Goal: Task Accomplishment & Management: Use online tool/utility

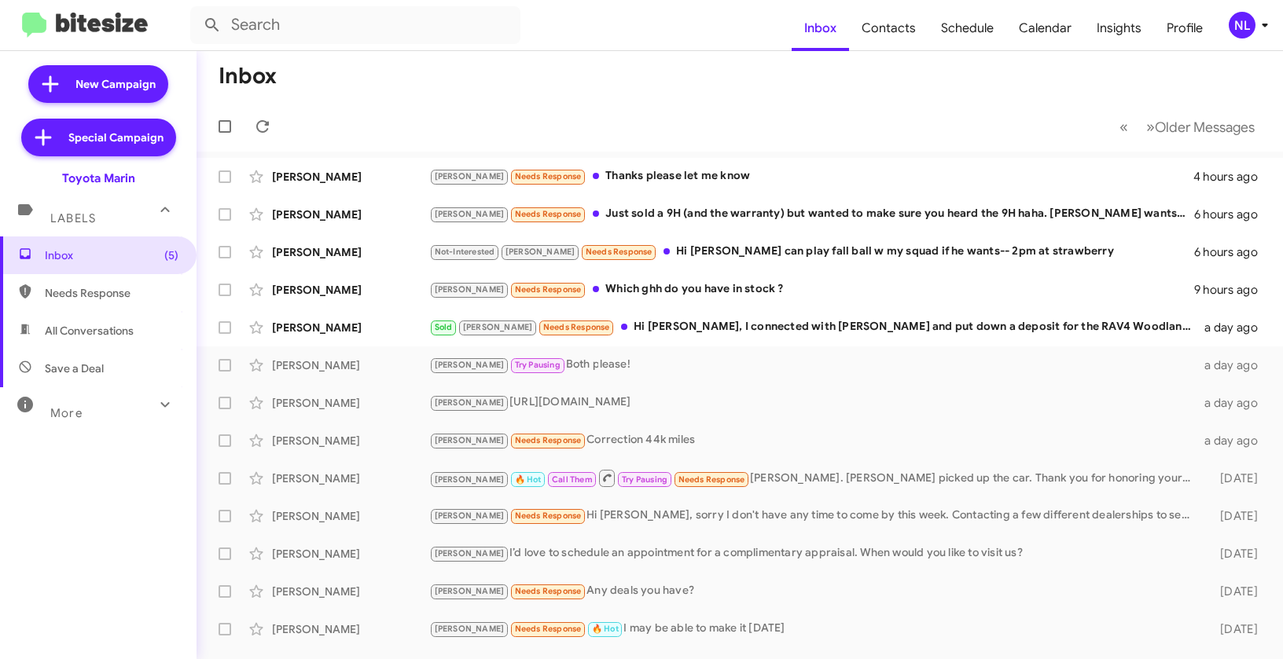
click at [1240, 28] on div "NL" at bounding box center [1242, 25] width 27 height 27
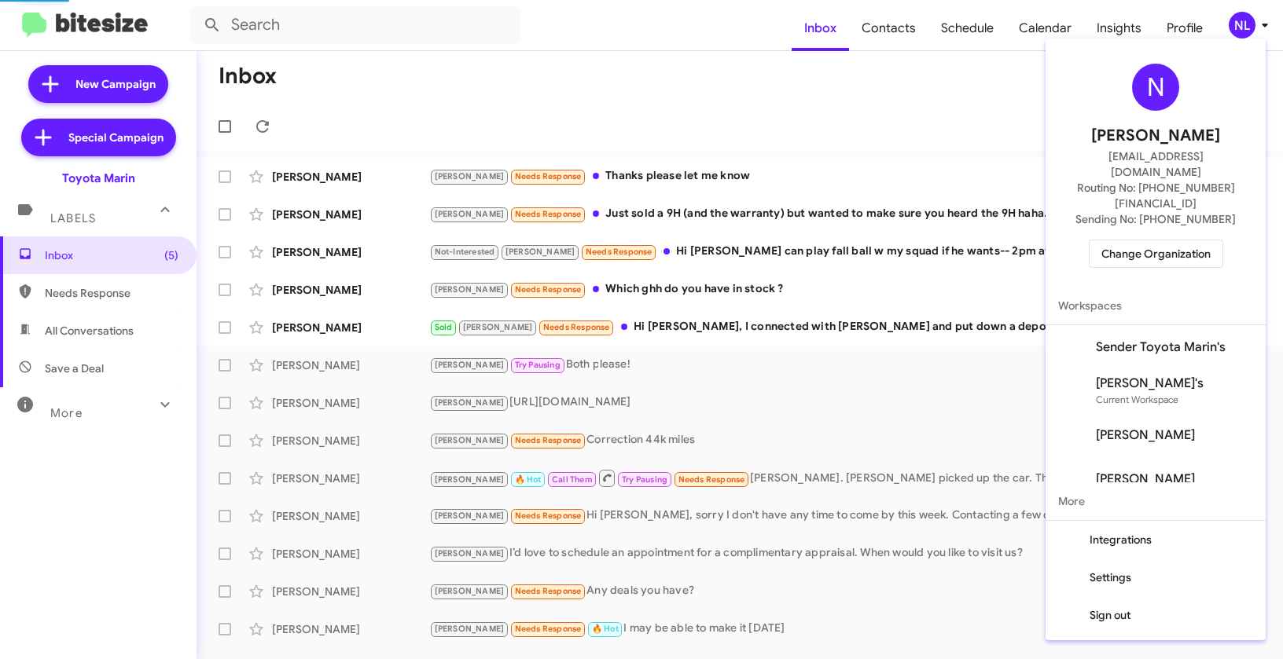
click at [1178, 241] on span "Change Organization" at bounding box center [1155, 254] width 109 height 27
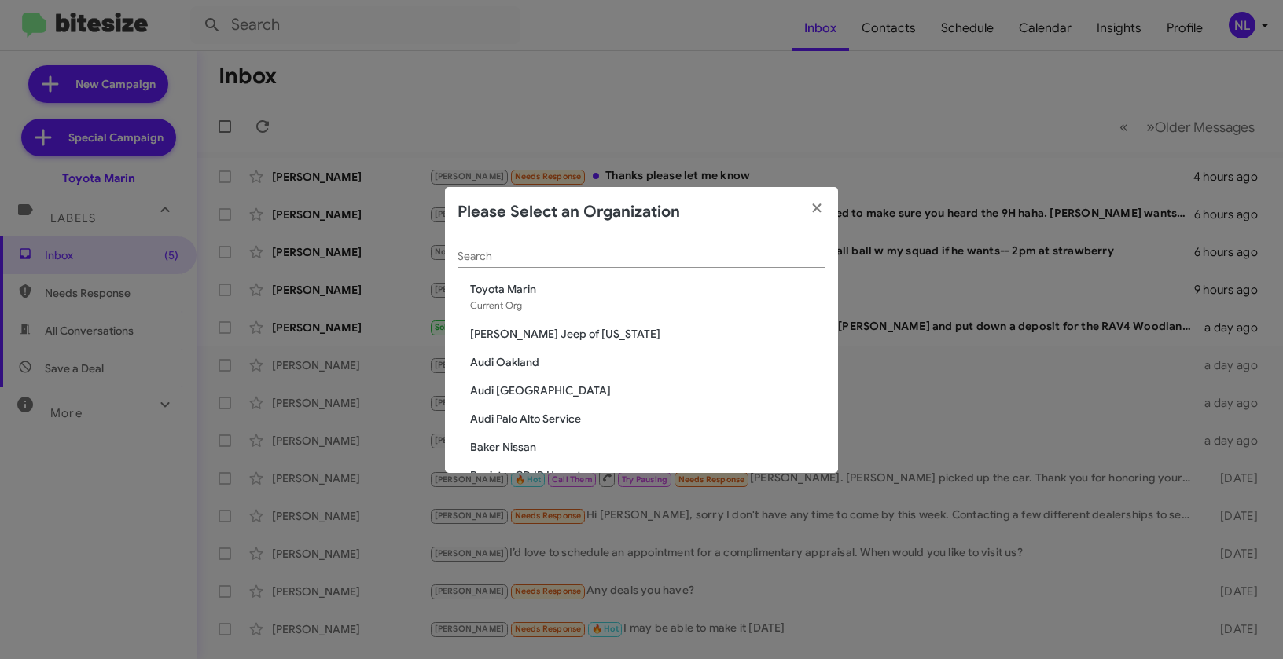
click at [603, 253] on input "Search" at bounding box center [641, 257] width 368 height 13
paste input "Ourisman Hyundai Genesis of [PERSON_NAME]"
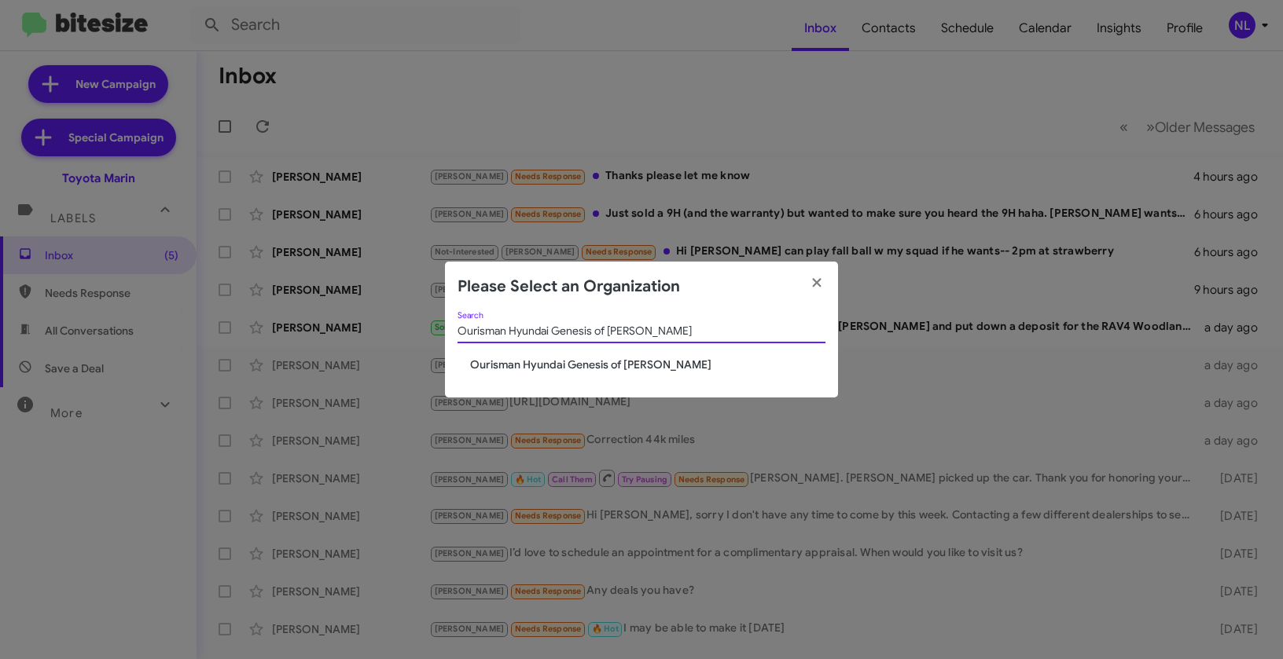
type input "Ourisman Hyundai Genesis of [PERSON_NAME]"
click at [524, 362] on span "Ourisman Hyundai Genesis of [PERSON_NAME]" at bounding box center [647, 365] width 355 height 16
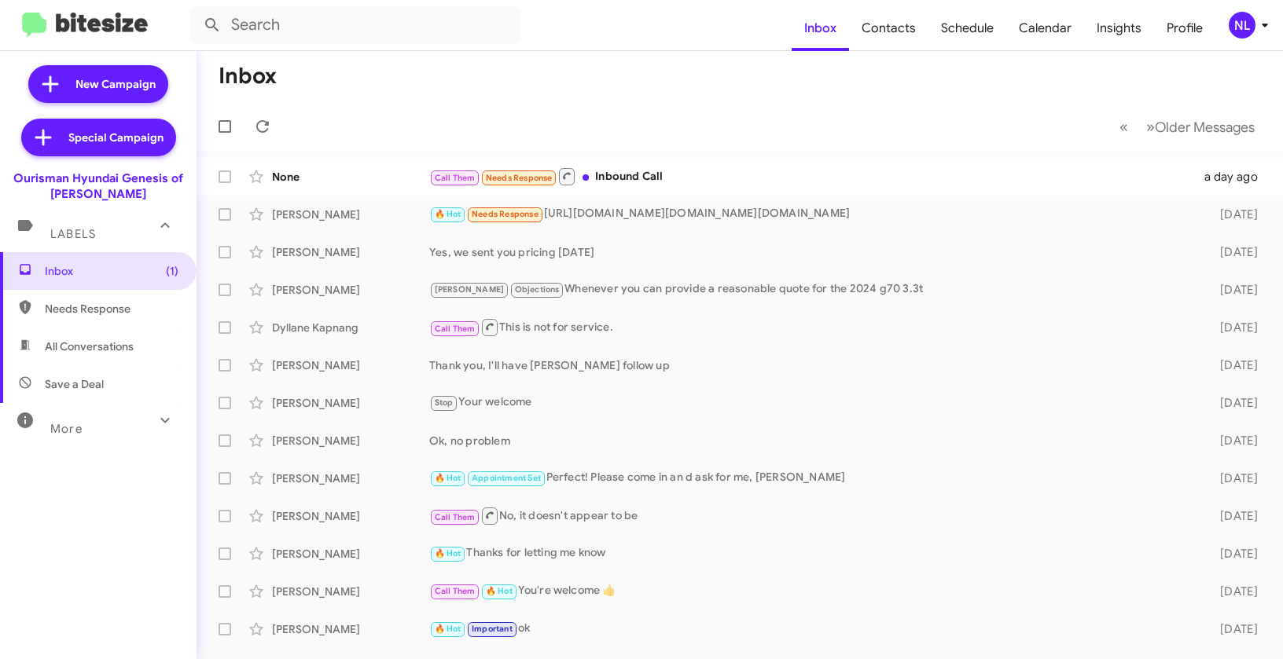
click at [1235, 17] on div "NL" at bounding box center [1242, 25] width 27 height 27
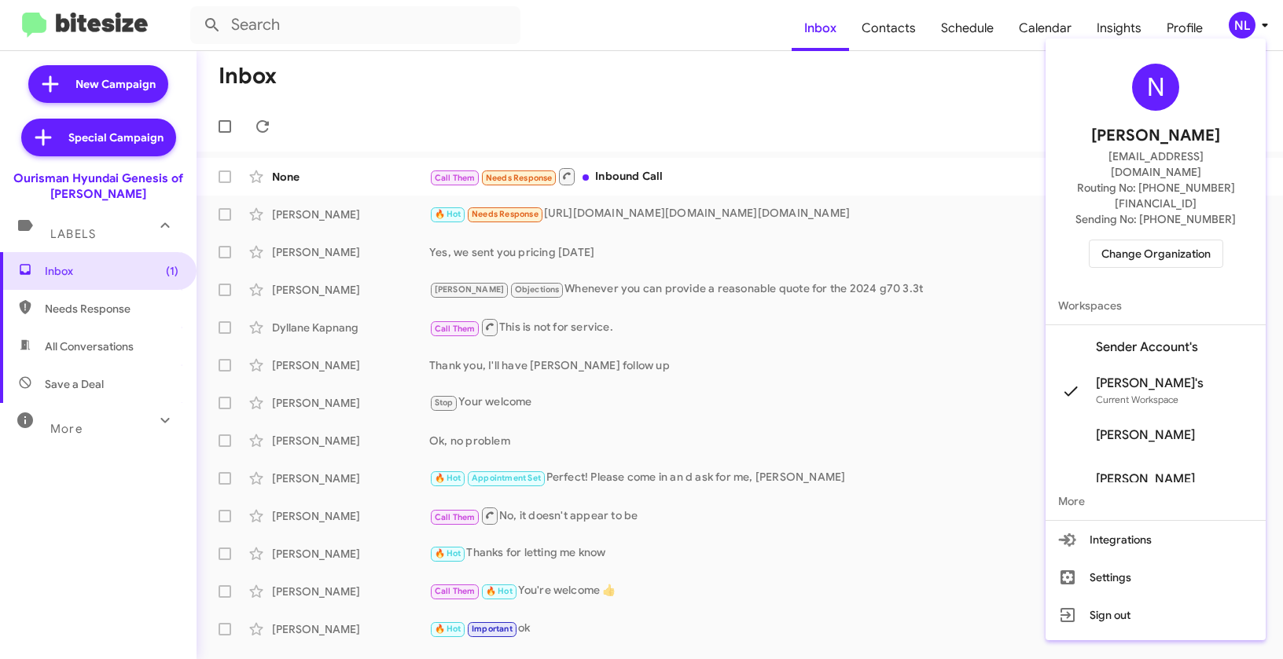
click at [1178, 340] on span "Sender Account's" at bounding box center [1147, 348] width 102 height 16
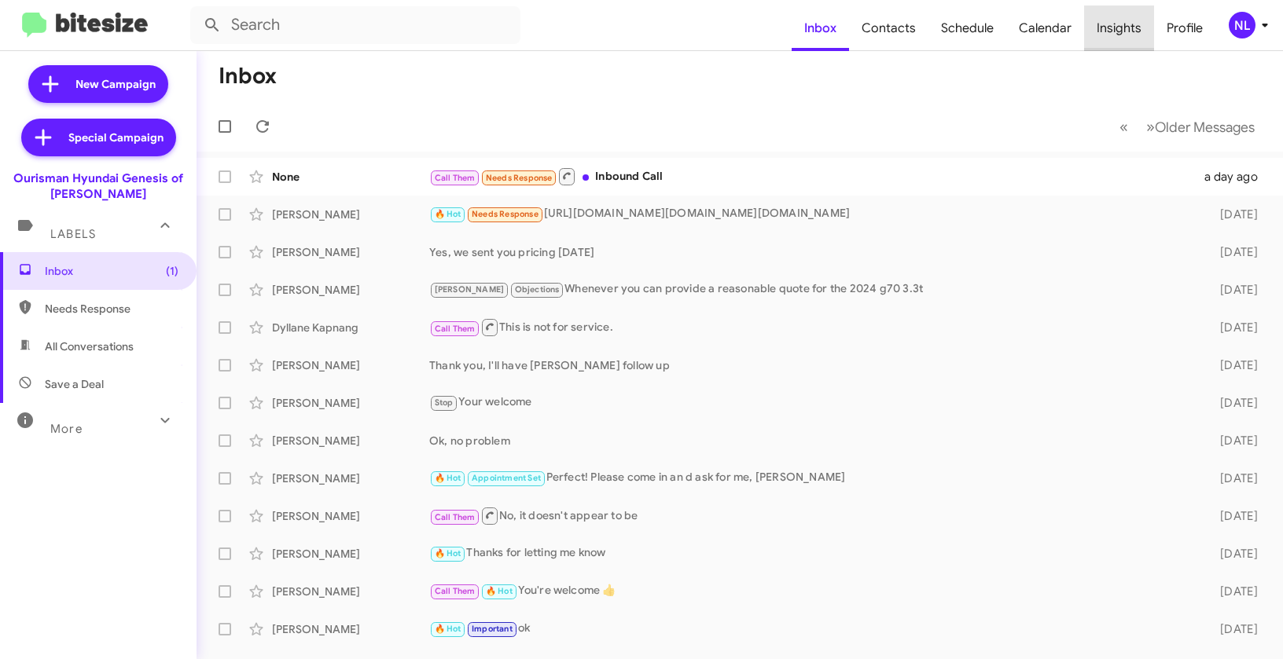
click at [1133, 19] on span "Insights" at bounding box center [1119, 29] width 70 height 46
click at [1131, 28] on span "Insights" at bounding box center [1119, 29] width 70 height 46
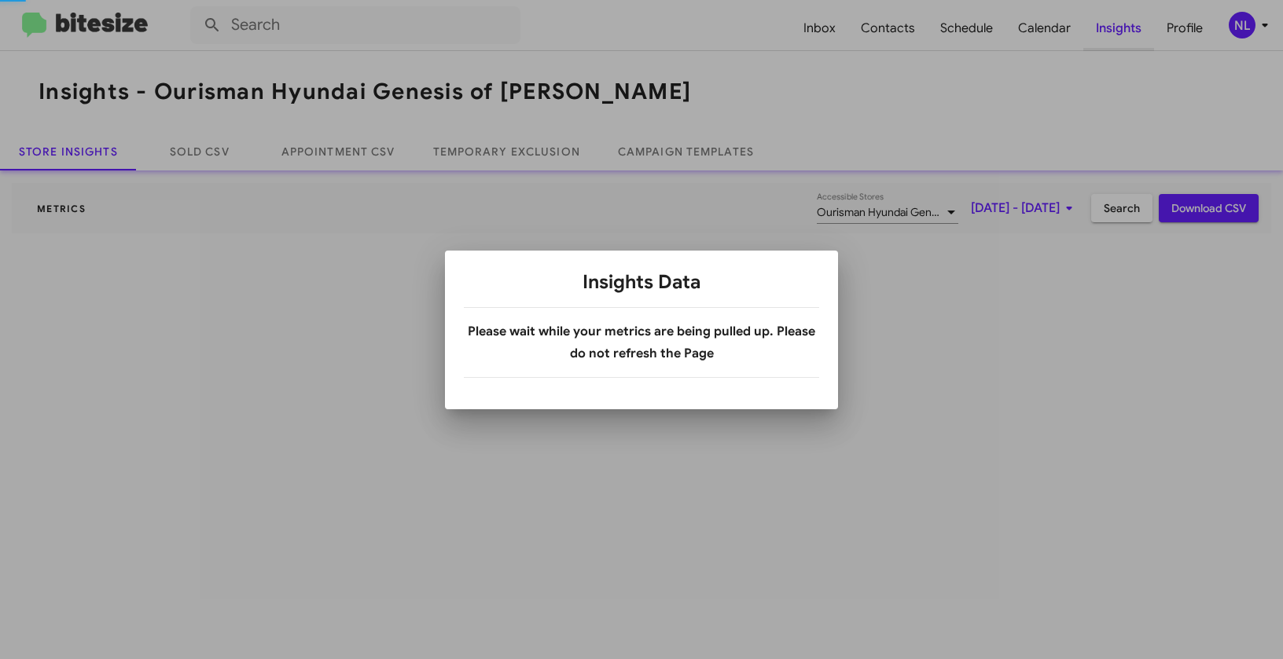
click at [1126, 25] on div at bounding box center [641, 329] width 1283 height 659
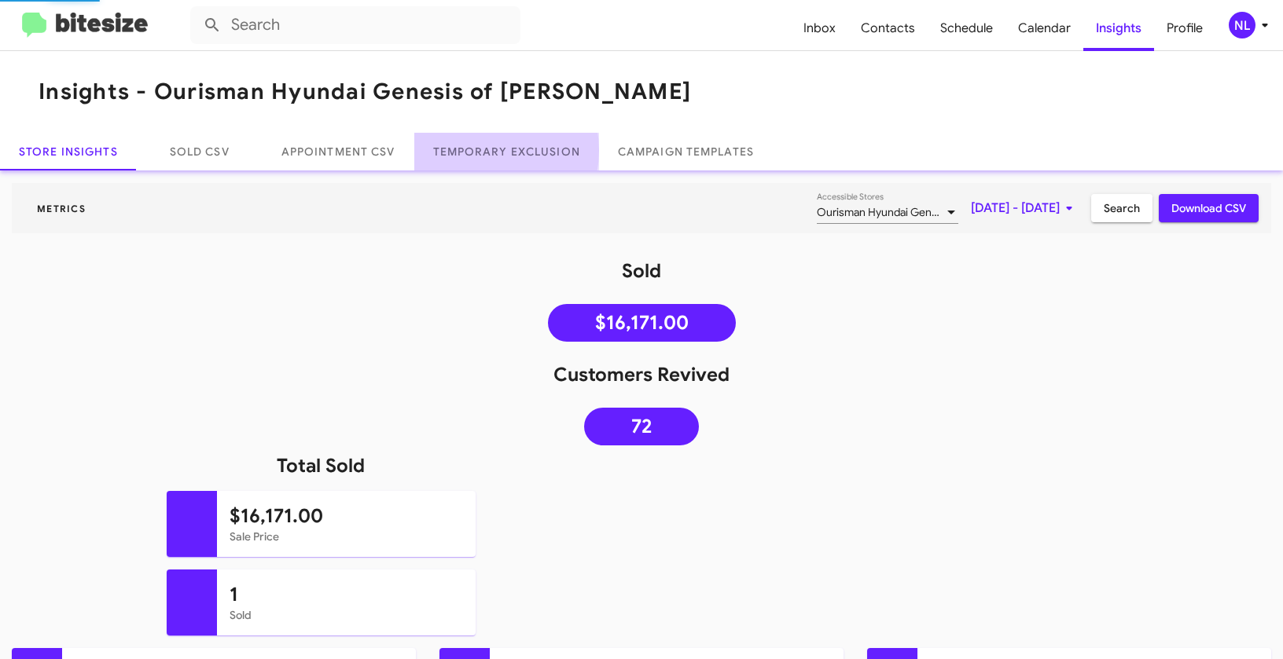
click at [480, 150] on link "Temporary Exclusion" at bounding box center [506, 152] width 185 height 38
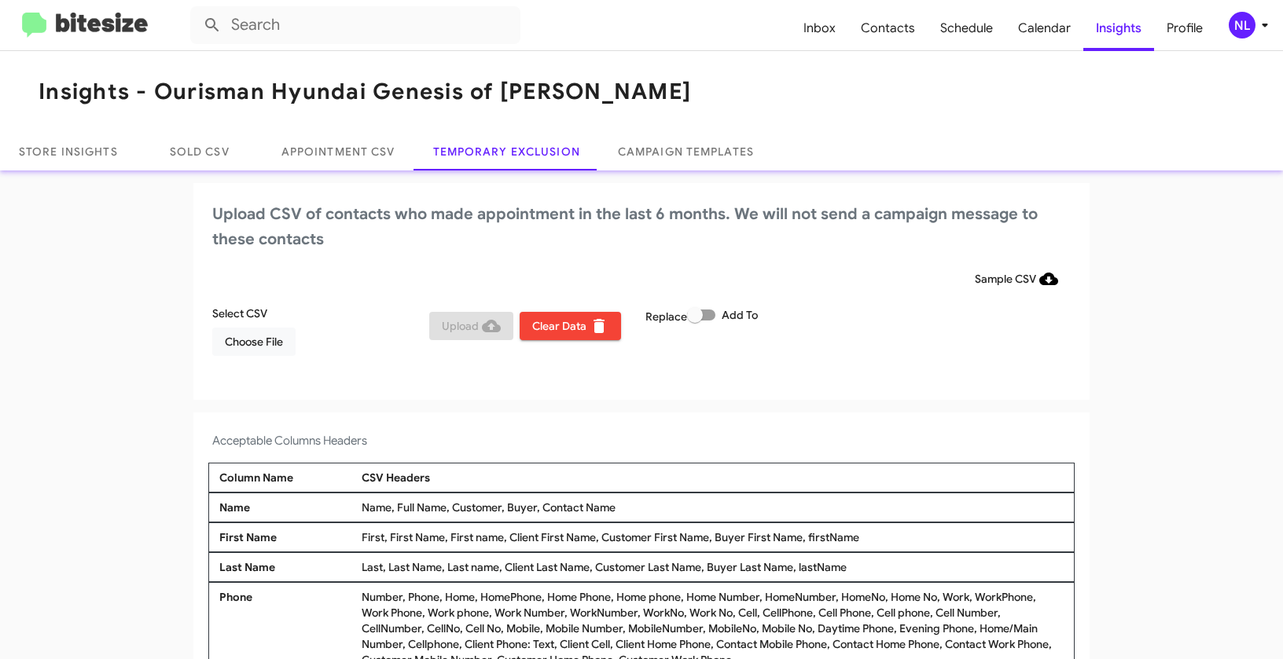
drag, startPoint x: 536, startPoint y: 505, endPoint x: 629, endPoint y: 512, distance: 93.0
click at [629, 512] on div "Name, Full Name, Customer, Buyer, Contact Name" at bounding box center [713, 508] width 710 height 16
copy div "Contact Name"
click at [264, 343] on span "Choose File" at bounding box center [254, 342] width 58 height 28
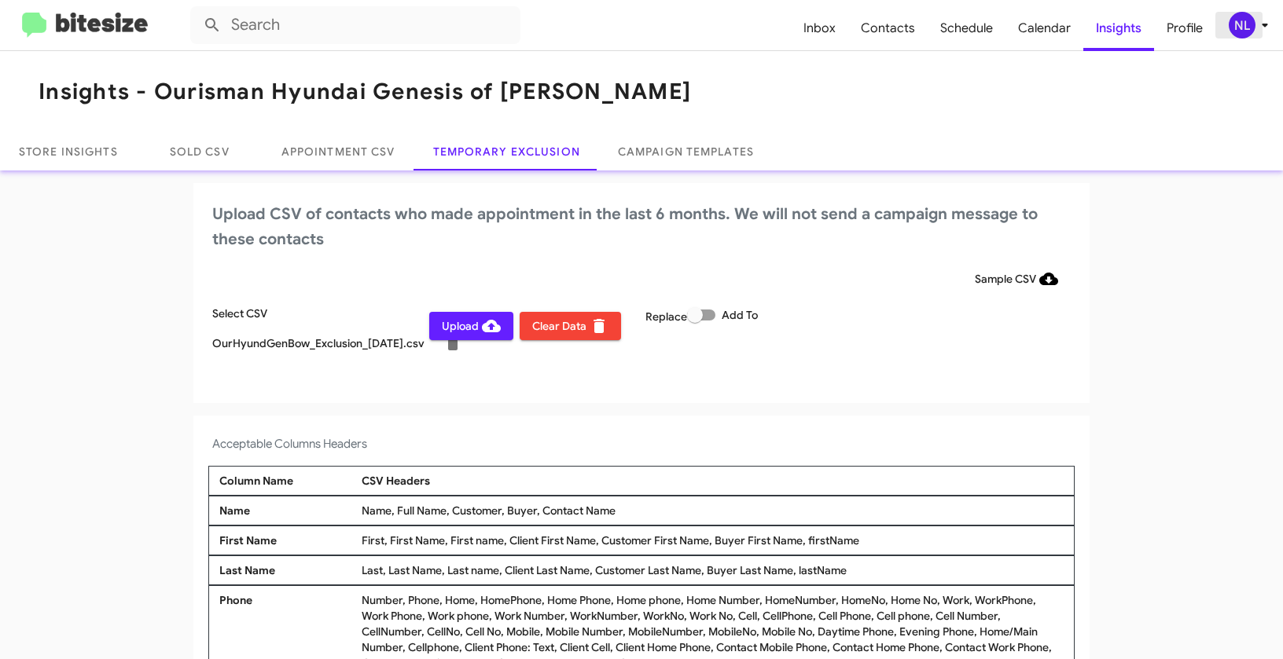
click at [1241, 24] on div "NL" at bounding box center [1242, 25] width 27 height 27
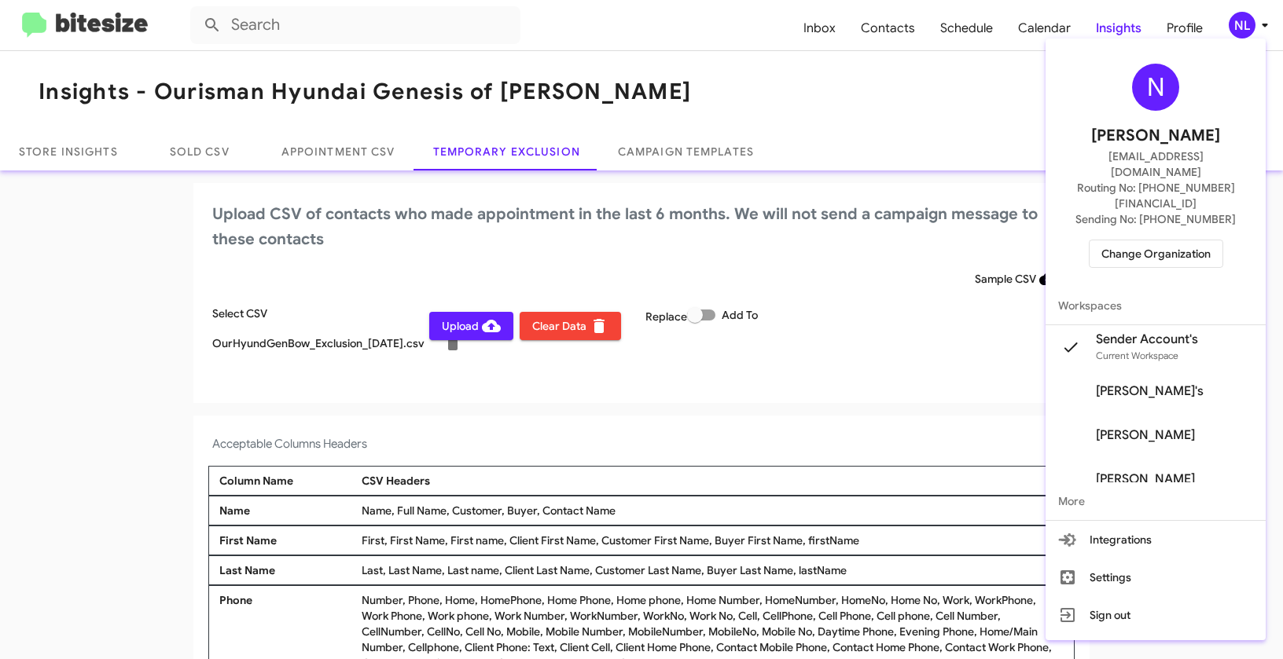
click at [581, 423] on div at bounding box center [641, 329] width 1283 height 659
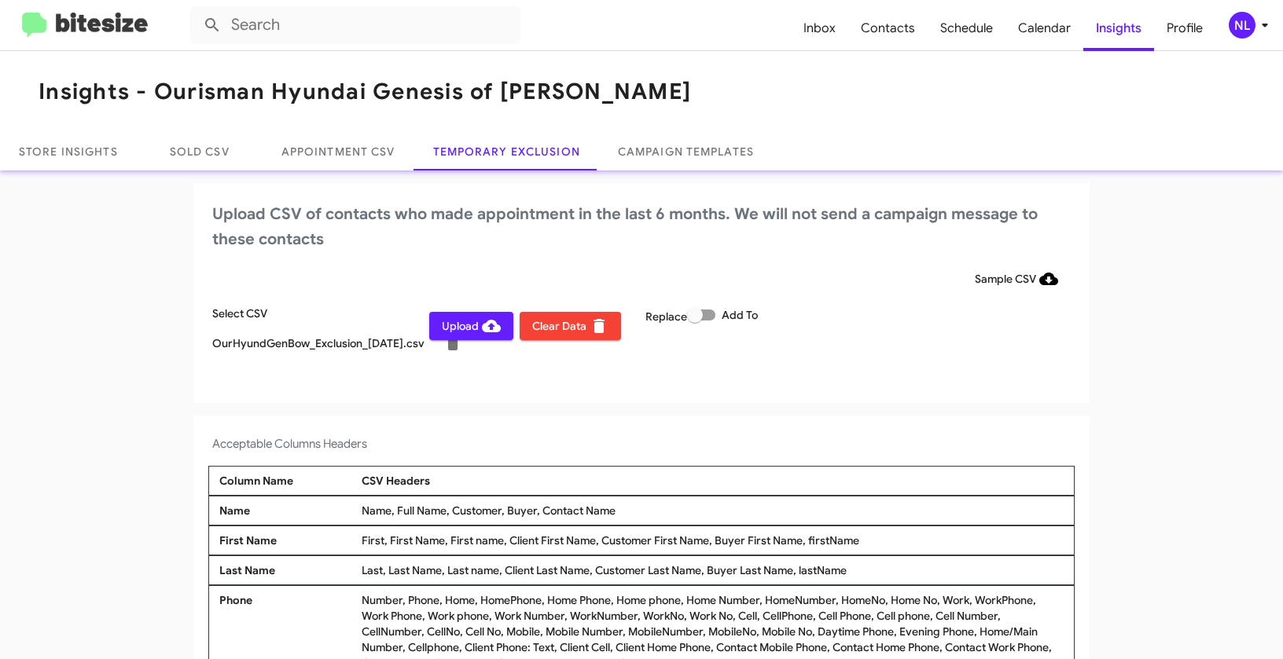
click at [455, 328] on span "Upload" at bounding box center [471, 326] width 59 height 28
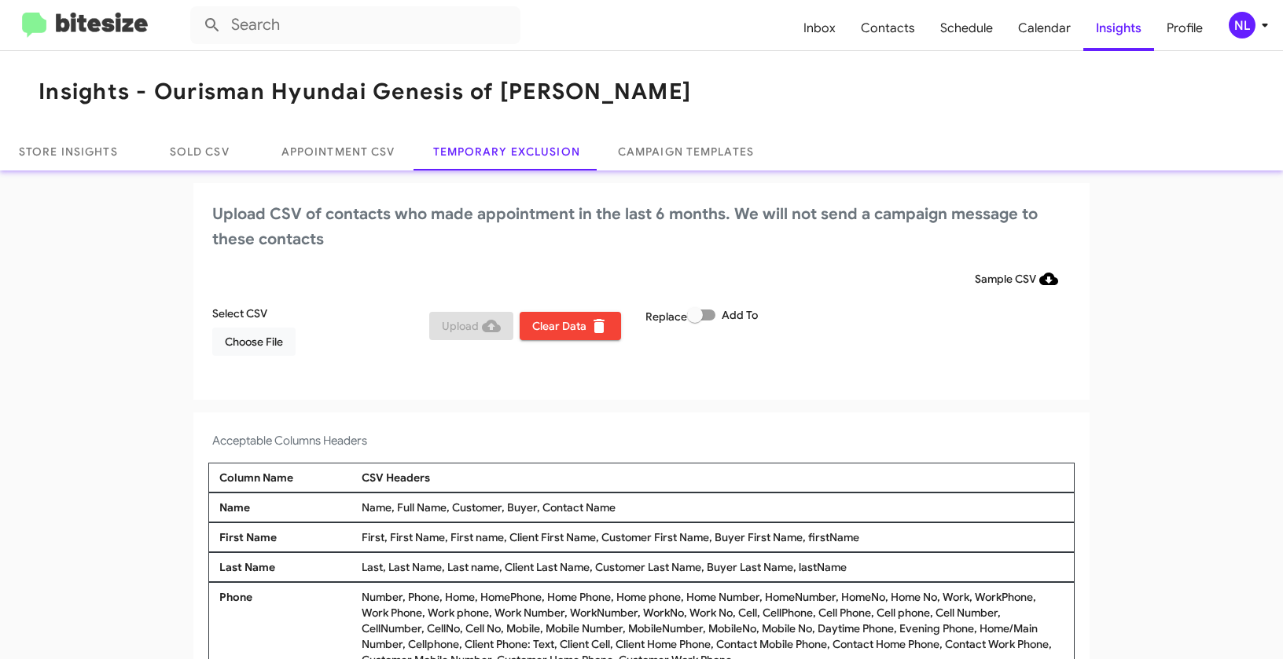
click at [702, 316] on span at bounding box center [701, 315] width 28 height 11
click at [695, 321] on input "Add To" at bounding box center [694, 321] width 1 height 1
checkbox input "true"
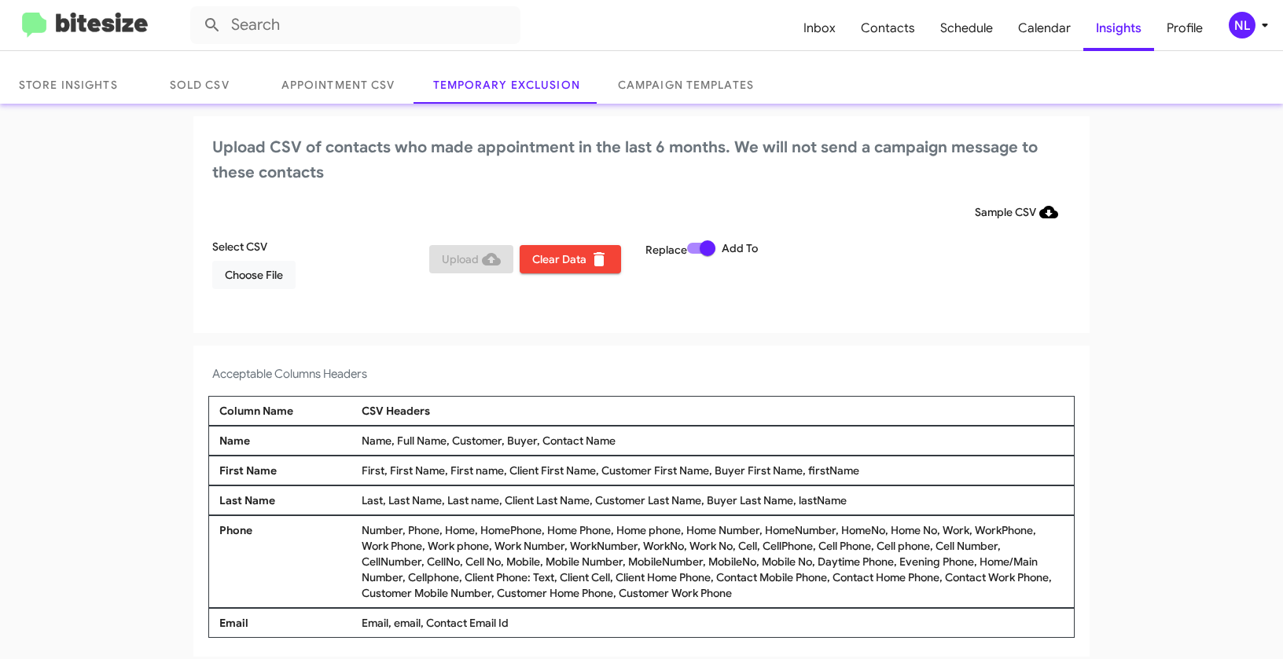
scroll to position [75, 0]
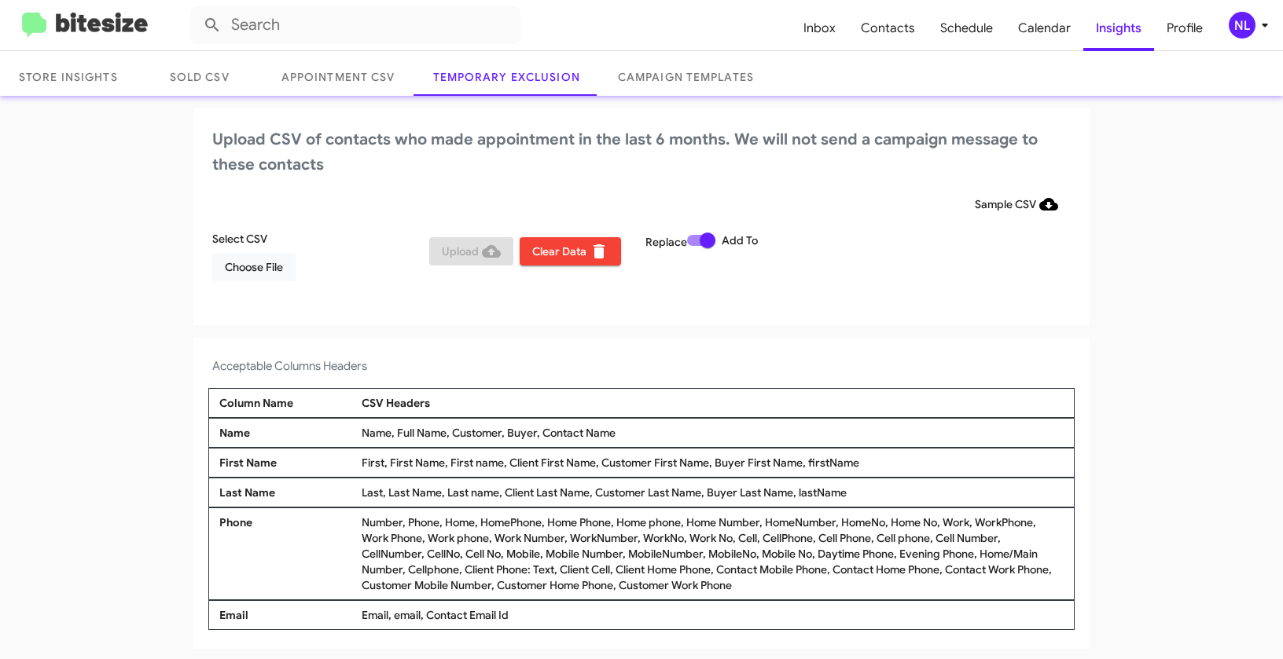
drag, startPoint x: 537, startPoint y: 428, endPoint x: 627, endPoint y: 429, distance: 90.4
click at [627, 429] on div "Name, Full Name, Customer, Buyer, Contact Name" at bounding box center [713, 433] width 710 height 16
copy div "Contact Name"
click at [256, 268] on span "Choose File" at bounding box center [254, 267] width 58 height 28
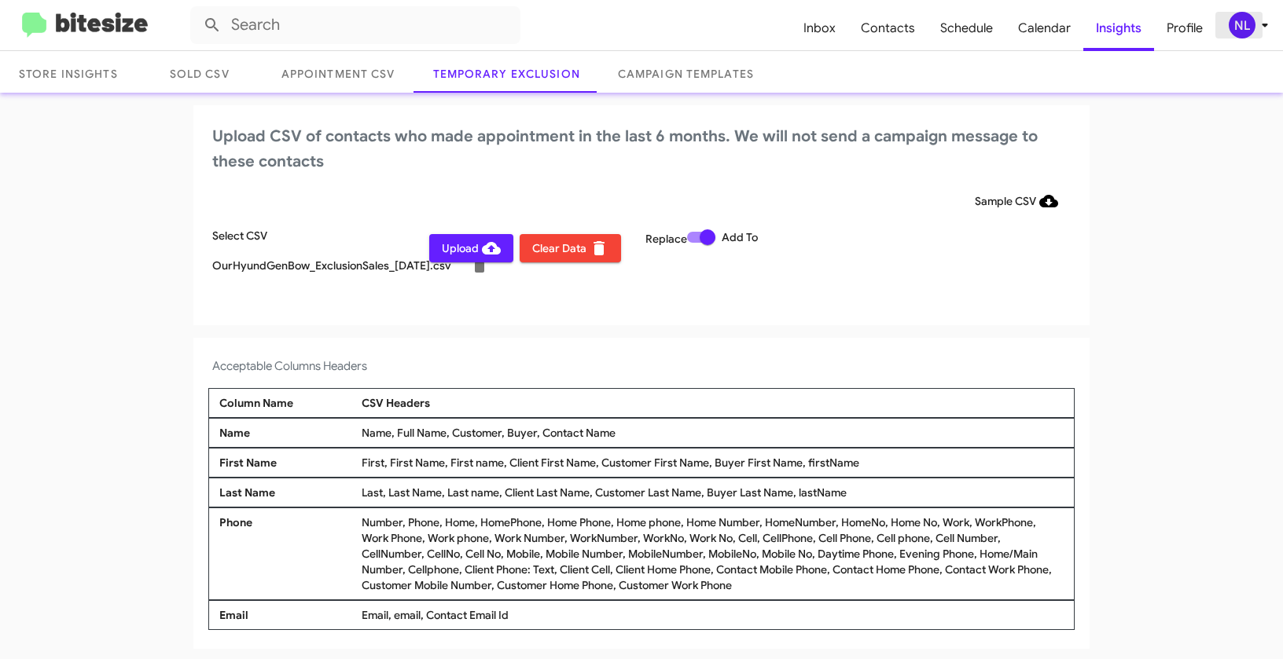
click at [1245, 30] on div "NL" at bounding box center [1242, 25] width 27 height 27
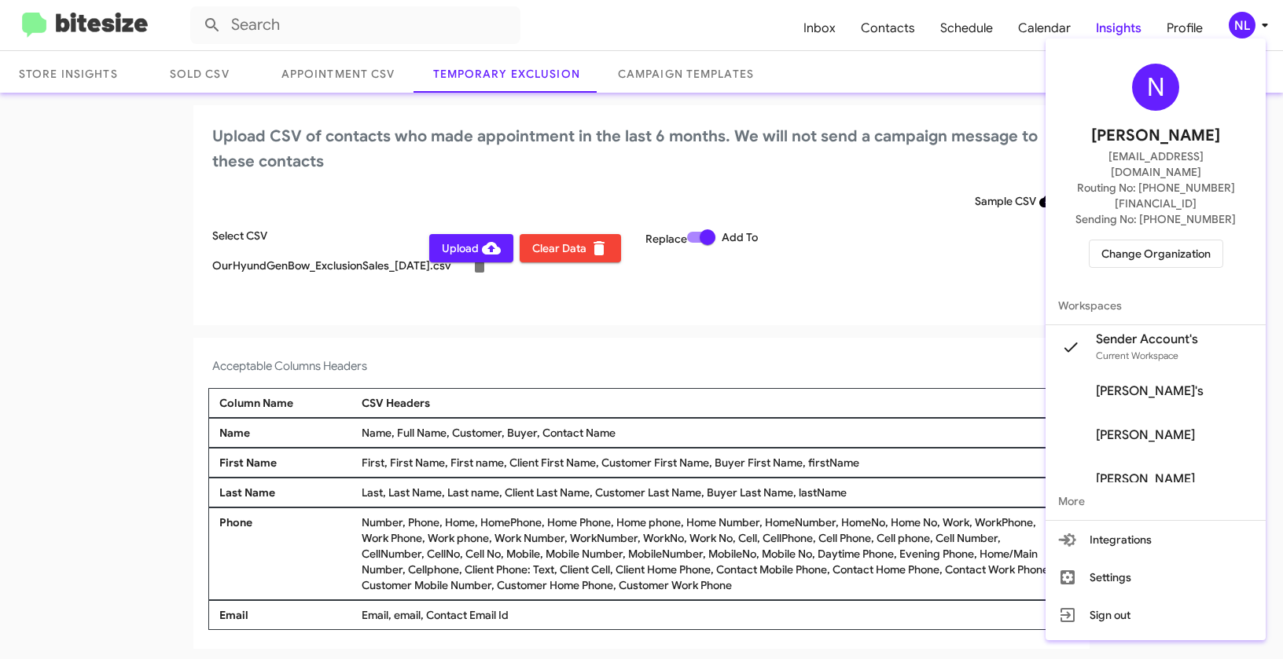
click at [720, 395] on div at bounding box center [641, 329] width 1283 height 659
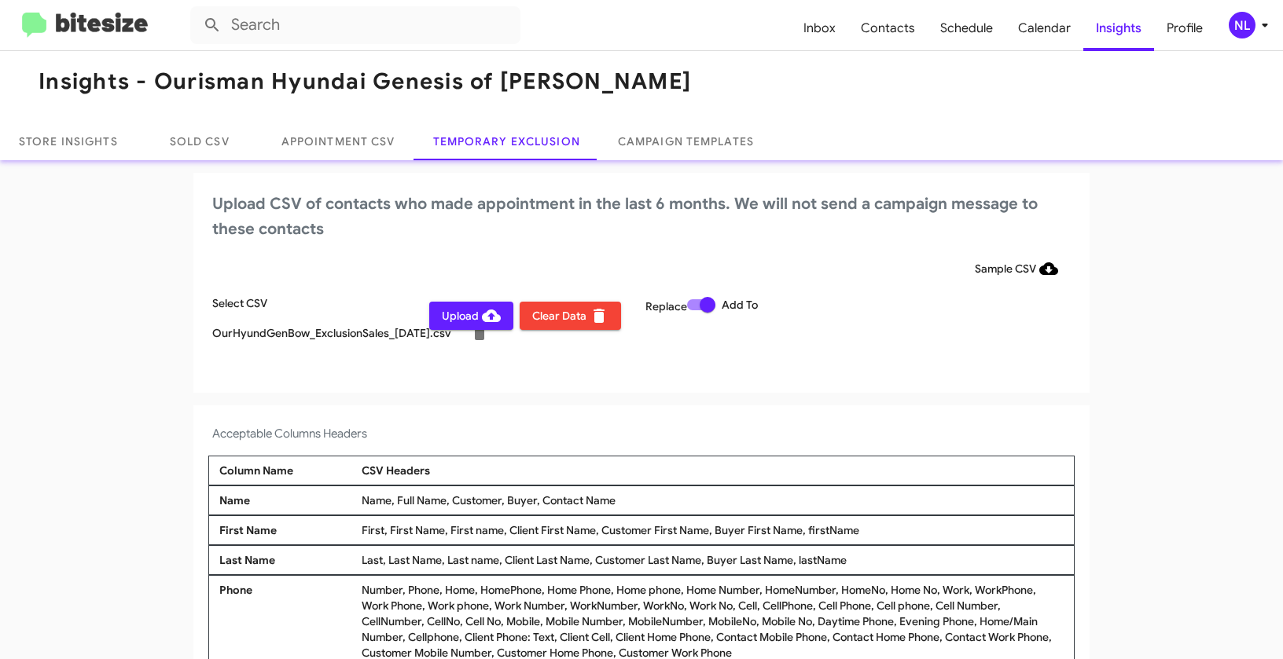
scroll to position [0, 0]
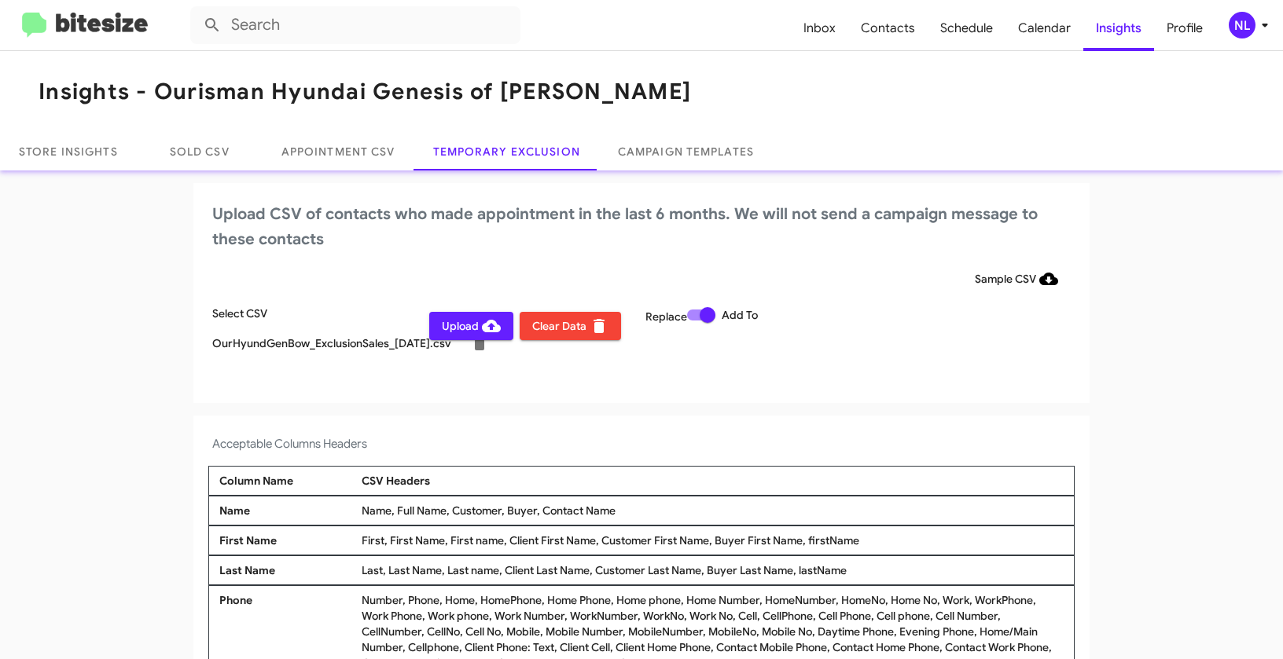
click at [454, 330] on span "Upload" at bounding box center [471, 326] width 59 height 28
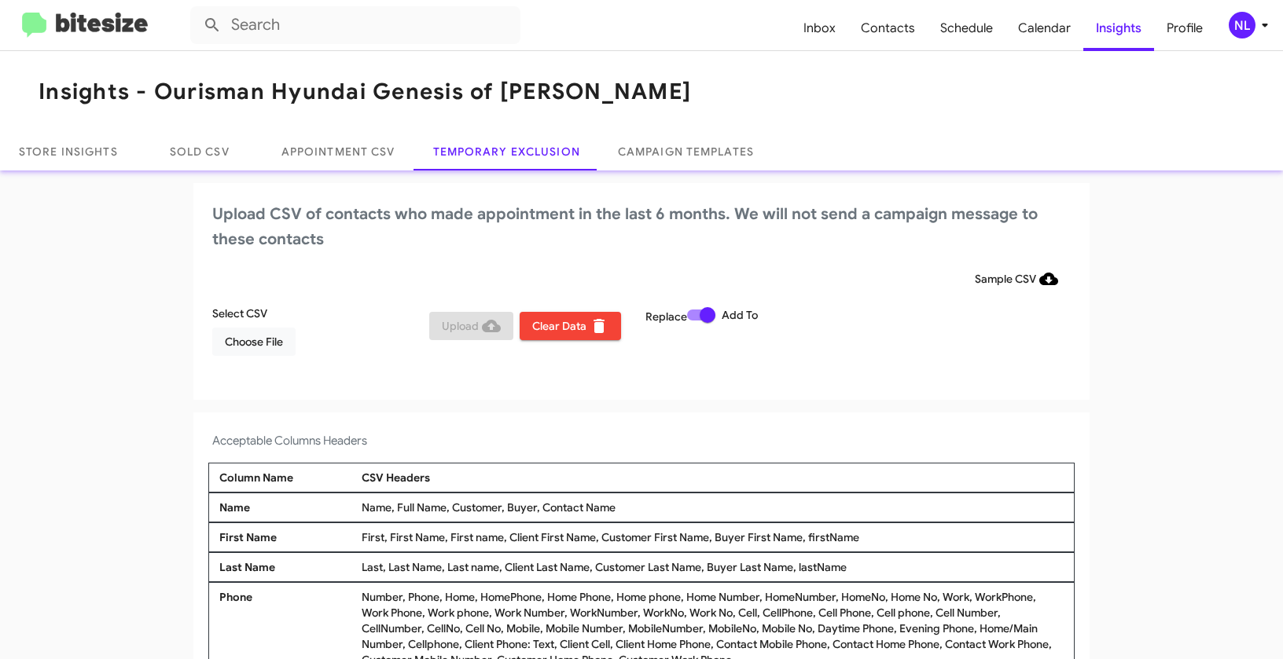
click at [1256, 26] on icon at bounding box center [1264, 25] width 19 height 19
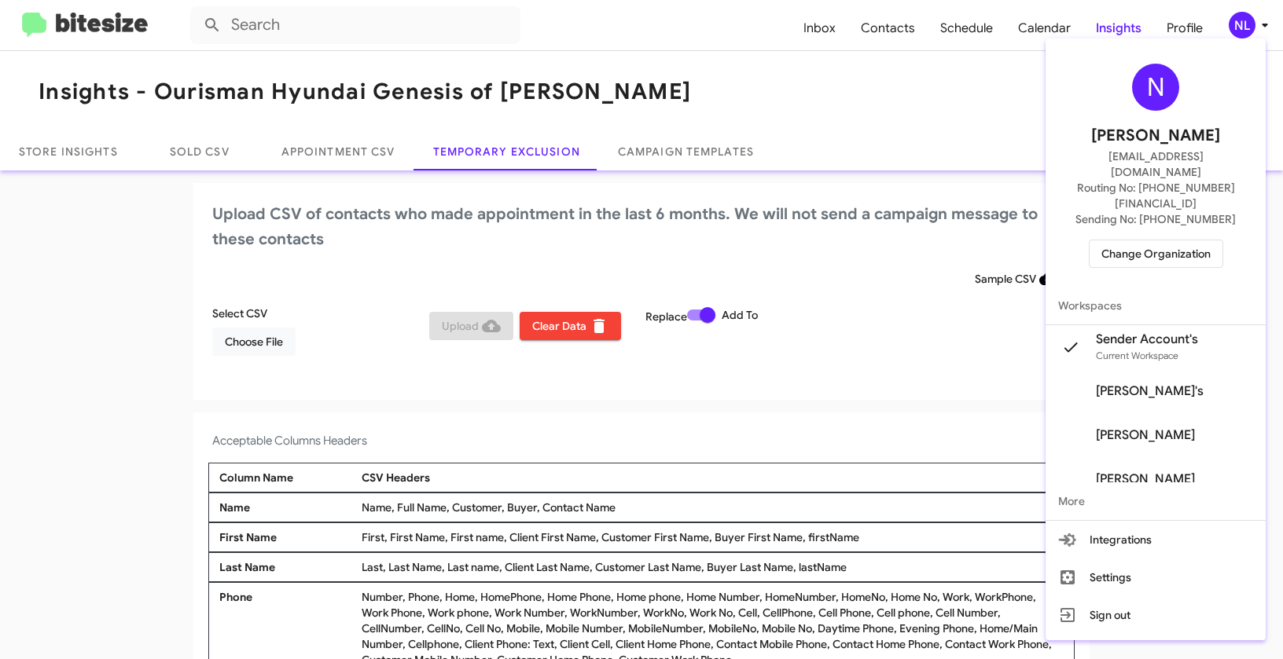
click at [1141, 241] on span "Change Organization" at bounding box center [1155, 254] width 109 height 27
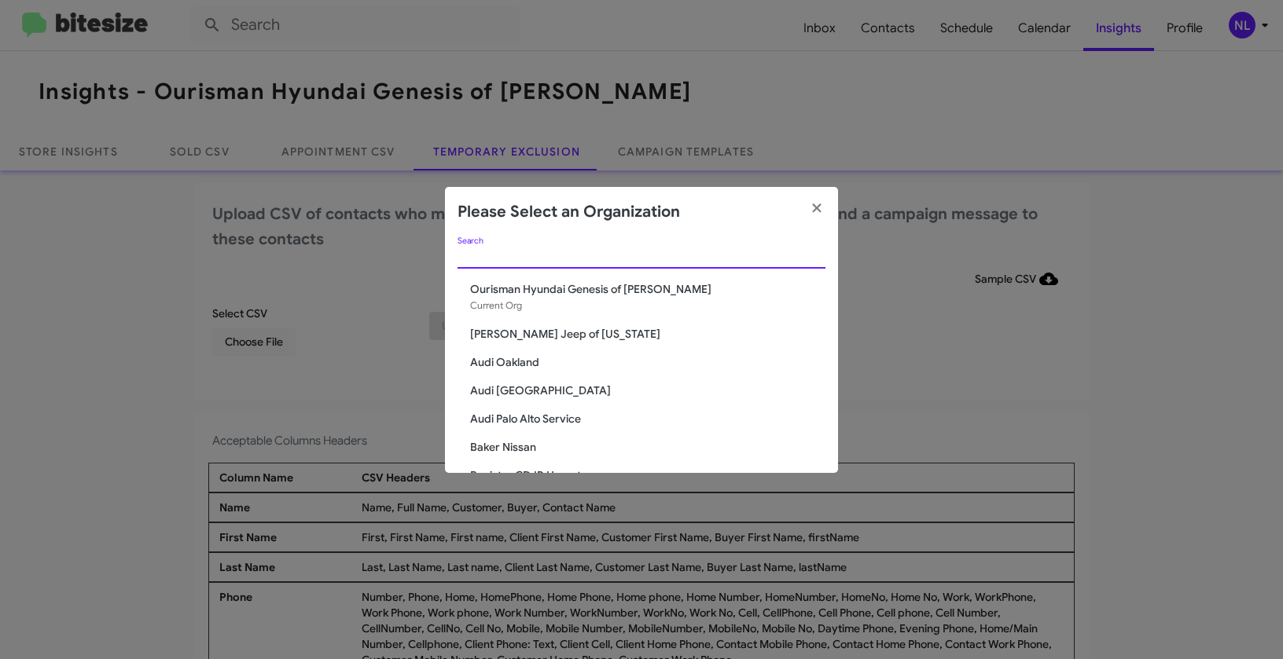
click at [656, 256] on input "Search" at bounding box center [641, 257] width 368 height 13
paste input "SERVICE: CDJR of Bowie"
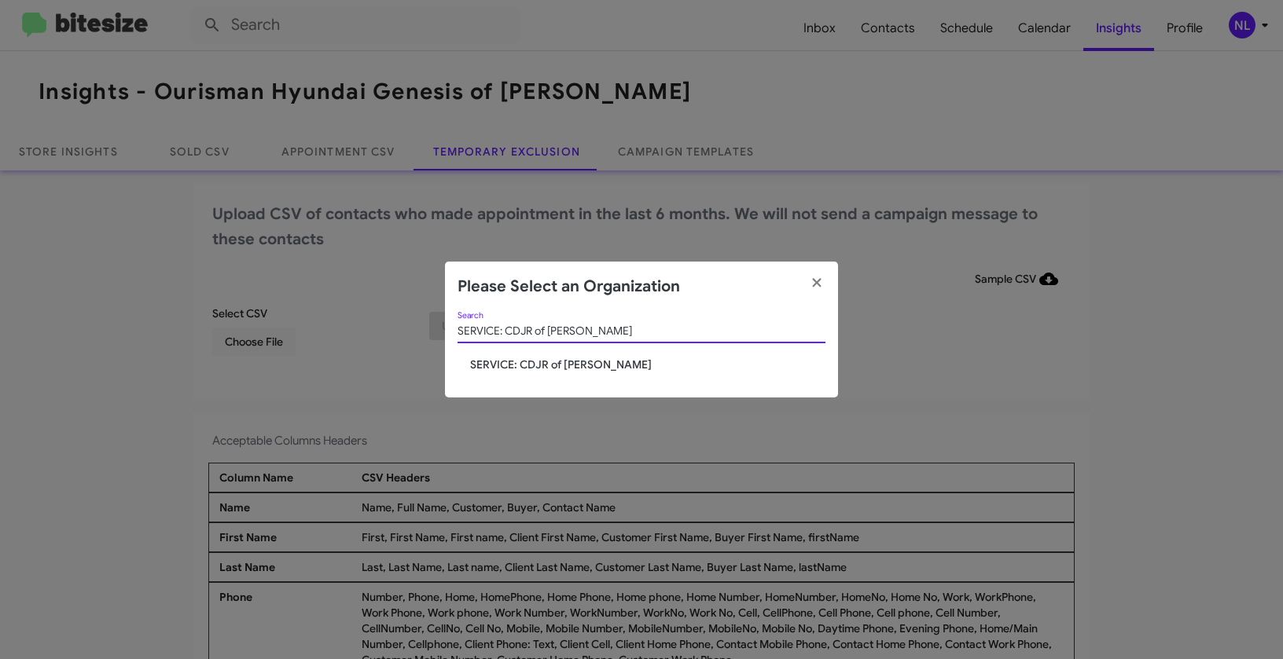
type input "SERVICE: CDJR of Bowie"
click at [491, 374] on div "SERVICE: CDJR of Bowie Search SERVICE: CDJR of Bowie" at bounding box center [641, 355] width 393 height 86
click at [493, 366] on span "SERVICE: CDJR of Bowie" at bounding box center [647, 365] width 355 height 16
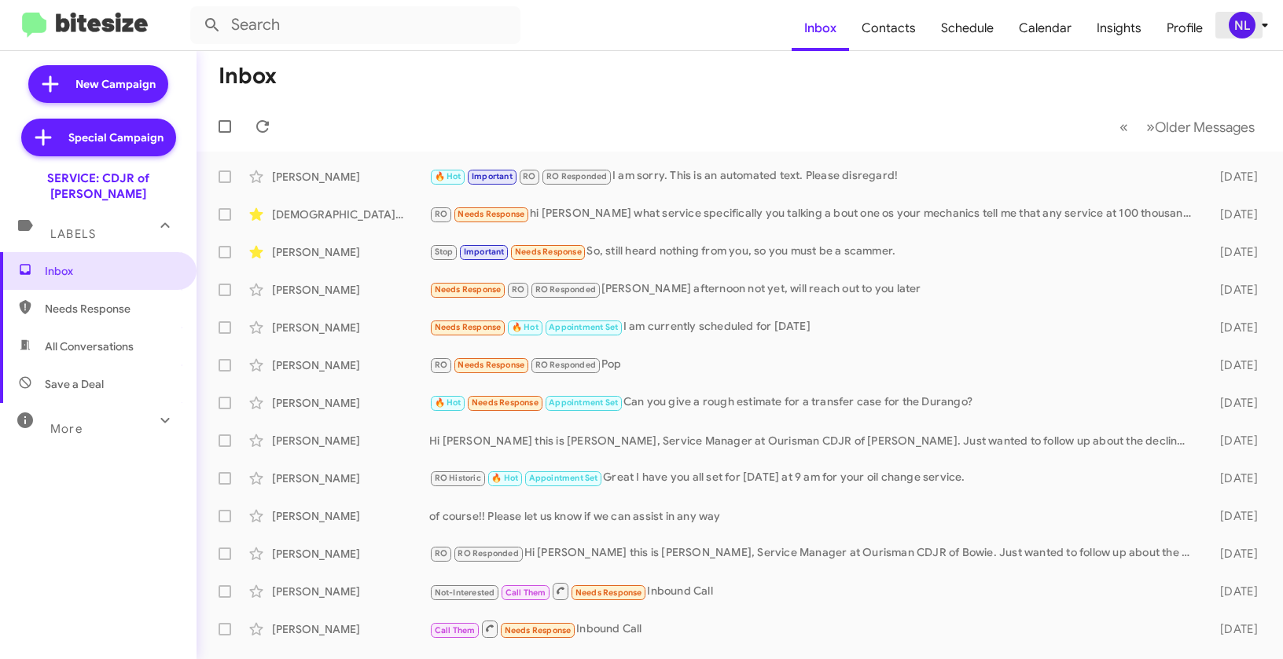
click at [1242, 28] on div "NL" at bounding box center [1242, 25] width 27 height 27
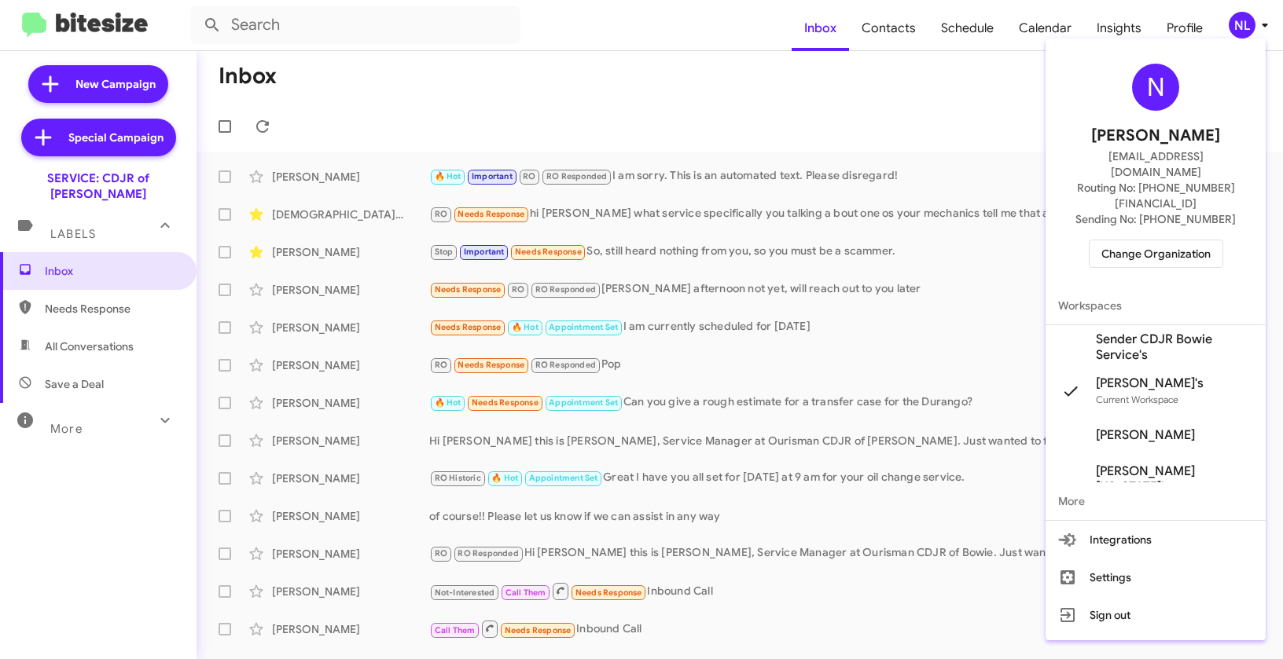
click at [1140, 332] on span "Sender CDJR Bowie Service's" at bounding box center [1174, 347] width 157 height 31
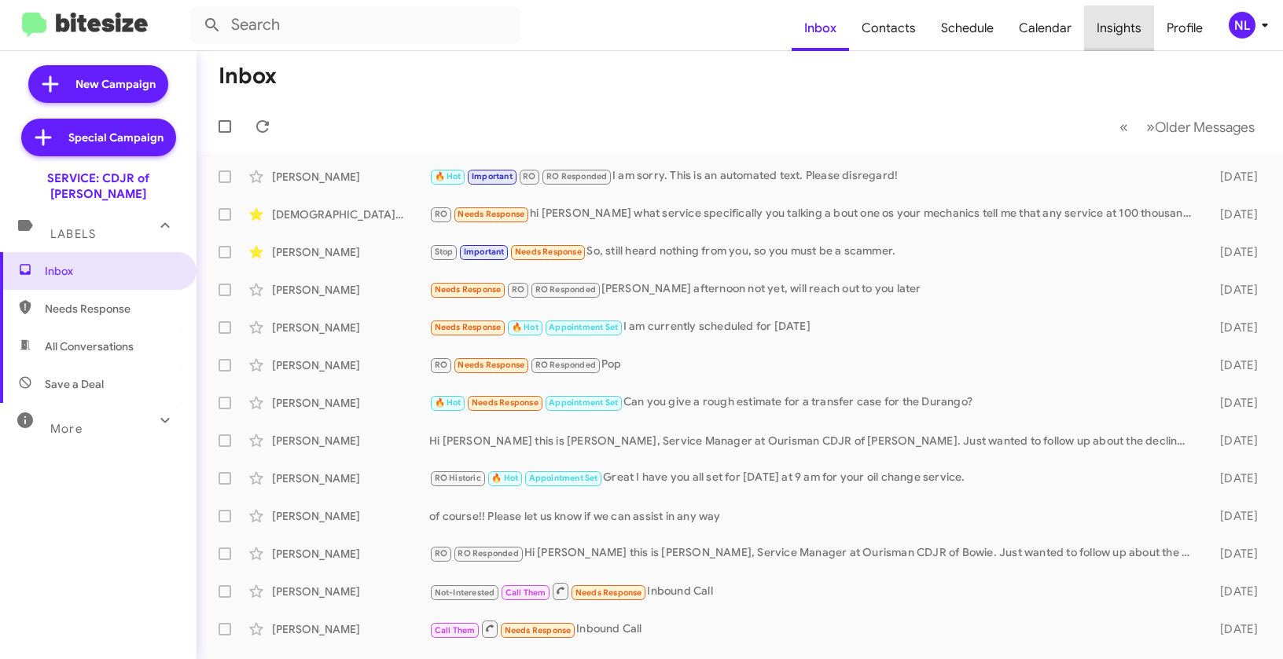
click at [1130, 31] on span "Insights" at bounding box center [1119, 29] width 70 height 46
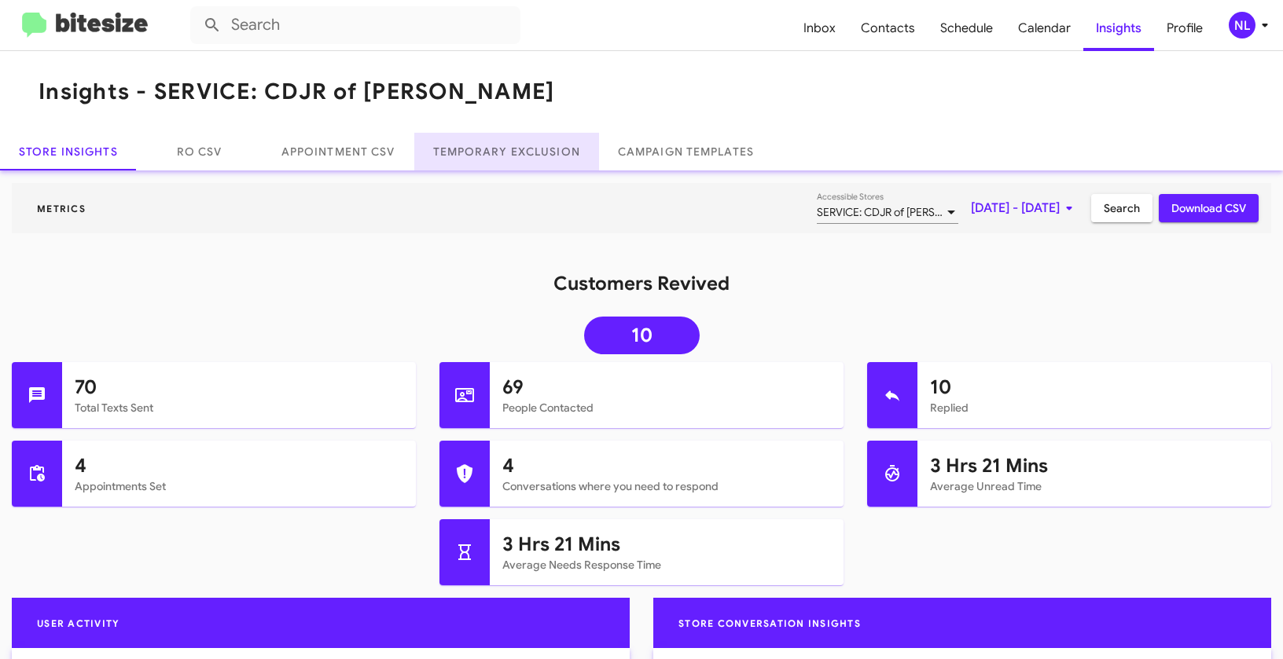
click at [487, 163] on link "Temporary Exclusion" at bounding box center [506, 152] width 185 height 38
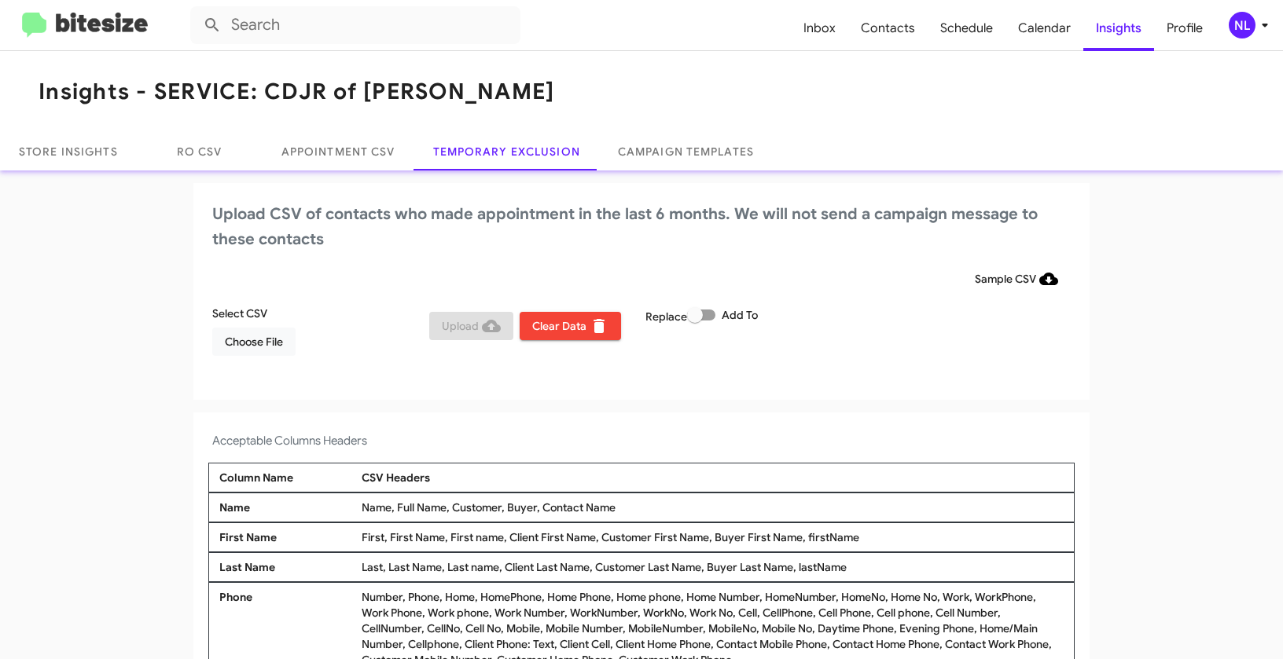
click at [708, 319] on span at bounding box center [701, 315] width 28 height 11
click at [695, 321] on input "Add To" at bounding box center [694, 321] width 1 height 1
checkbox input "true"
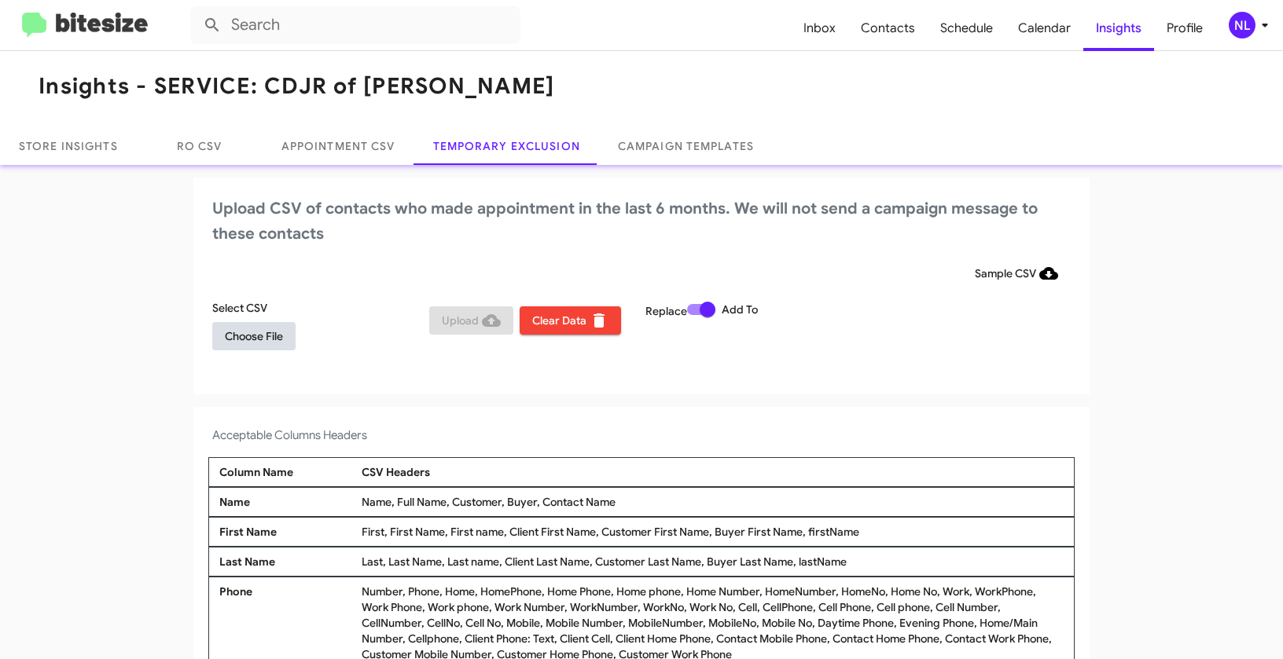
click at [248, 333] on span "Choose File" at bounding box center [254, 336] width 58 height 28
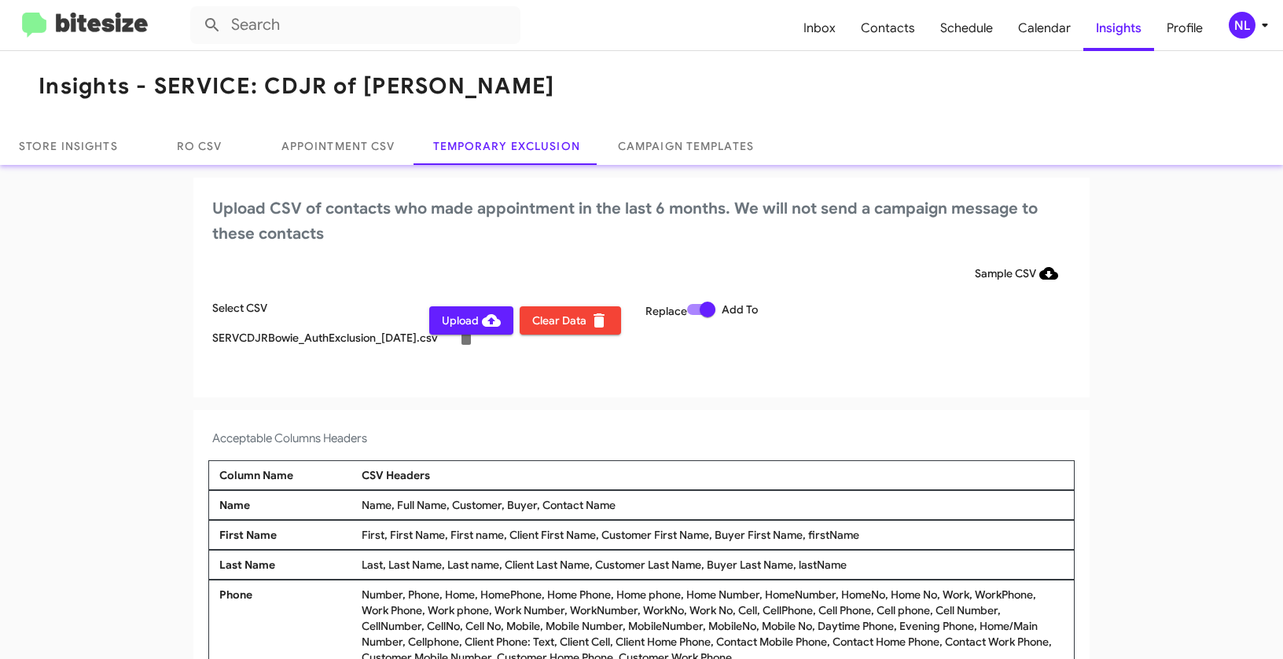
scroll to position [9, 0]
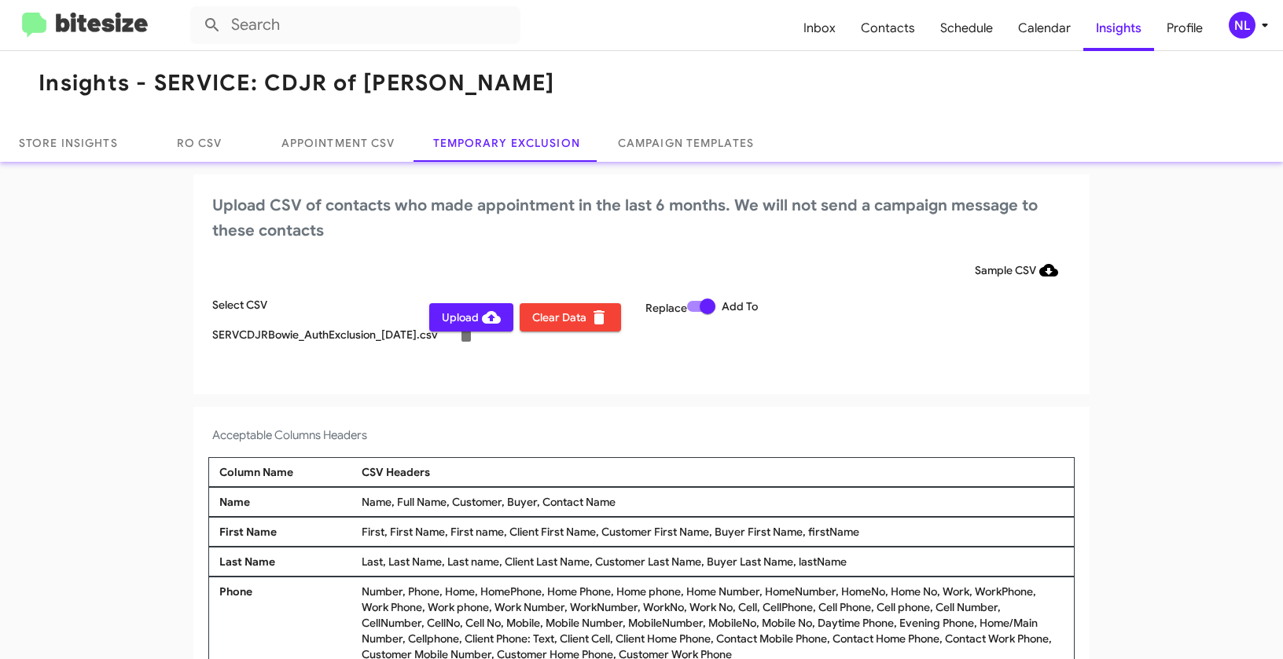
click at [1249, 31] on div "NL" at bounding box center [1242, 25] width 27 height 27
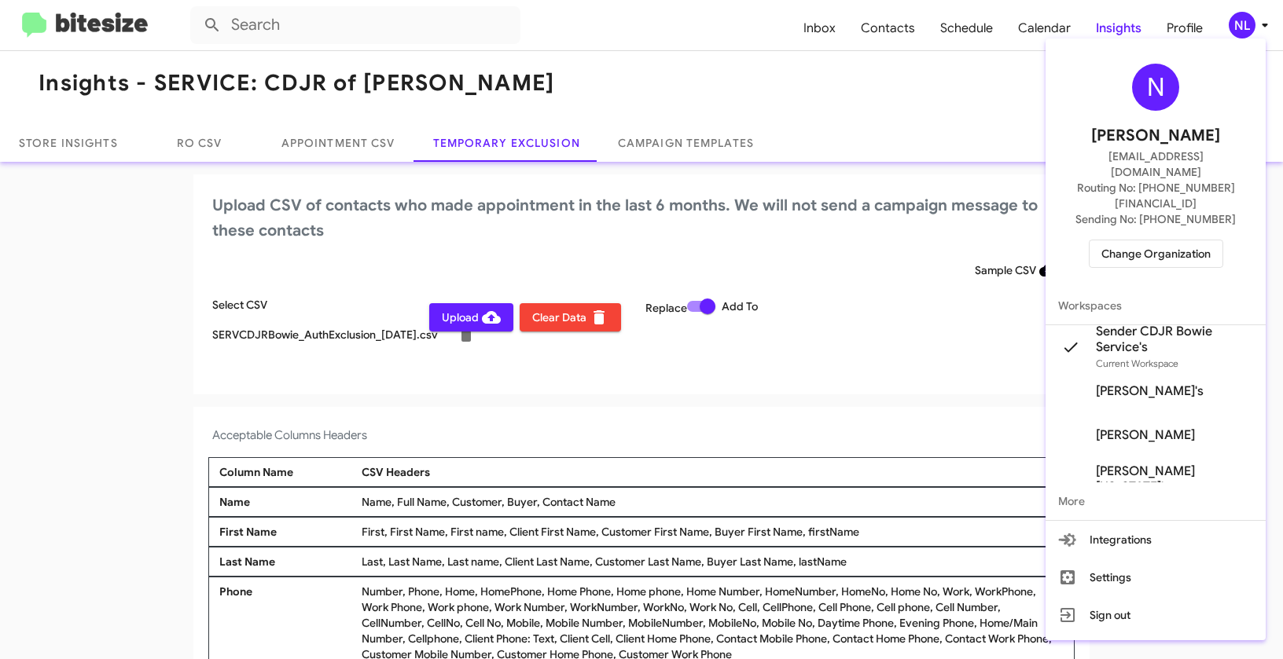
click at [767, 370] on div at bounding box center [641, 329] width 1283 height 659
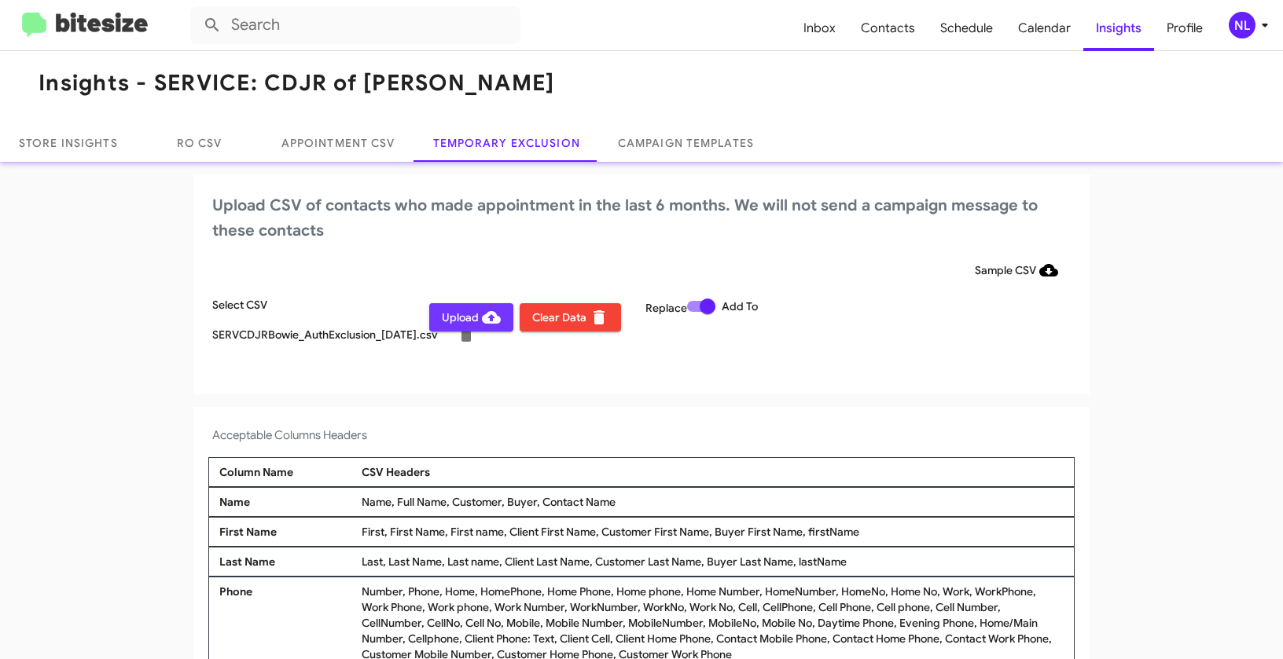
click at [461, 323] on span "Upload" at bounding box center [471, 317] width 59 height 28
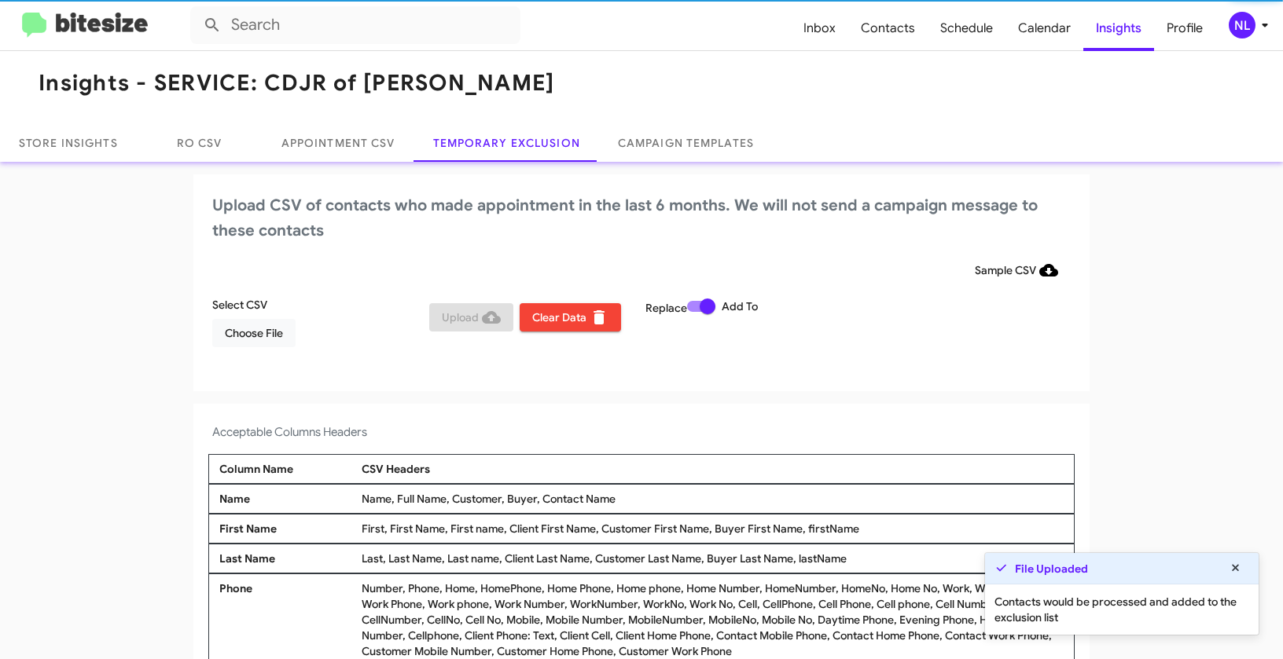
scroll to position [6, 0]
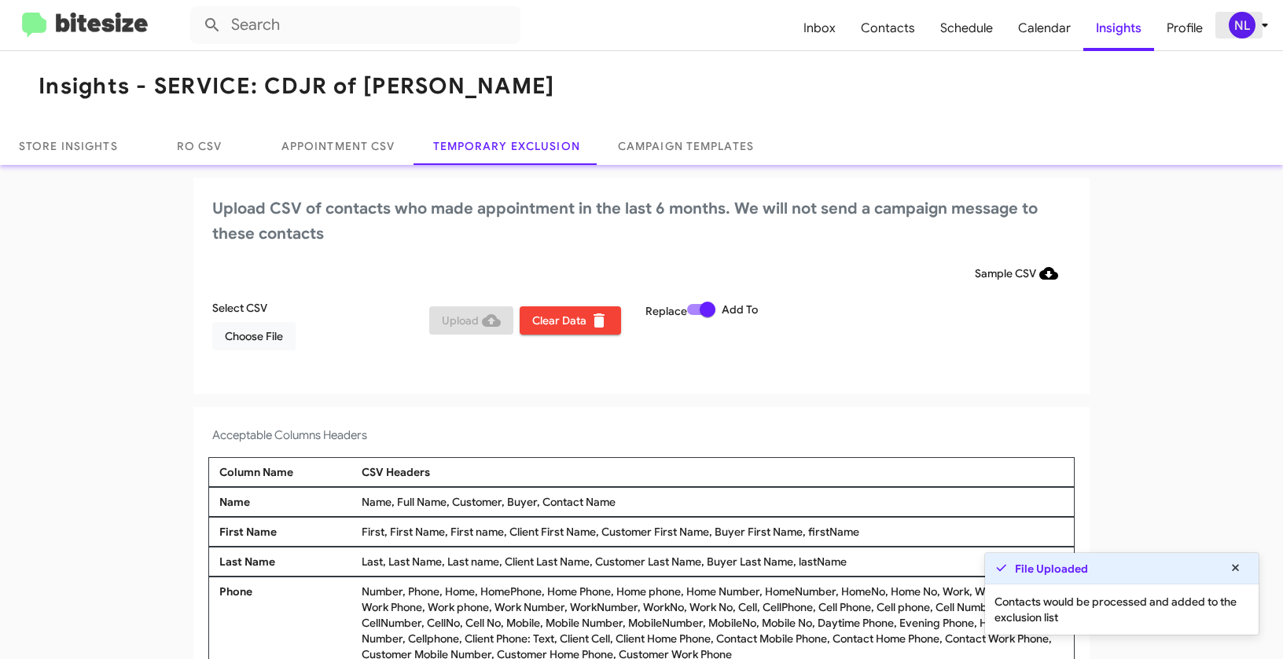
click at [1243, 38] on div "NL" at bounding box center [1242, 25] width 27 height 27
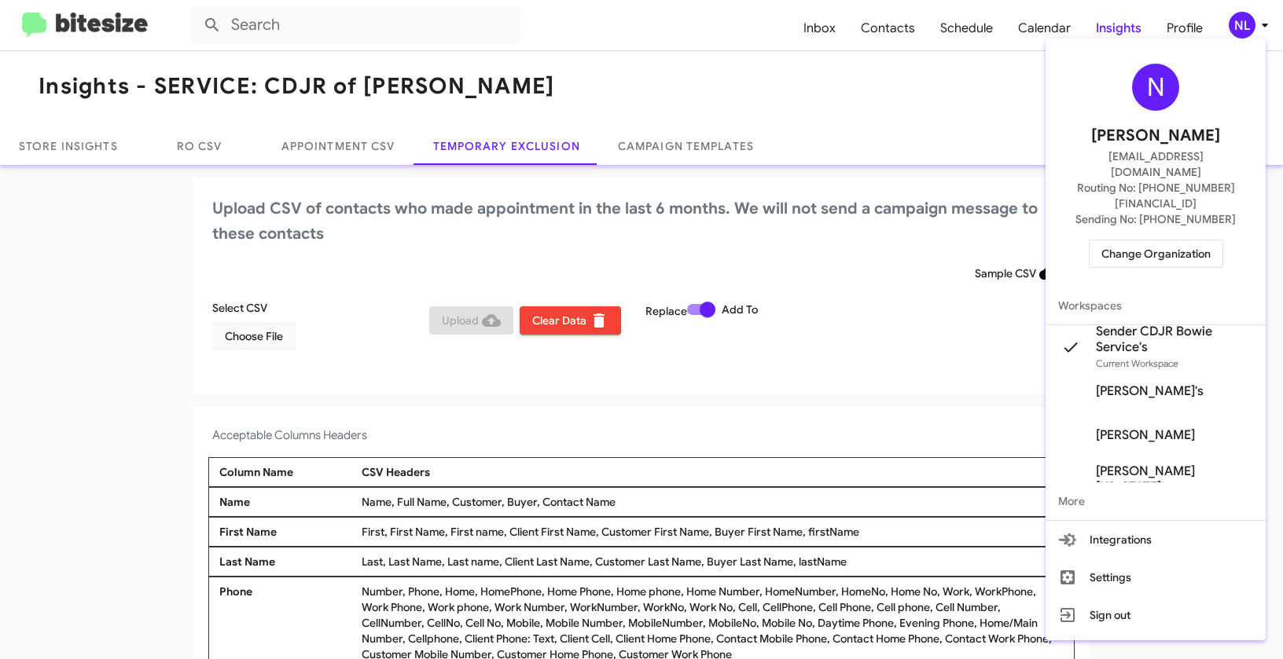
click at [261, 339] on div at bounding box center [641, 329] width 1283 height 659
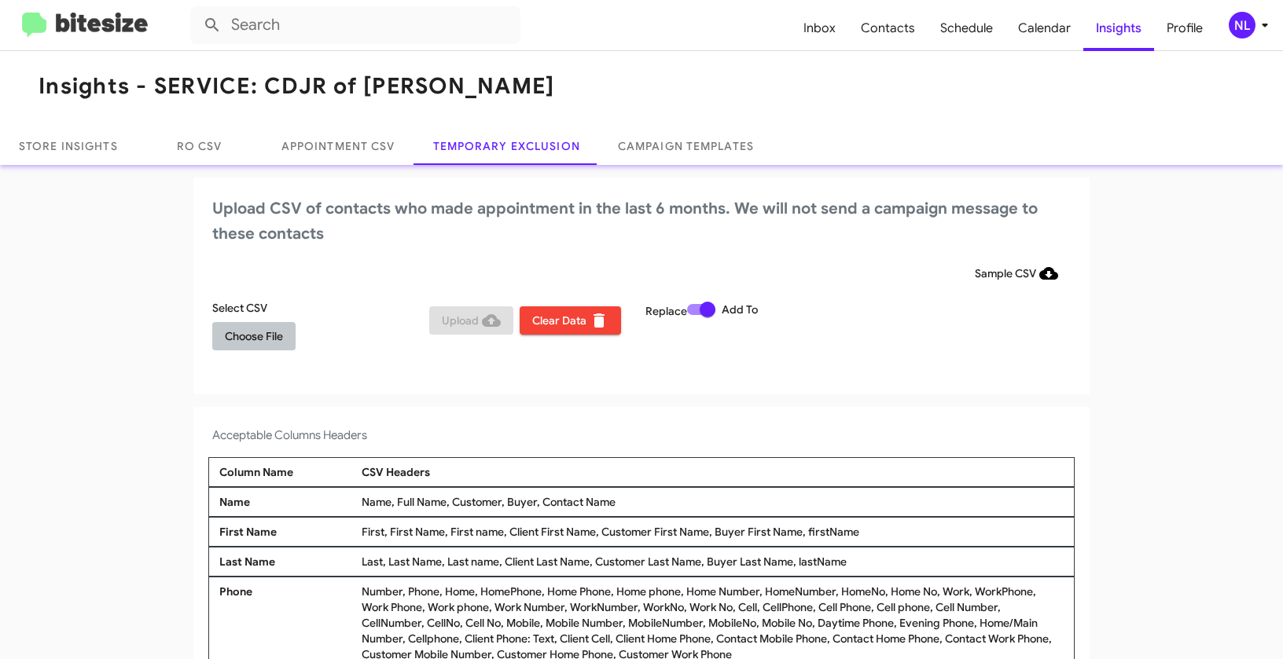
click at [260, 339] on span "Choose File" at bounding box center [254, 336] width 58 height 28
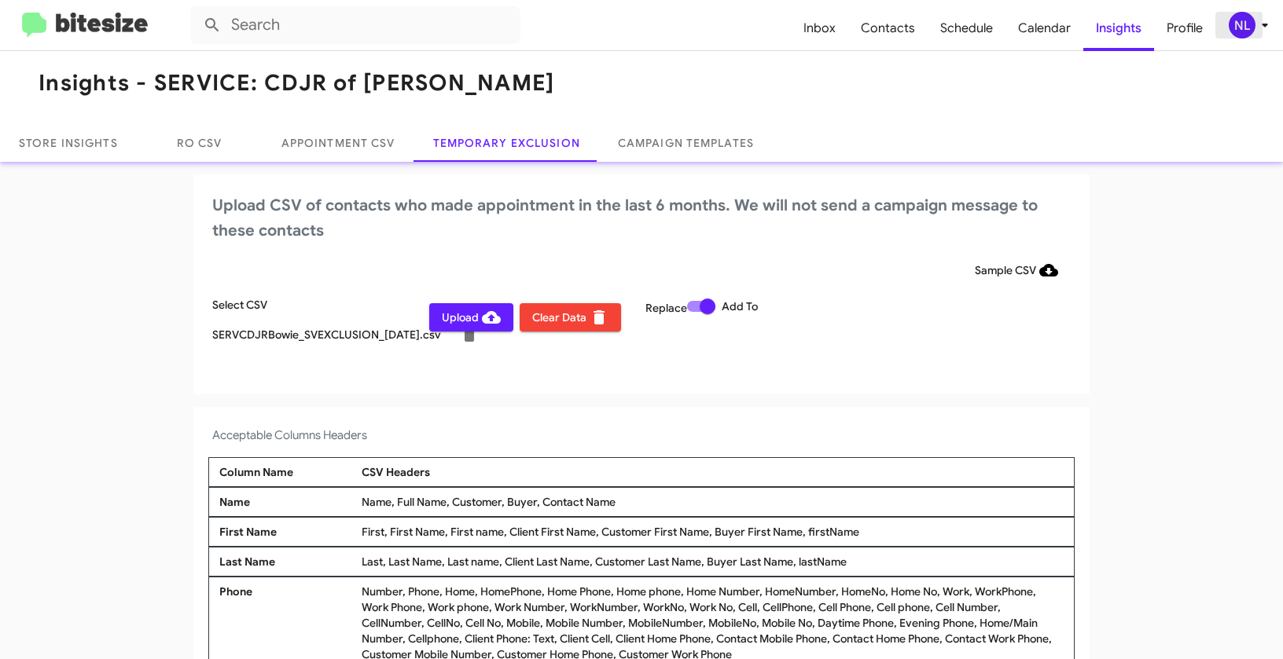
click at [1239, 20] on div "NL" at bounding box center [1242, 25] width 27 height 27
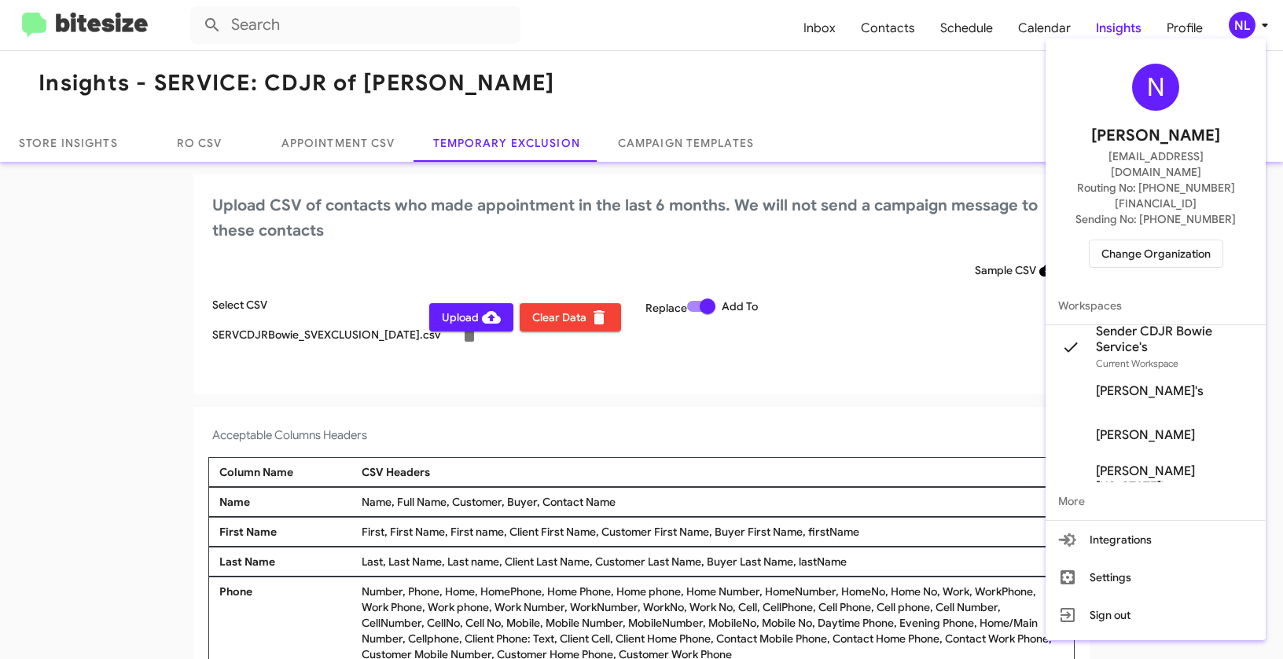
click at [703, 408] on div at bounding box center [641, 329] width 1283 height 659
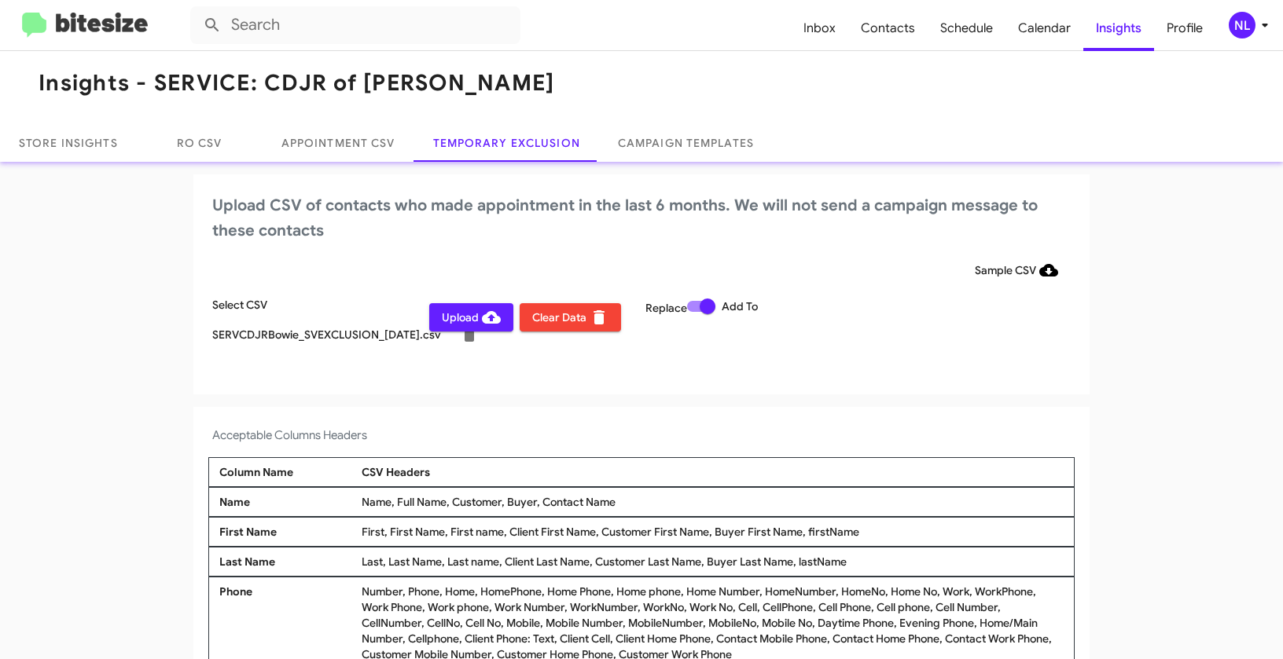
click at [458, 322] on span "Upload" at bounding box center [471, 317] width 59 height 28
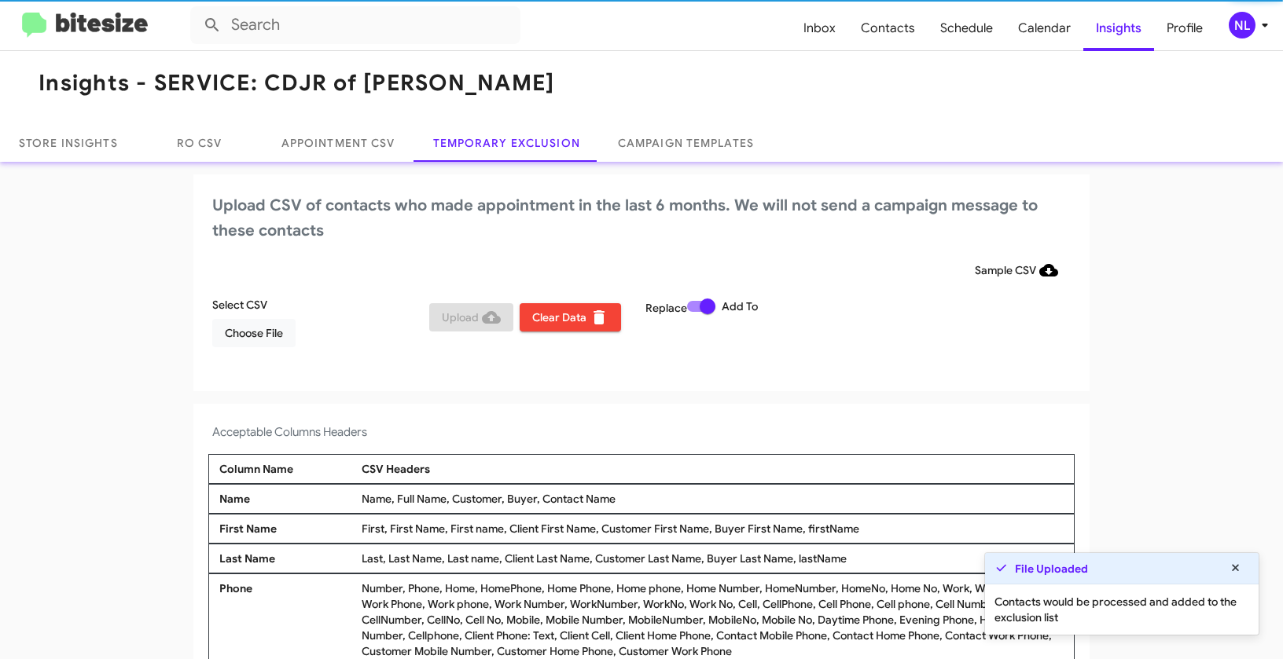
scroll to position [6, 0]
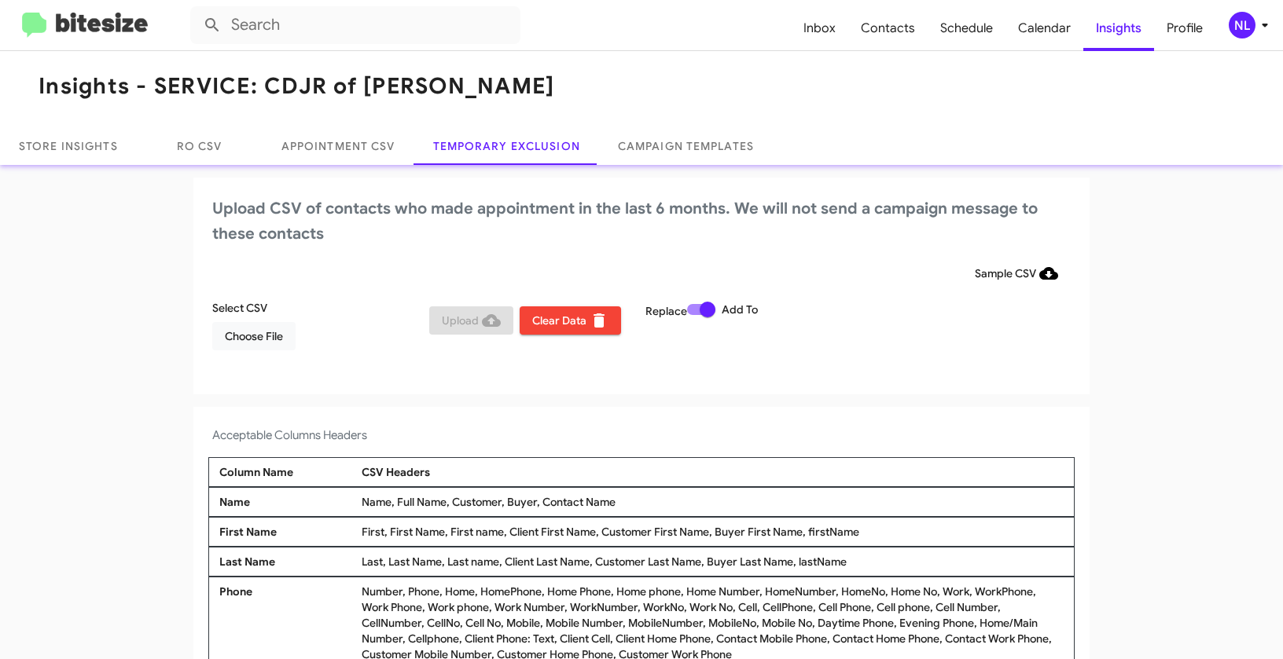
click at [1255, 20] on icon at bounding box center [1264, 25] width 19 height 19
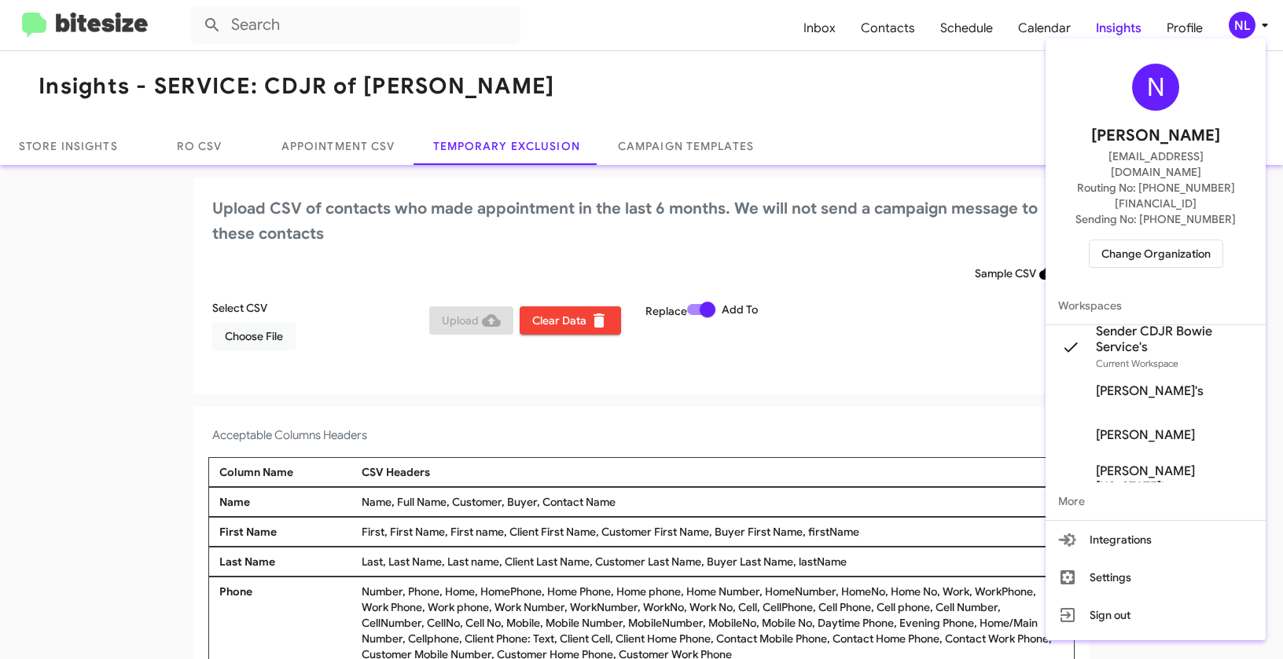
click at [1151, 241] on span "Change Organization" at bounding box center [1155, 254] width 109 height 27
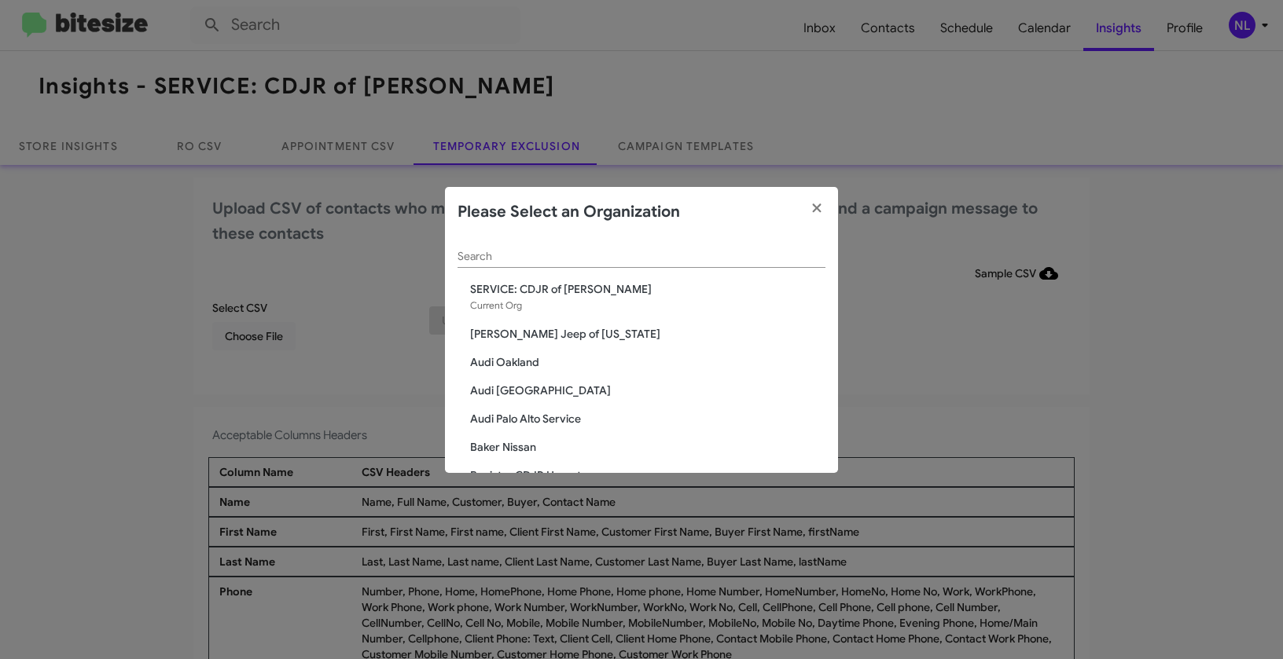
click at [604, 255] on input "Search" at bounding box center [641, 257] width 368 height 13
paste input "SERVICE: Chevrolet Baltimore"
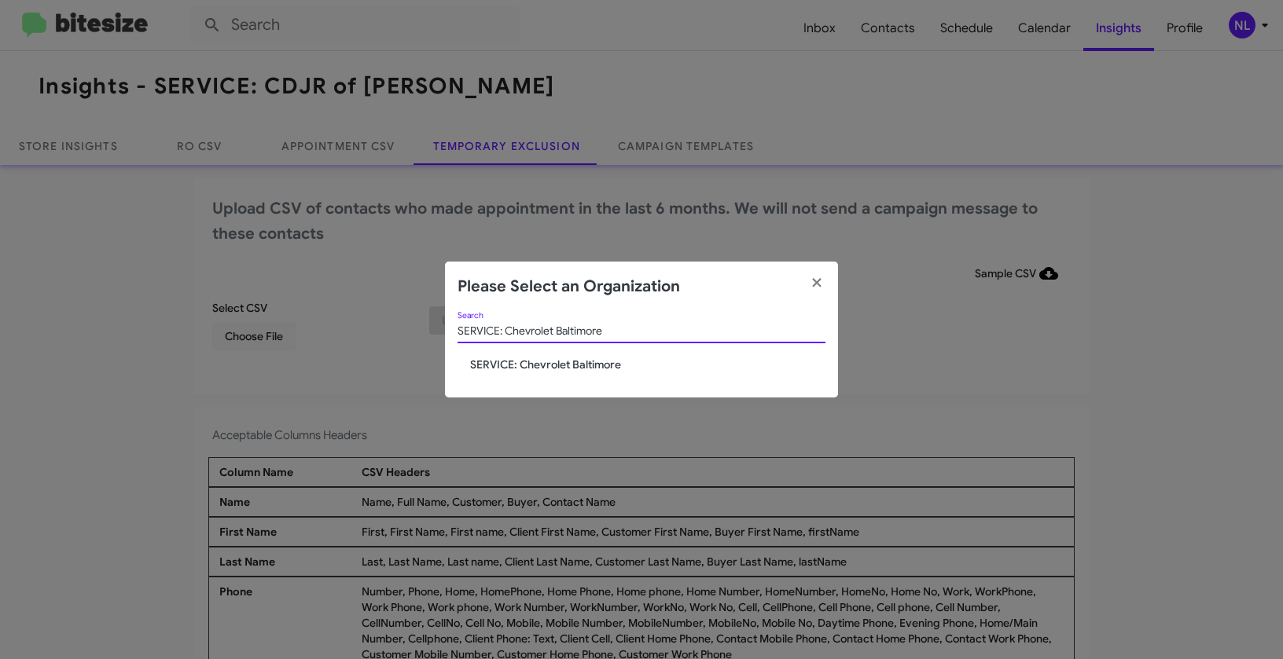
type input "SERVICE: Chevrolet Baltimore"
click at [502, 363] on span "SERVICE: Chevrolet Baltimore" at bounding box center [647, 365] width 355 height 16
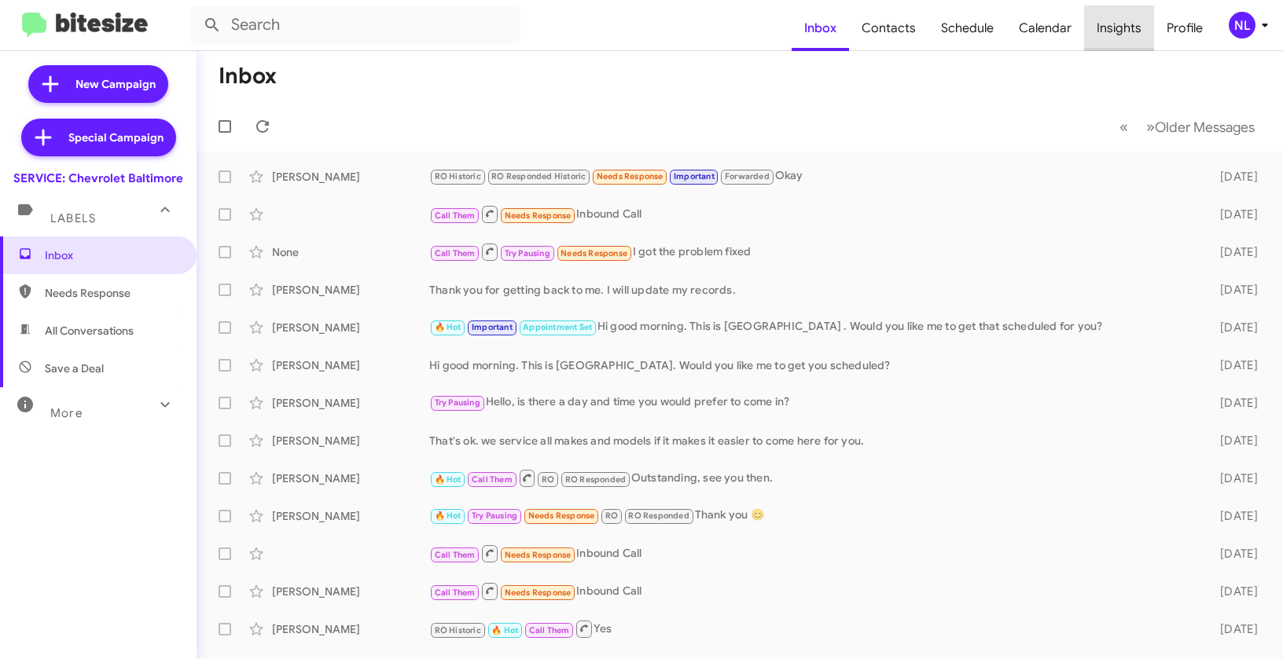
click at [1125, 29] on span "Insights" at bounding box center [1119, 29] width 70 height 46
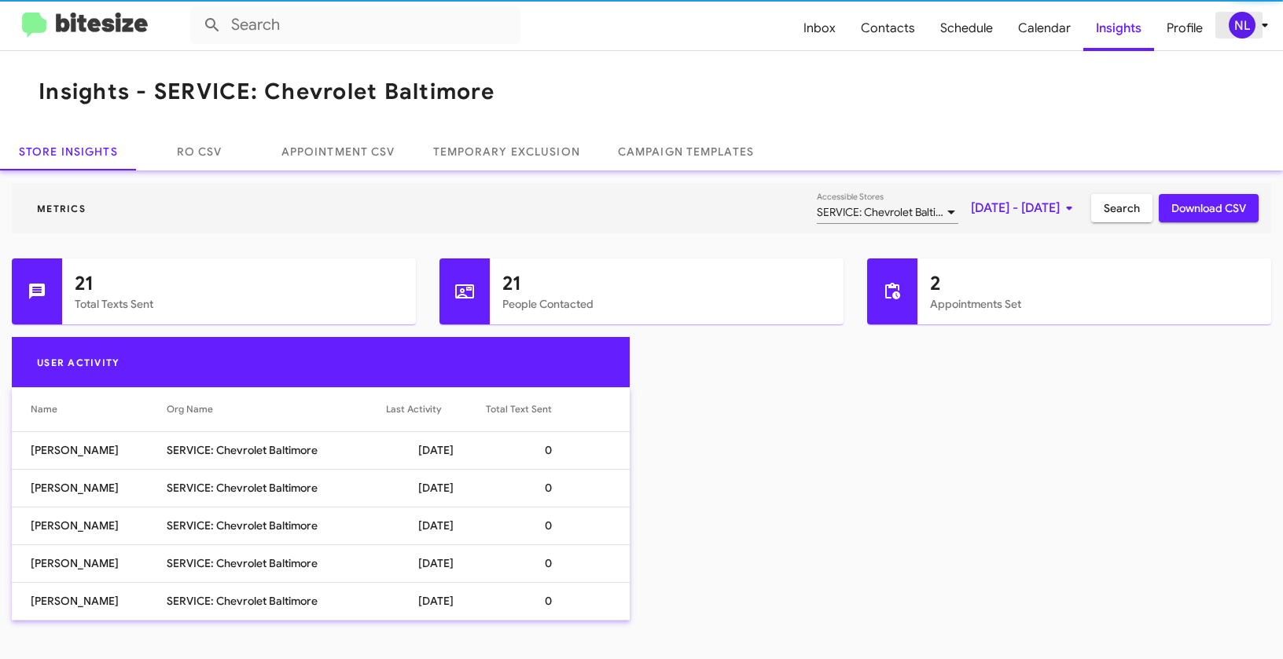
click at [1236, 30] on div "NL" at bounding box center [1242, 25] width 27 height 27
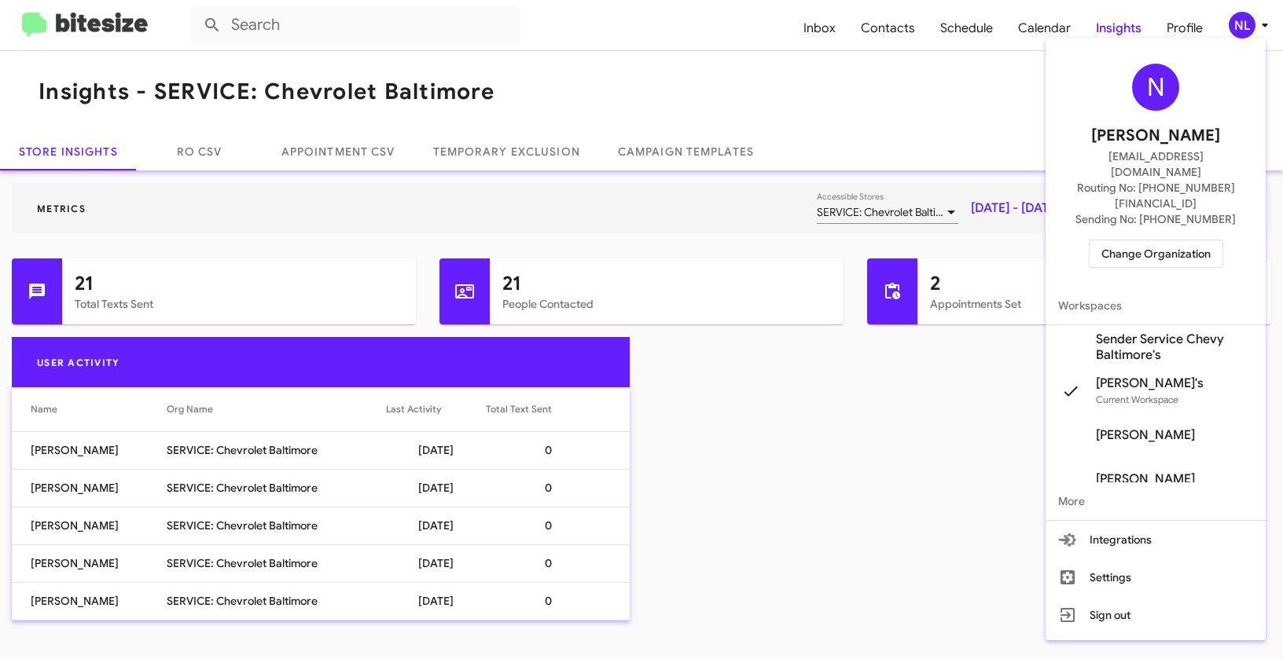
click at [1128, 332] on span "Sender Service Chevy Baltimore's" at bounding box center [1174, 347] width 157 height 31
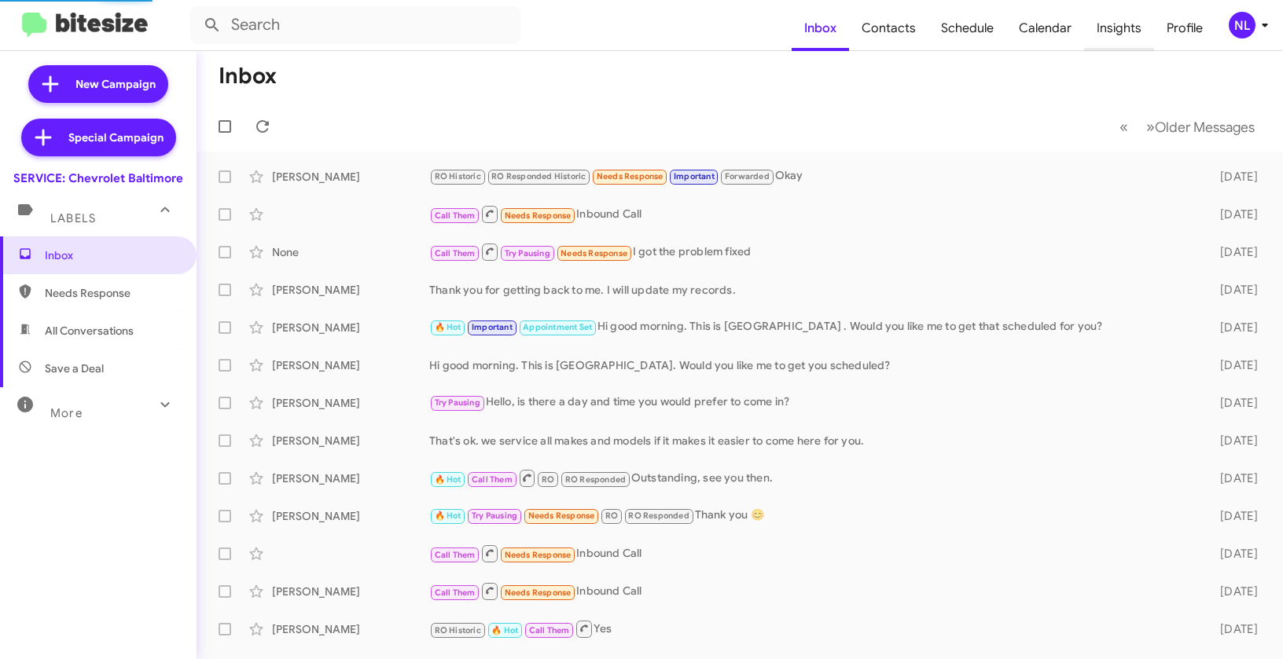
click at [1111, 29] on span "Insights" at bounding box center [1119, 29] width 70 height 46
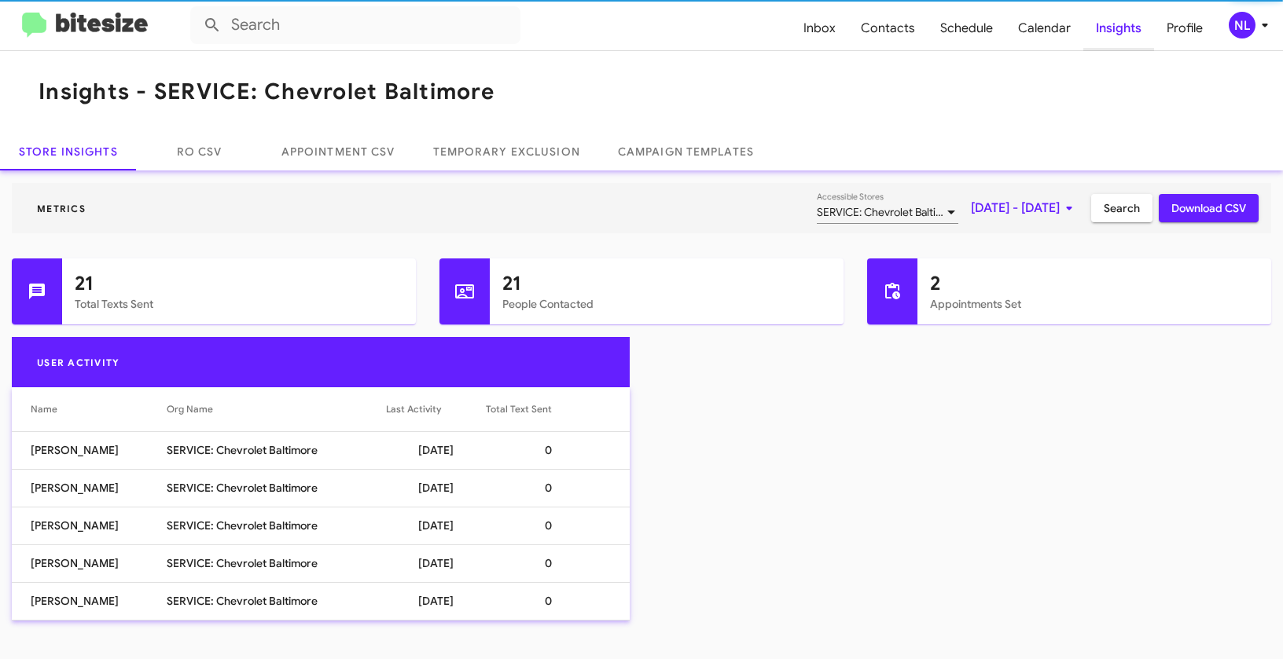
click at [1107, 35] on span "Insights" at bounding box center [1118, 29] width 71 height 46
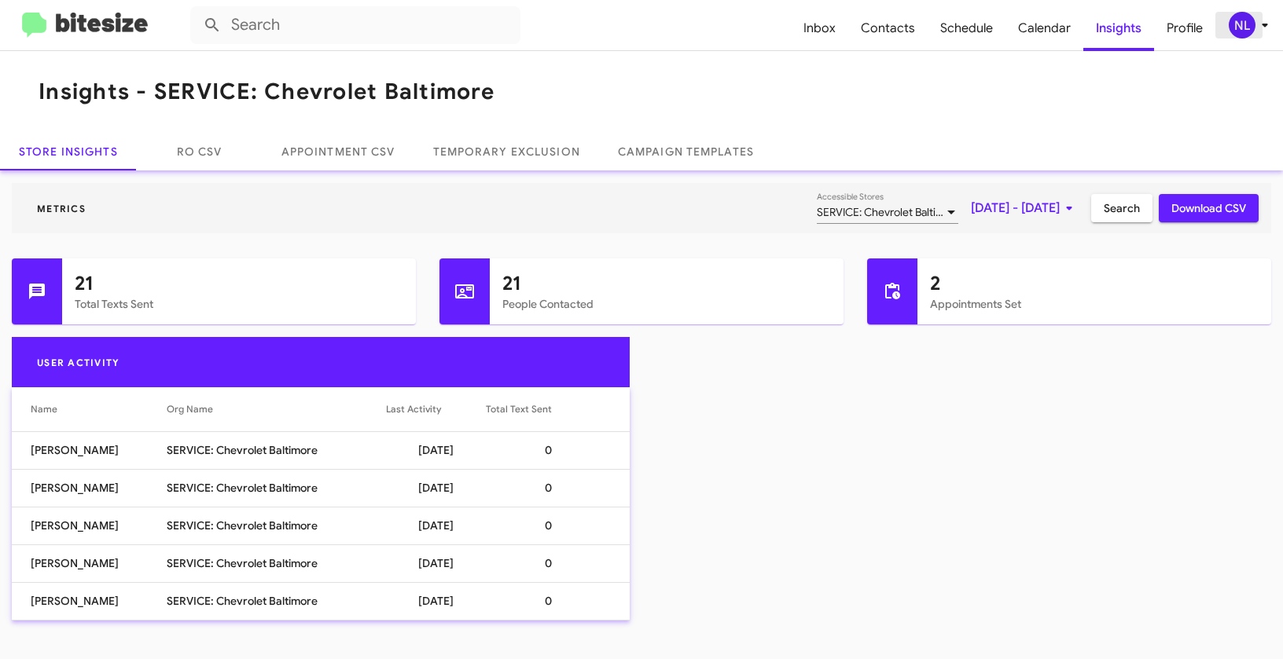
click at [1235, 26] on div "NL" at bounding box center [1242, 25] width 27 height 27
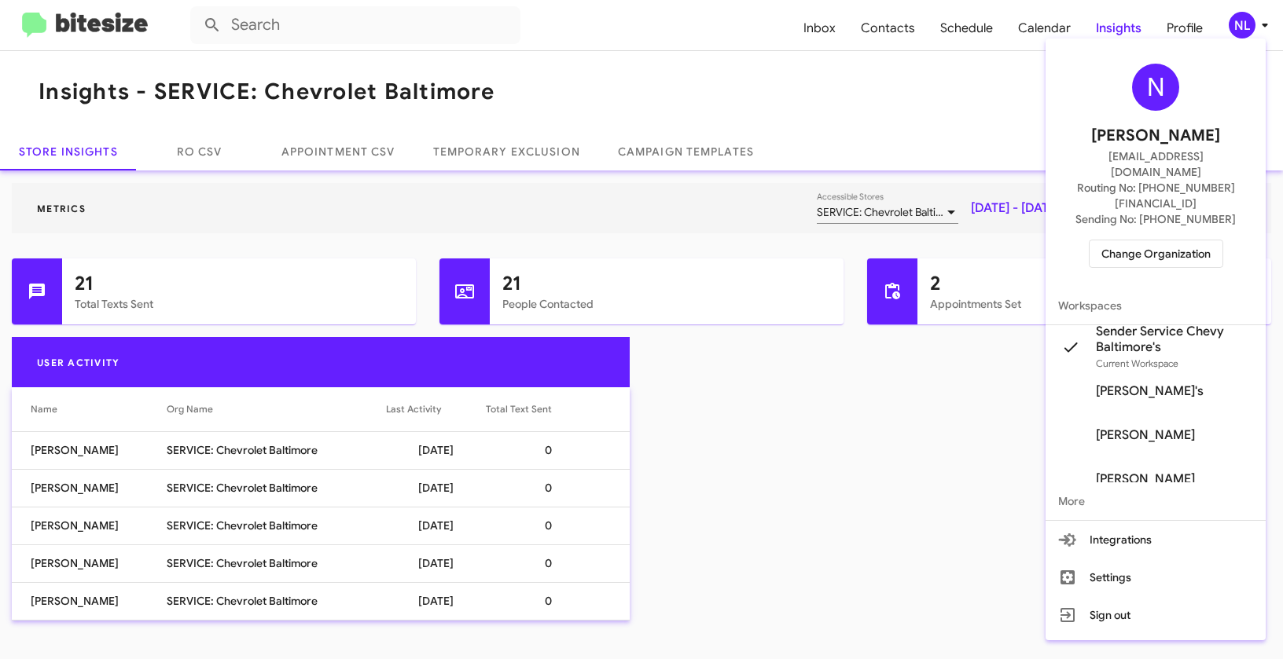
click at [990, 61] on div at bounding box center [641, 329] width 1283 height 659
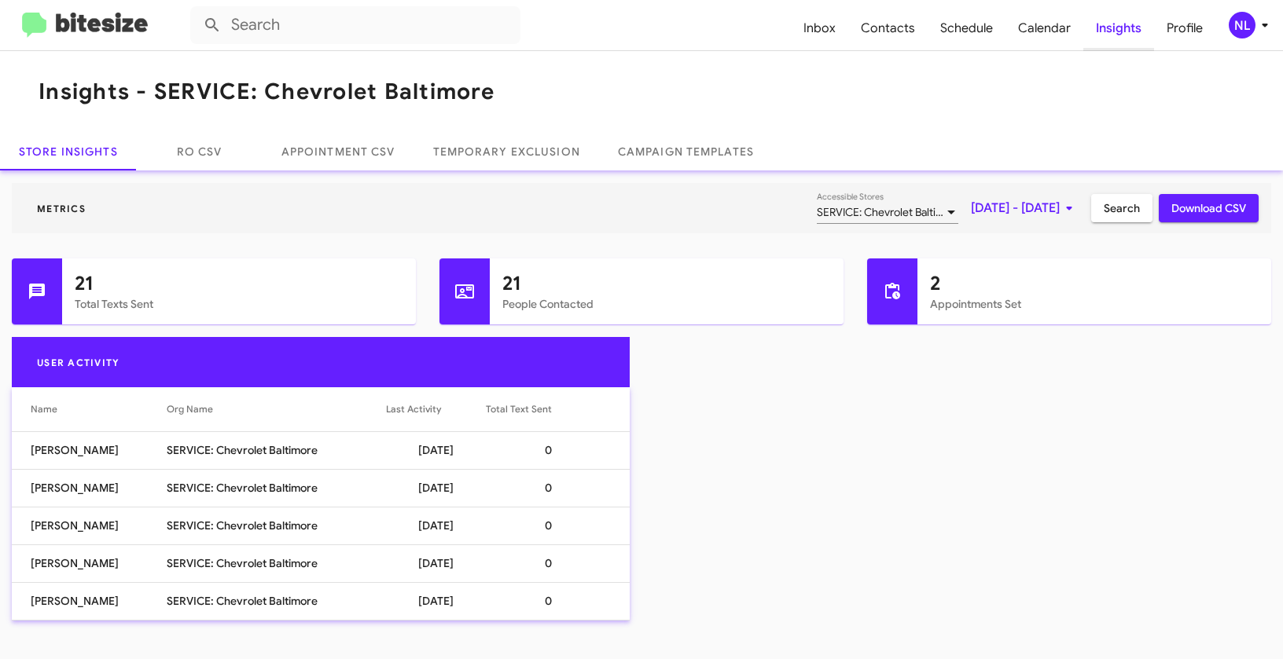
click at [1108, 23] on span "Insights" at bounding box center [1118, 29] width 71 height 46
click at [486, 157] on link "Temporary Exclusion" at bounding box center [506, 152] width 185 height 38
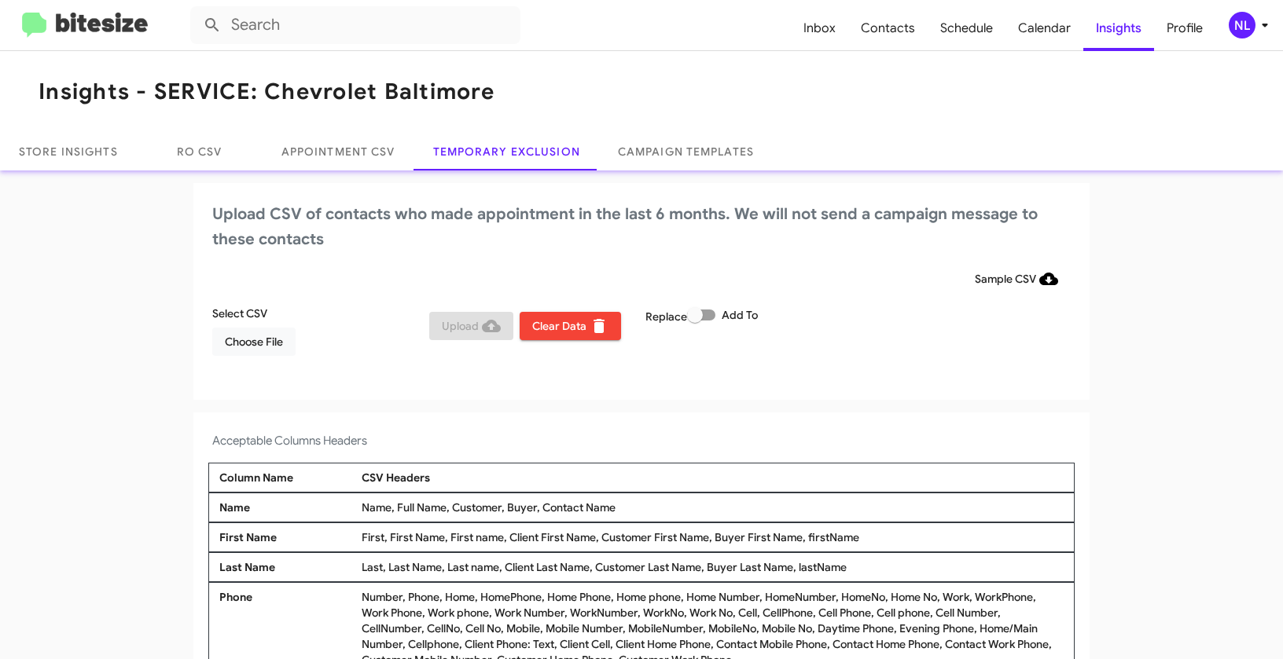
drag, startPoint x: 557, startPoint y: 507, endPoint x: 645, endPoint y: 508, distance: 88.8
click at [645, 508] on div "Name, Full Name, Customer, Buyer, Contact Name" at bounding box center [713, 508] width 710 height 16
copy div "Contact Name"
click at [225, 346] on span "Choose File" at bounding box center [254, 342] width 58 height 28
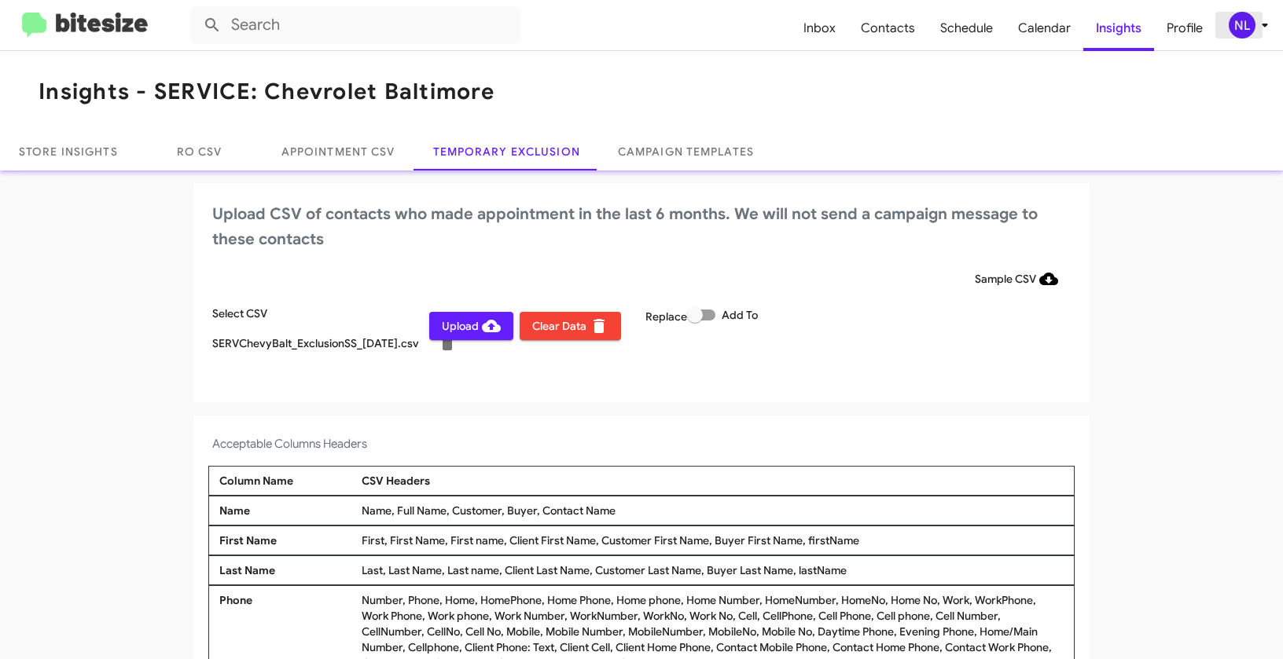
drag, startPoint x: 1245, startPoint y: 18, endPoint x: 1254, endPoint y: 23, distance: 9.8
click at [1254, 23] on div "NL" at bounding box center [1242, 25] width 27 height 27
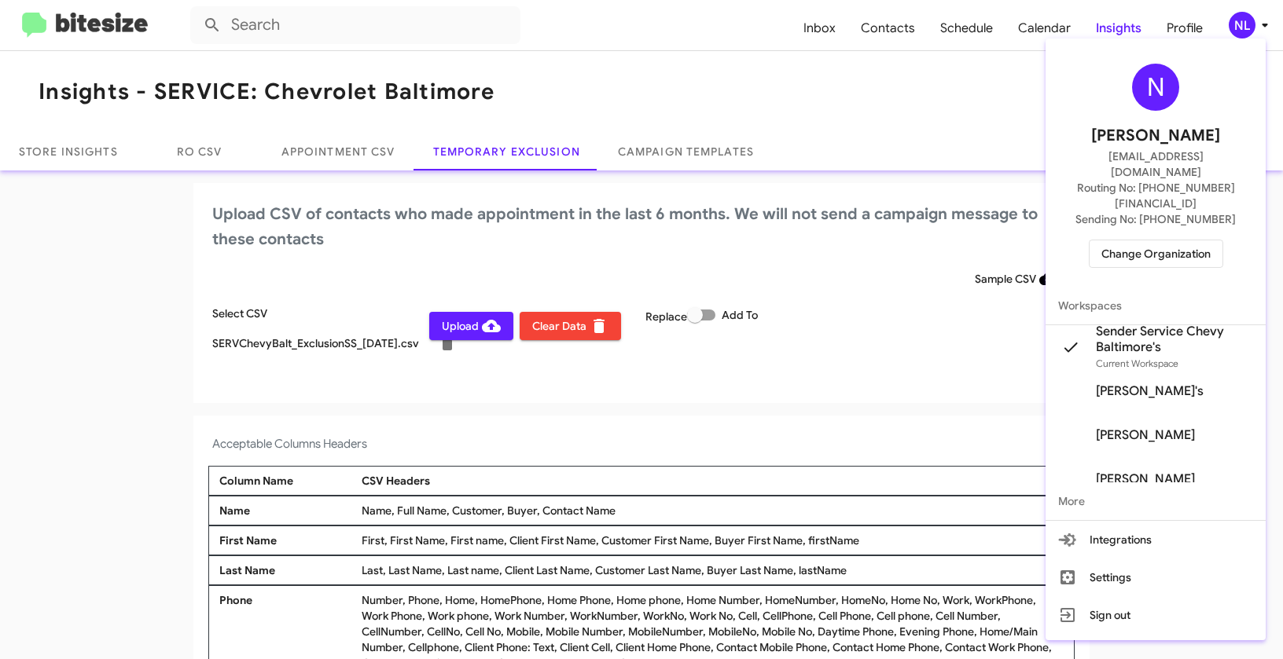
click at [814, 402] on div at bounding box center [641, 329] width 1283 height 659
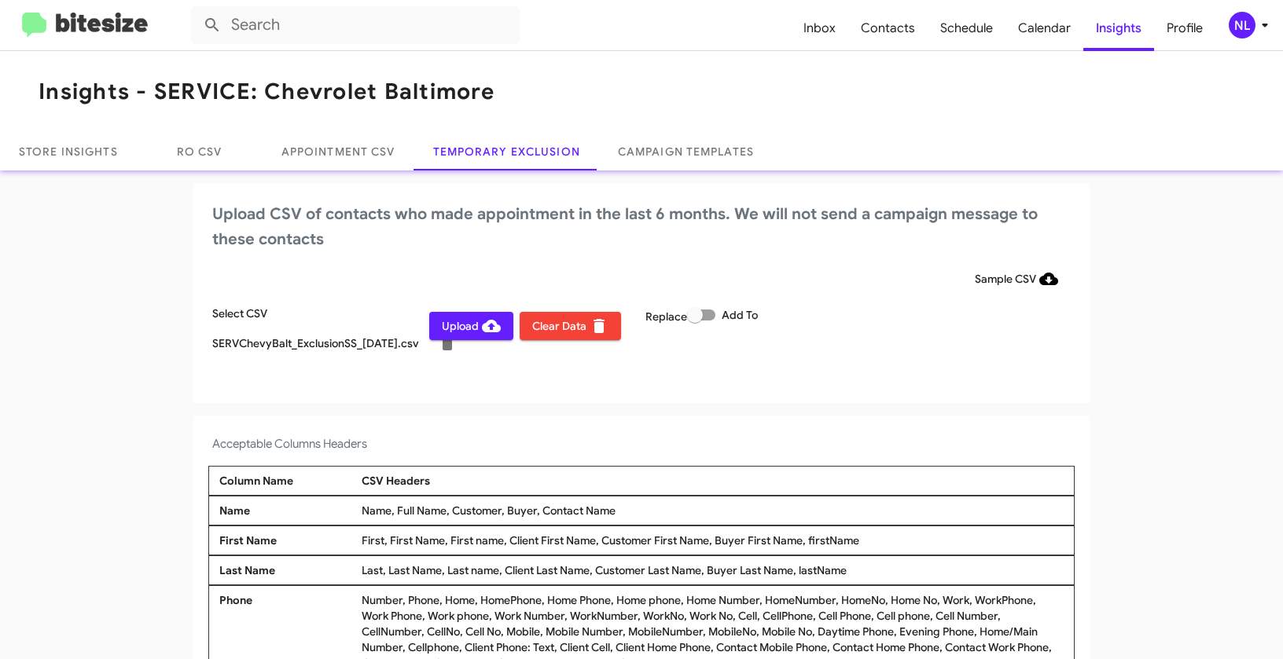
click at [454, 332] on span "Upload" at bounding box center [471, 326] width 59 height 28
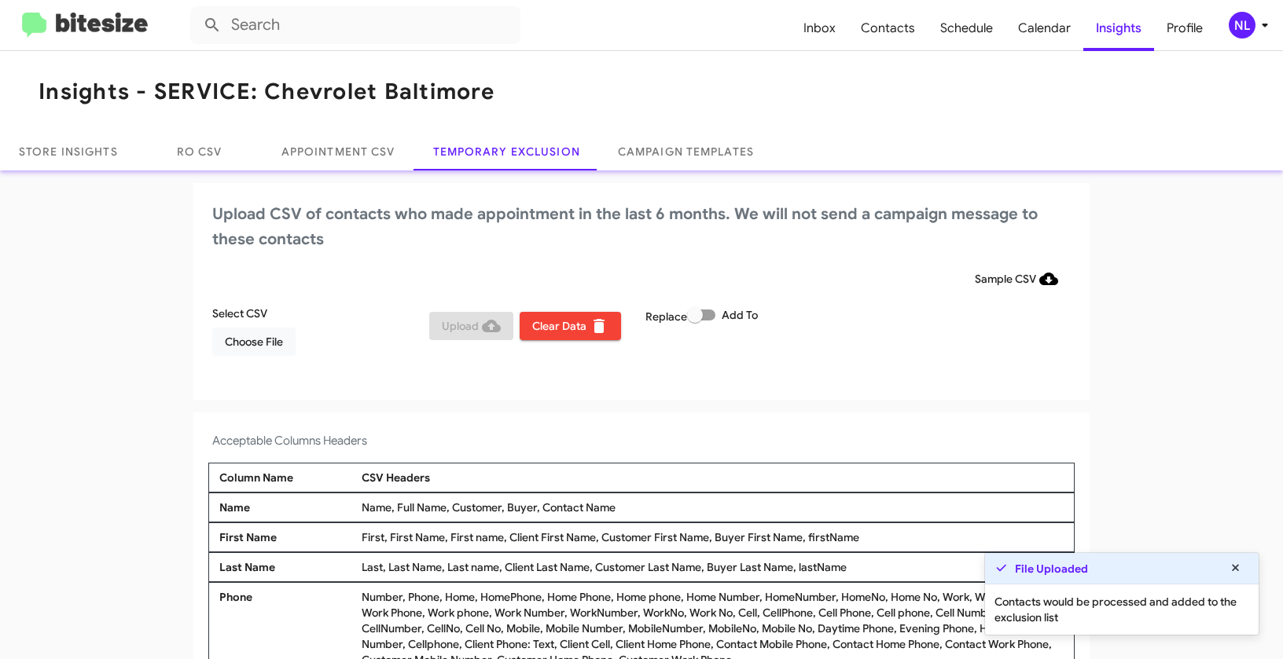
click at [1243, 34] on div "NL" at bounding box center [1242, 25] width 27 height 27
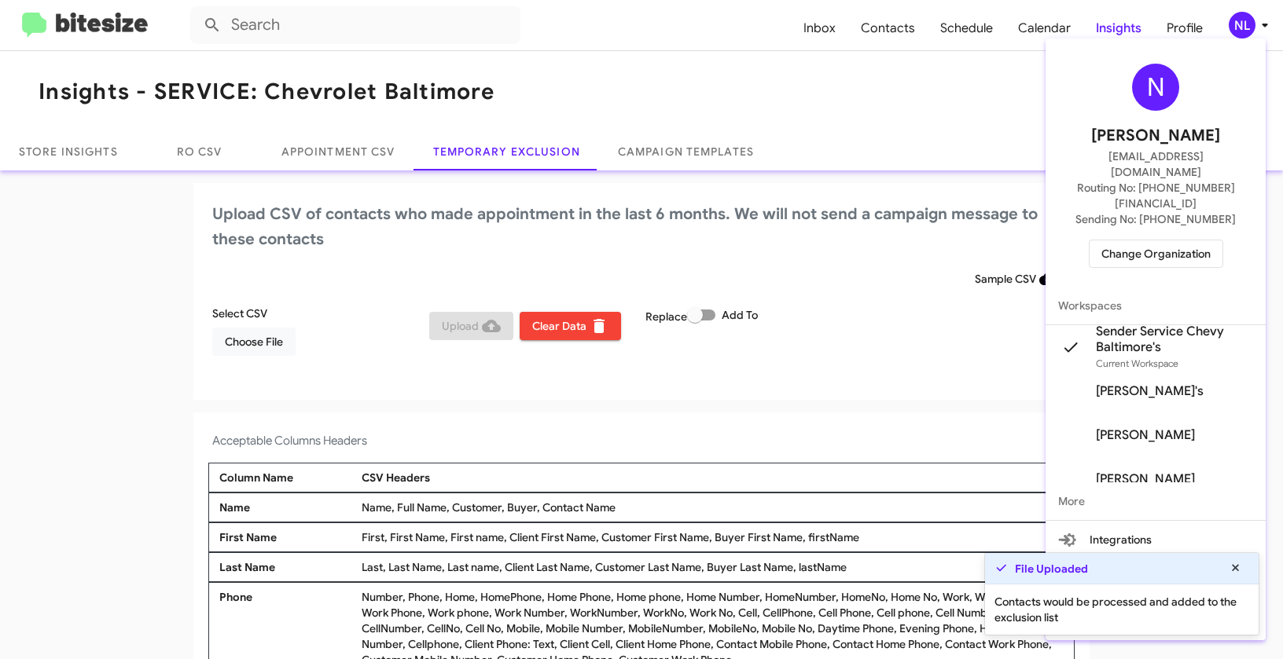
click at [755, 408] on div at bounding box center [641, 329] width 1283 height 659
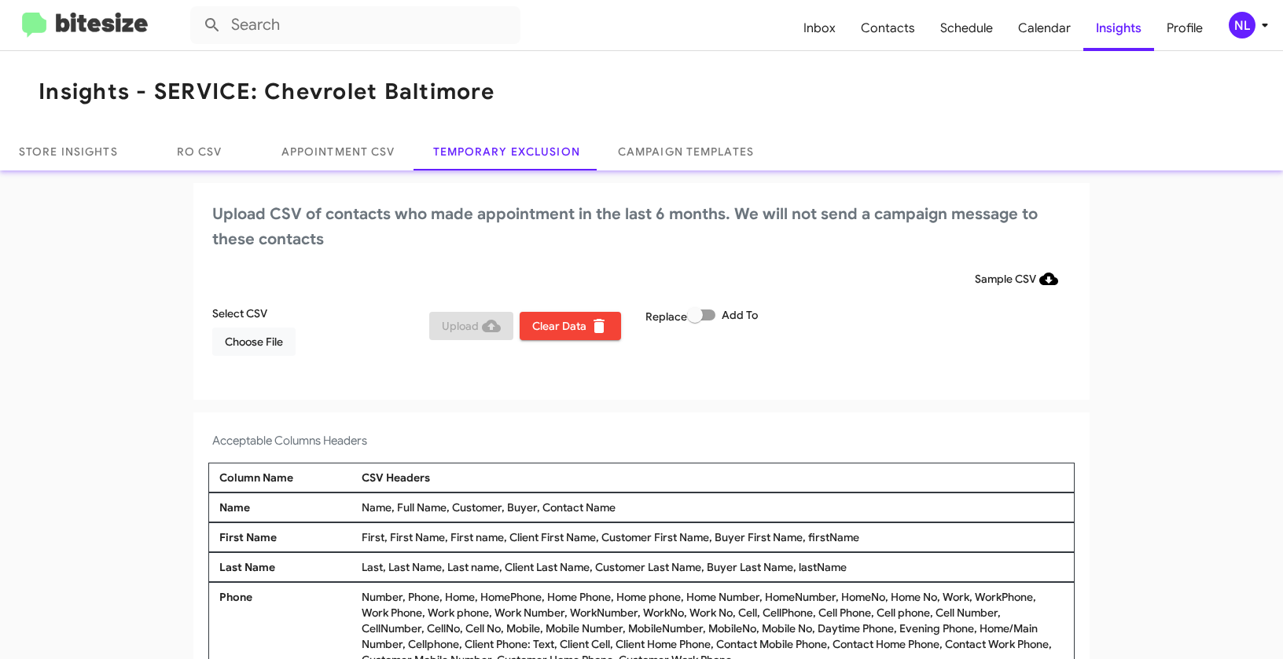
click at [702, 315] on span at bounding box center [701, 315] width 28 height 11
click at [695, 321] on input "Add To" at bounding box center [694, 321] width 1 height 1
checkbox input "true"
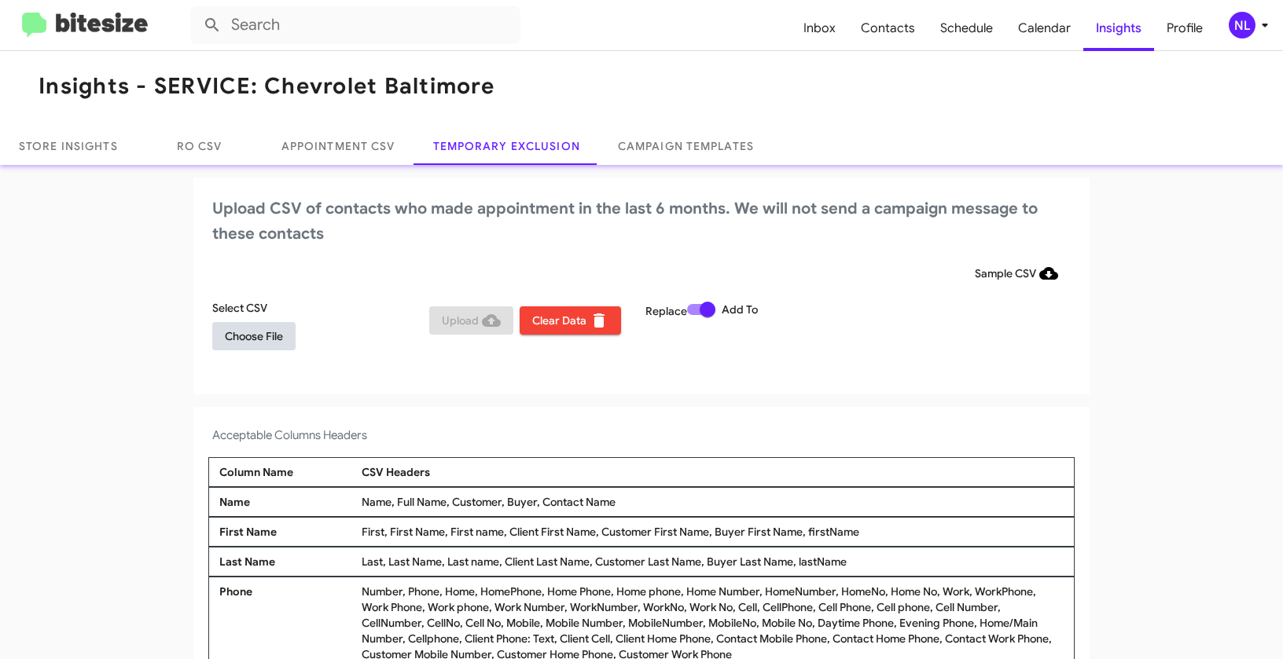
click at [250, 340] on span "Choose File" at bounding box center [254, 336] width 58 height 28
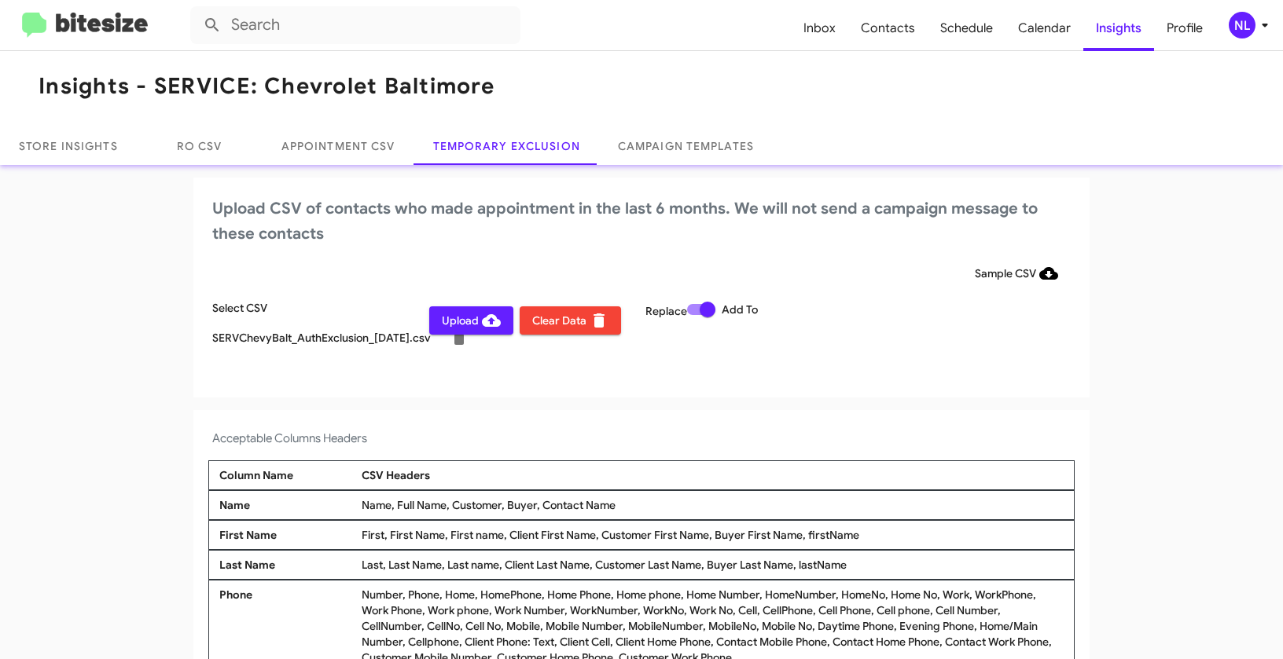
scroll to position [9, 0]
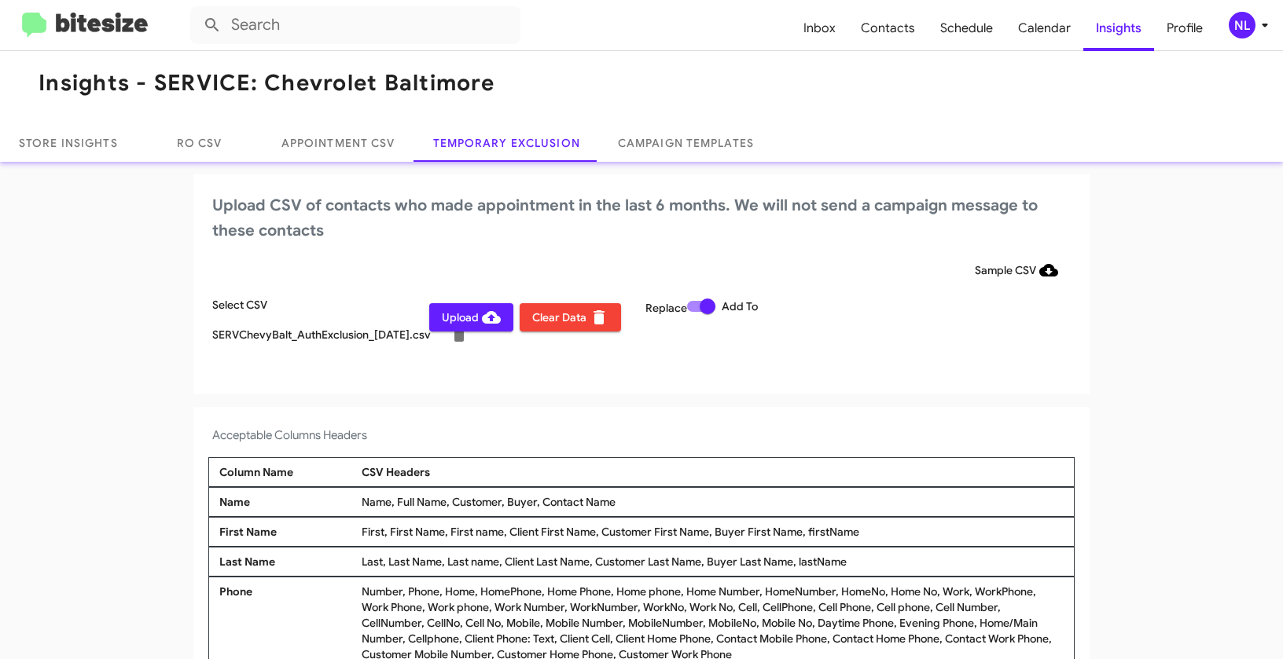
click at [1241, 24] on div "NL" at bounding box center [1242, 25] width 27 height 27
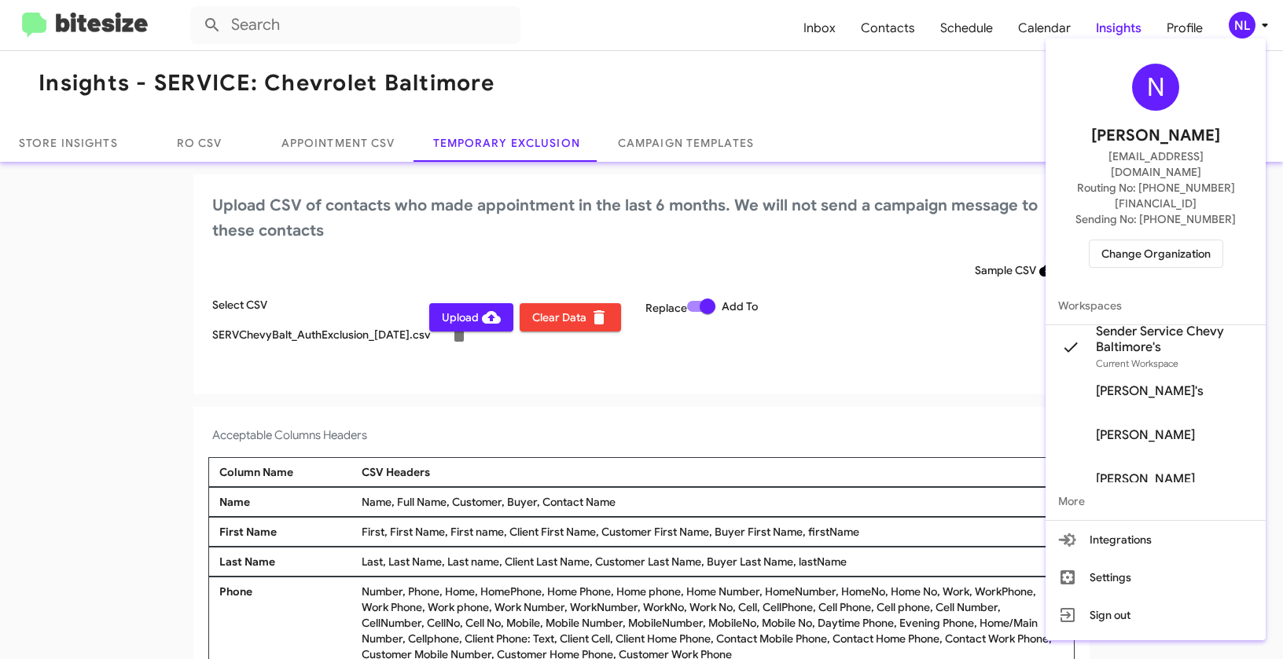
click at [539, 418] on div at bounding box center [641, 329] width 1283 height 659
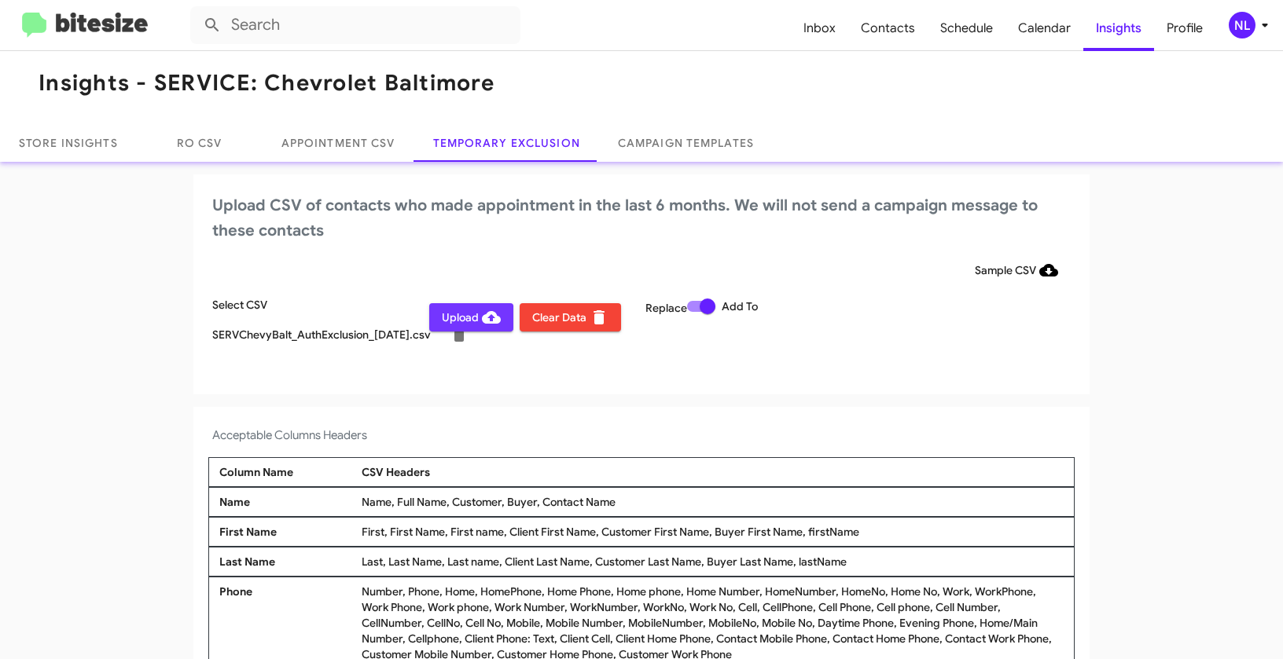
click at [455, 321] on span "Upload" at bounding box center [471, 317] width 59 height 28
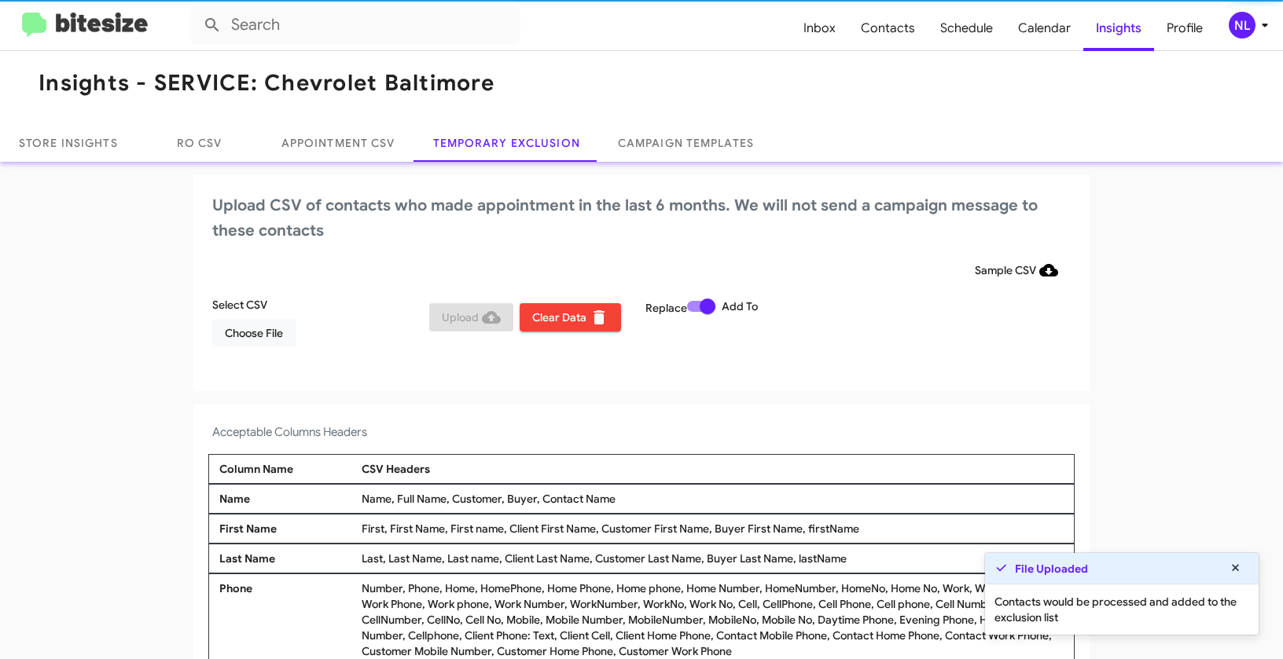
scroll to position [6, 0]
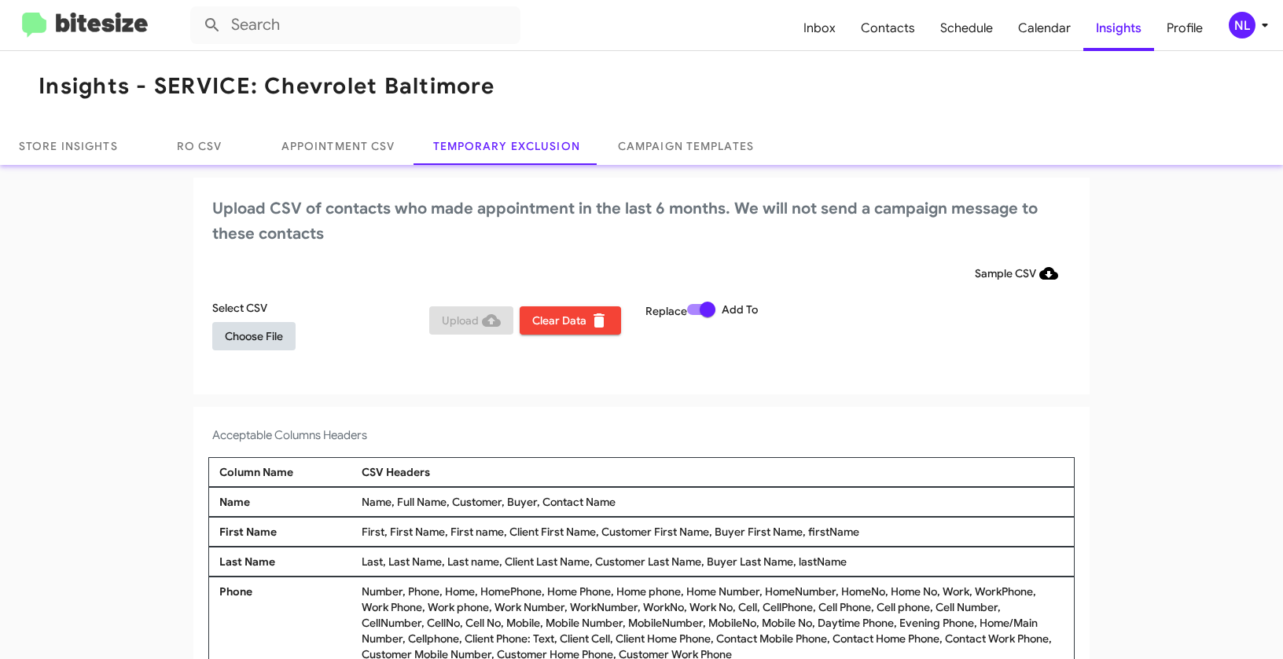
click at [238, 336] on span "Choose File" at bounding box center [254, 336] width 58 height 28
click at [241, 340] on span "Choose File" at bounding box center [254, 336] width 58 height 28
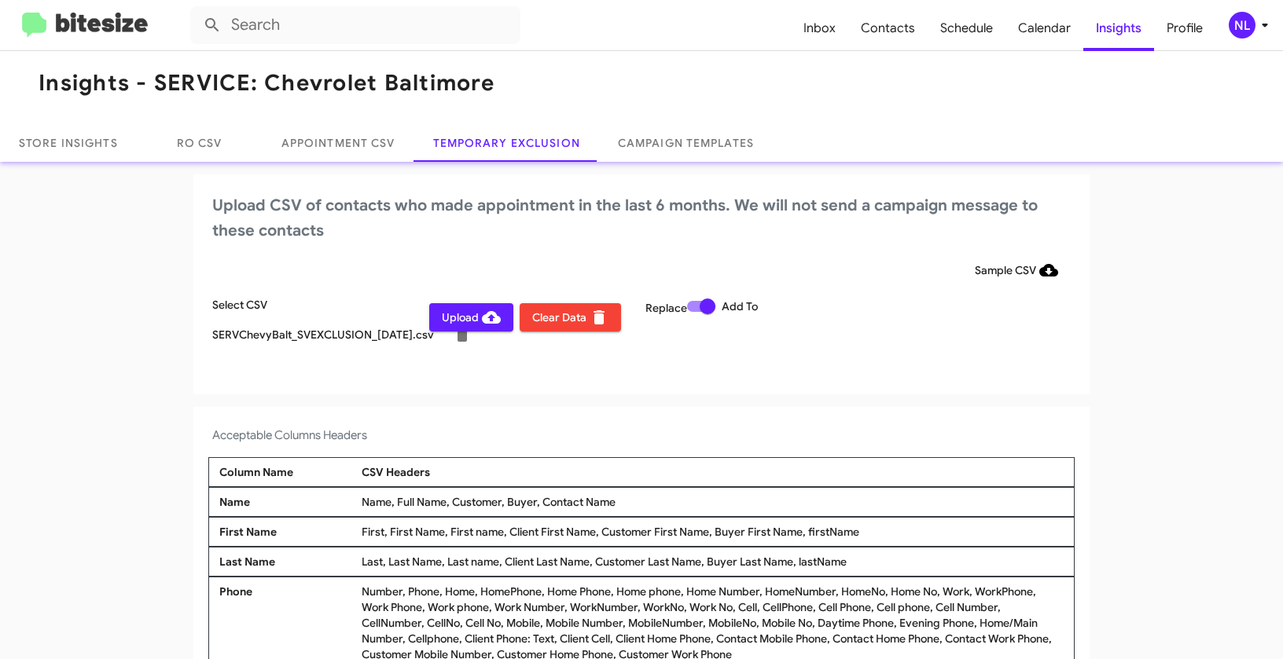
click at [1241, 28] on div "NL" at bounding box center [1242, 25] width 27 height 27
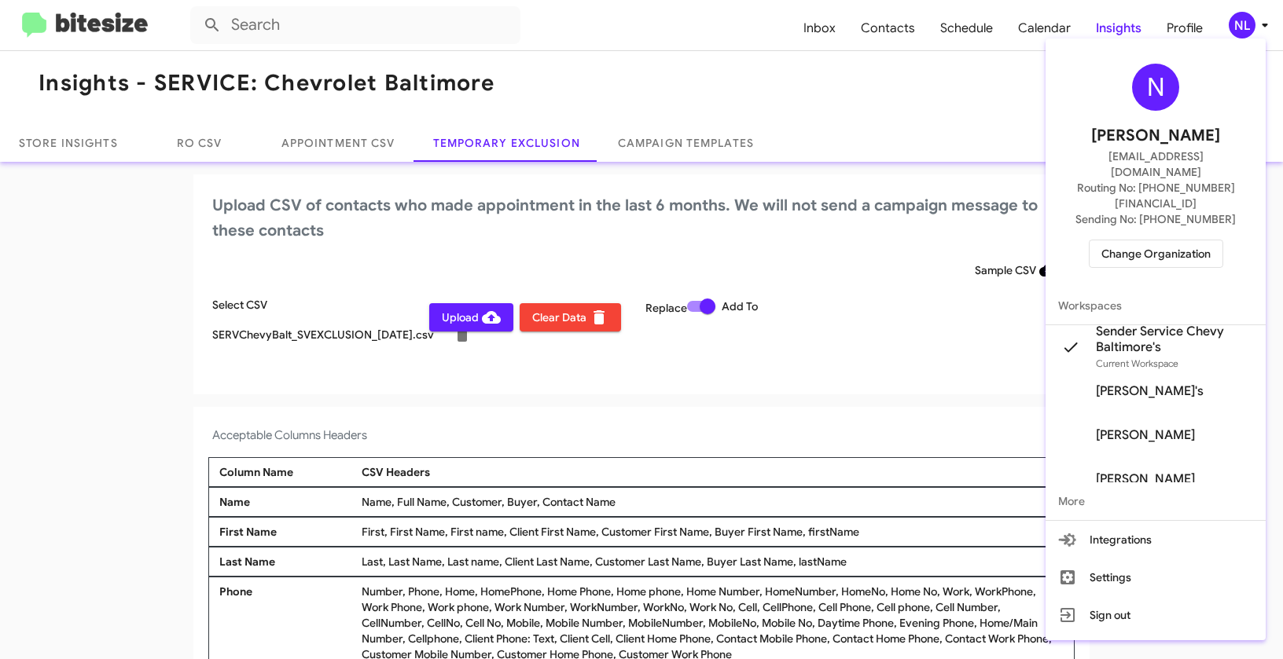
click at [809, 417] on div at bounding box center [641, 329] width 1283 height 659
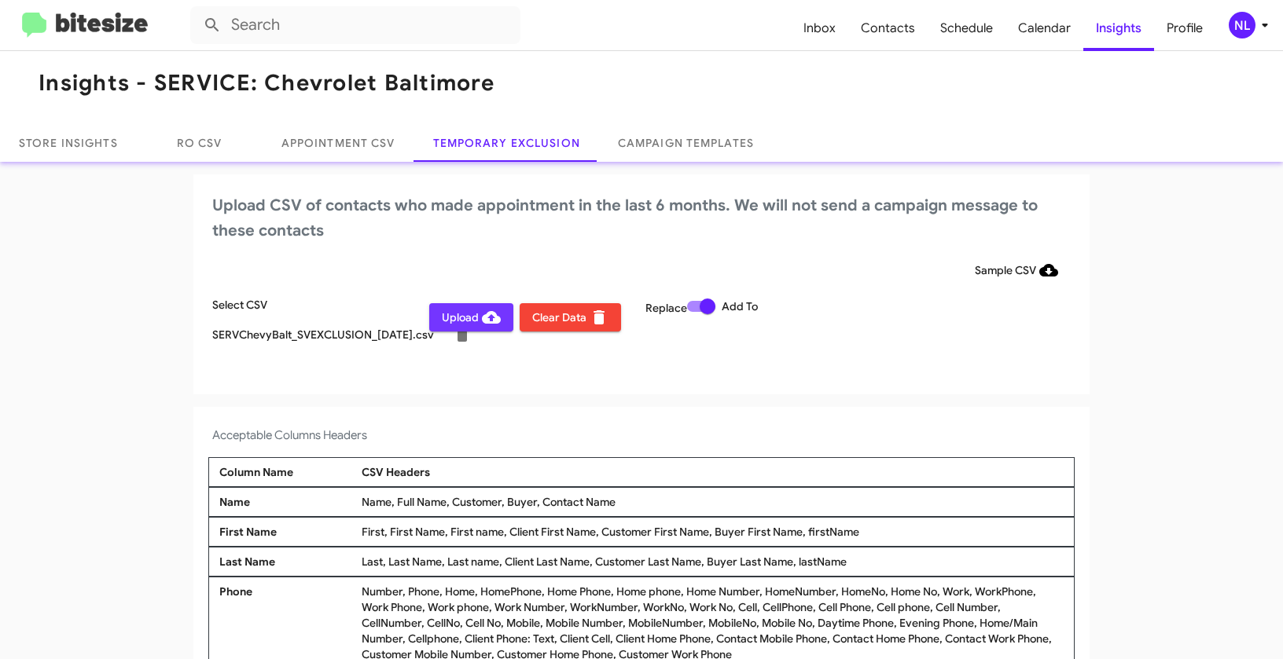
click at [448, 320] on span "Upload" at bounding box center [471, 317] width 59 height 28
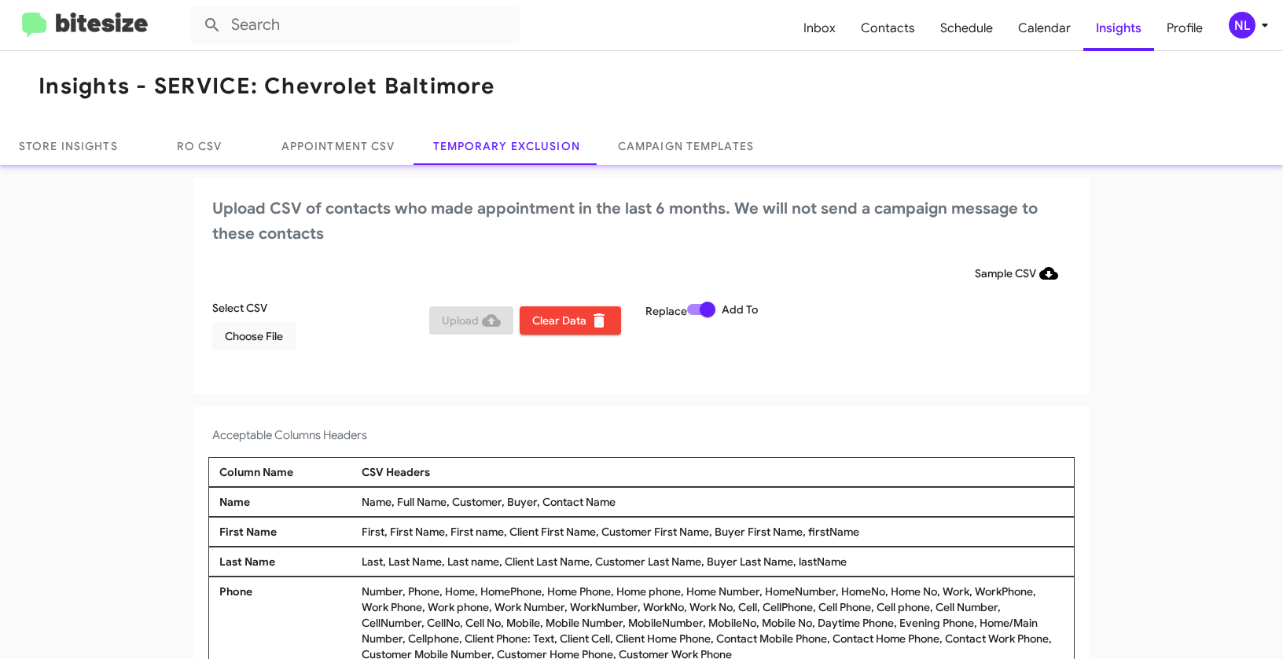
click at [1233, 23] on div "NL" at bounding box center [1242, 25] width 27 height 27
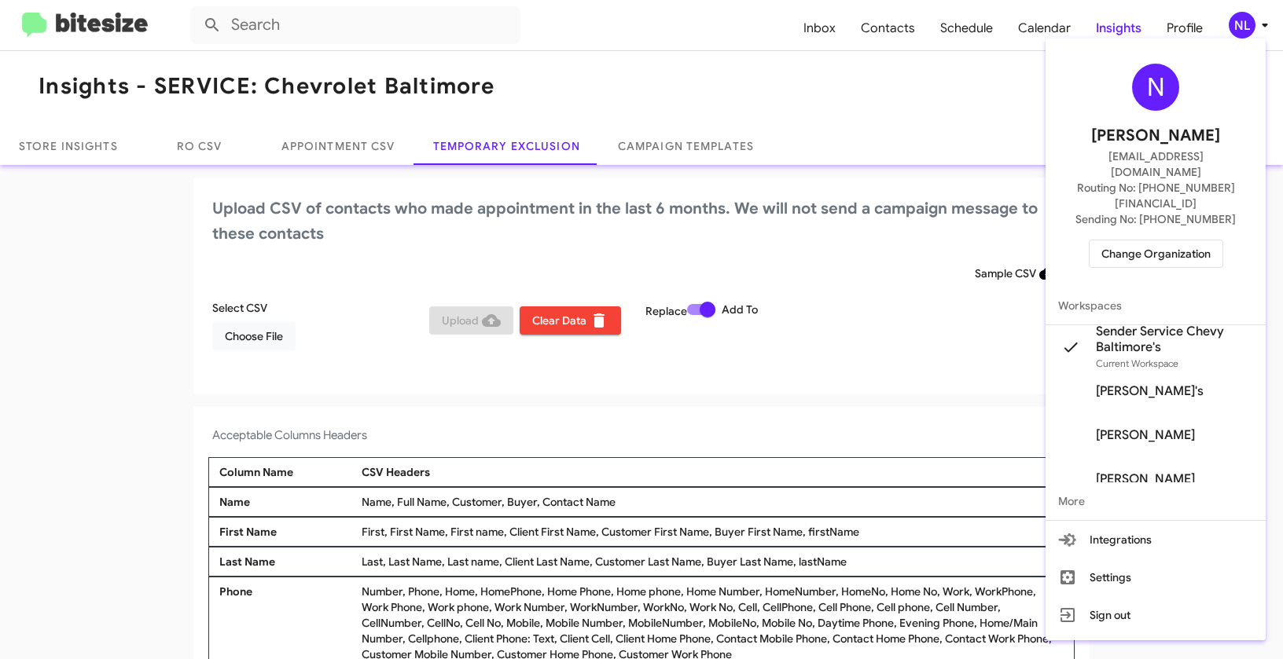
click at [1128, 241] on span "Change Organization" at bounding box center [1155, 254] width 109 height 27
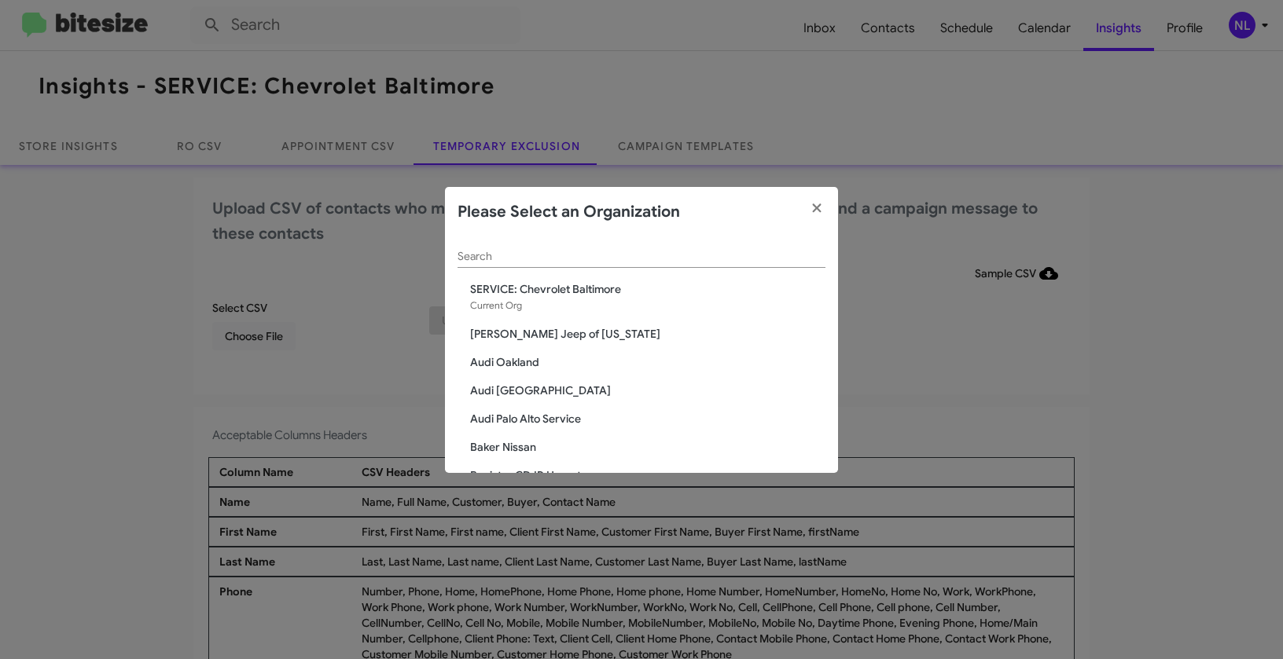
click at [641, 248] on div "Search" at bounding box center [641, 252] width 368 height 31
paste input "SERVICE: Chevrolet of Bowie"
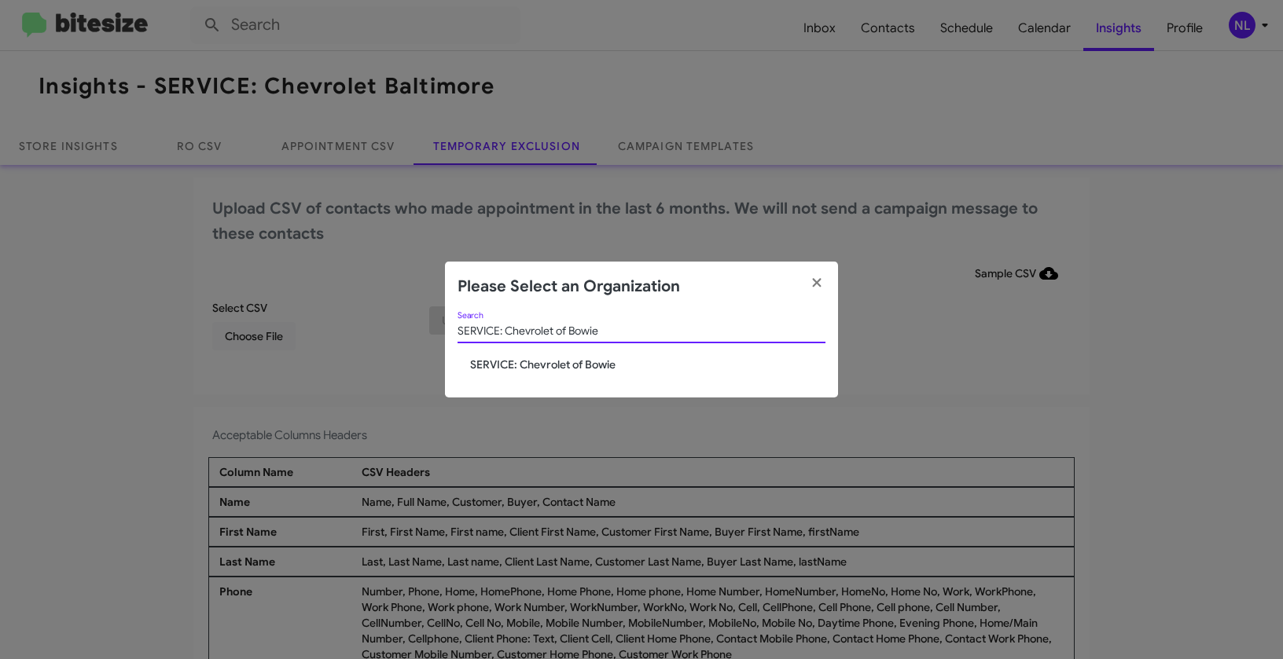
type input "SERVICE: Chevrolet of Bowie"
click at [582, 361] on span "SERVICE: Chevrolet of Bowie" at bounding box center [647, 365] width 355 height 16
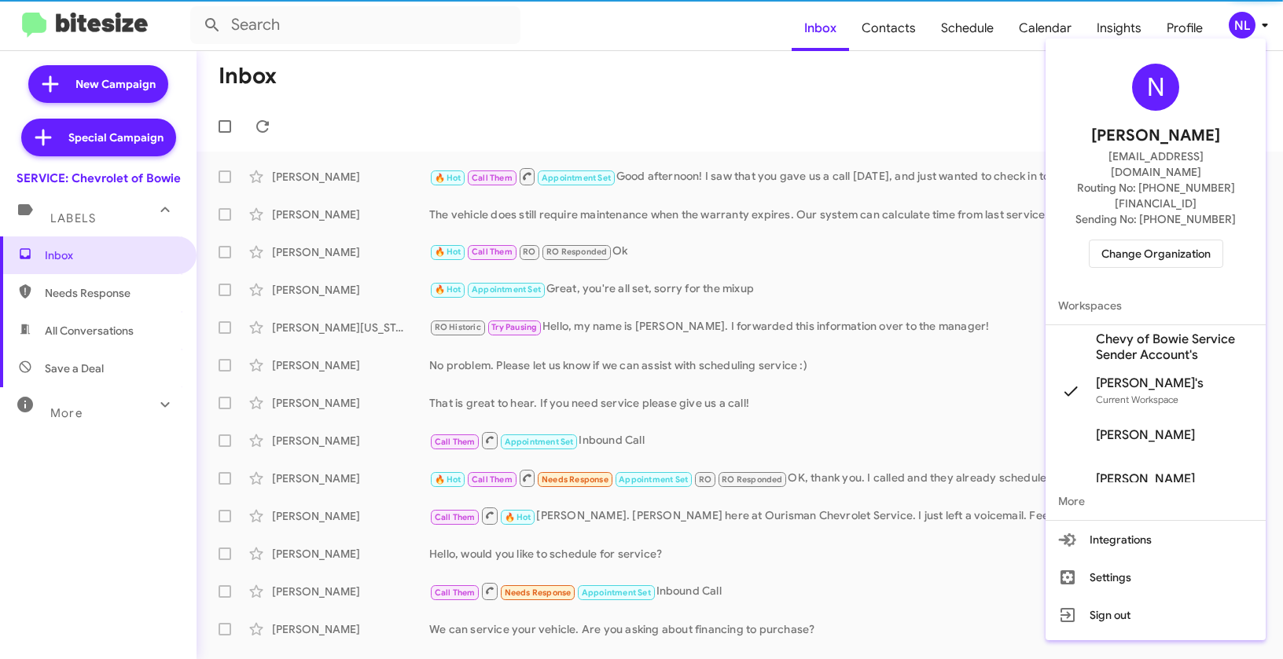
click at [1132, 332] on span "Chevy of Bowie Service Sender Account's" at bounding box center [1174, 347] width 157 height 31
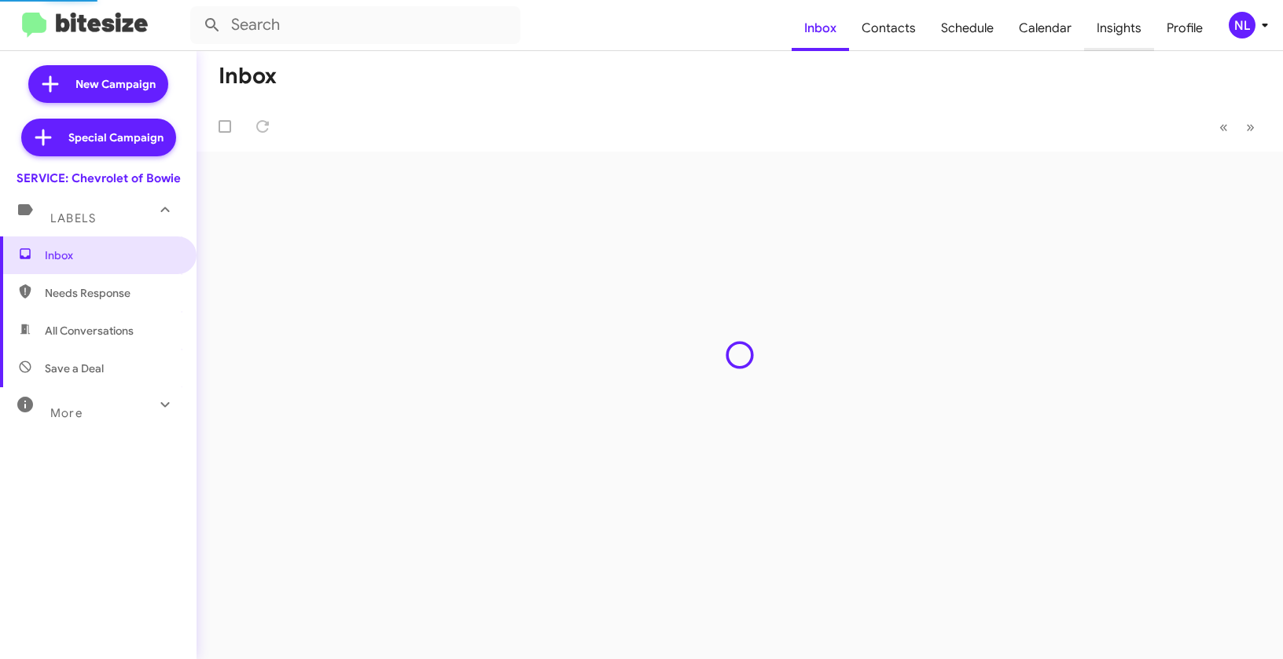
click at [1133, 28] on span "Insights" at bounding box center [1119, 29] width 70 height 46
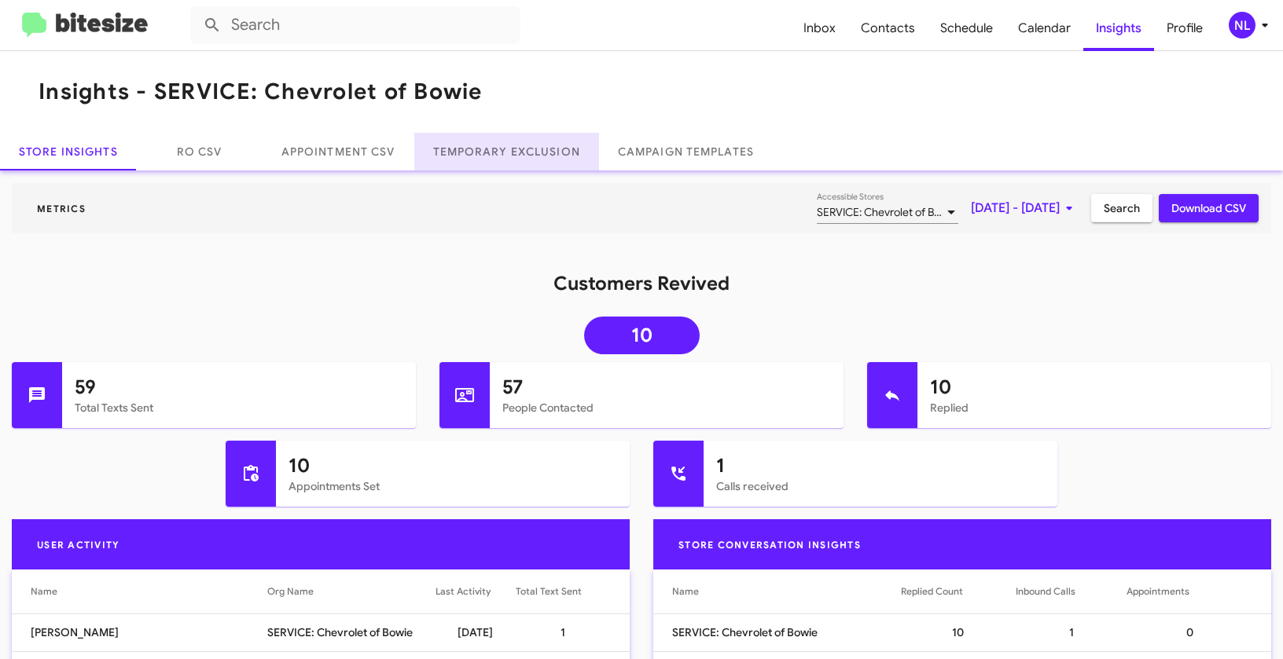
click at [468, 164] on link "Temporary Exclusion" at bounding box center [506, 152] width 185 height 38
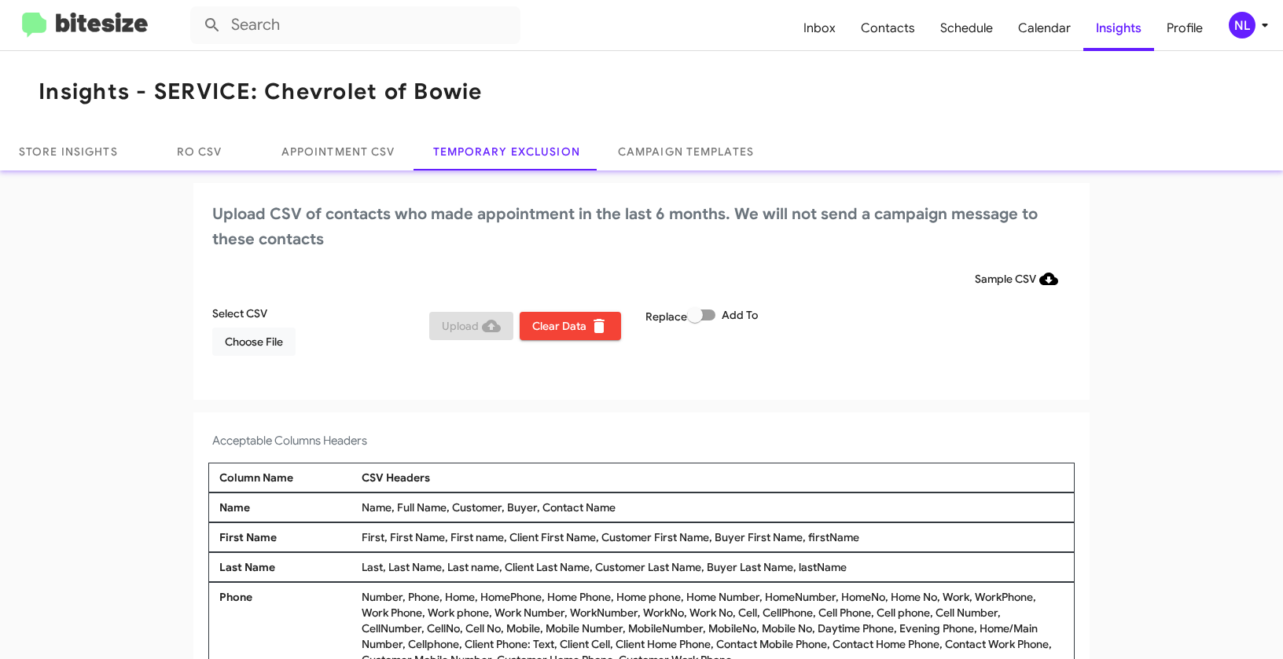
drag, startPoint x: 538, startPoint y: 507, endPoint x: 606, endPoint y: 503, distance: 68.5
click at [606, 503] on div "Name, Full Name, Customer, Buyer, Contact Name" at bounding box center [713, 508] width 710 height 16
click at [658, 517] on div "Name Name, Full Name, Customer, Buyer, Contact Name" at bounding box center [641, 508] width 866 height 30
drag, startPoint x: 540, startPoint y: 505, endPoint x: 637, endPoint y: 504, distance: 96.7
click at [637, 504] on div "Name, Full Name, Customer, Buyer, Contact Name" at bounding box center [713, 508] width 710 height 16
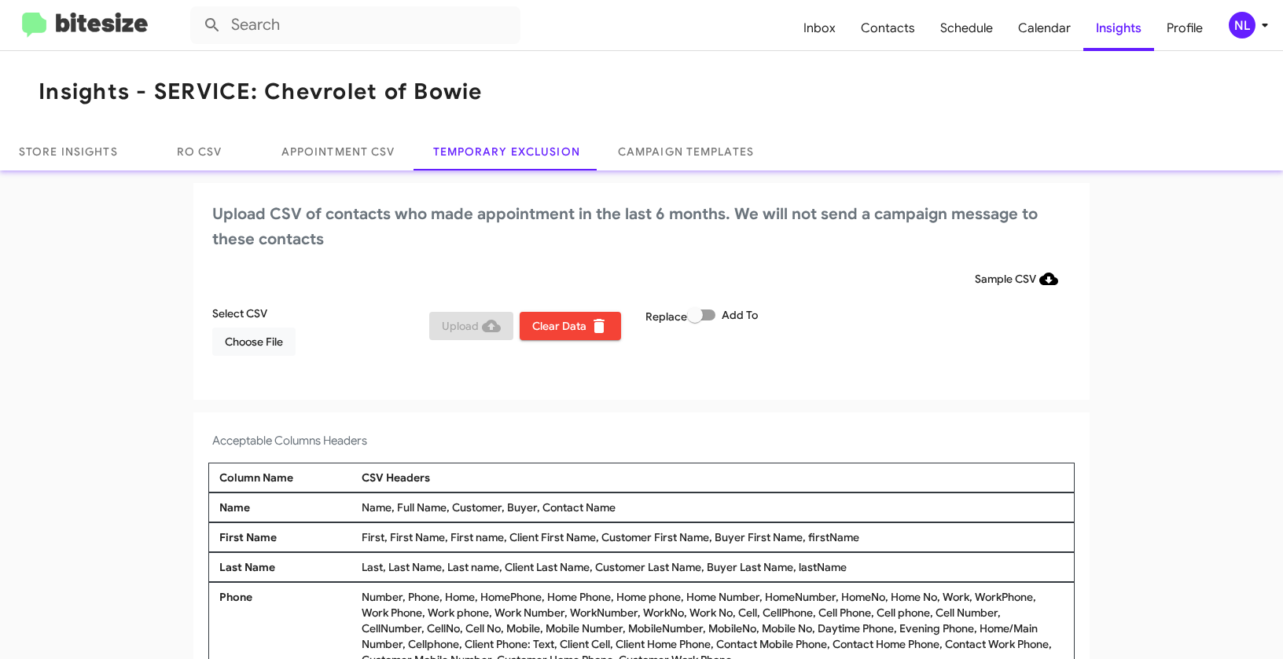
copy div "Contact Name"
click at [241, 336] on span "Choose File" at bounding box center [254, 342] width 58 height 28
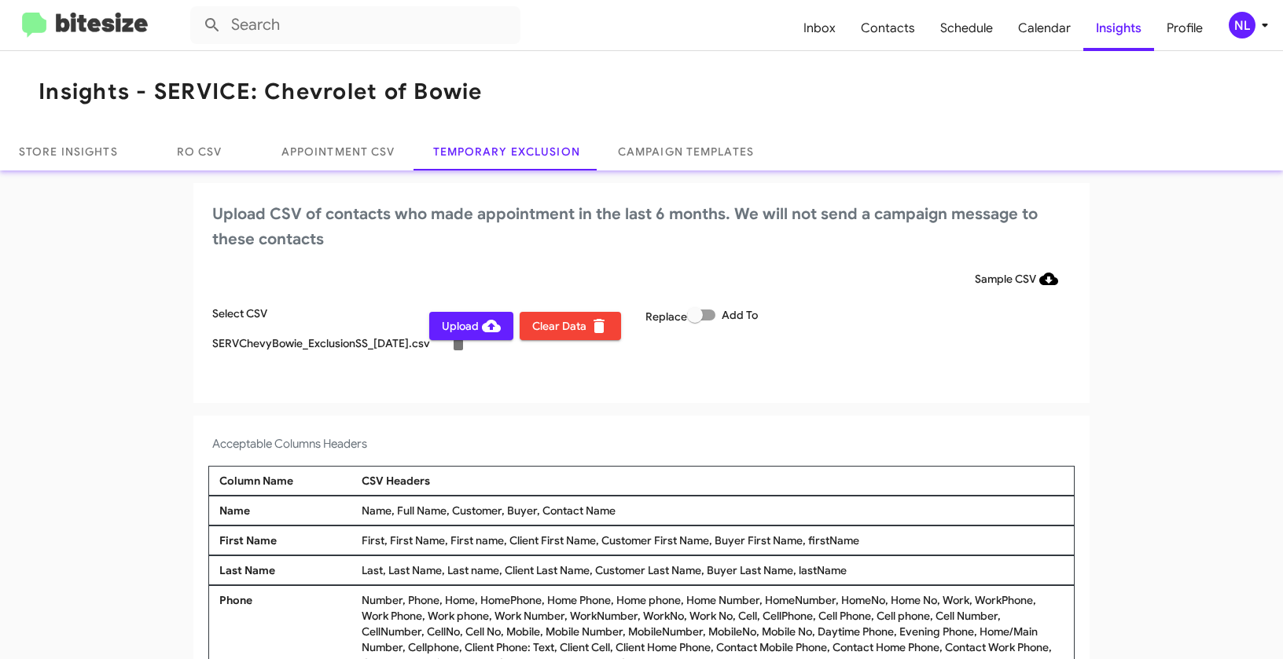
click at [1241, 34] on div "NL" at bounding box center [1242, 25] width 27 height 27
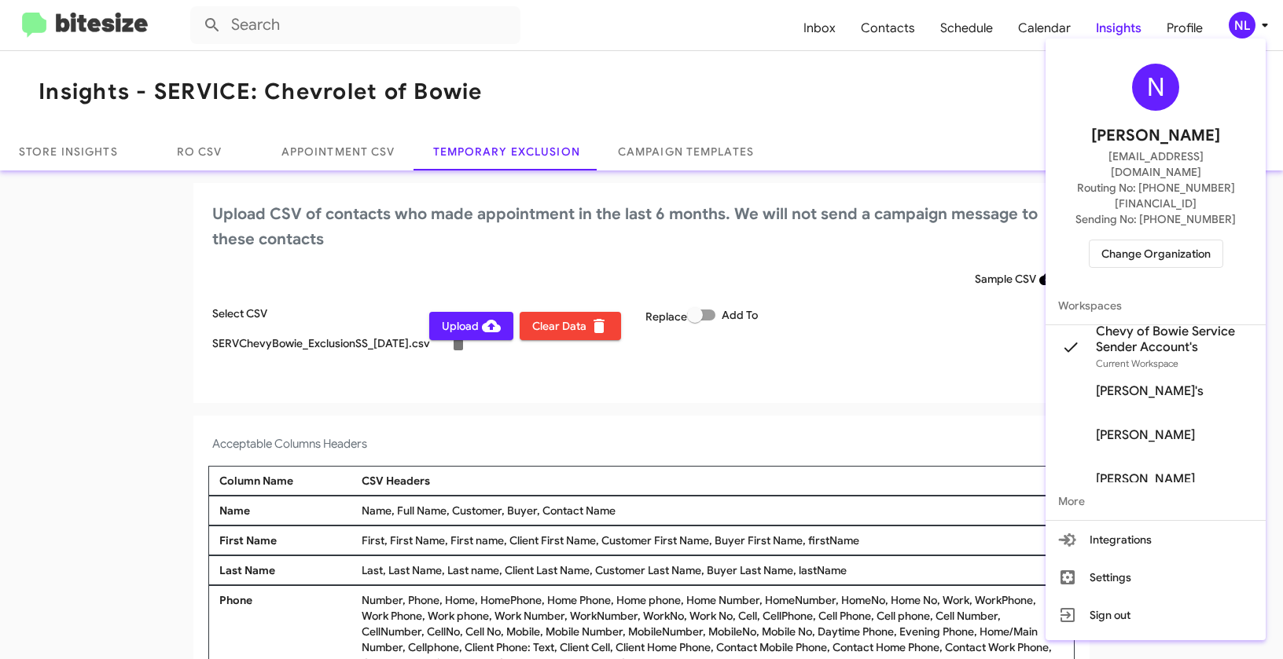
click at [861, 387] on div at bounding box center [641, 329] width 1283 height 659
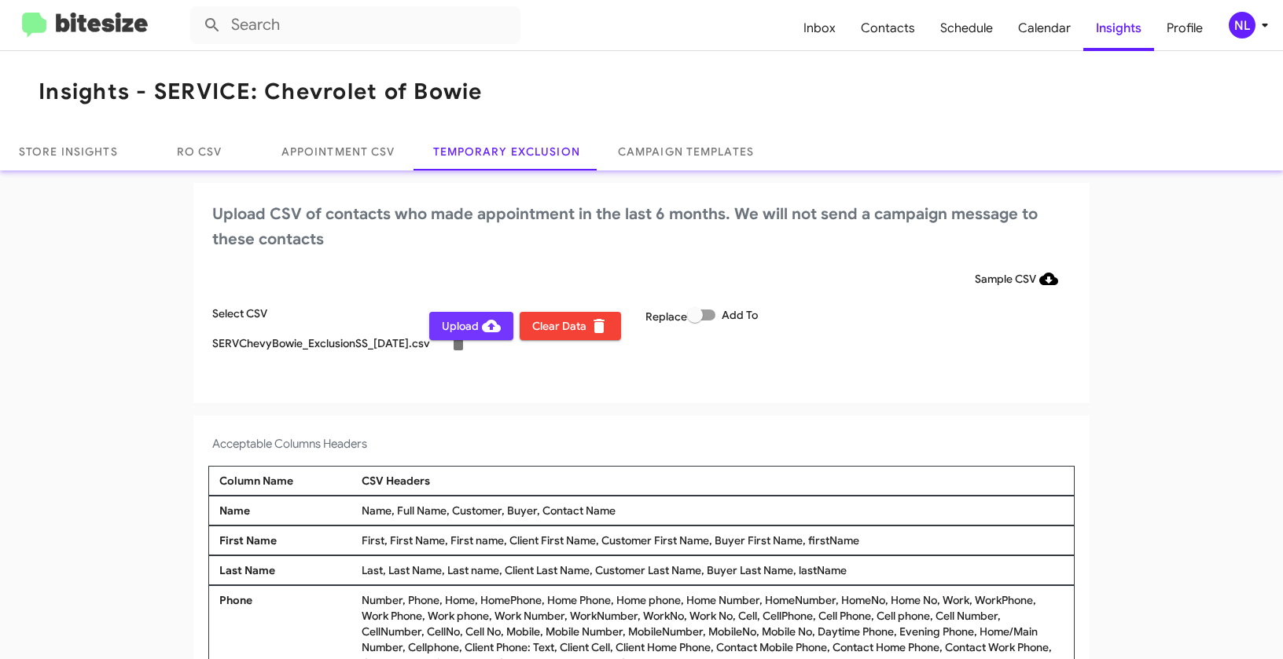
click at [459, 330] on span "Upload" at bounding box center [471, 326] width 59 height 28
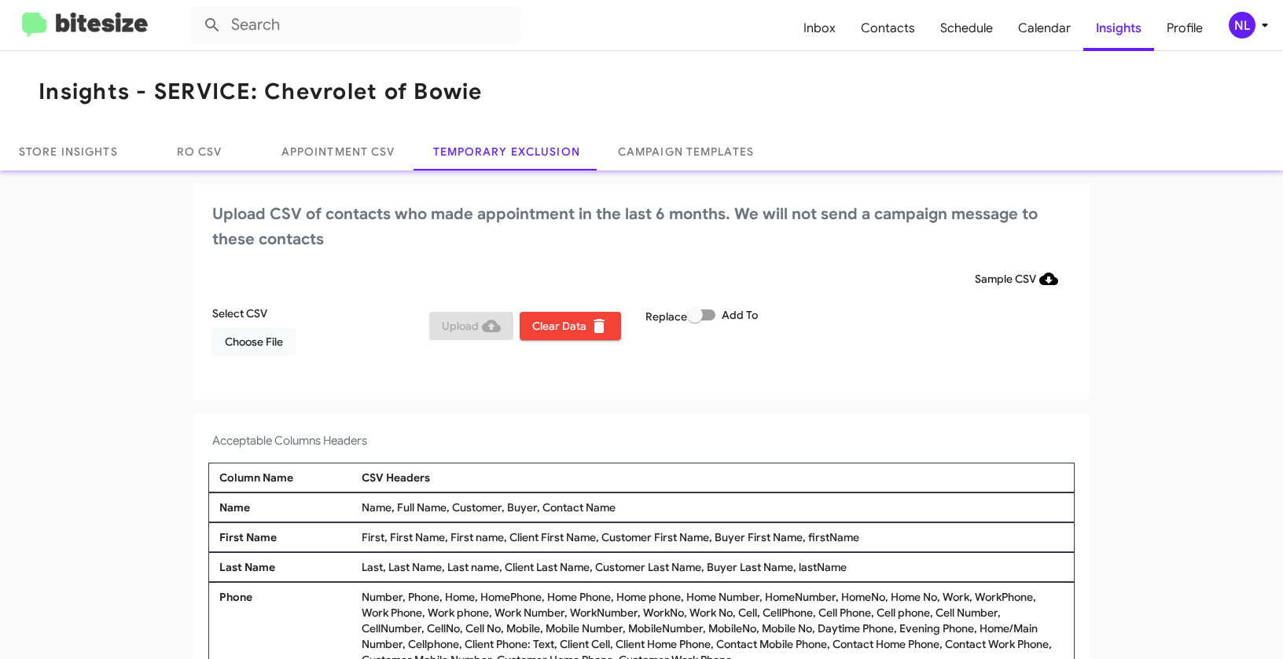
click at [713, 314] on label "Add To" at bounding box center [722, 315] width 71 height 19
click at [695, 321] on input "Add To" at bounding box center [694, 321] width 1 height 1
checkbox input "true"
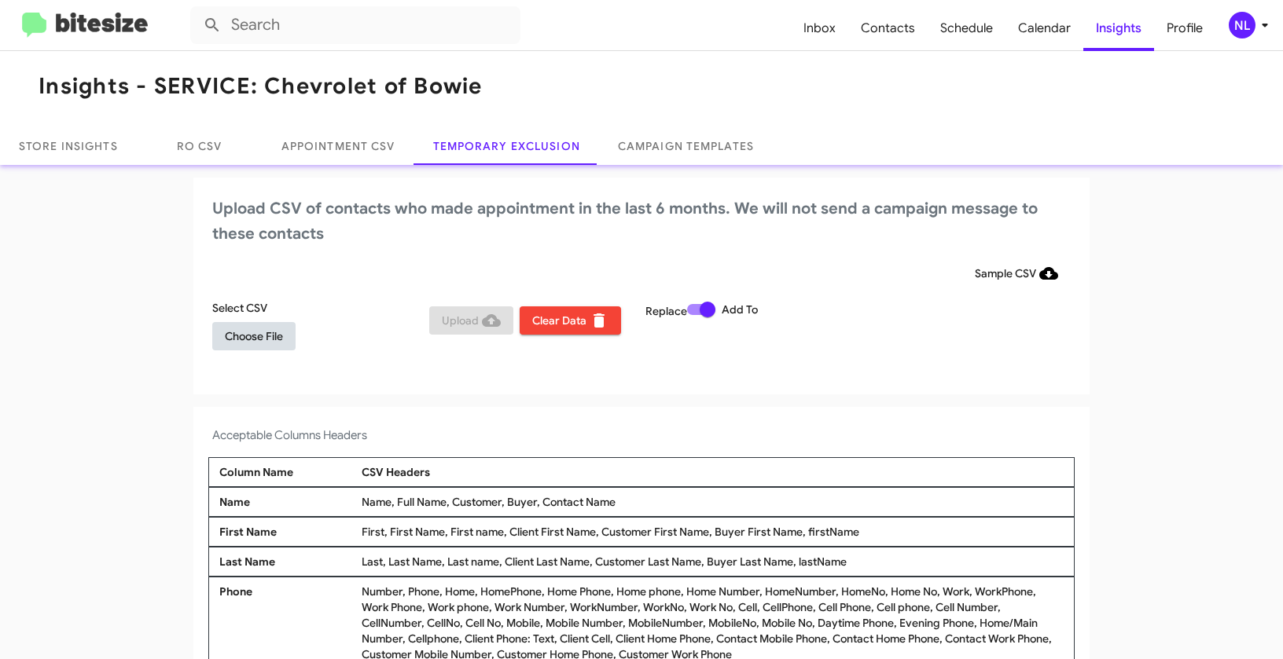
click at [257, 343] on span "Choose File" at bounding box center [254, 336] width 58 height 28
click at [244, 337] on span "Choose File" at bounding box center [254, 336] width 58 height 28
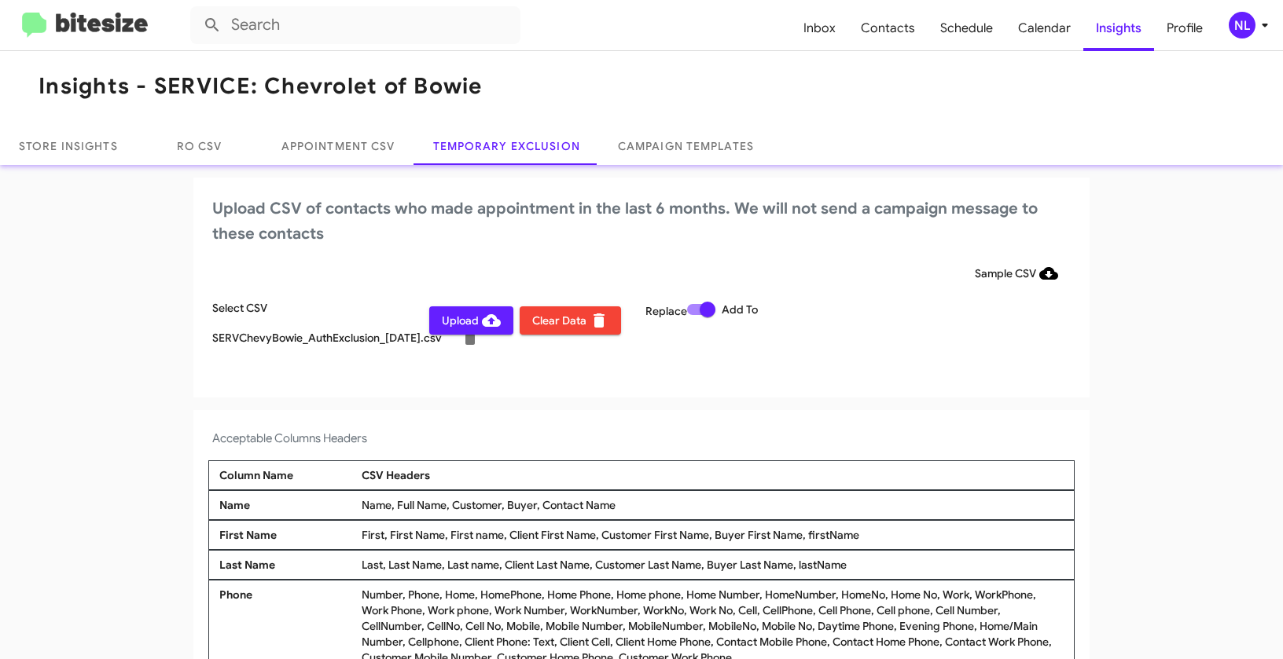
scroll to position [9, 0]
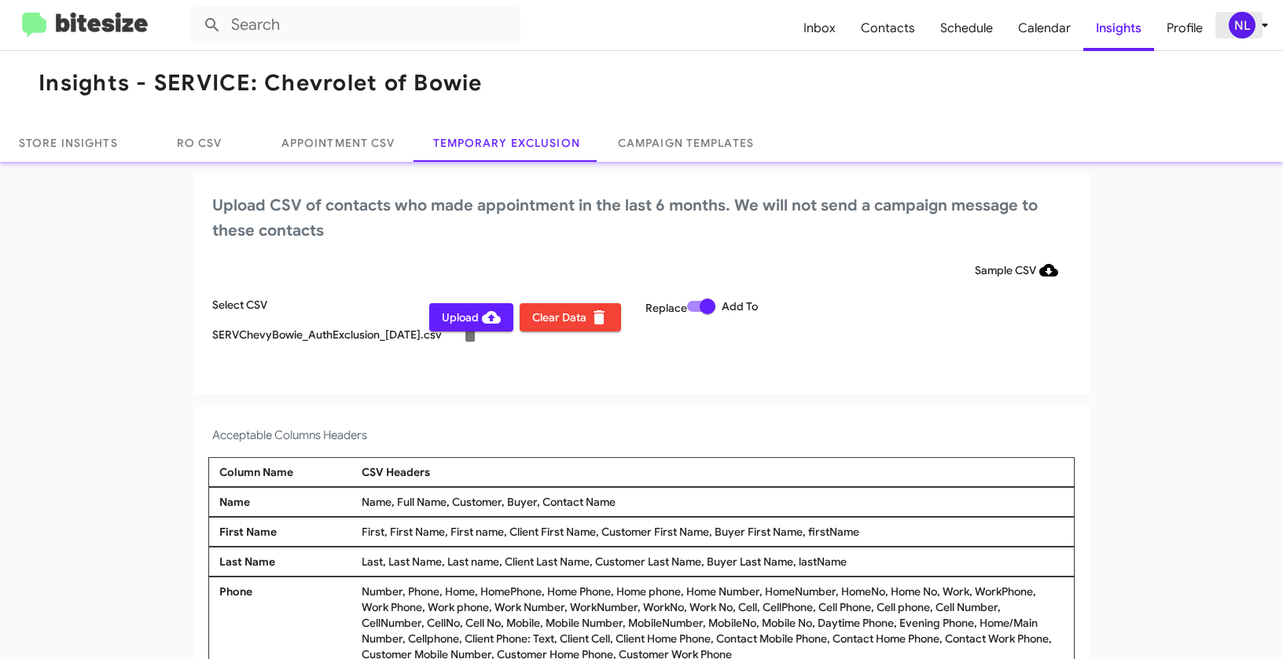
click at [1235, 24] on div "NL" at bounding box center [1242, 25] width 27 height 27
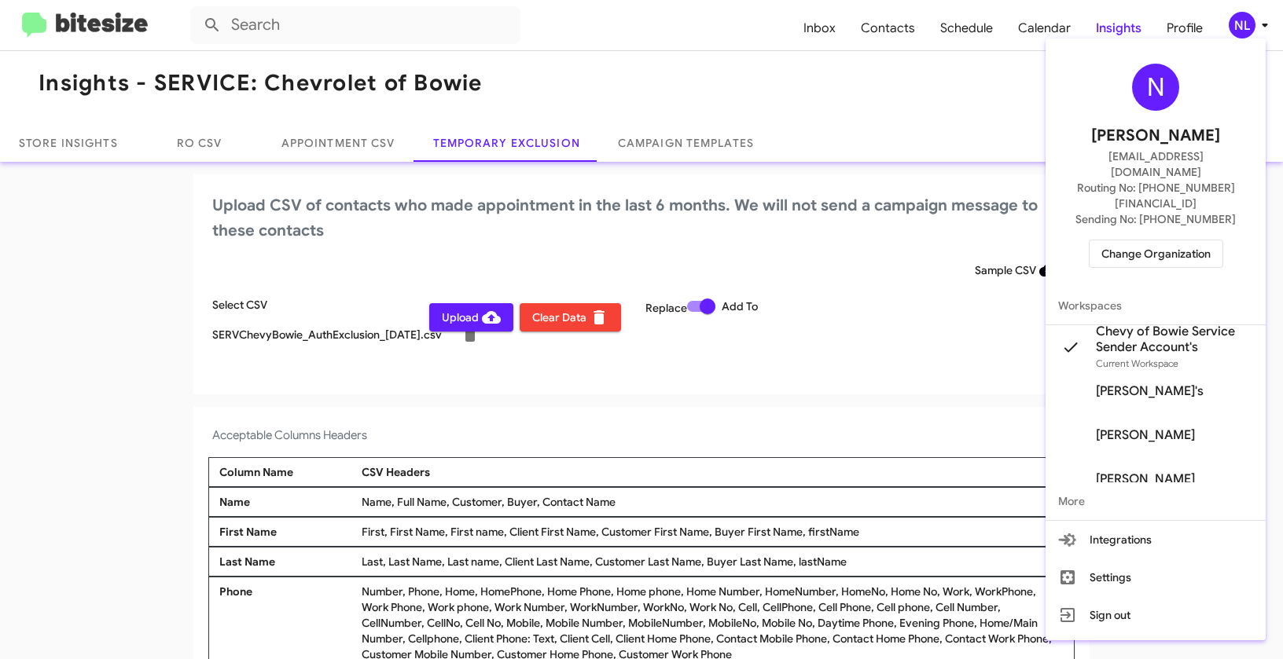
click at [777, 368] on div at bounding box center [641, 329] width 1283 height 659
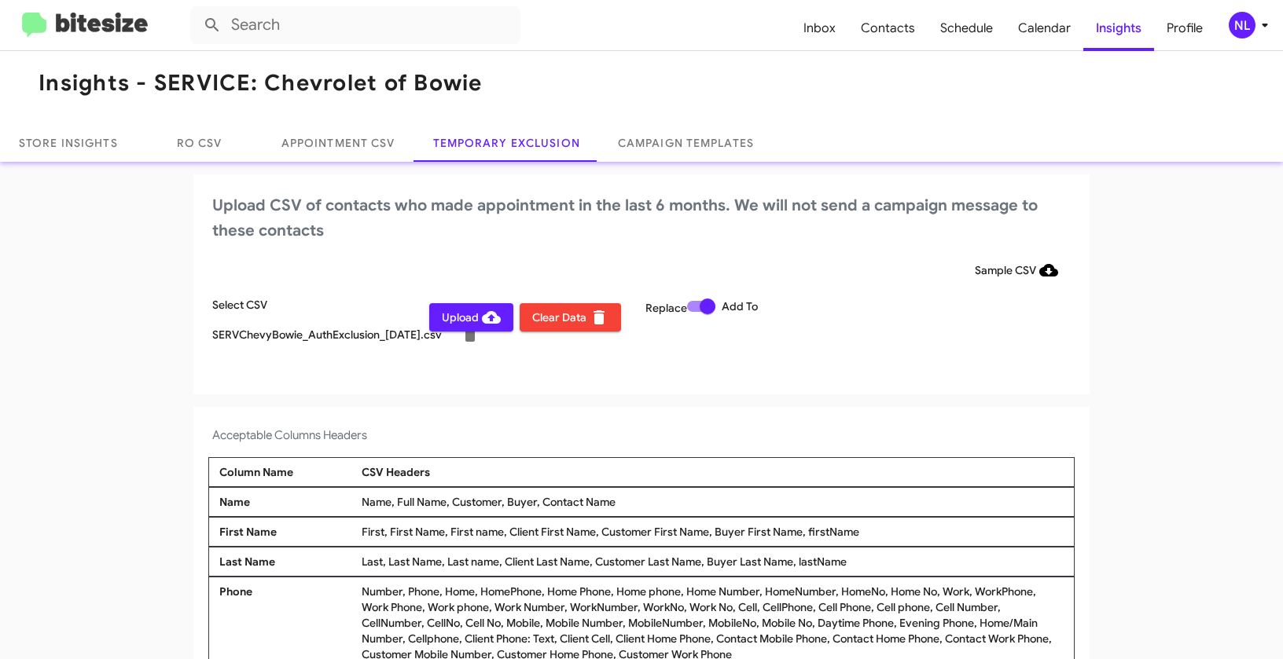
click at [463, 321] on span "Upload" at bounding box center [471, 317] width 59 height 28
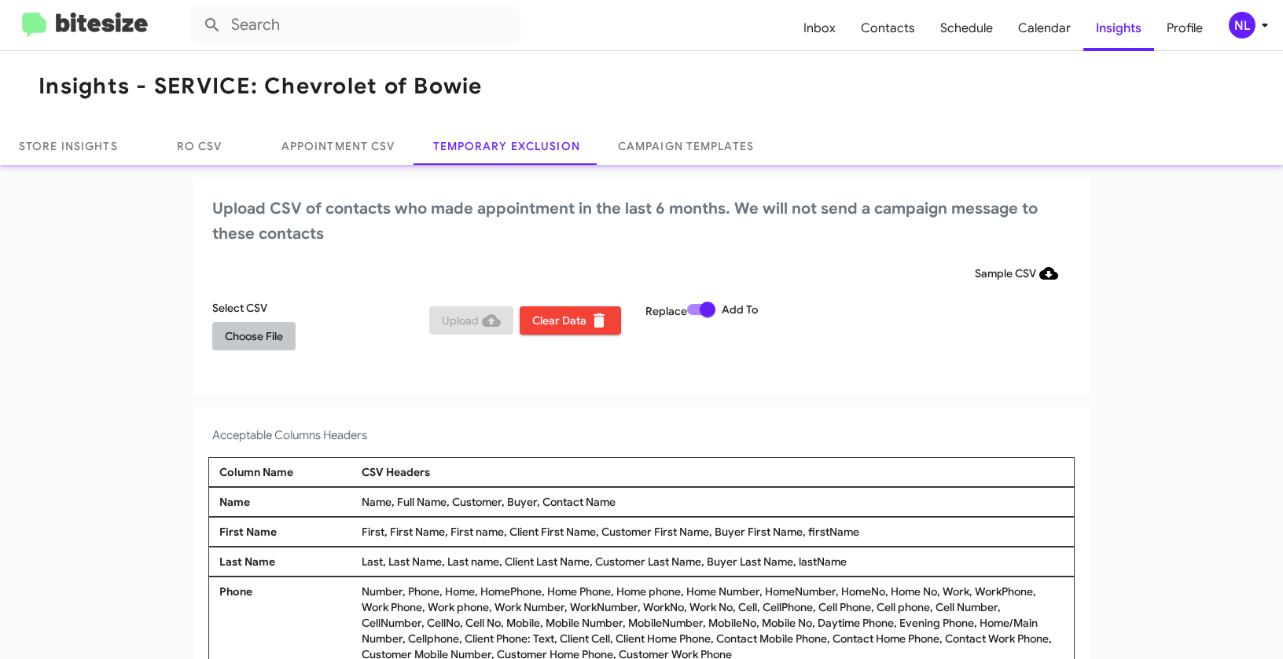
click at [255, 340] on span "Choose File" at bounding box center [254, 336] width 58 height 28
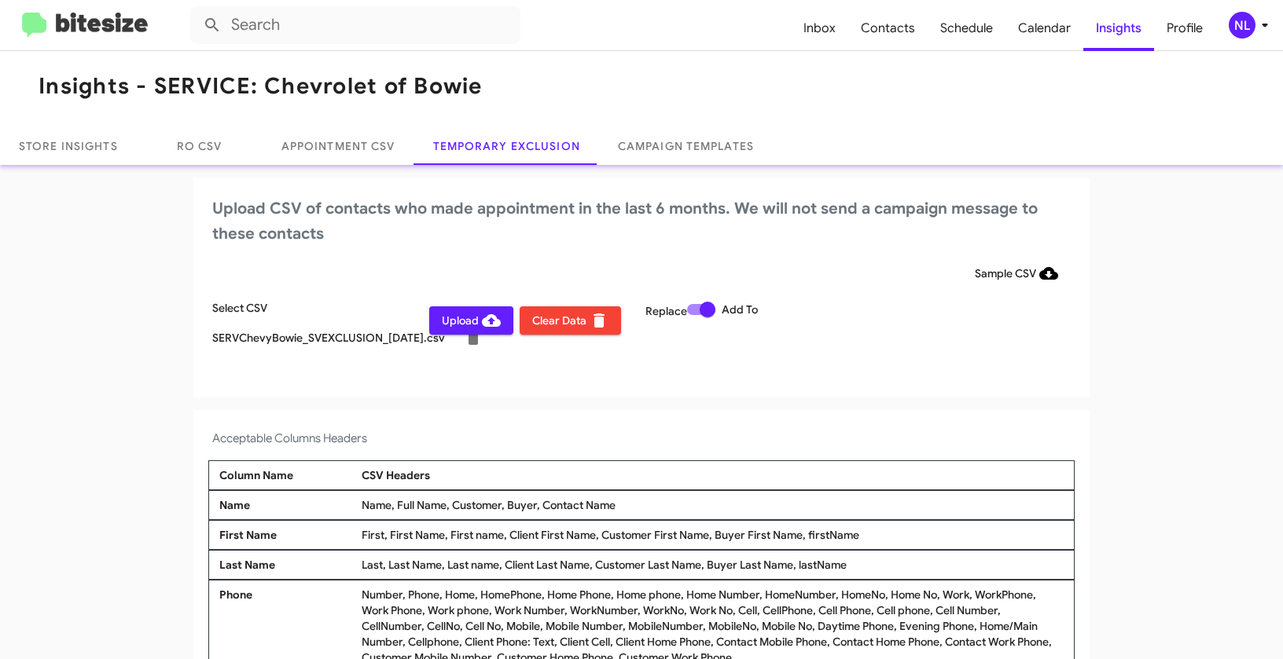
scroll to position [9, 0]
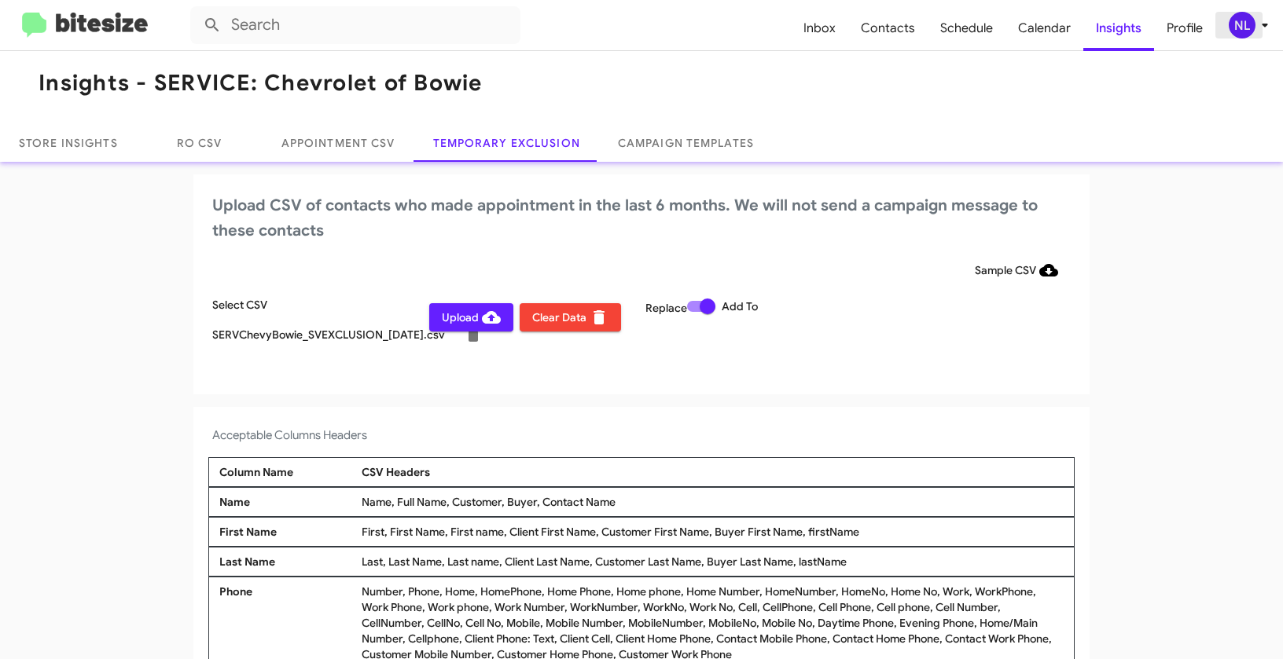
click at [1232, 24] on div "NL" at bounding box center [1242, 25] width 27 height 27
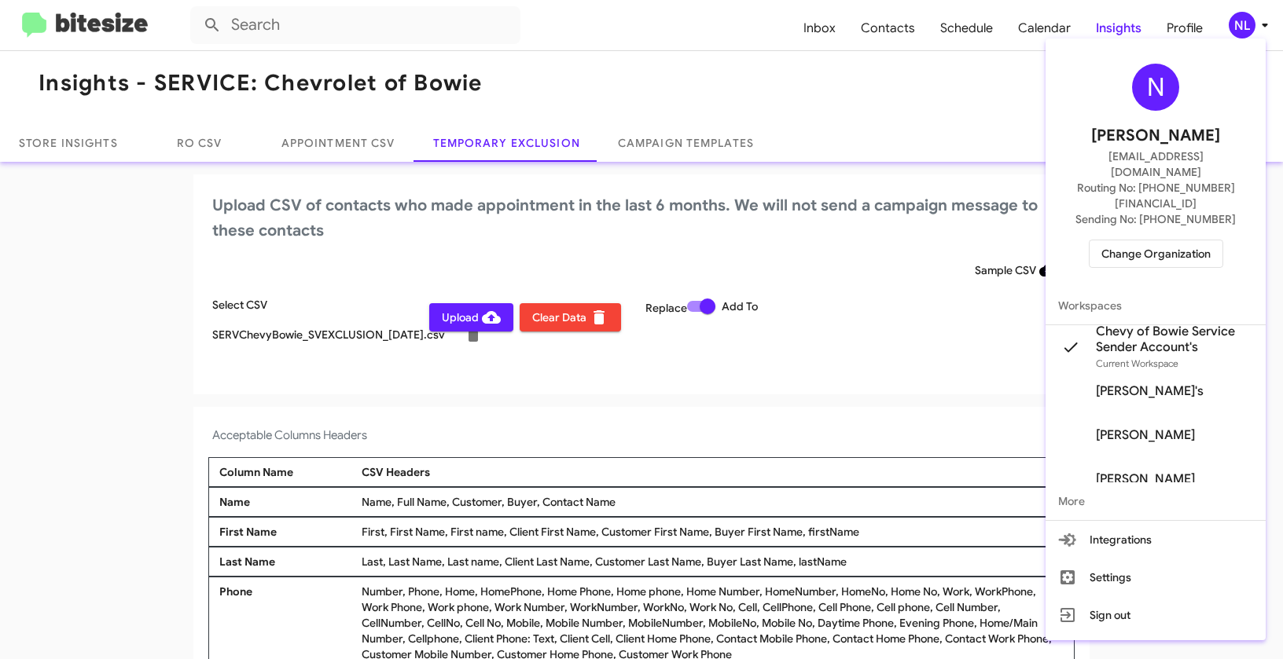
click at [802, 440] on div at bounding box center [641, 329] width 1283 height 659
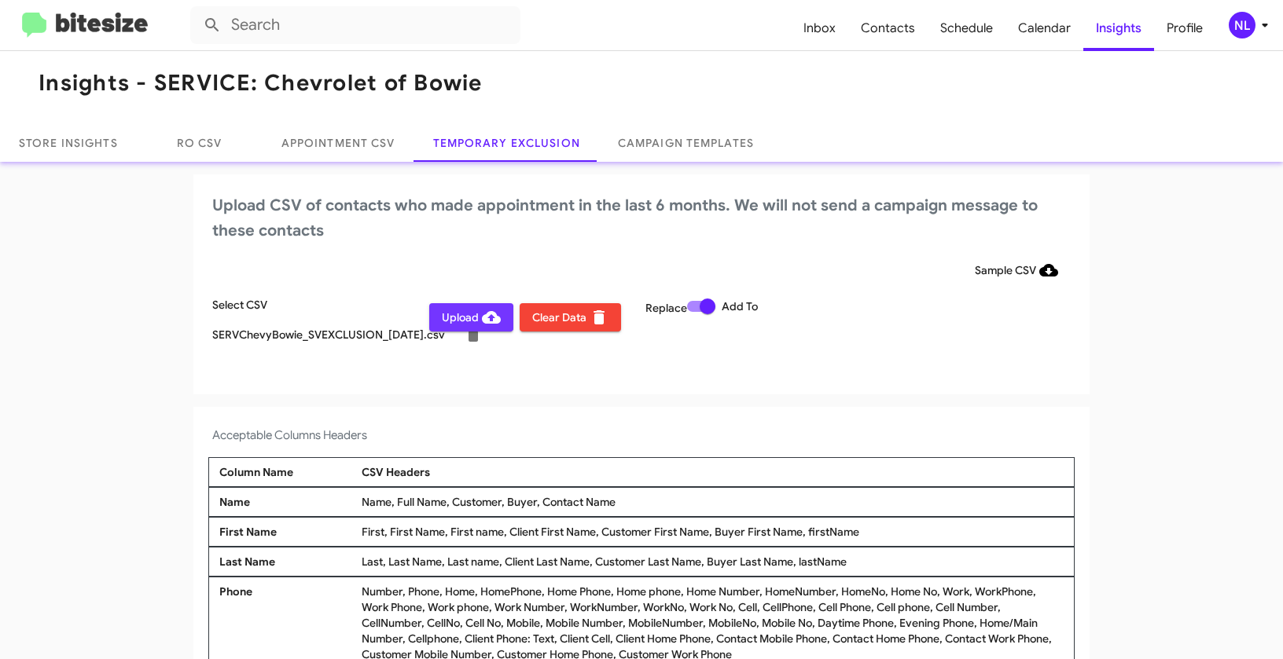
click at [443, 318] on span "Upload" at bounding box center [471, 317] width 59 height 28
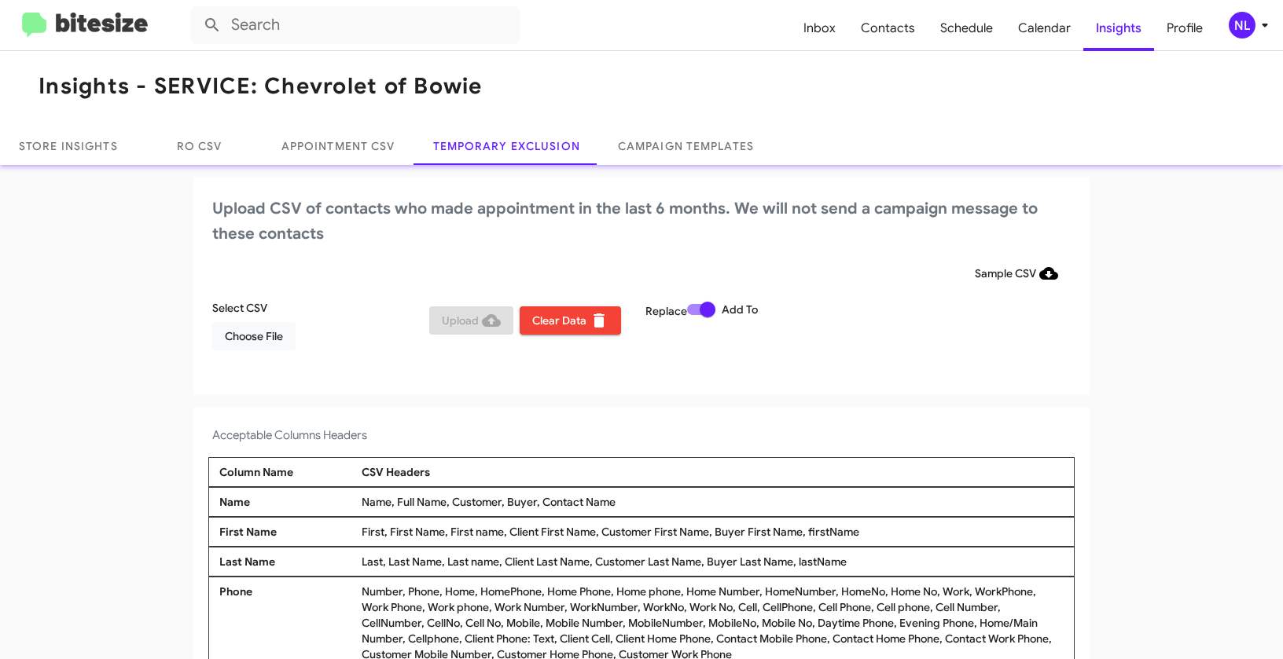
click at [1239, 25] on div "NL" at bounding box center [1242, 25] width 27 height 27
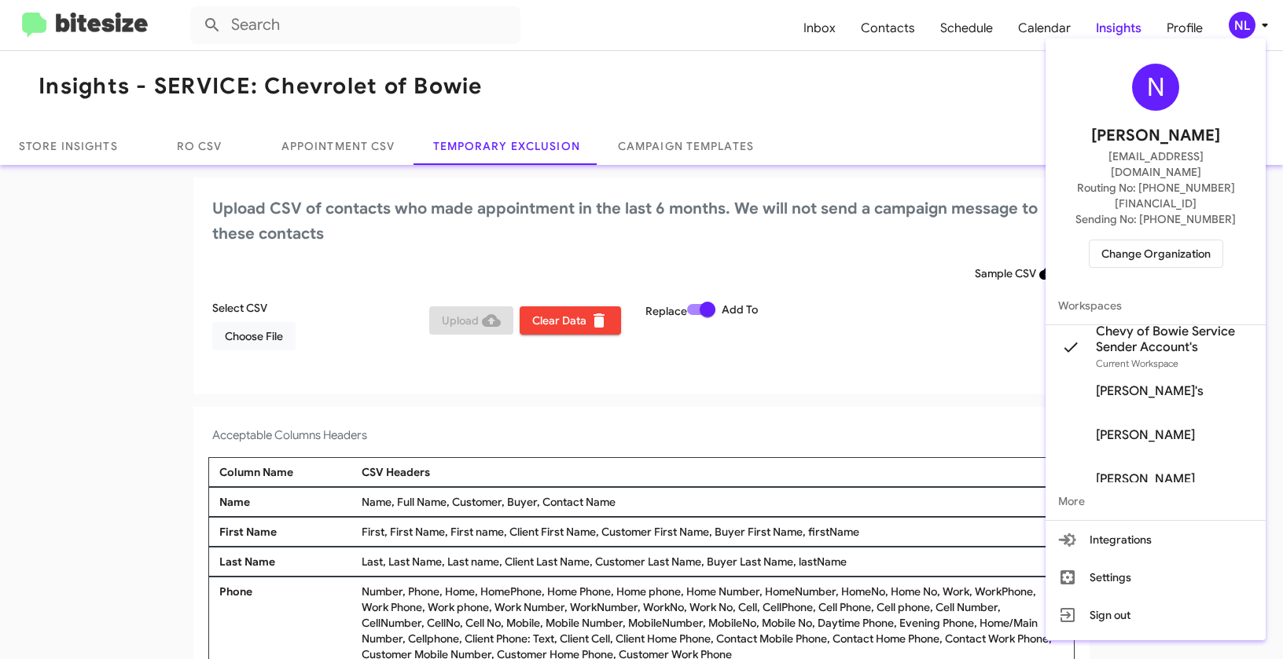
click at [1155, 241] on span "Change Organization" at bounding box center [1155, 254] width 109 height 27
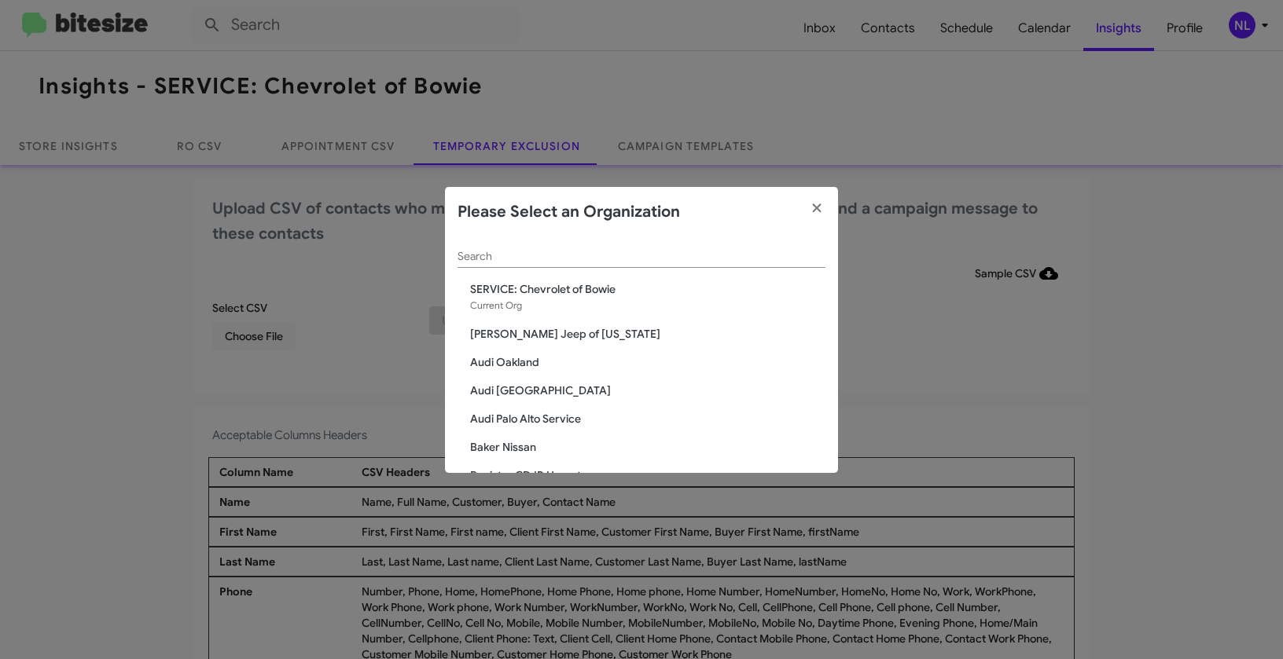
click at [617, 262] on input "Search" at bounding box center [641, 257] width 368 height 13
paste input "SERVICE: Chevy Rockville"
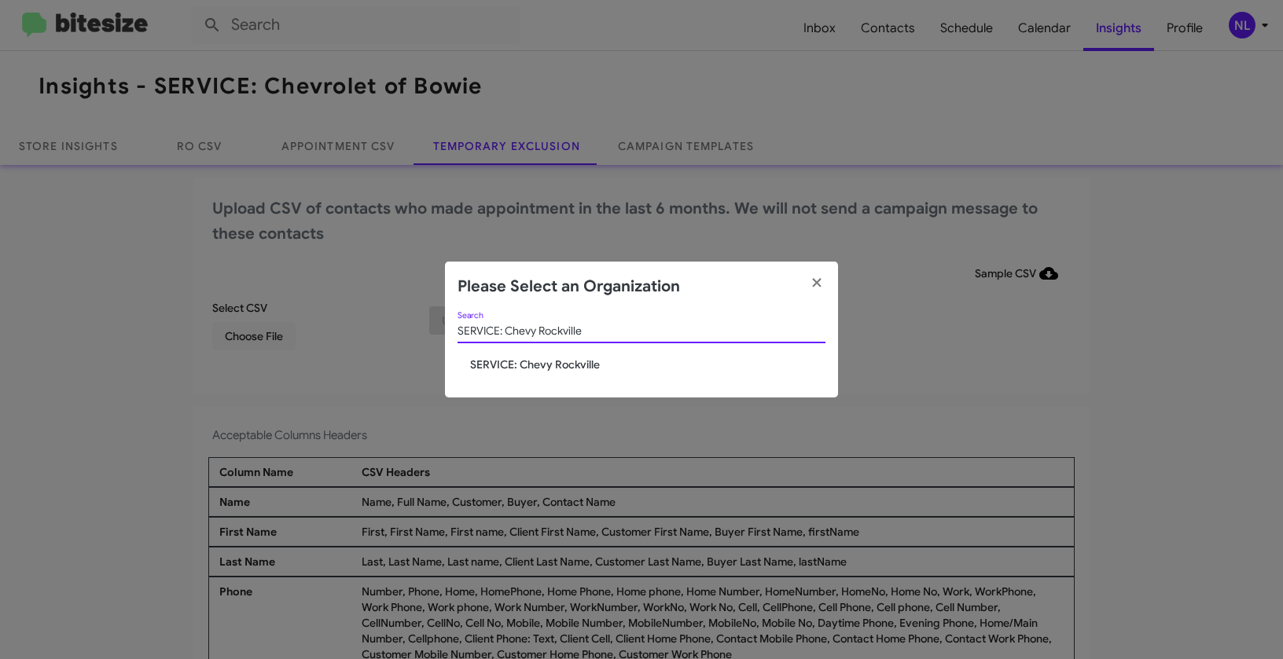
type input "SERVICE: Chevy Rockville"
click at [549, 358] on span "SERVICE: Chevy Rockville" at bounding box center [647, 365] width 355 height 16
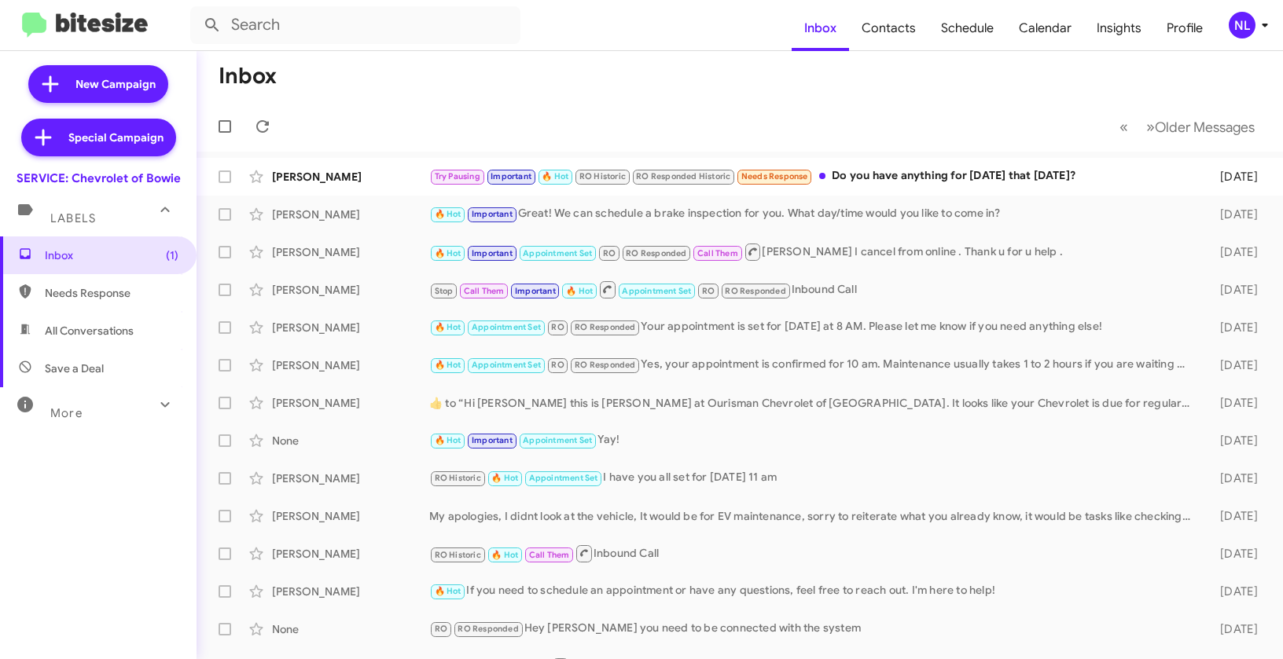
click at [1235, 29] on div "NL" at bounding box center [1242, 25] width 27 height 27
click at [1237, 29] on div "NL" at bounding box center [1242, 25] width 27 height 27
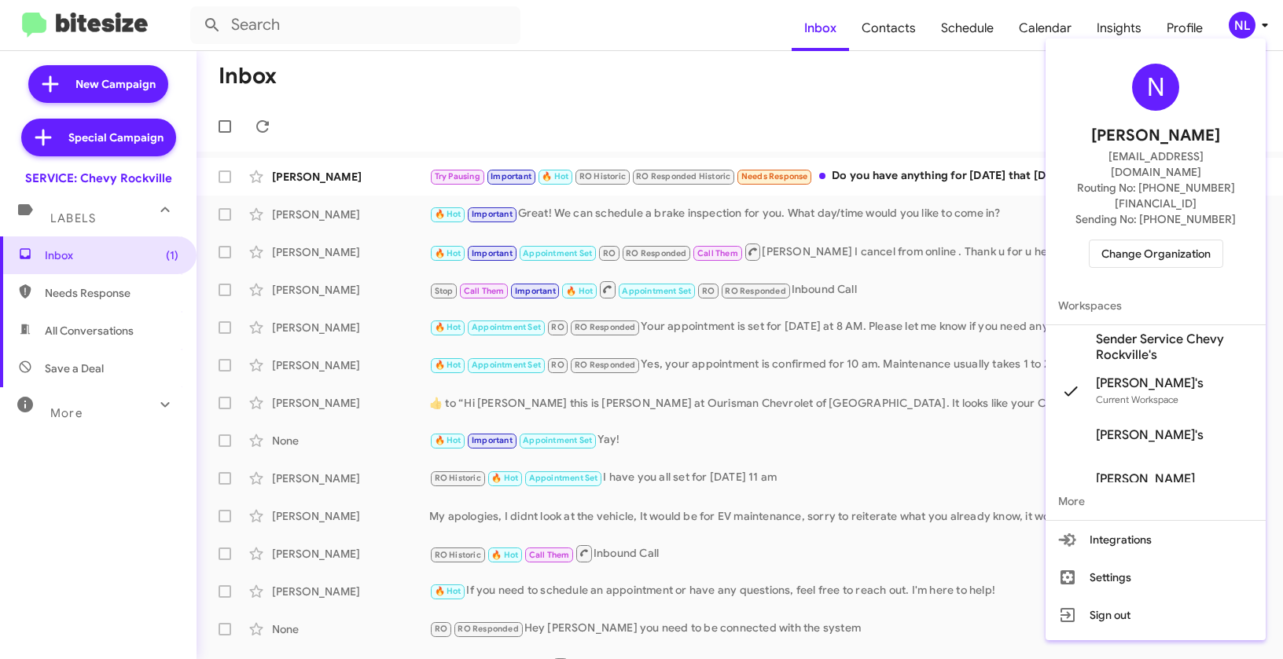
click at [1123, 336] on span "Sender Service Chevy Rockville's" at bounding box center [1155, 347] width 220 height 44
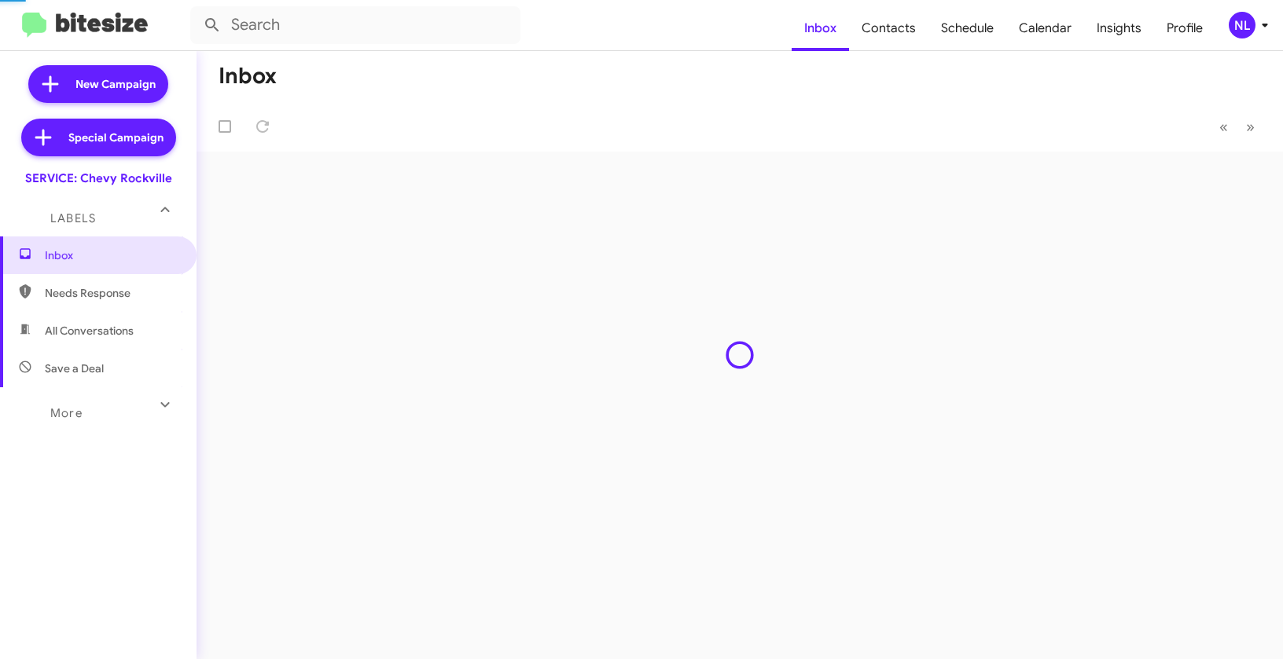
drag, startPoint x: 0, startPoint y: 0, endPoint x: 1244, endPoint y: 28, distance: 1244.6
click at [1244, 28] on div "NL" at bounding box center [1242, 25] width 27 height 27
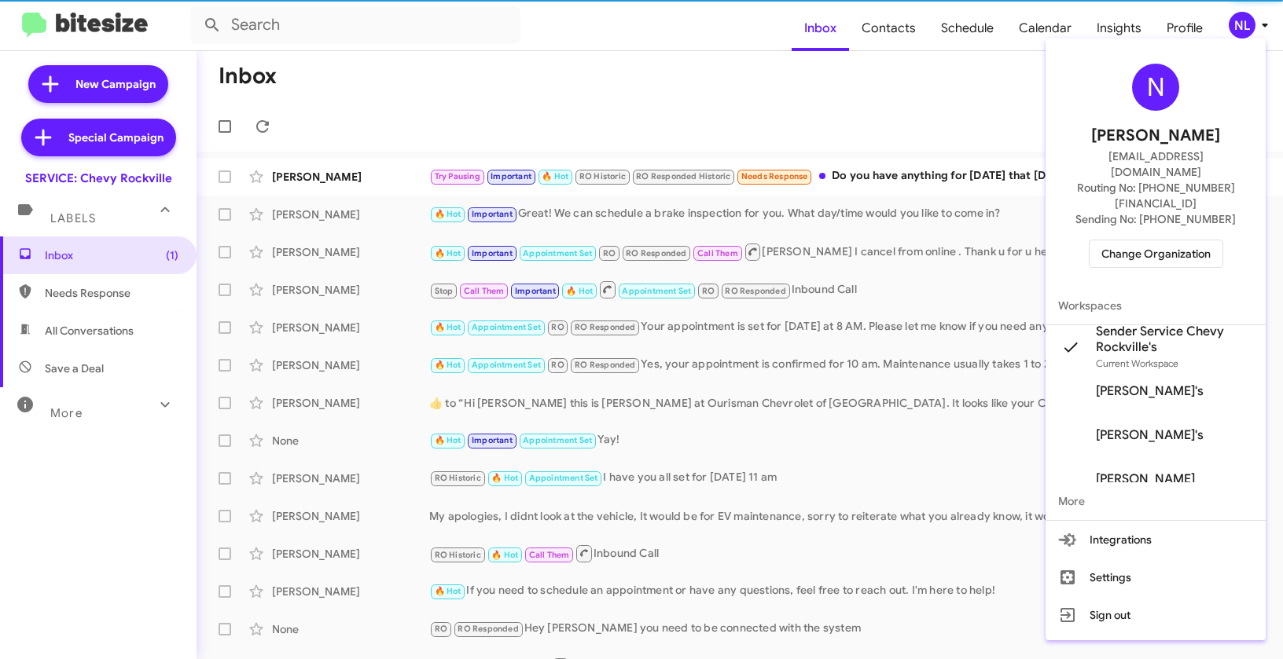
click at [928, 41] on div at bounding box center [641, 329] width 1283 height 659
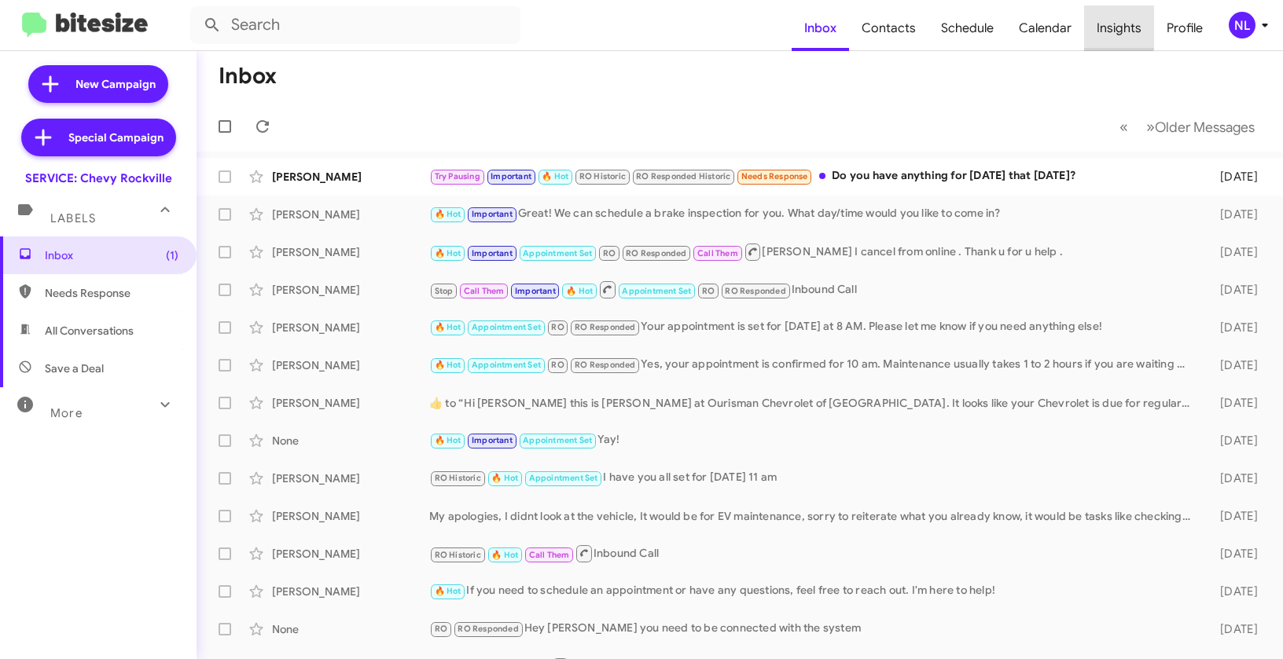
click at [1117, 20] on span "Insights" at bounding box center [1119, 29] width 70 height 46
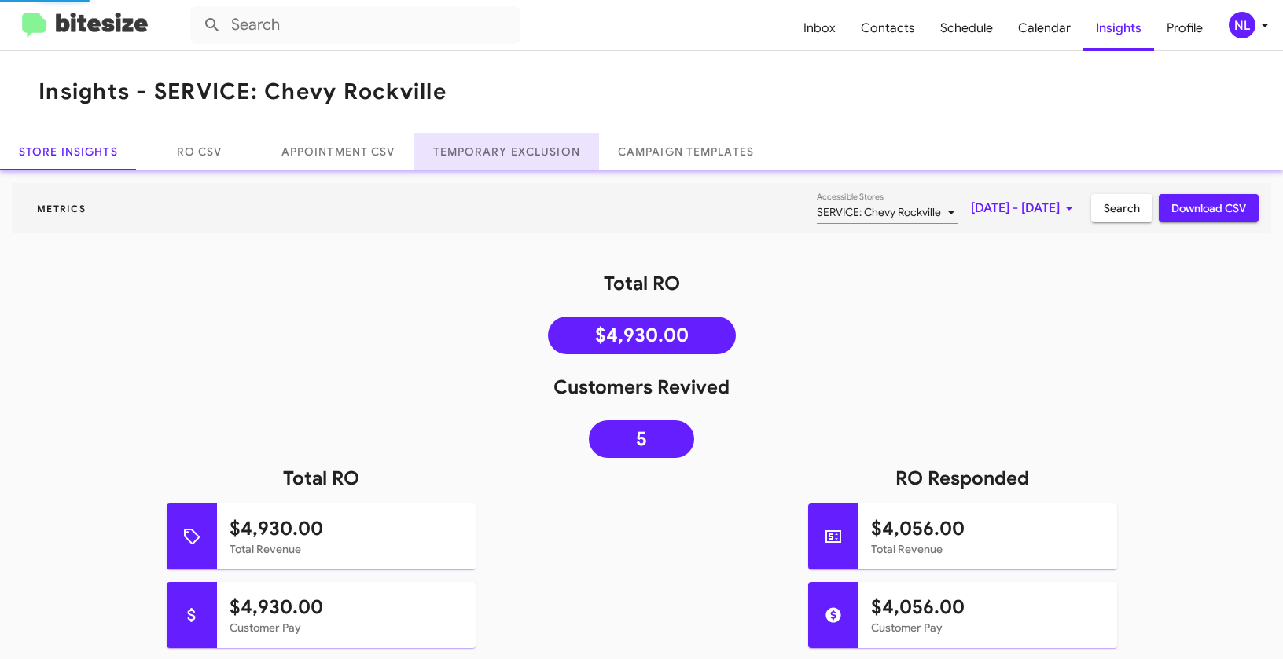
click at [494, 152] on link "Temporary Exclusion" at bounding box center [506, 152] width 185 height 38
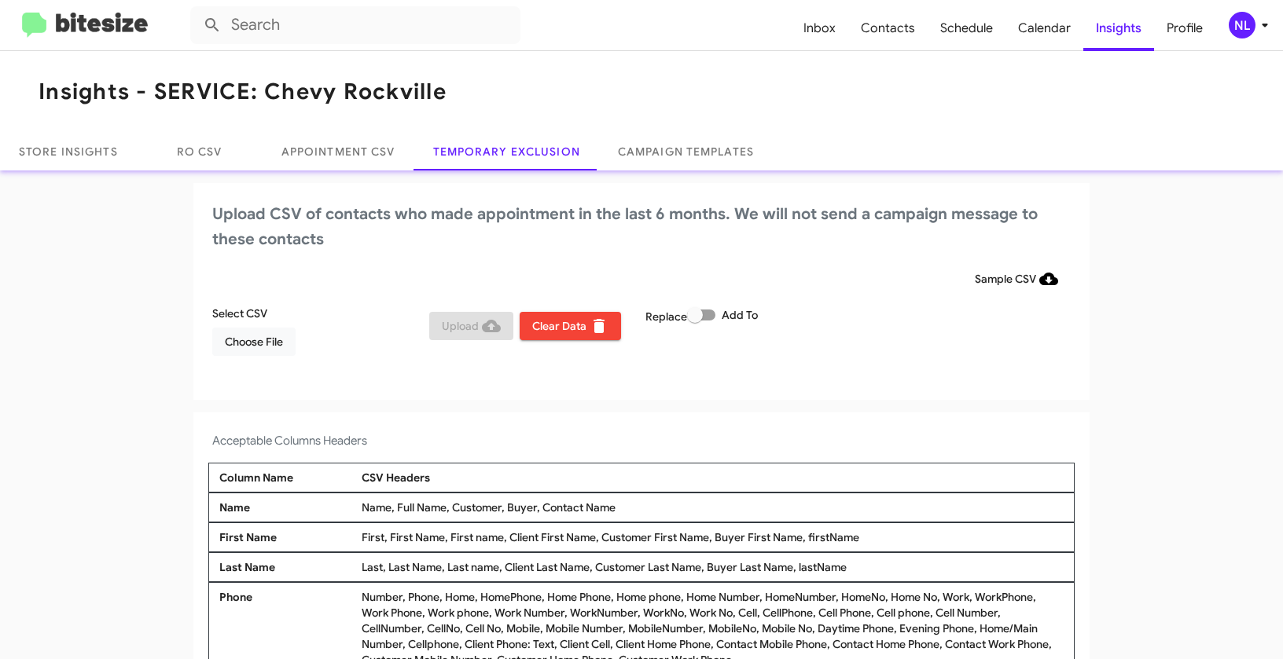
drag, startPoint x: 535, startPoint y: 509, endPoint x: 673, endPoint y: 516, distance: 137.7
click at [673, 516] on div "Name Name, Full Name, Customer, Buyer, Contact Name" at bounding box center [641, 508] width 866 height 30
click at [620, 507] on div "Name, Full Name, Customer, Buyer, Contact Name" at bounding box center [713, 508] width 710 height 16
drag, startPoint x: 538, startPoint y: 505, endPoint x: 622, endPoint y: 504, distance: 83.3
click at [622, 504] on div "Name, Full Name, Customer, Buyer, Contact Name" at bounding box center [713, 508] width 710 height 16
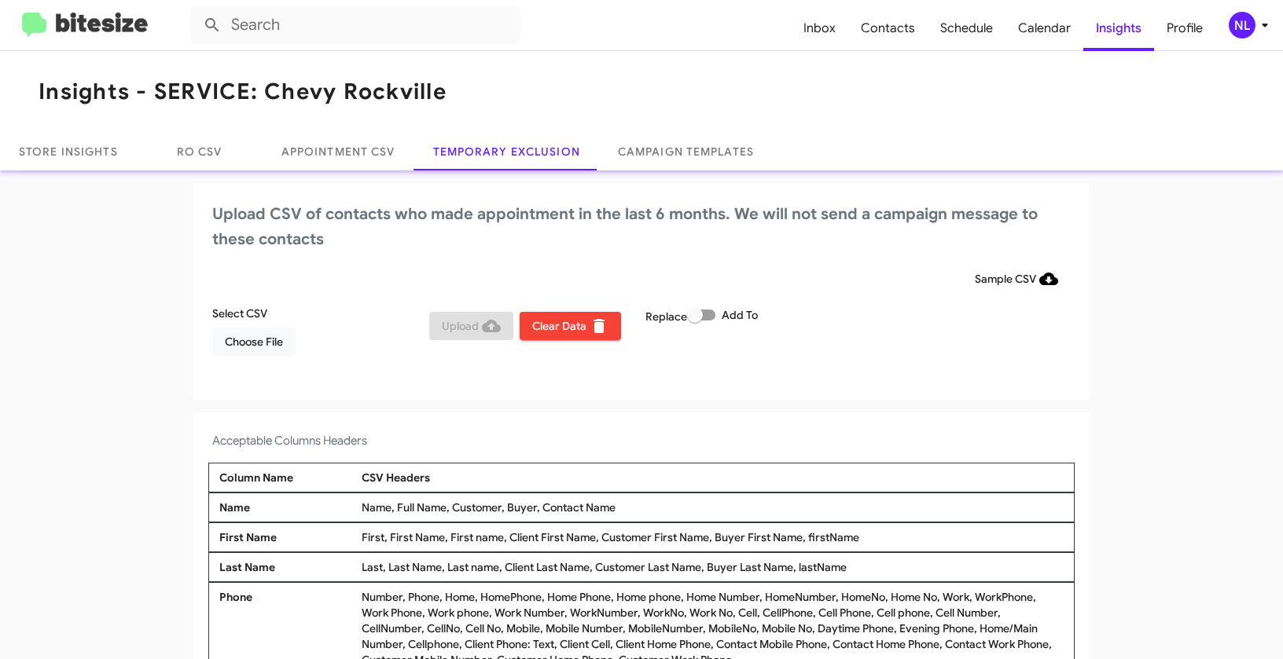
copy div "Contact Name"
click at [270, 349] on span "Choose File" at bounding box center [254, 342] width 58 height 28
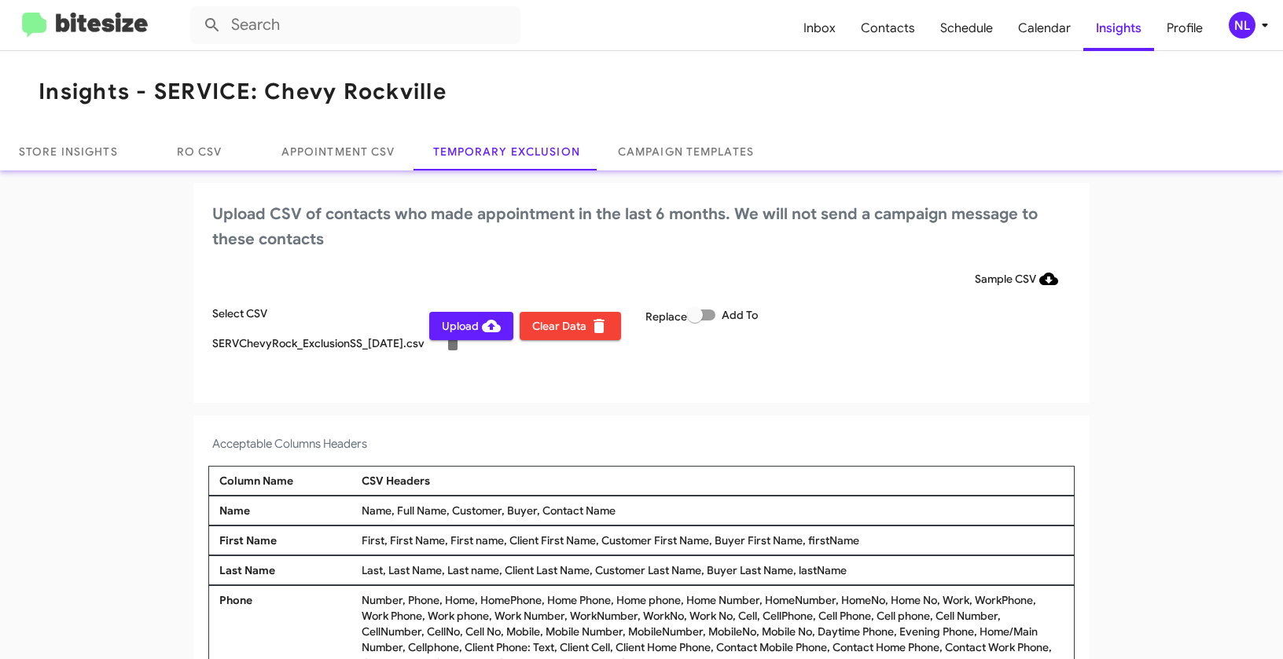
click at [1248, 30] on div "NL" at bounding box center [1242, 25] width 27 height 27
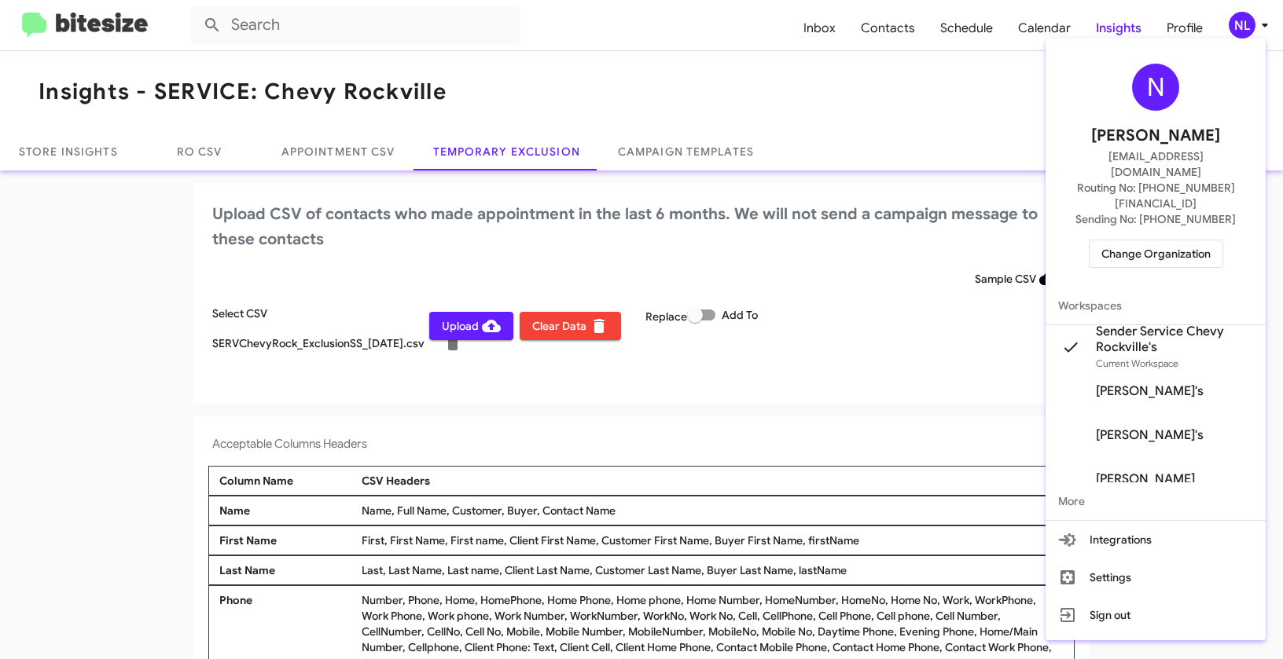
click at [737, 441] on div at bounding box center [641, 329] width 1283 height 659
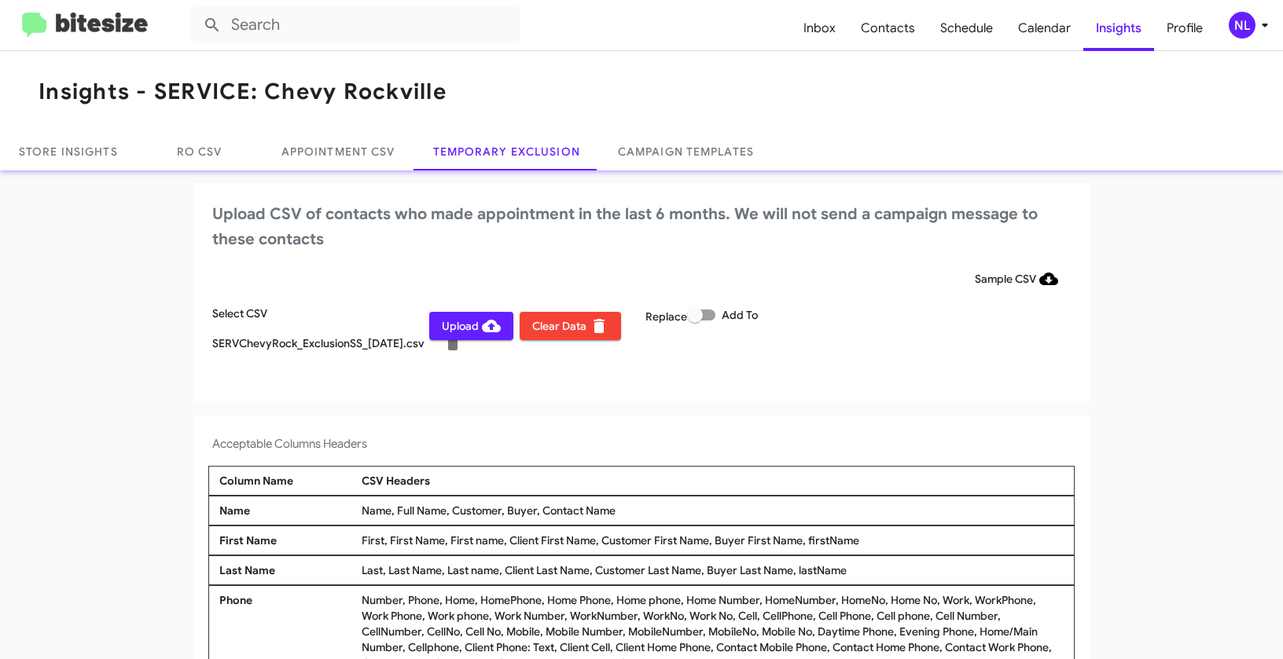
click at [457, 327] on span "Upload" at bounding box center [471, 326] width 59 height 28
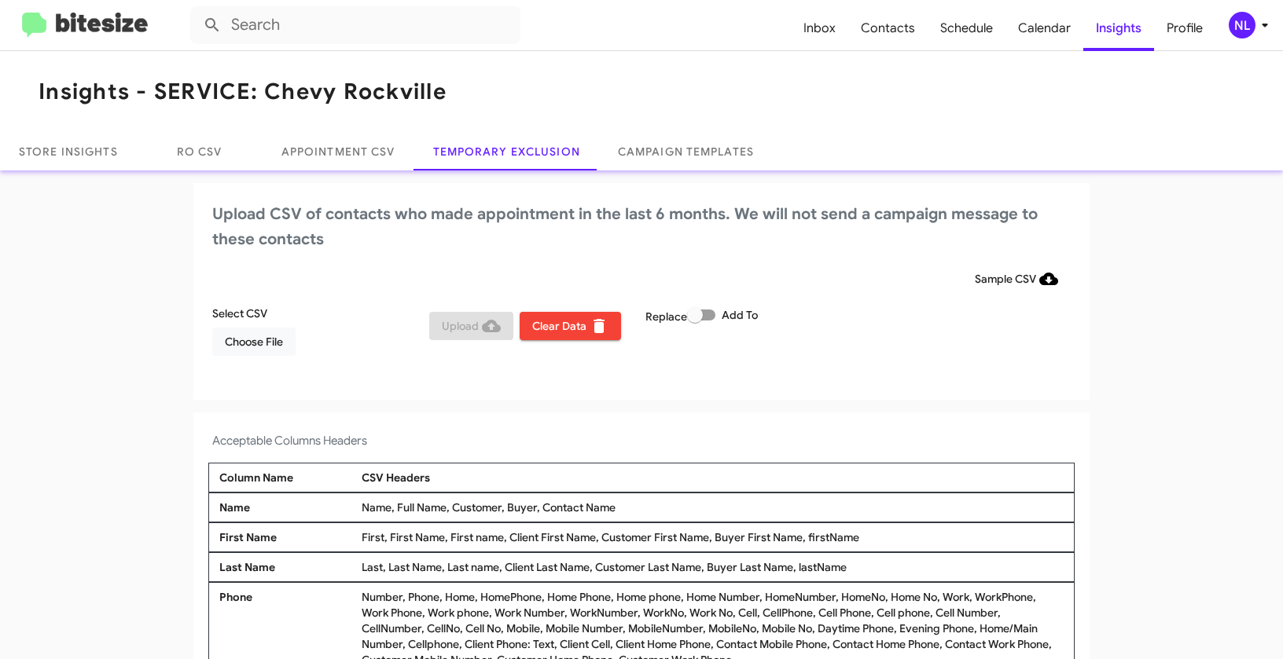
click at [708, 314] on span at bounding box center [701, 315] width 28 height 11
click at [695, 321] on input "Add To" at bounding box center [694, 321] width 1 height 1
checkbox input "true"
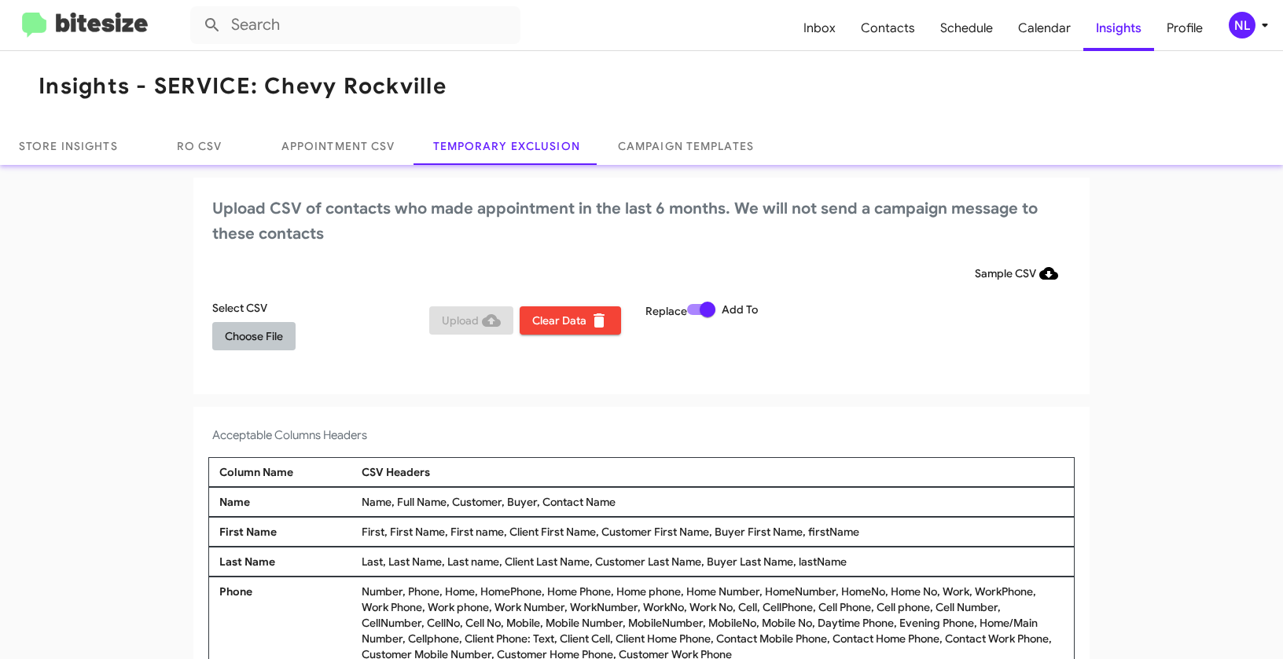
click at [263, 334] on span "Choose File" at bounding box center [254, 336] width 58 height 28
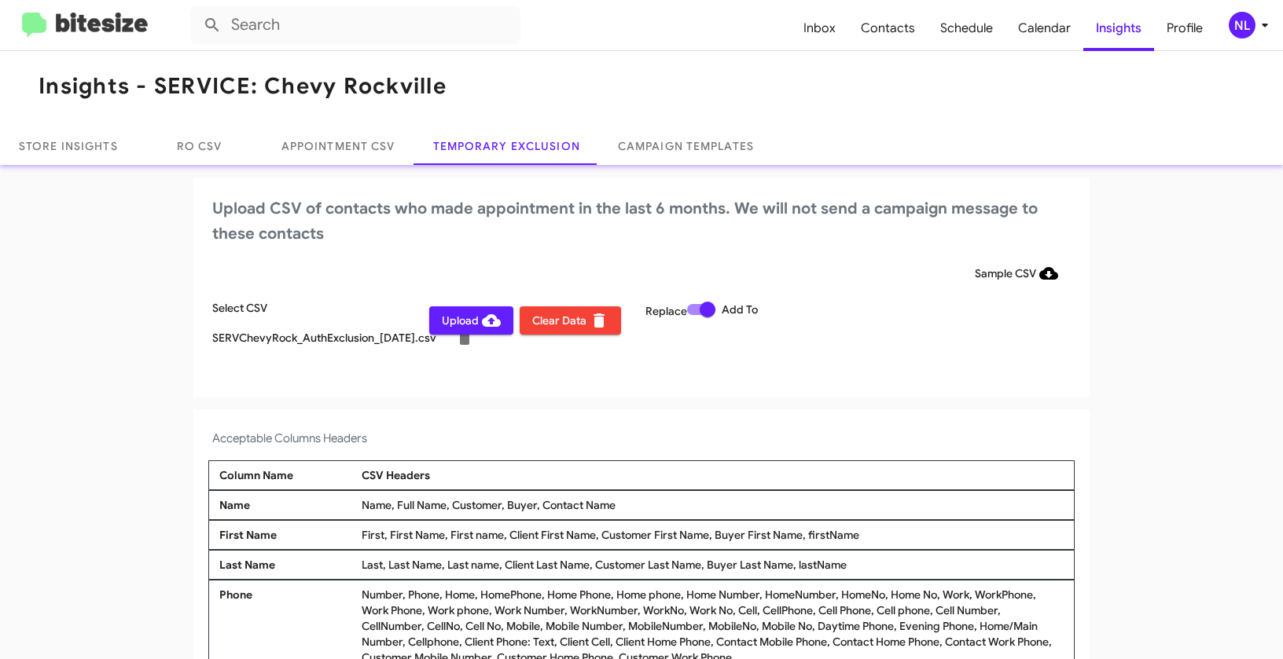
scroll to position [9, 0]
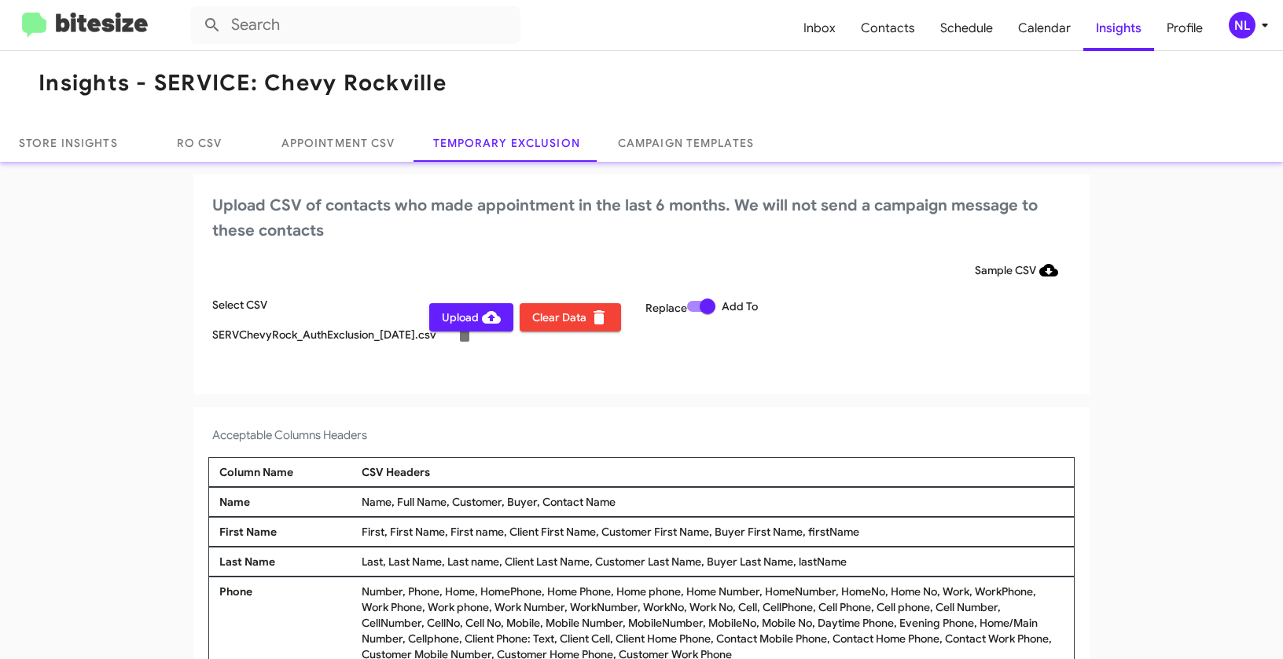
click at [1251, 23] on div "NL" at bounding box center [1242, 25] width 27 height 27
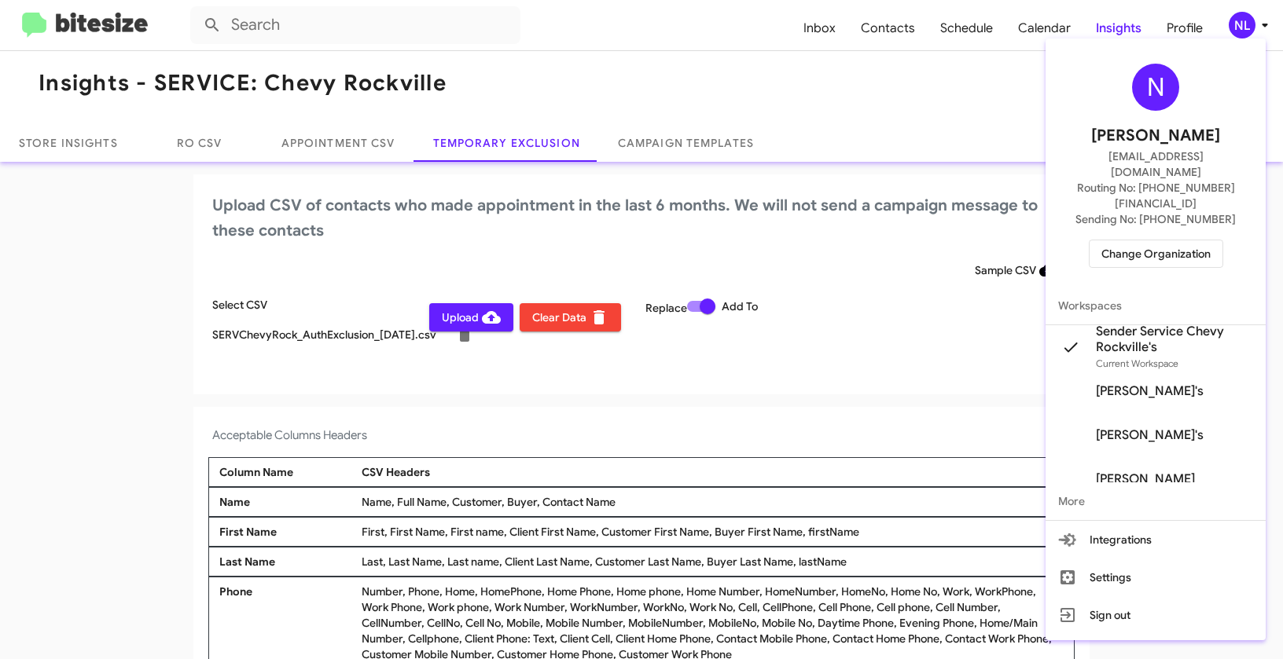
click at [701, 432] on div at bounding box center [641, 329] width 1283 height 659
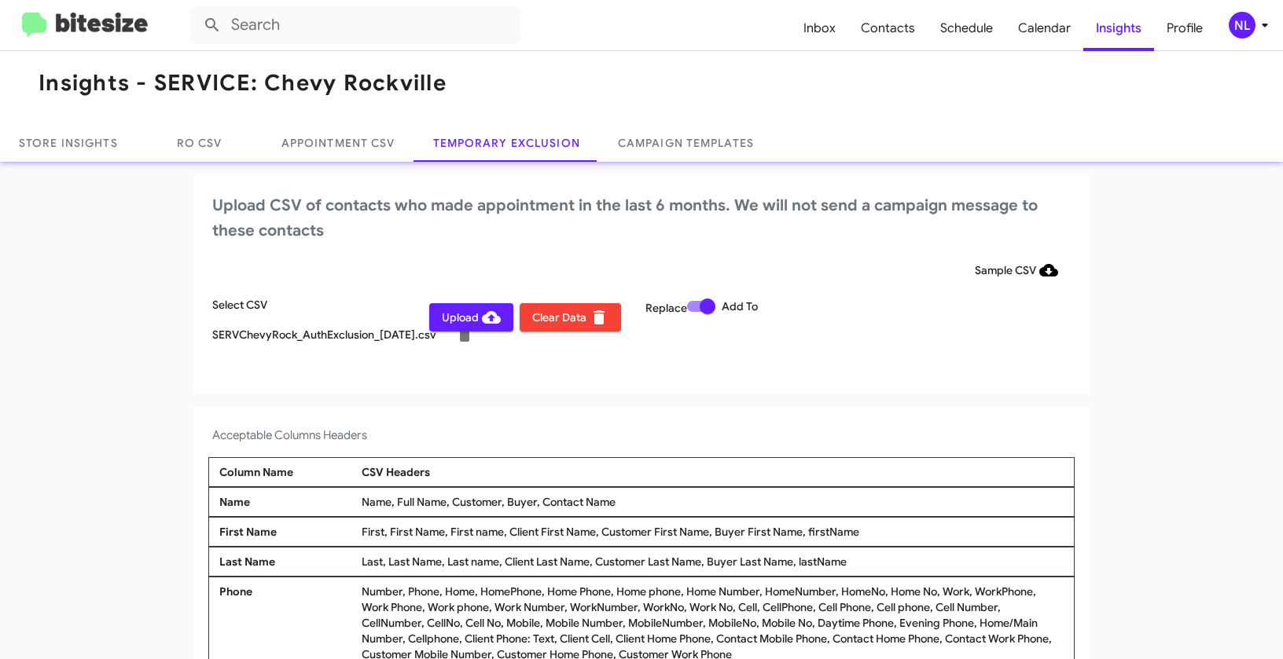
click at [452, 317] on span "Upload" at bounding box center [471, 317] width 59 height 28
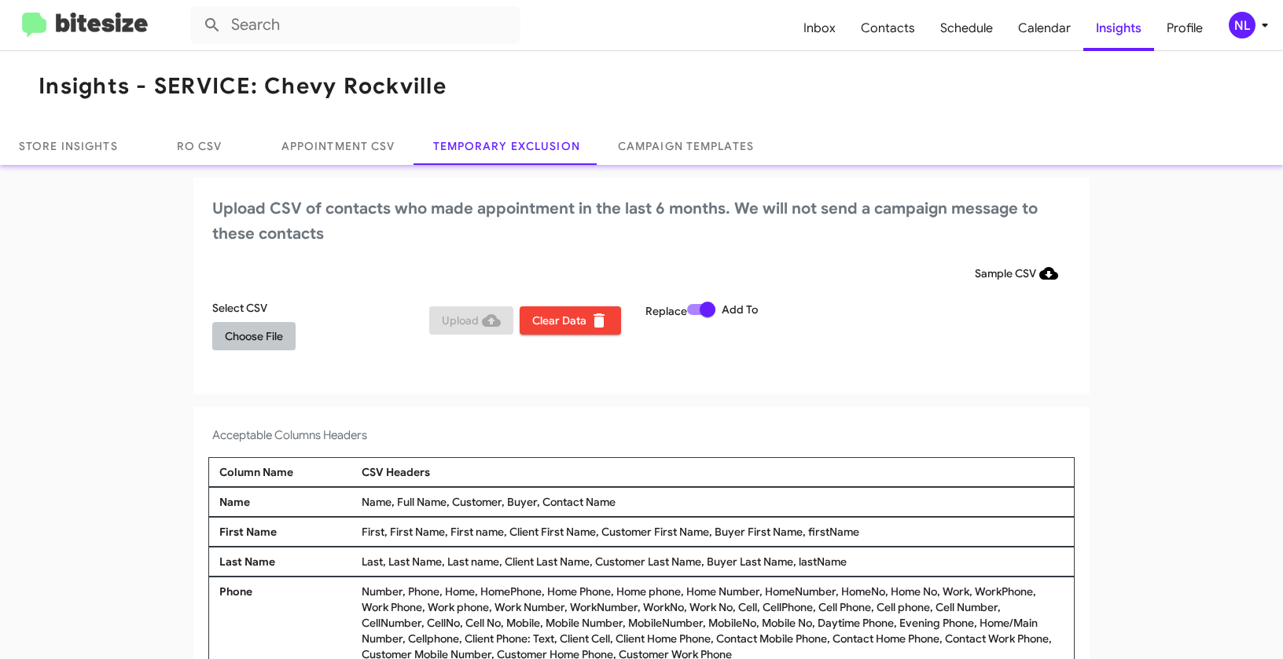
click at [259, 335] on span "Choose File" at bounding box center [254, 336] width 58 height 28
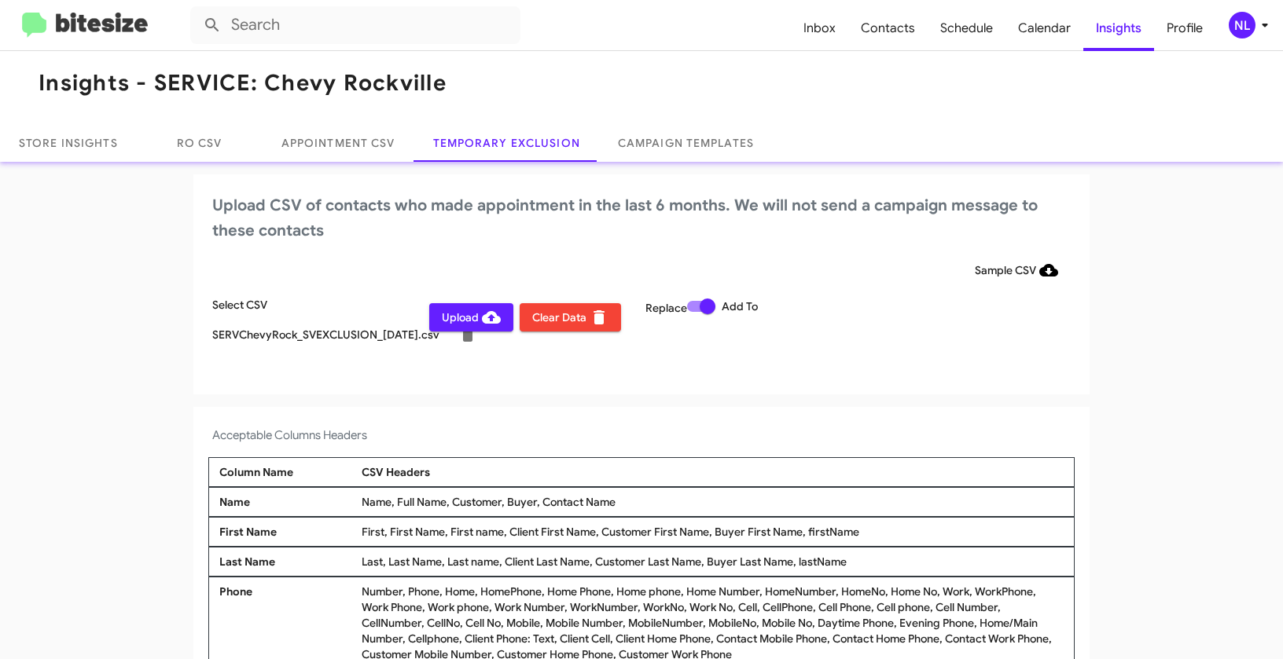
click at [1242, 35] on div "NL" at bounding box center [1242, 25] width 27 height 27
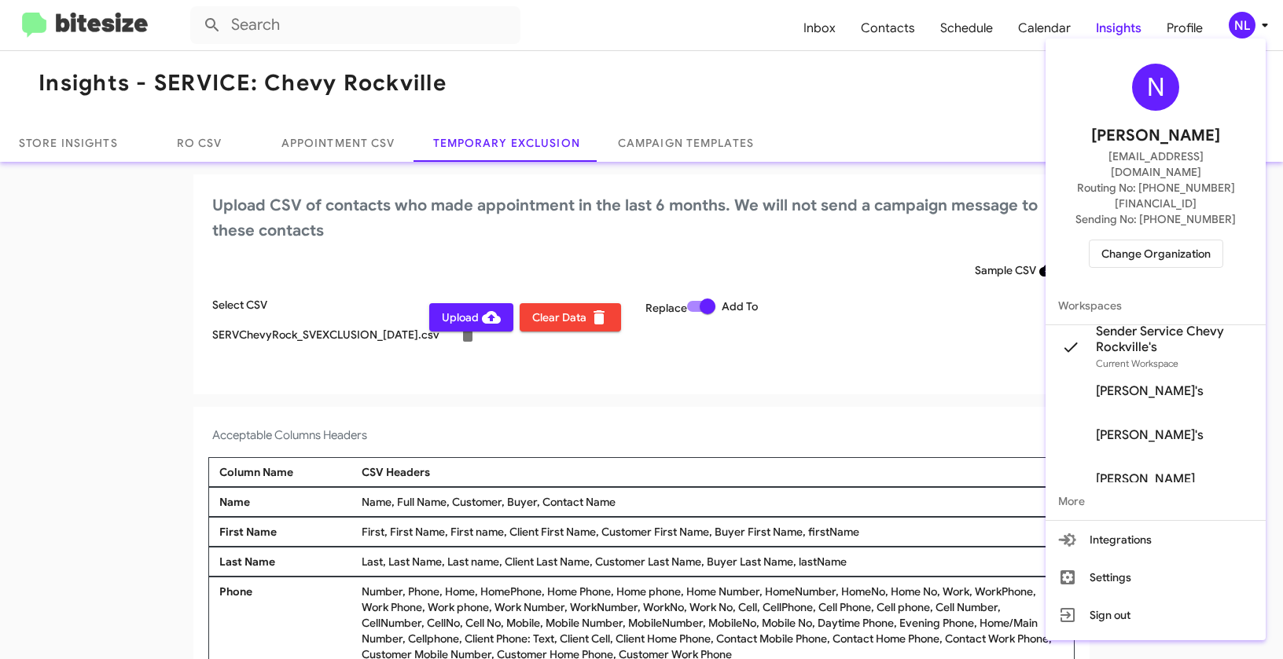
click at [460, 321] on div at bounding box center [641, 329] width 1283 height 659
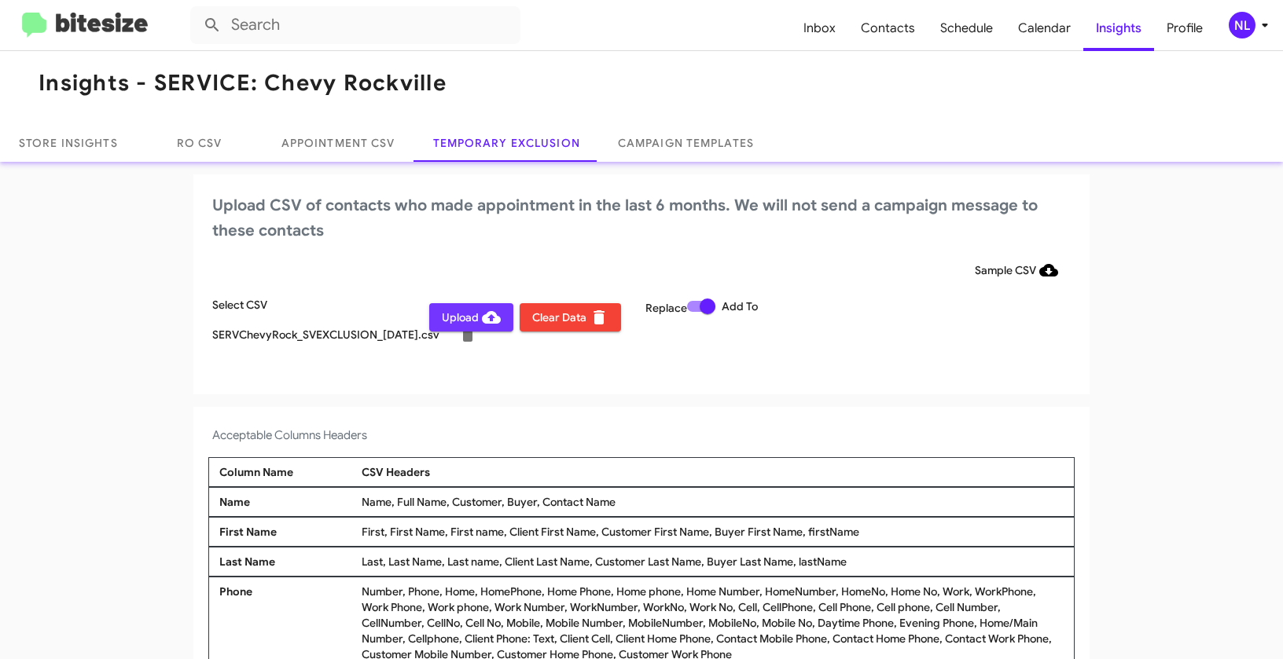
click at [460, 321] on span "Upload" at bounding box center [471, 317] width 59 height 28
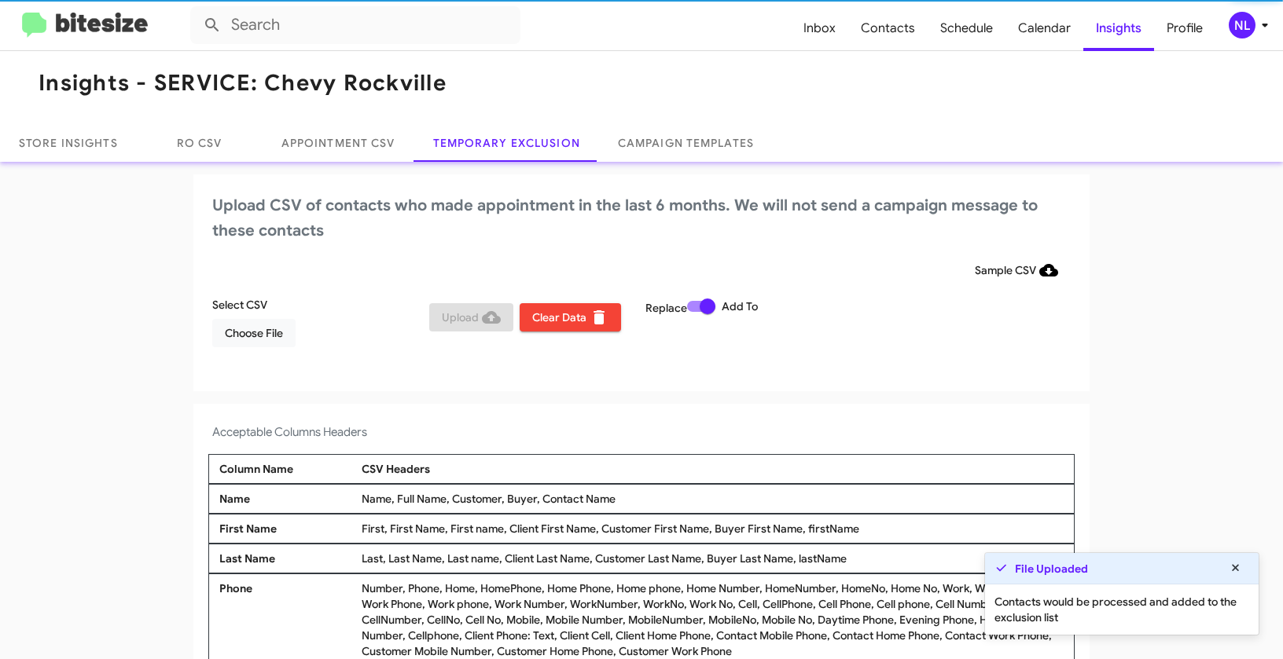
scroll to position [6, 0]
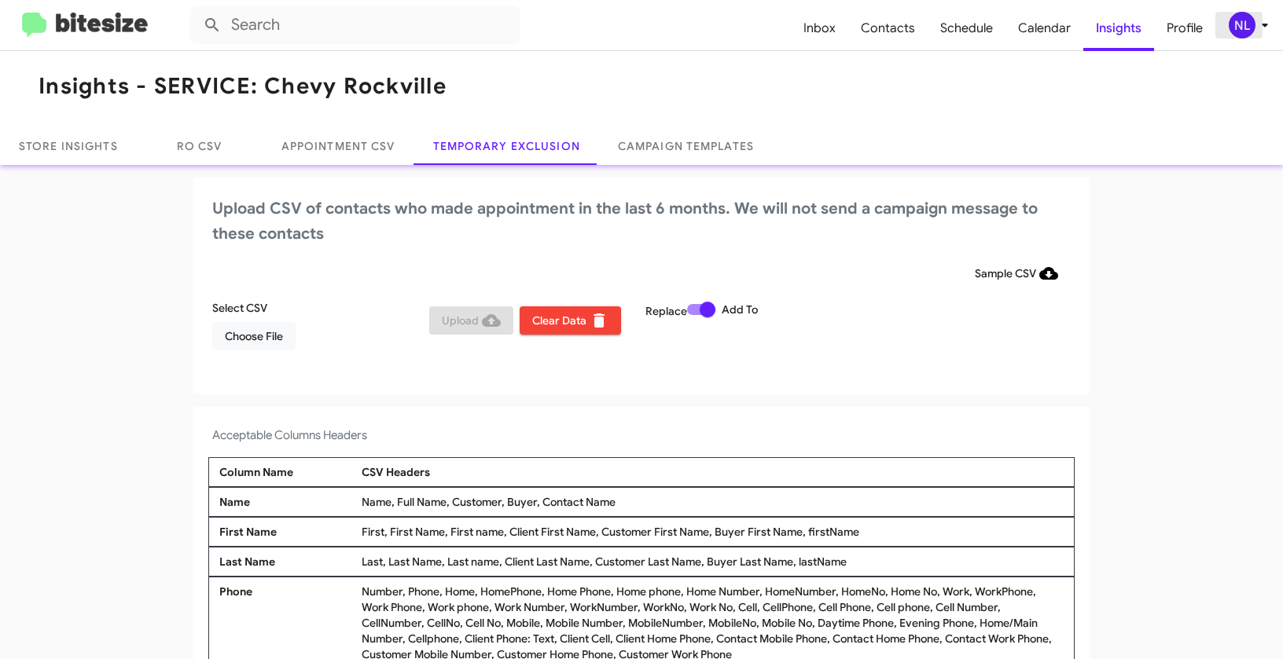
click at [1251, 25] on div "NL" at bounding box center [1242, 25] width 27 height 27
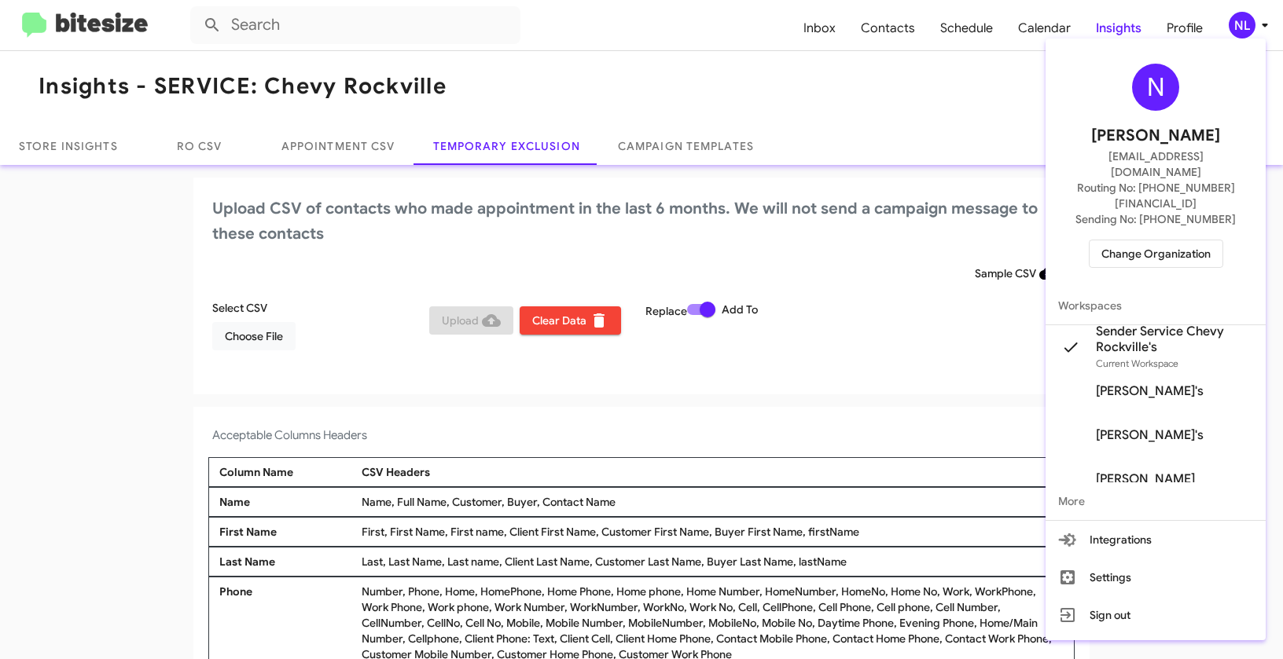
click at [1129, 241] on span "Change Organization" at bounding box center [1155, 254] width 109 height 27
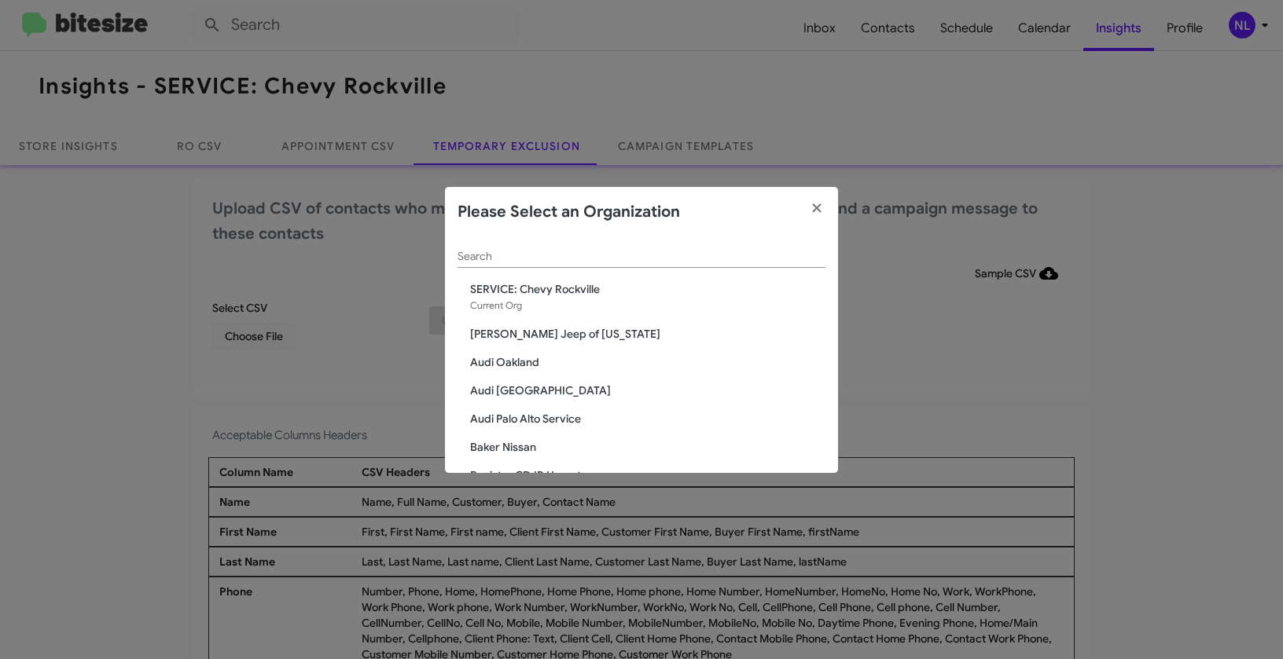
click at [619, 264] on div "Search" at bounding box center [641, 252] width 368 height 31
paste input "SERVICE: Honda Laurel"
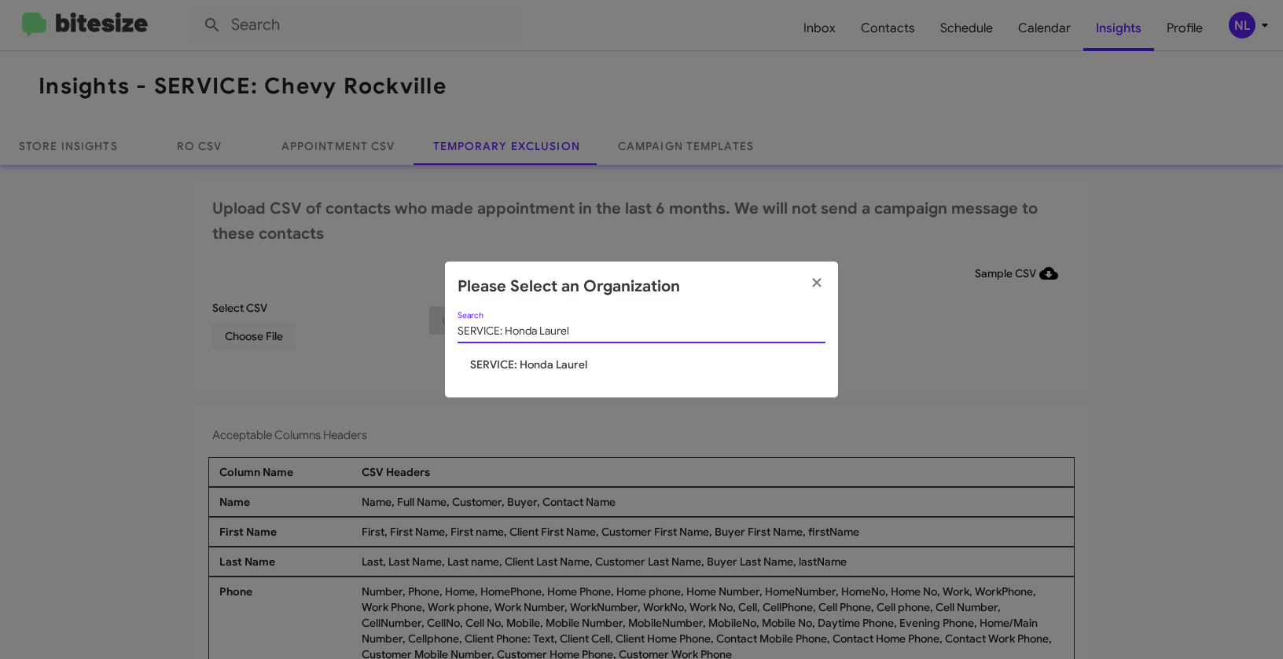
type input "SERVICE: Honda Laurel"
click at [556, 353] on div "SERVICE: Honda Laurel Search" at bounding box center [641, 334] width 368 height 45
click at [552, 358] on span "SERVICE: Honda Laurel" at bounding box center [647, 365] width 355 height 16
click at [549, 362] on span "SERVICE: Honda Laurel" at bounding box center [647, 365] width 355 height 16
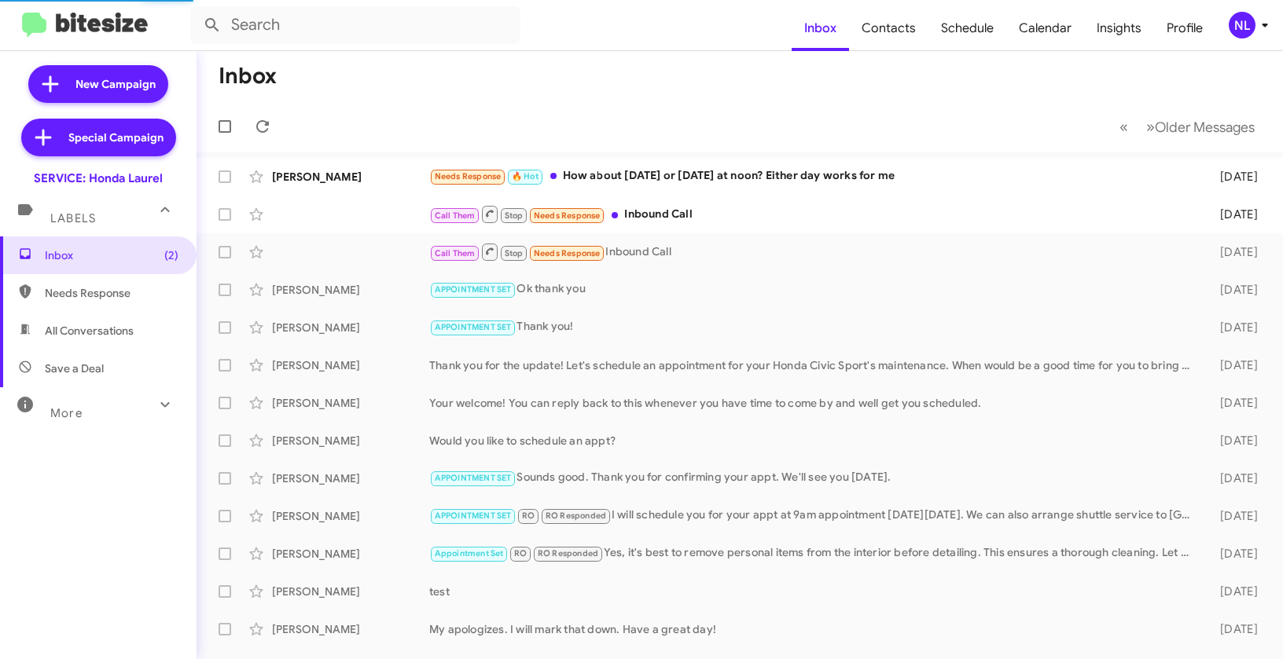
click at [1244, 28] on div "NL" at bounding box center [1242, 25] width 27 height 27
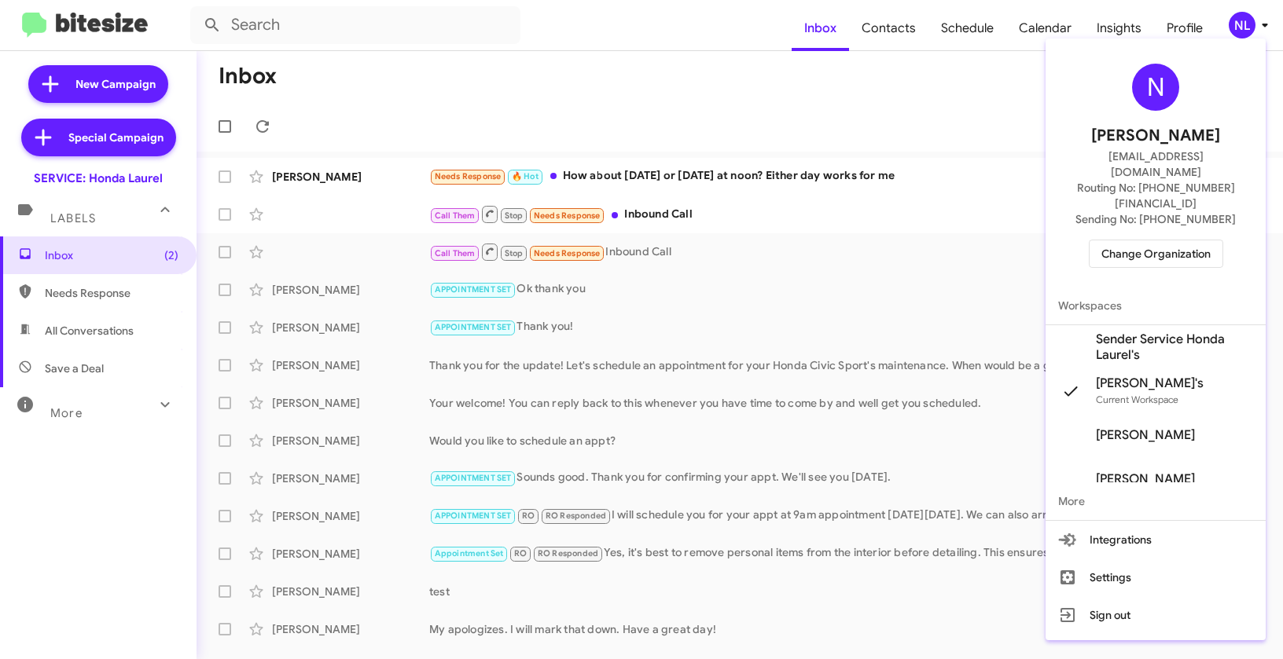
click at [1104, 332] on span "Sender Service Honda Laurel's" at bounding box center [1174, 347] width 157 height 31
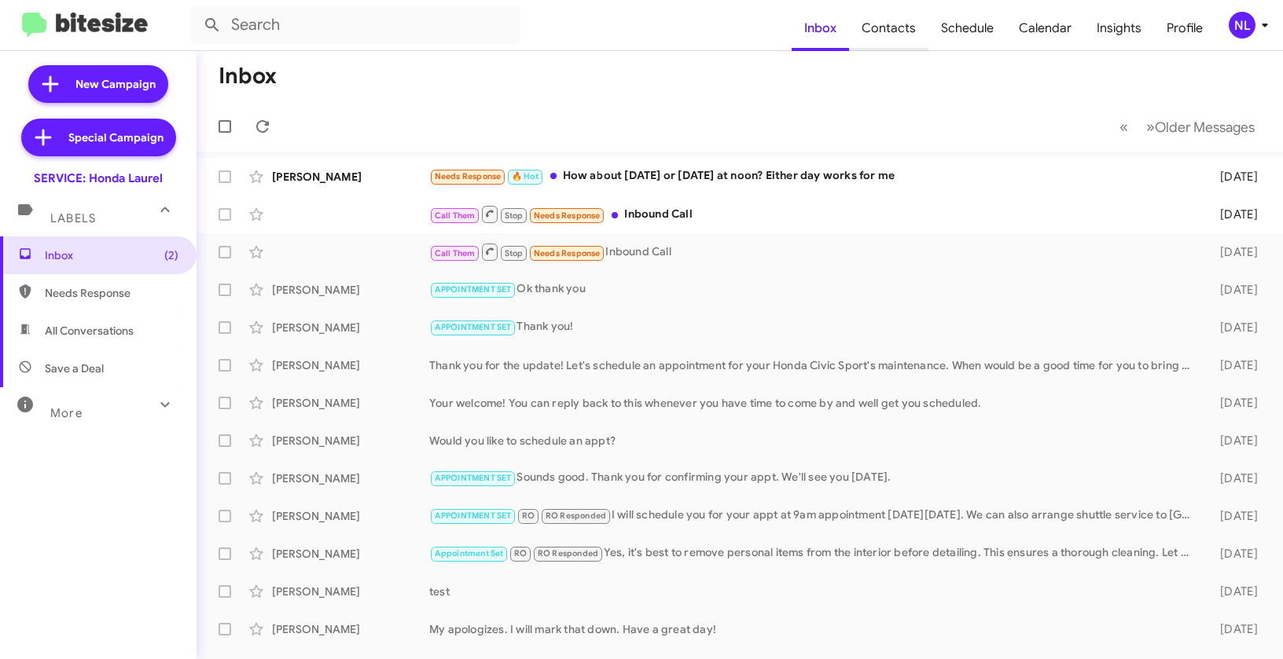
click at [894, 28] on span "Contacts" at bounding box center [888, 29] width 79 height 46
type input "in:groups"
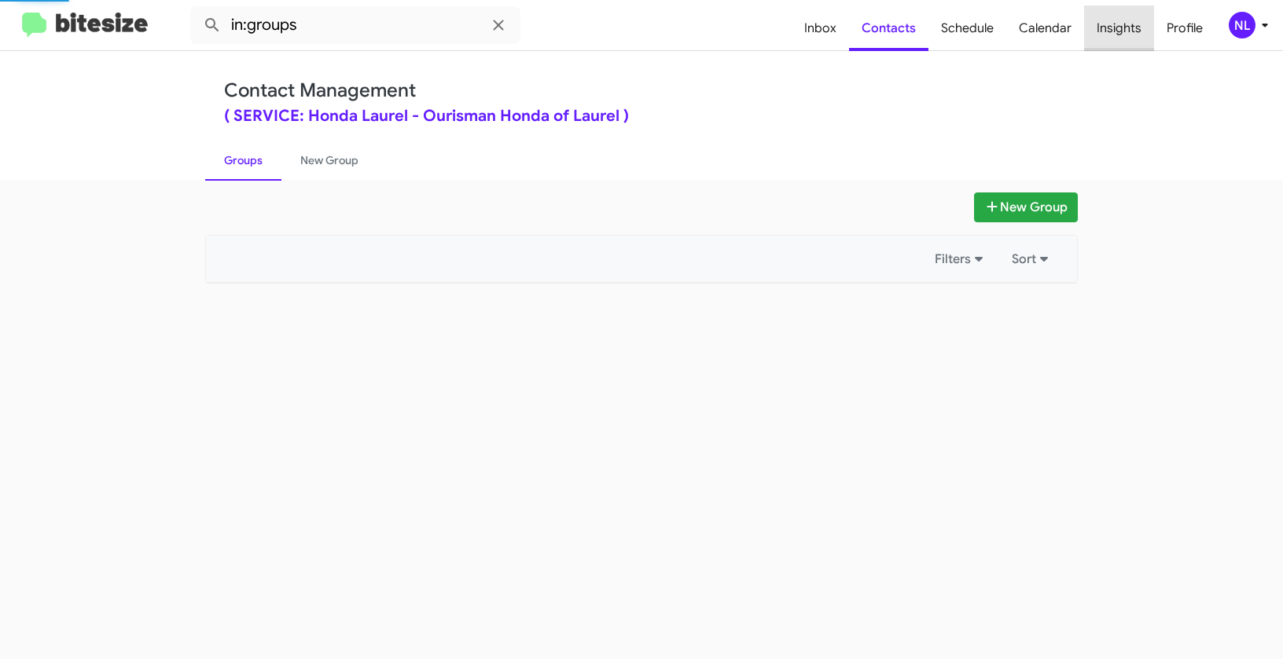
click at [1128, 26] on span "Insights" at bounding box center [1119, 29] width 70 height 46
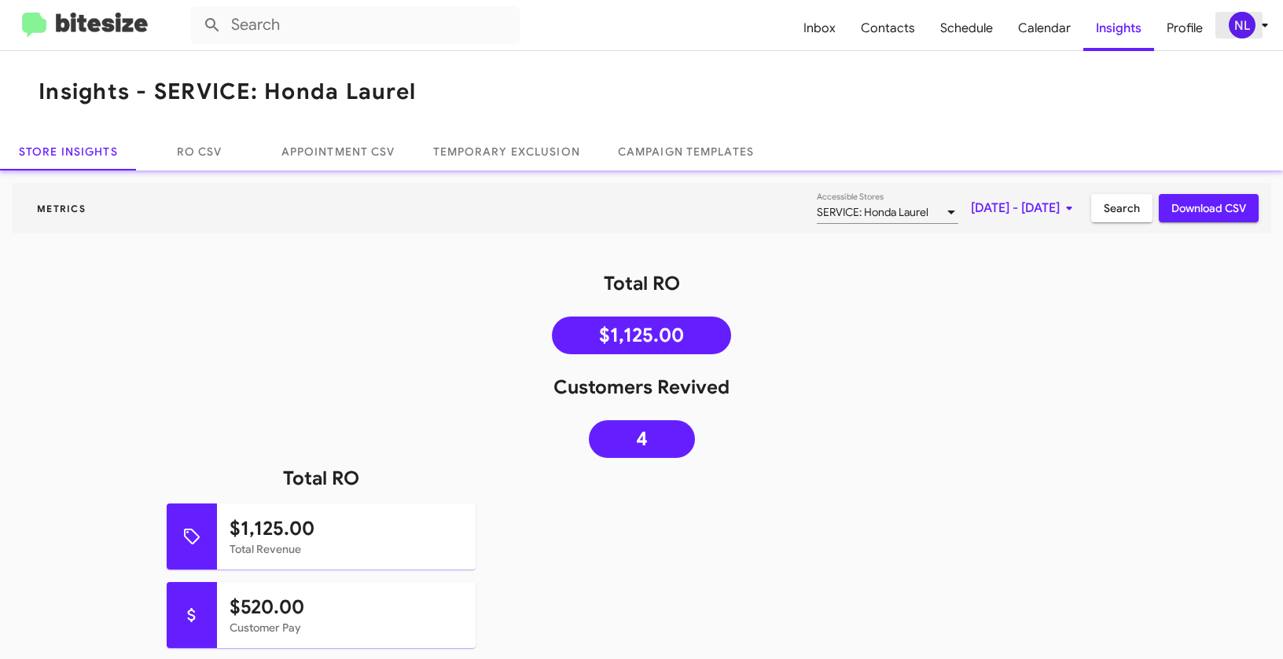
click at [1249, 24] on div "NL" at bounding box center [1242, 25] width 27 height 27
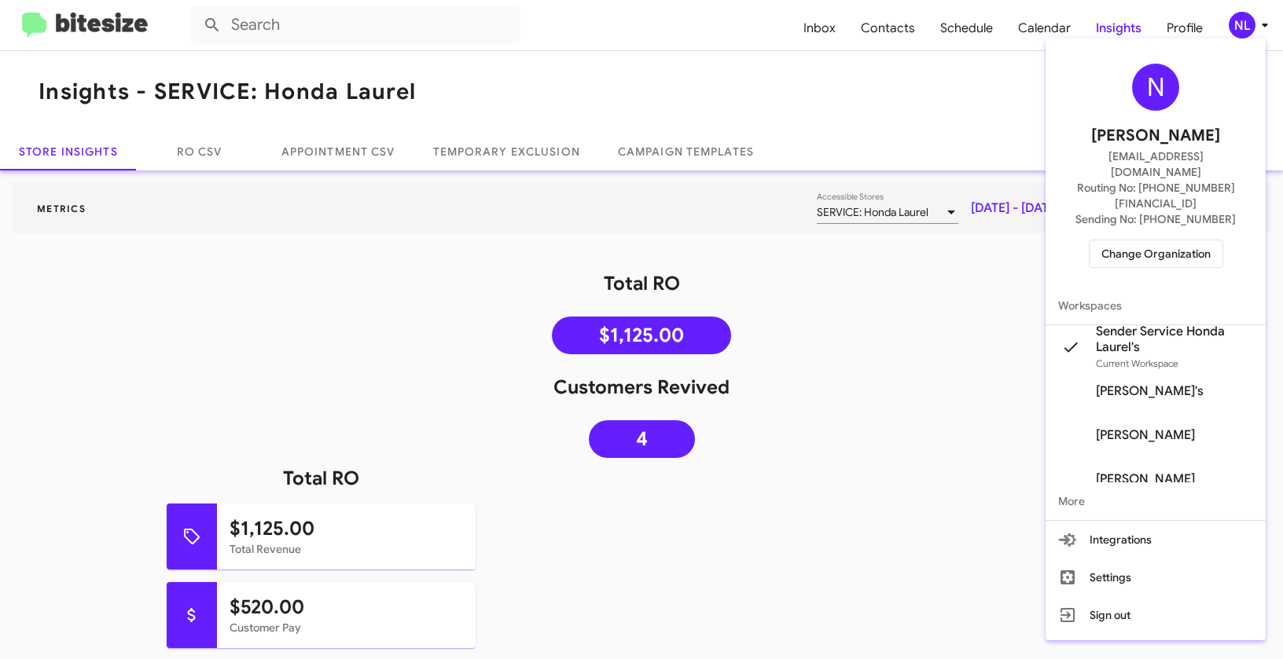
click at [631, 16] on div at bounding box center [641, 329] width 1283 height 659
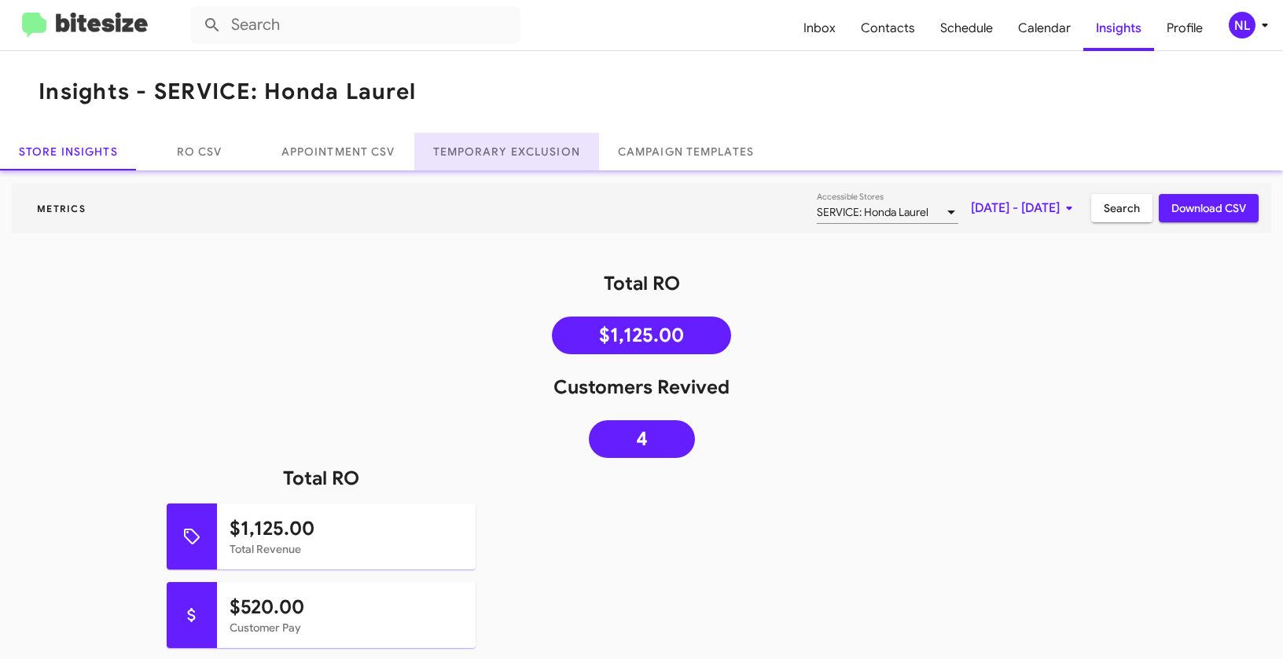
click at [512, 156] on link "Temporary Exclusion" at bounding box center [506, 152] width 185 height 38
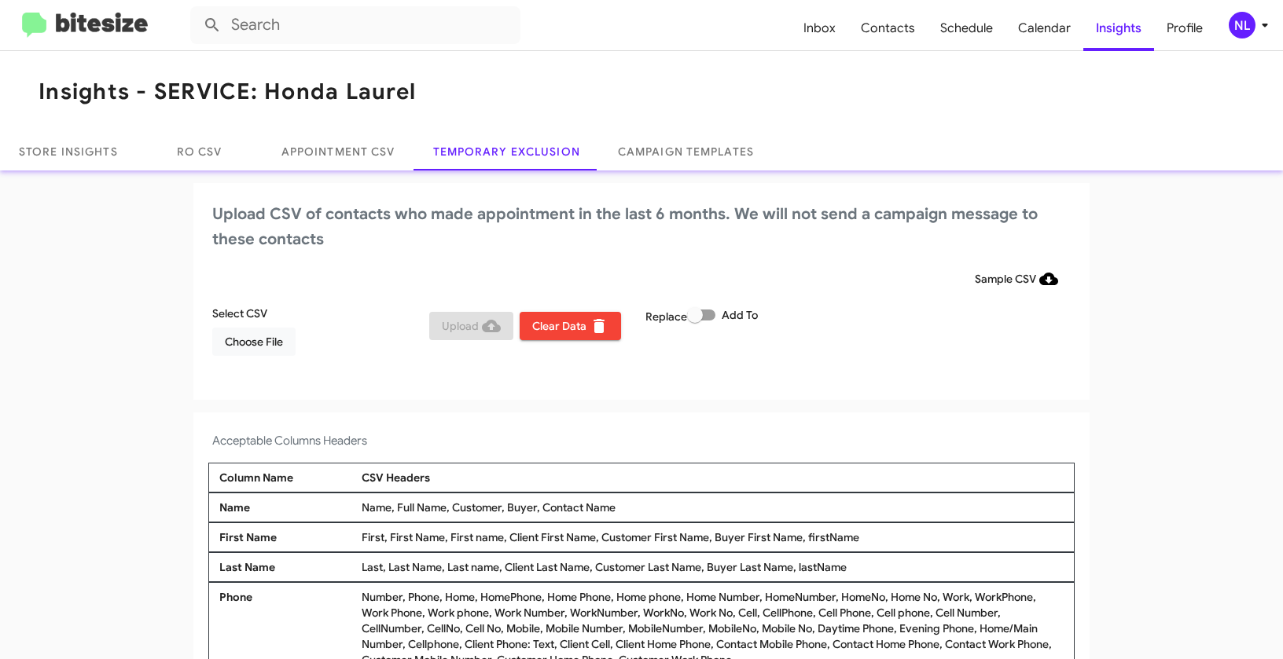
drag, startPoint x: 538, startPoint y: 504, endPoint x: 646, endPoint y: 505, distance: 107.7
click at [646, 505] on div "Name, Full Name, Customer, Buyer, Contact Name" at bounding box center [713, 508] width 710 height 16
copy div "Contact Name"
click at [244, 351] on span "Choose File" at bounding box center [254, 342] width 58 height 28
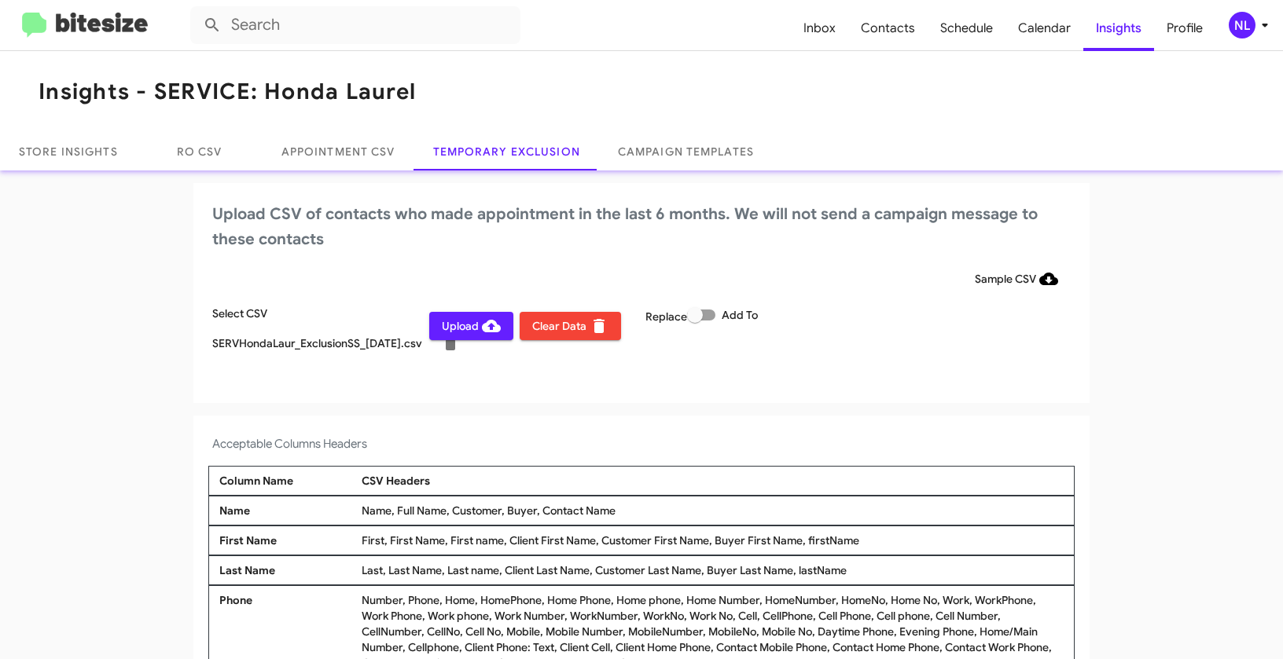
click at [1242, 27] on div "NL" at bounding box center [1242, 25] width 27 height 27
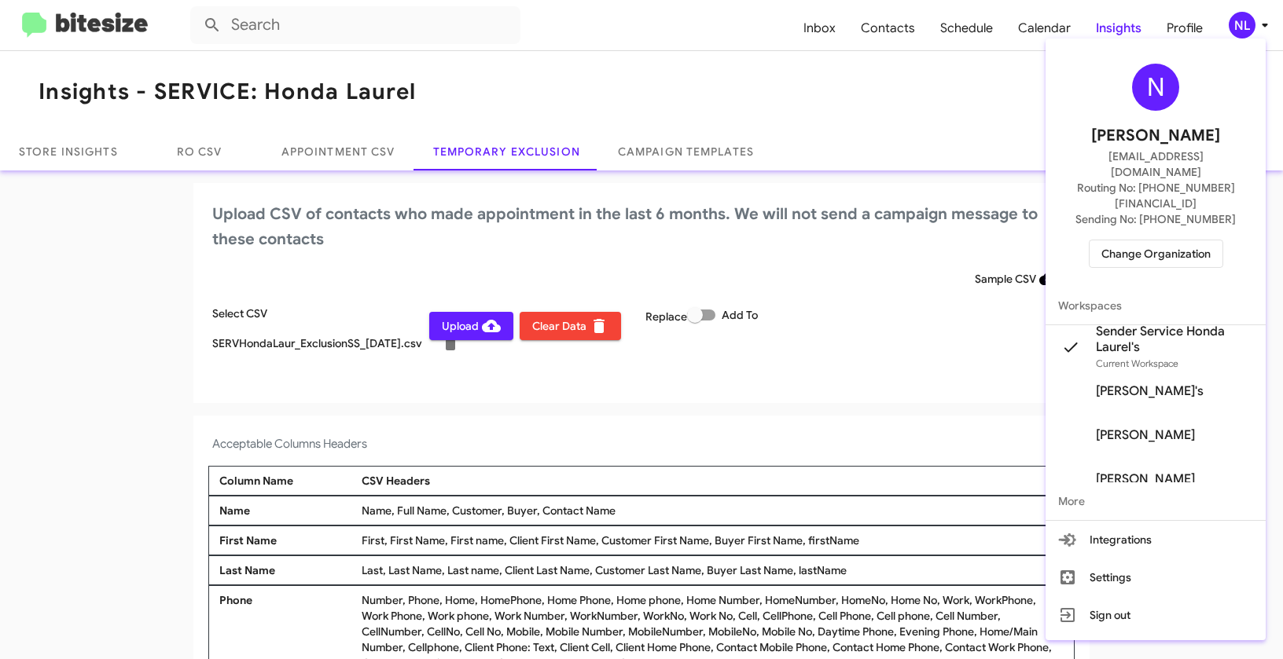
click at [780, 421] on div at bounding box center [641, 329] width 1283 height 659
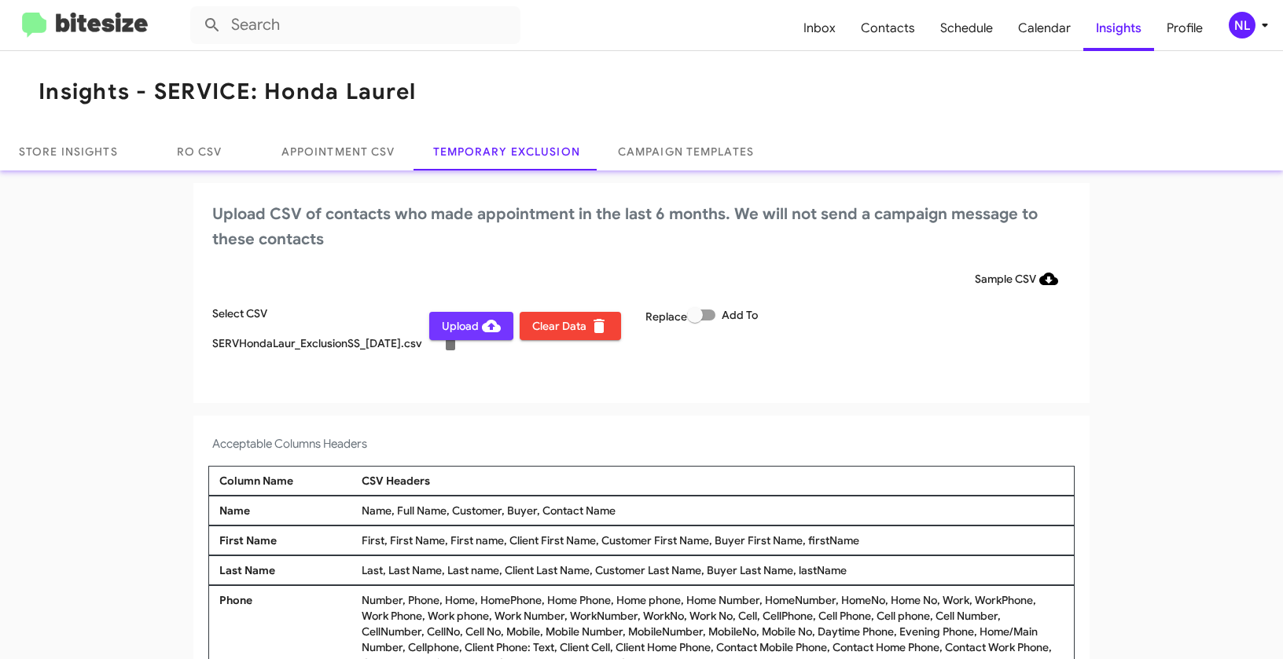
click at [442, 324] on span "Upload" at bounding box center [471, 326] width 59 height 28
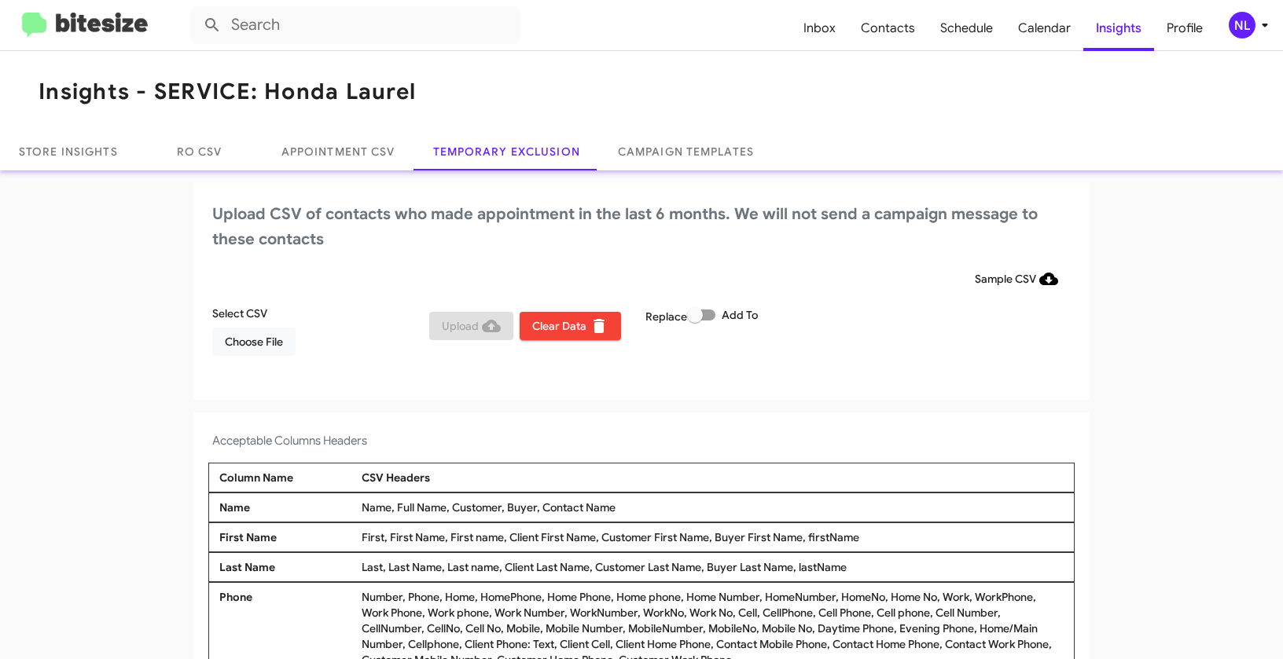
click at [717, 313] on label "Add To" at bounding box center [722, 315] width 71 height 19
click at [695, 321] on input "Add To" at bounding box center [694, 321] width 1 height 1
checkbox input "true"
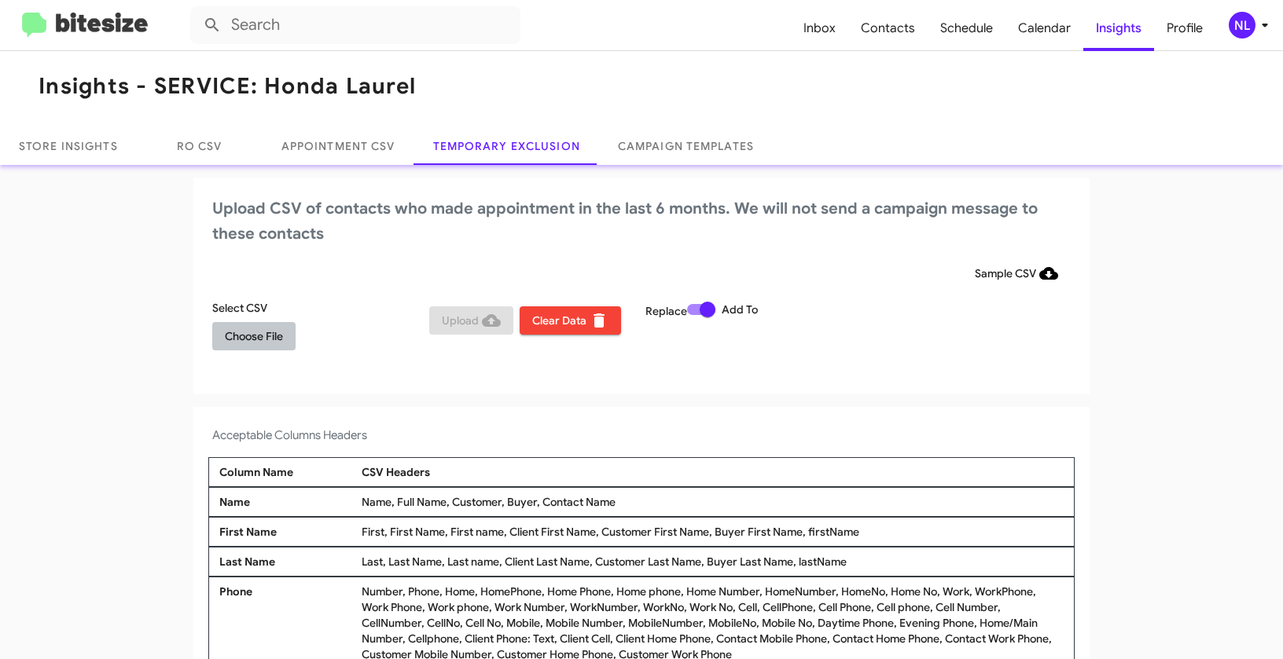
click at [274, 331] on span "Choose File" at bounding box center [254, 336] width 58 height 28
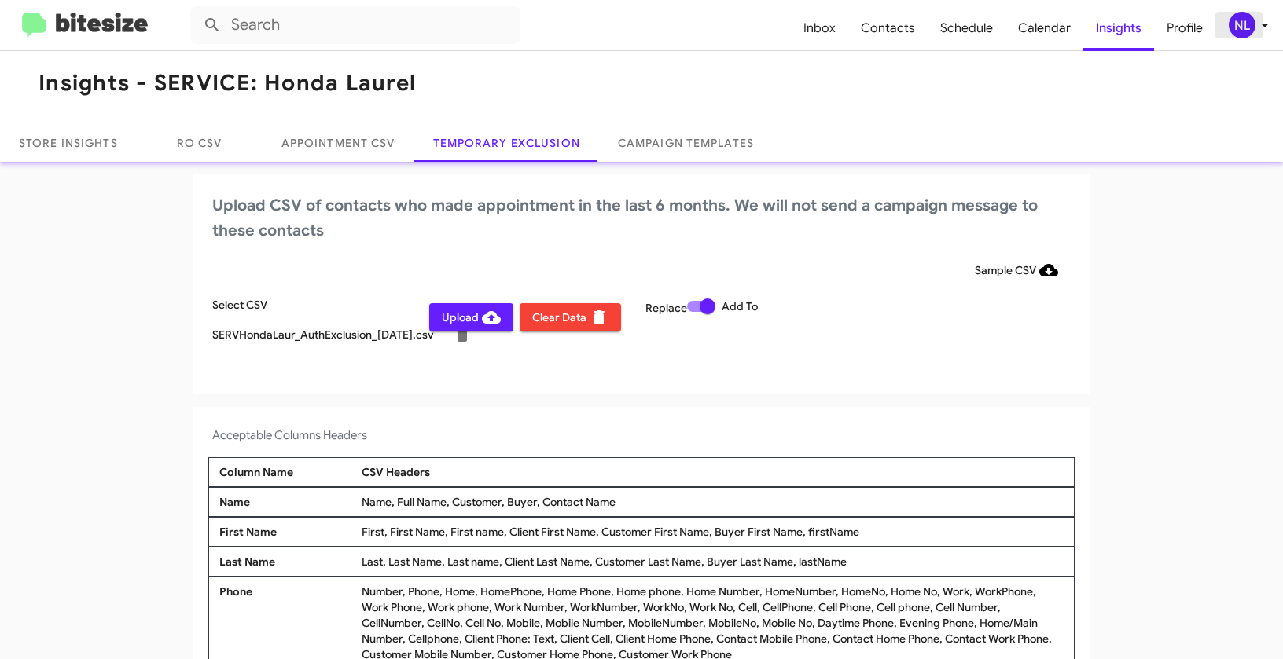
click at [1244, 26] on div "NL" at bounding box center [1242, 25] width 27 height 27
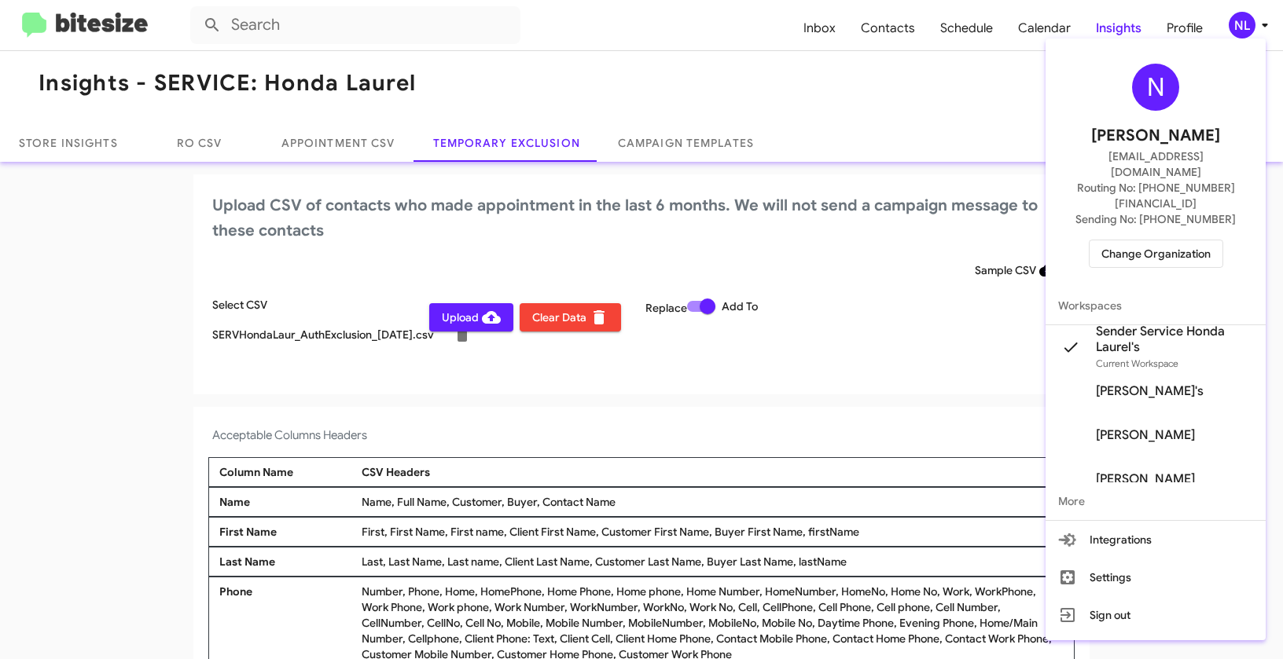
click at [737, 364] on div at bounding box center [641, 329] width 1283 height 659
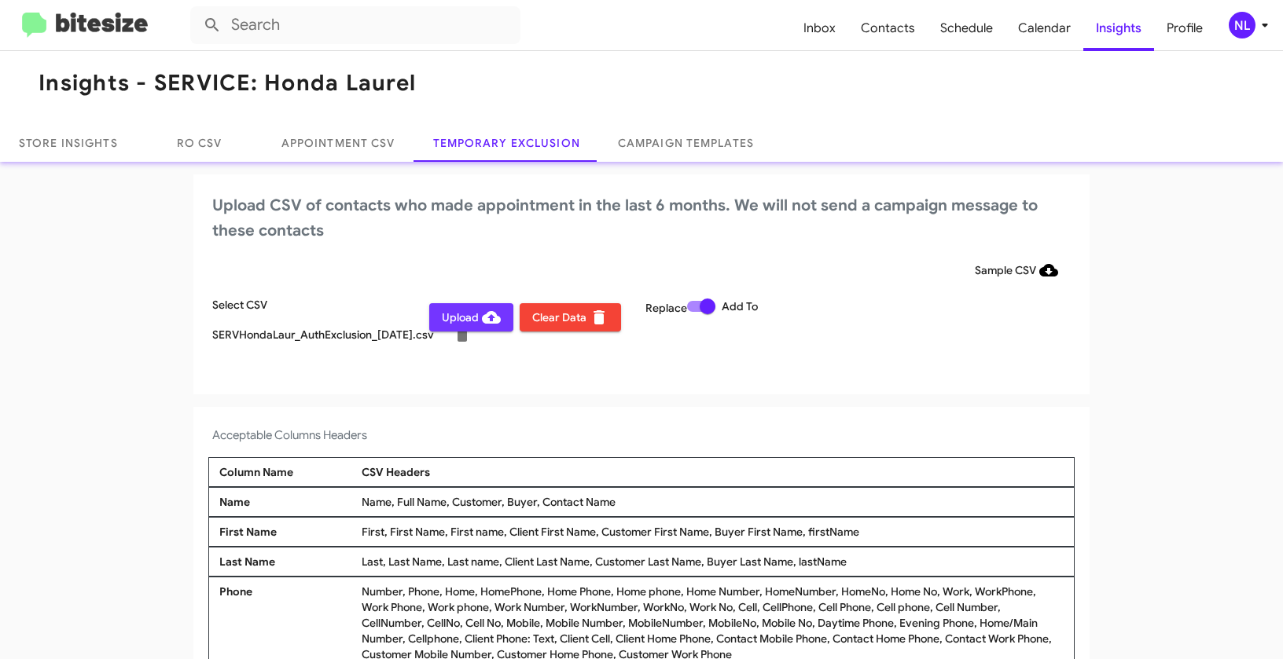
click at [442, 322] on span "Upload" at bounding box center [471, 317] width 59 height 28
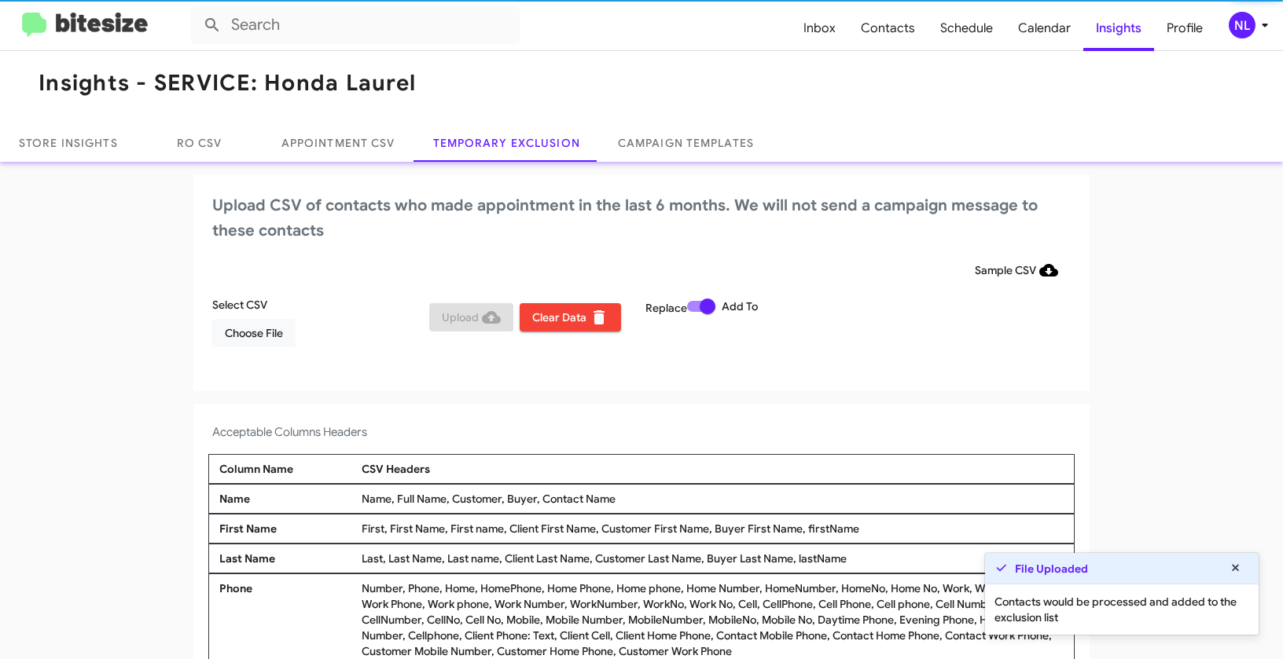
scroll to position [6, 0]
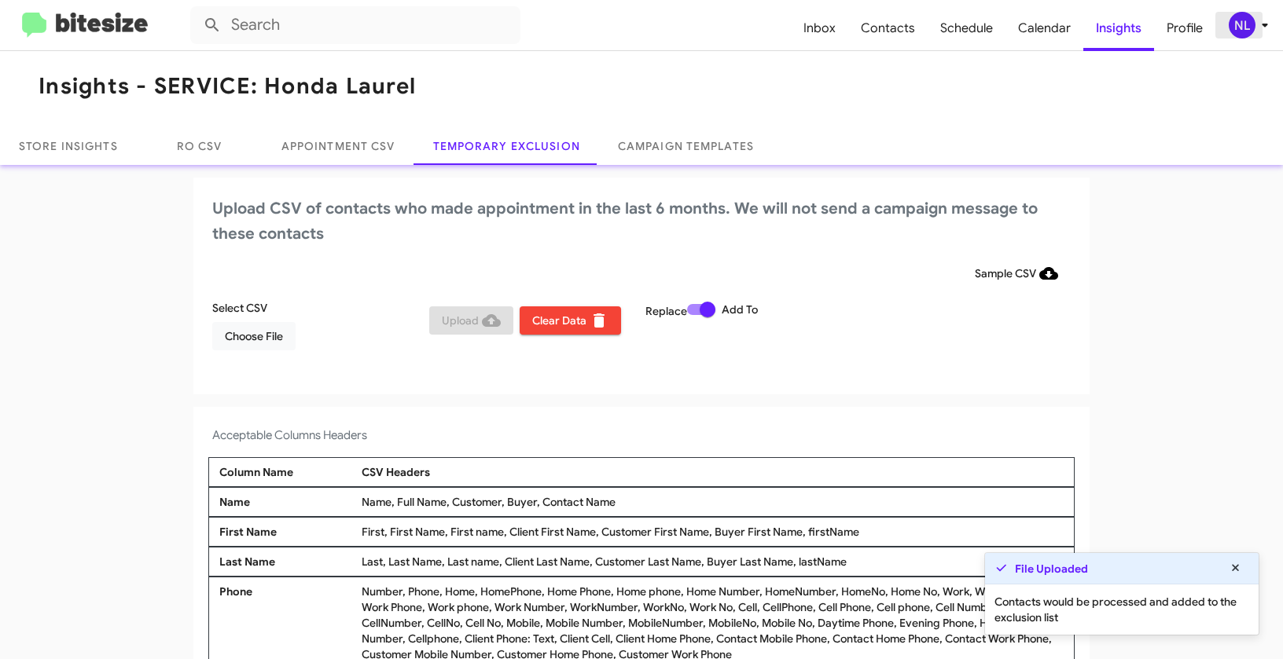
click at [1233, 38] on div "NL" at bounding box center [1242, 25] width 27 height 27
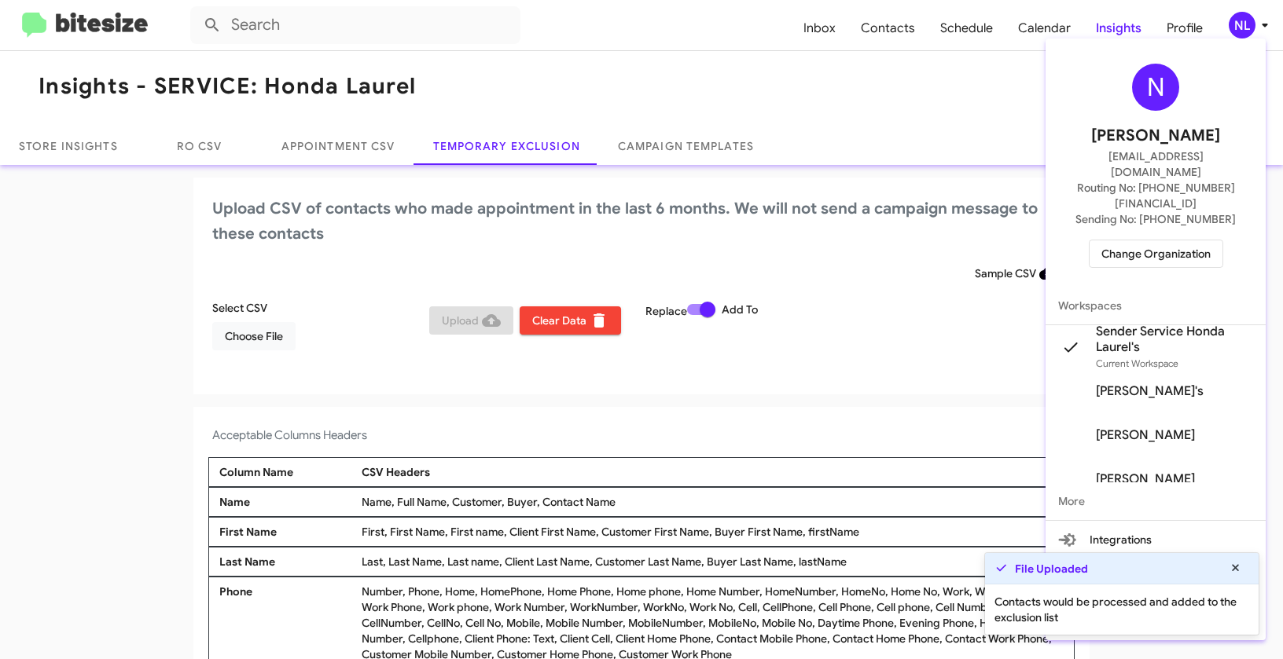
click at [553, 34] on div at bounding box center [641, 329] width 1283 height 659
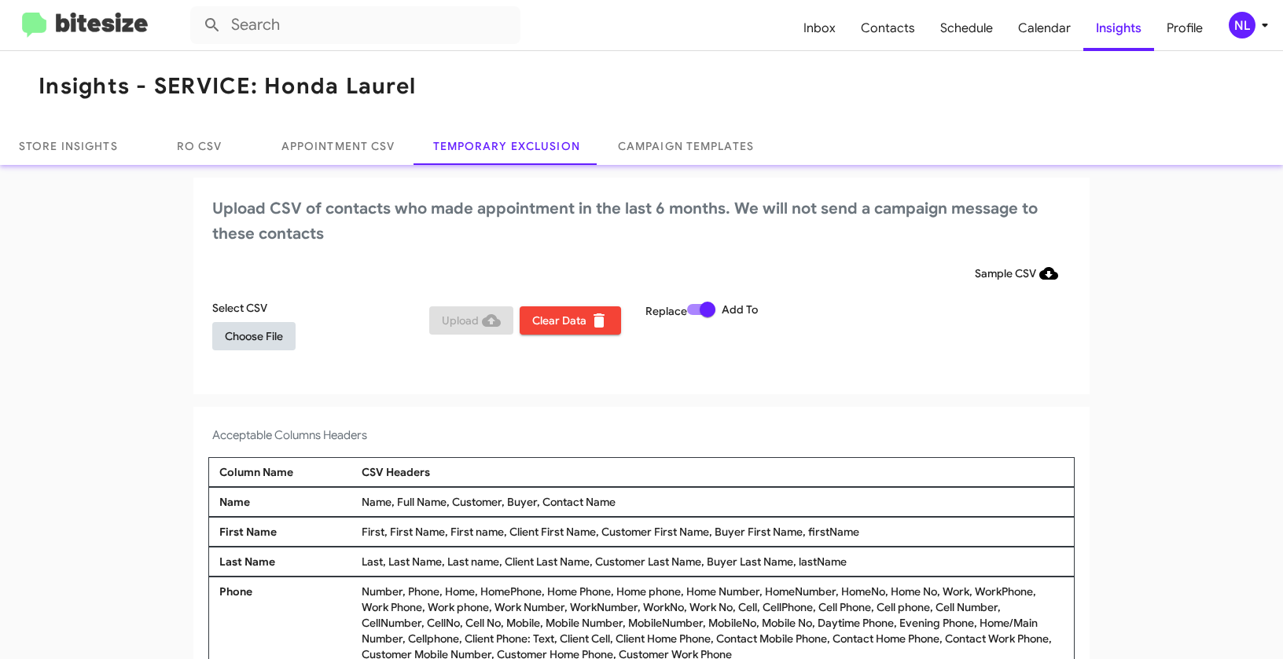
click at [243, 336] on span "Choose File" at bounding box center [254, 336] width 58 height 28
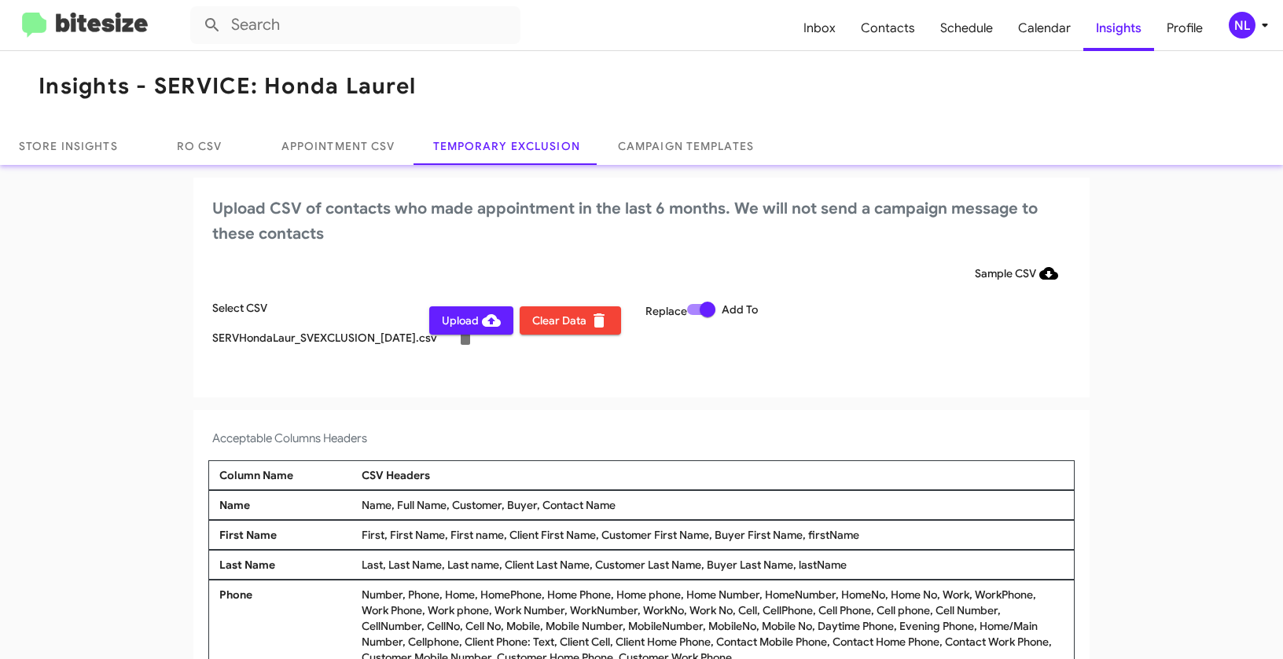
scroll to position [9, 0]
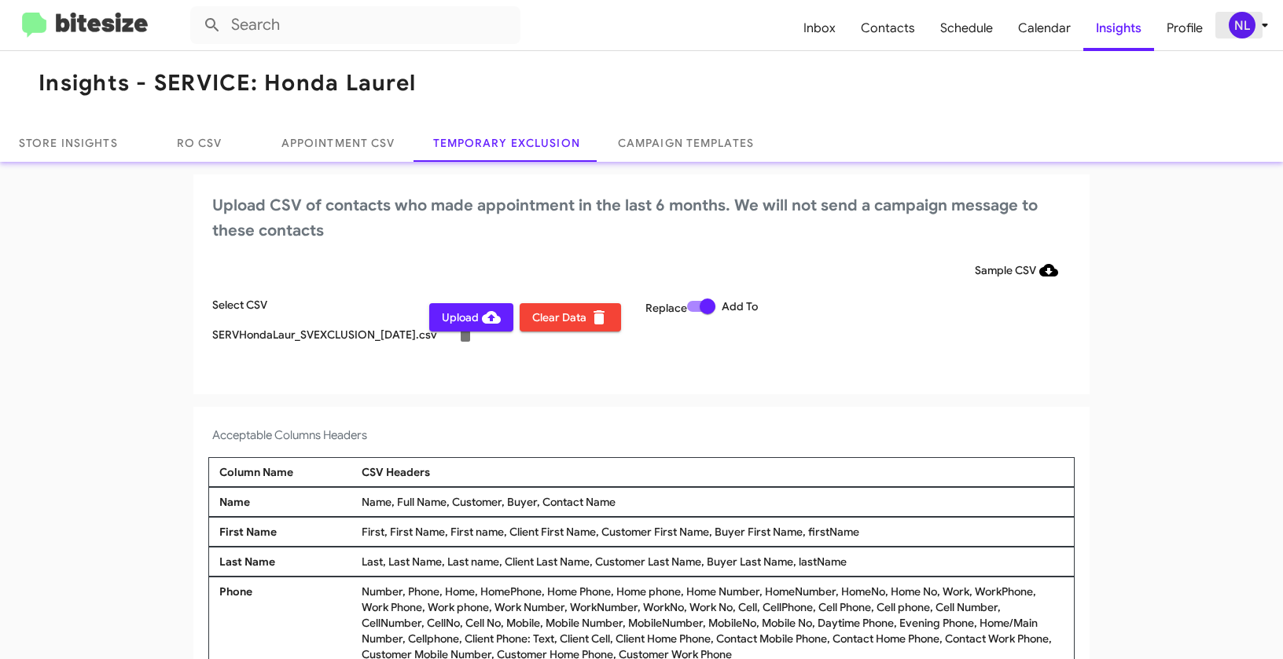
click at [1229, 28] on div "NL" at bounding box center [1242, 25] width 27 height 27
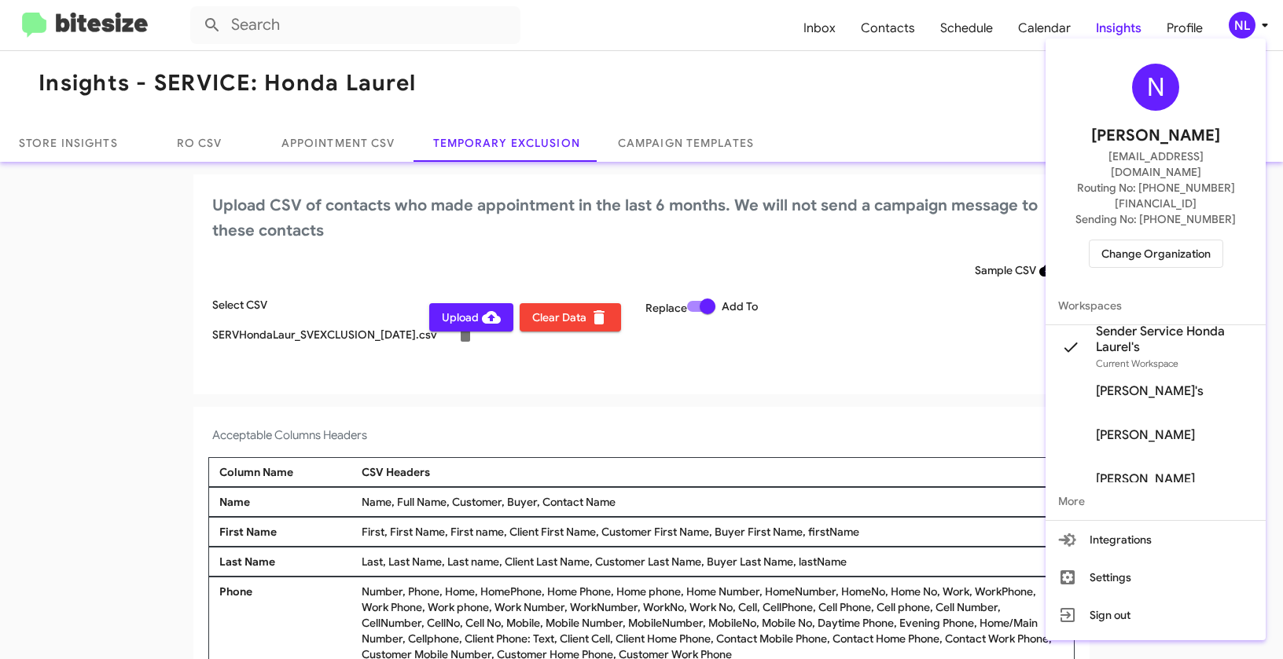
click at [444, 318] on div at bounding box center [641, 329] width 1283 height 659
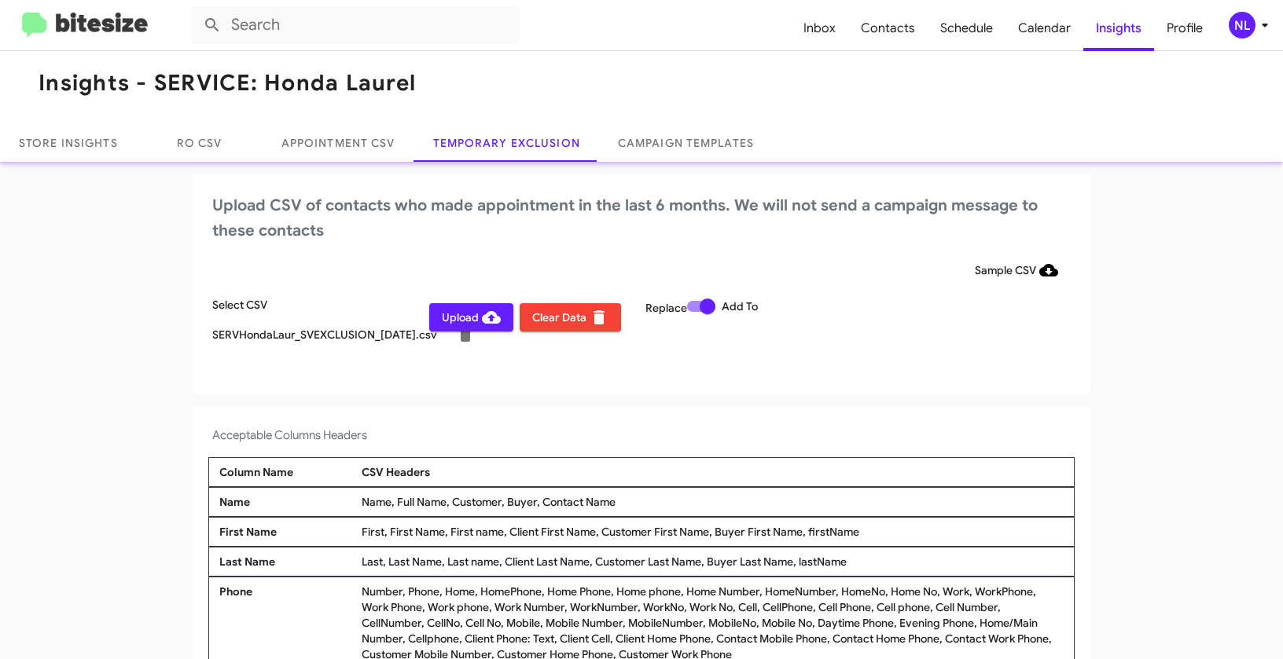
click at [444, 318] on span "Upload" at bounding box center [471, 317] width 59 height 28
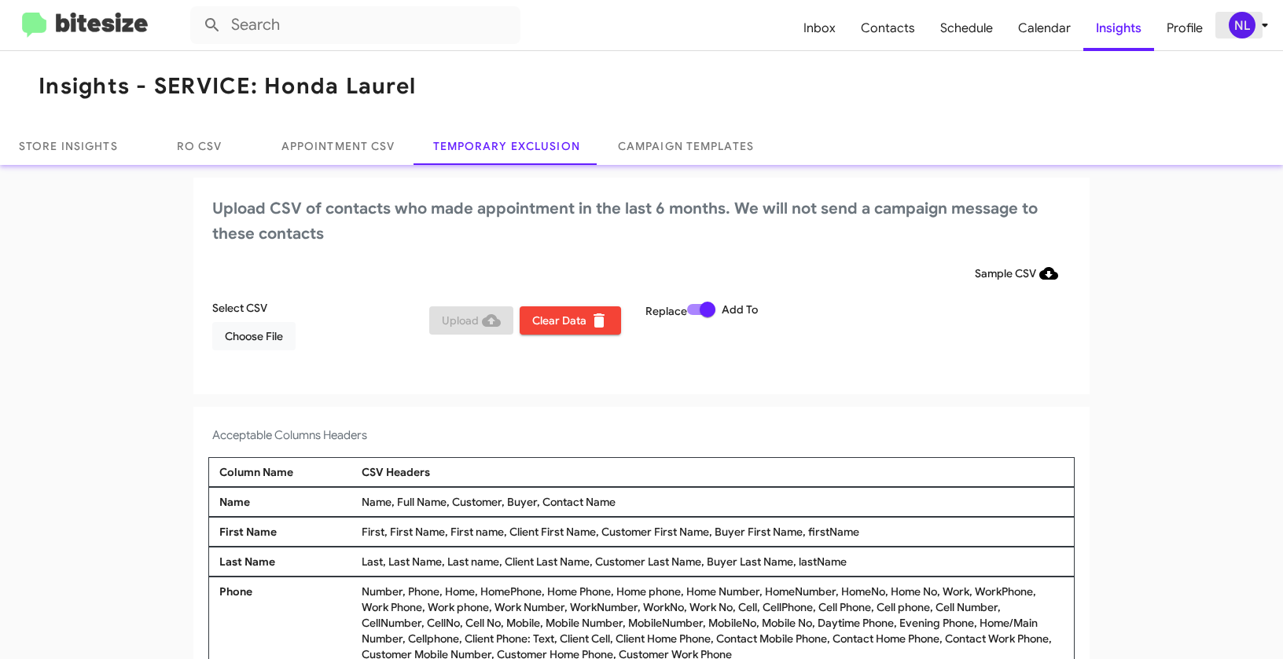
click at [1231, 27] on div "NL" at bounding box center [1242, 25] width 27 height 27
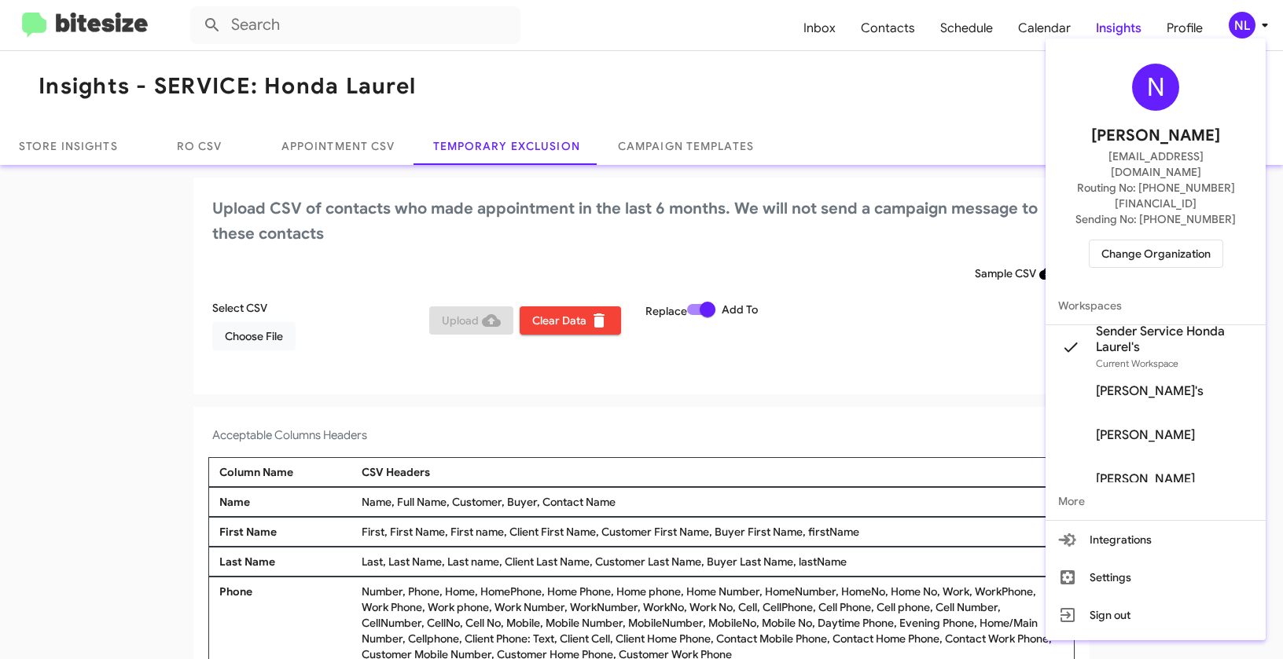
click at [1150, 241] on span "Change Organization" at bounding box center [1155, 254] width 109 height 27
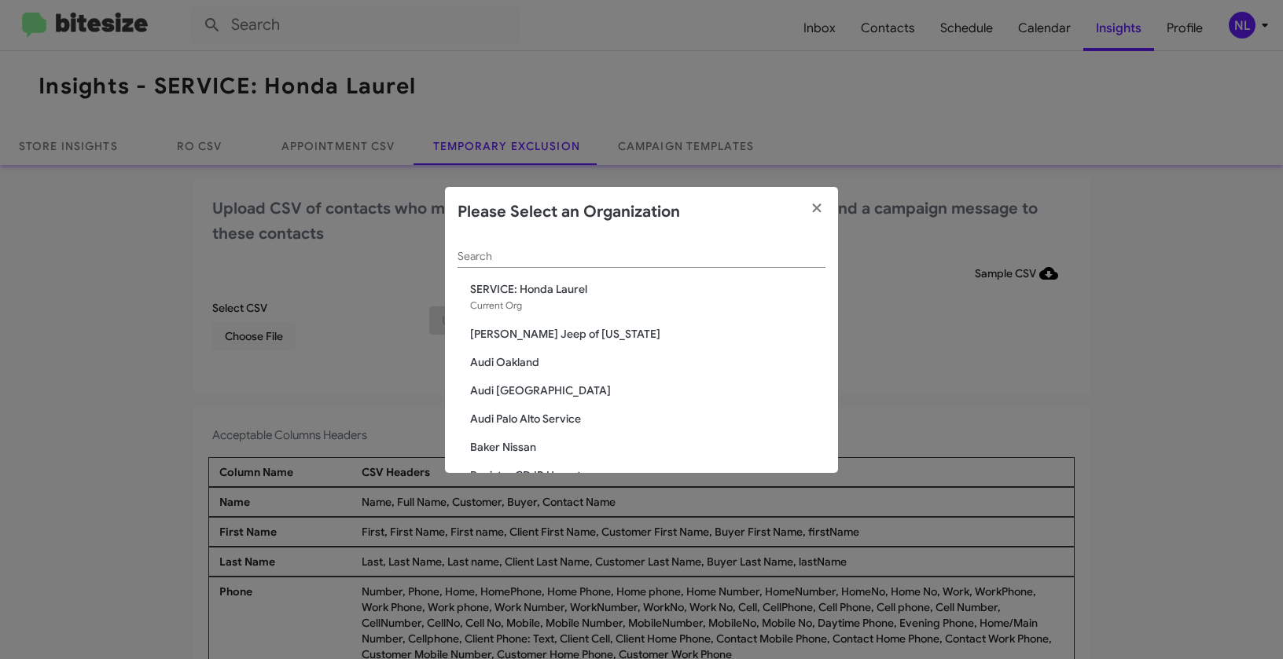
click at [608, 255] on input "Search" at bounding box center [641, 257] width 368 height 13
paste input "SERVICE: Kia of Catonsville"
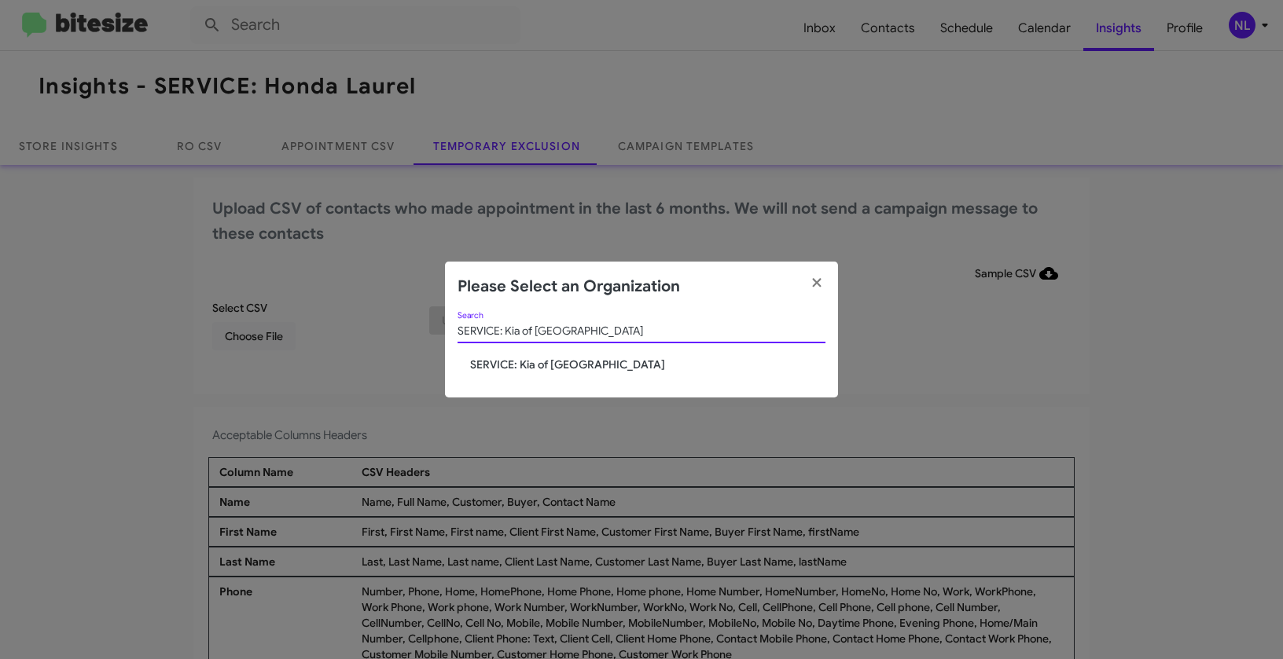
type input "SERVICE: Kia of Catonsville"
click at [493, 360] on span "SERVICE: Kia of Catonsville" at bounding box center [647, 365] width 355 height 16
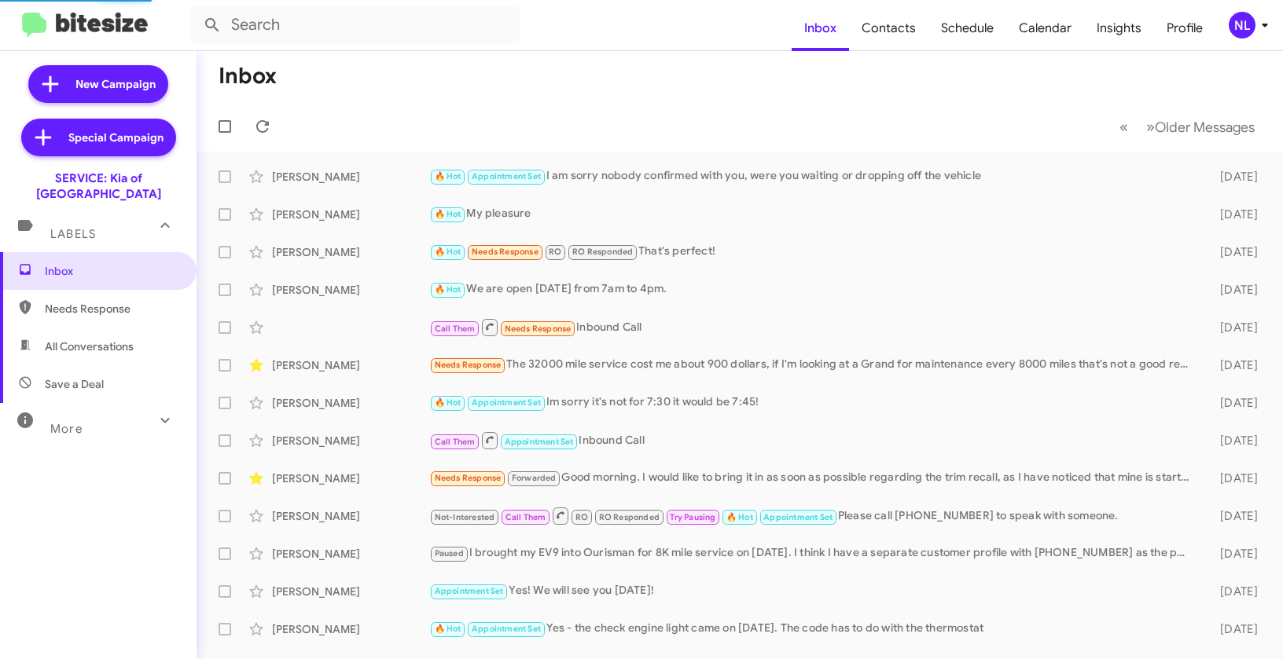
click at [1243, 35] on div "NL" at bounding box center [1242, 25] width 27 height 27
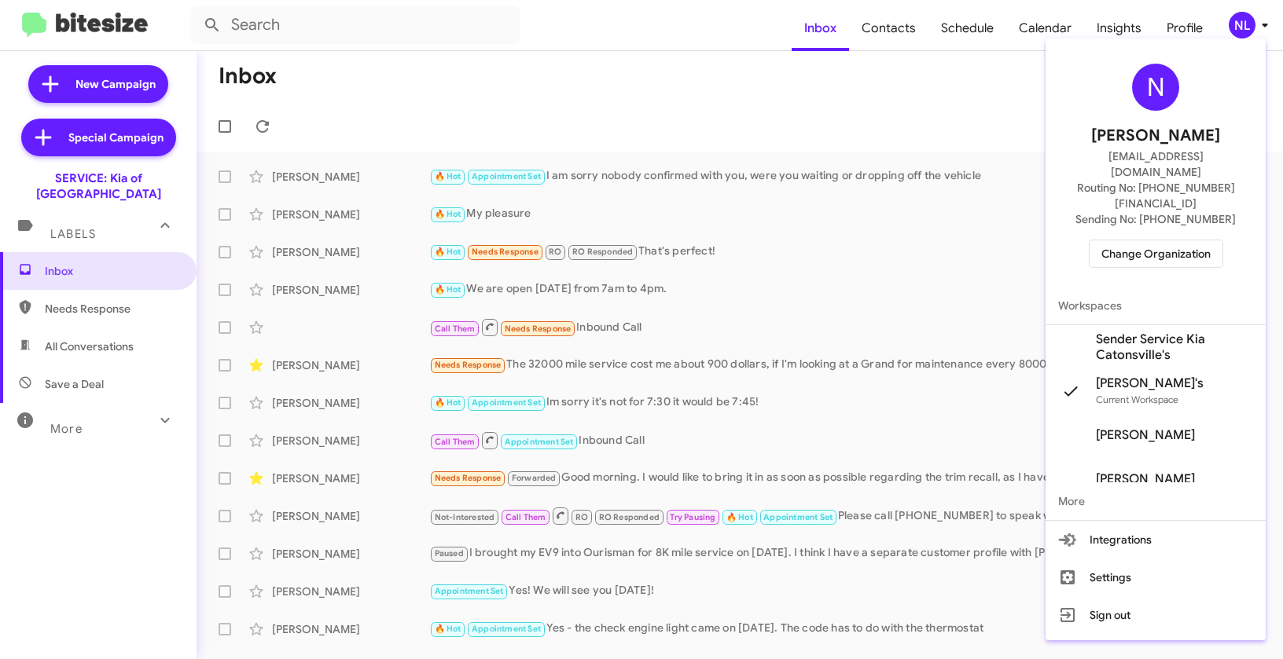
click at [1146, 332] on span "Sender Service Kia Catonsville's" at bounding box center [1174, 347] width 157 height 31
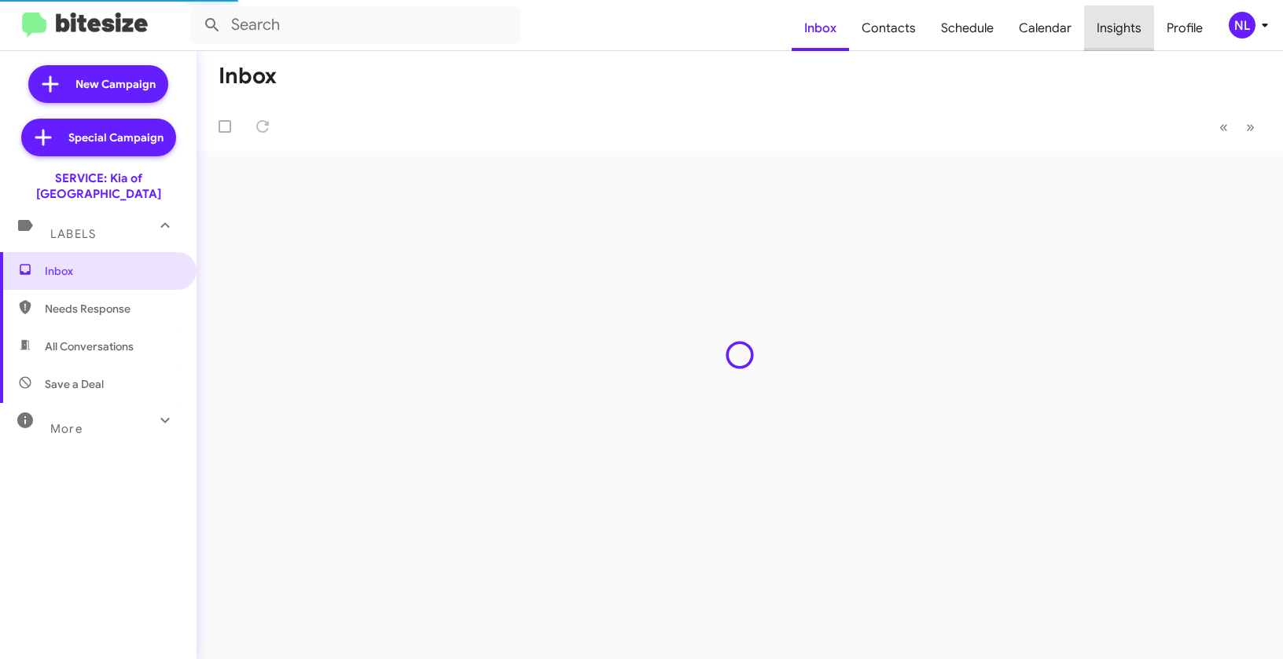
click at [1114, 34] on span "Insights" at bounding box center [1119, 29] width 70 height 46
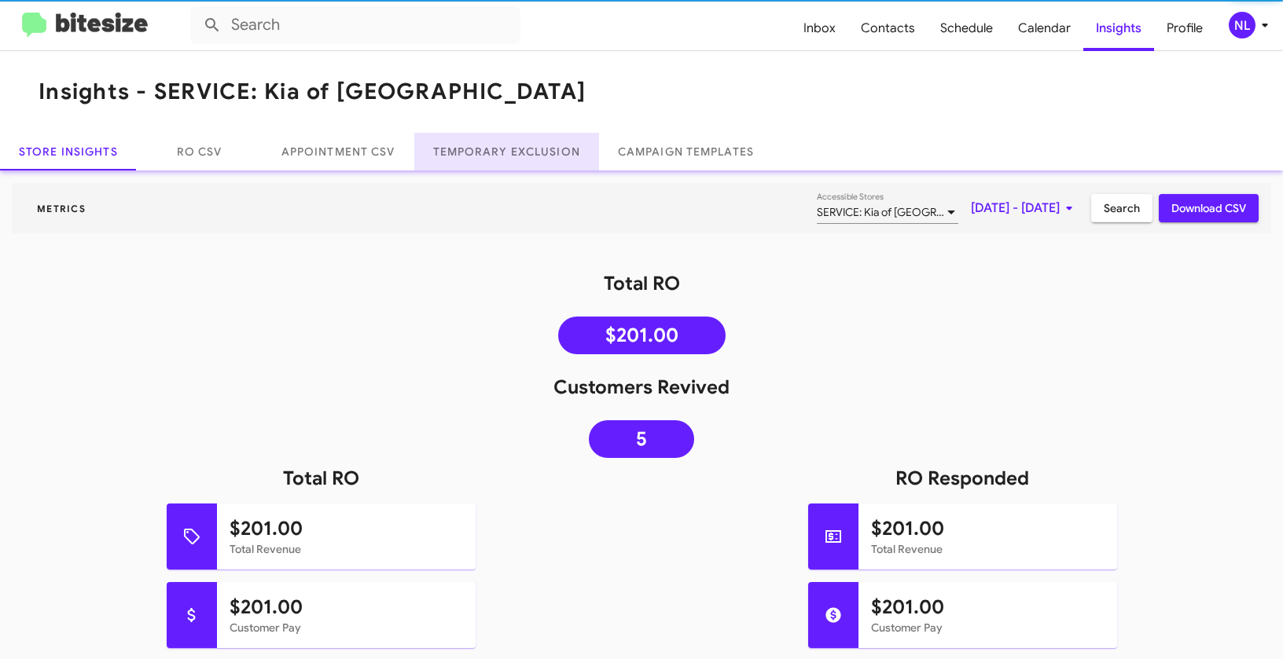
click at [517, 151] on link "Temporary Exclusion" at bounding box center [506, 152] width 185 height 38
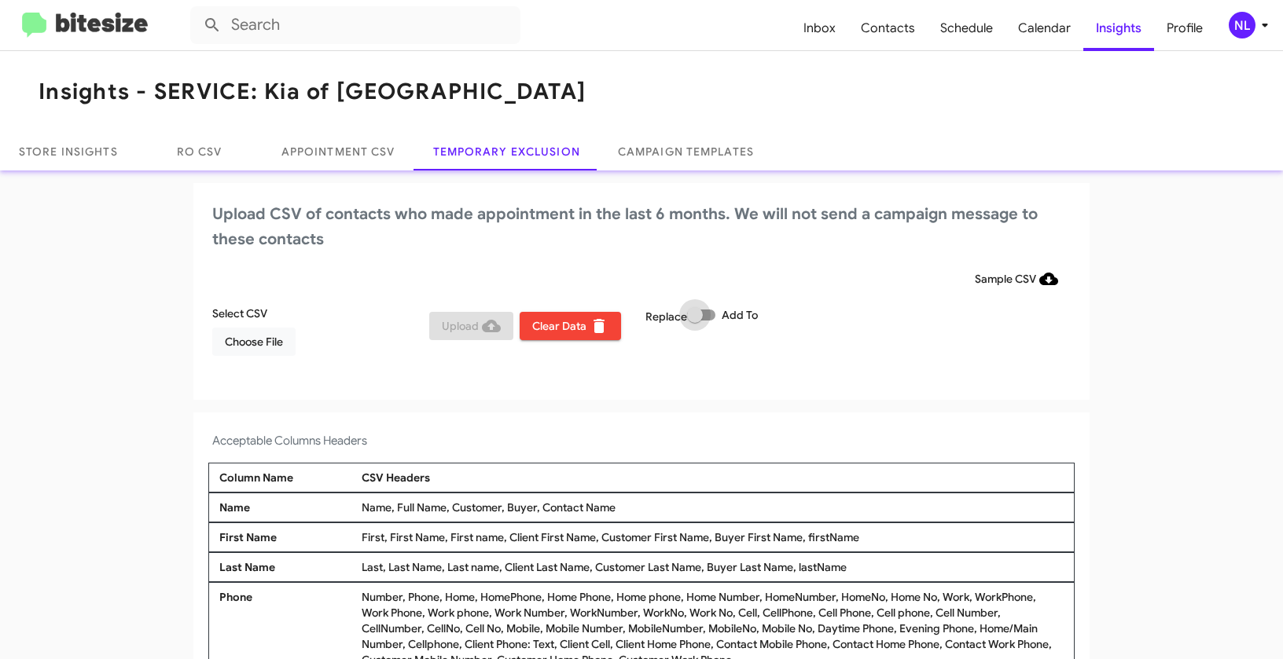
click at [709, 316] on span at bounding box center [701, 315] width 28 height 11
click at [695, 321] on input "Add To" at bounding box center [694, 321] width 1 height 1
checkbox input "true"
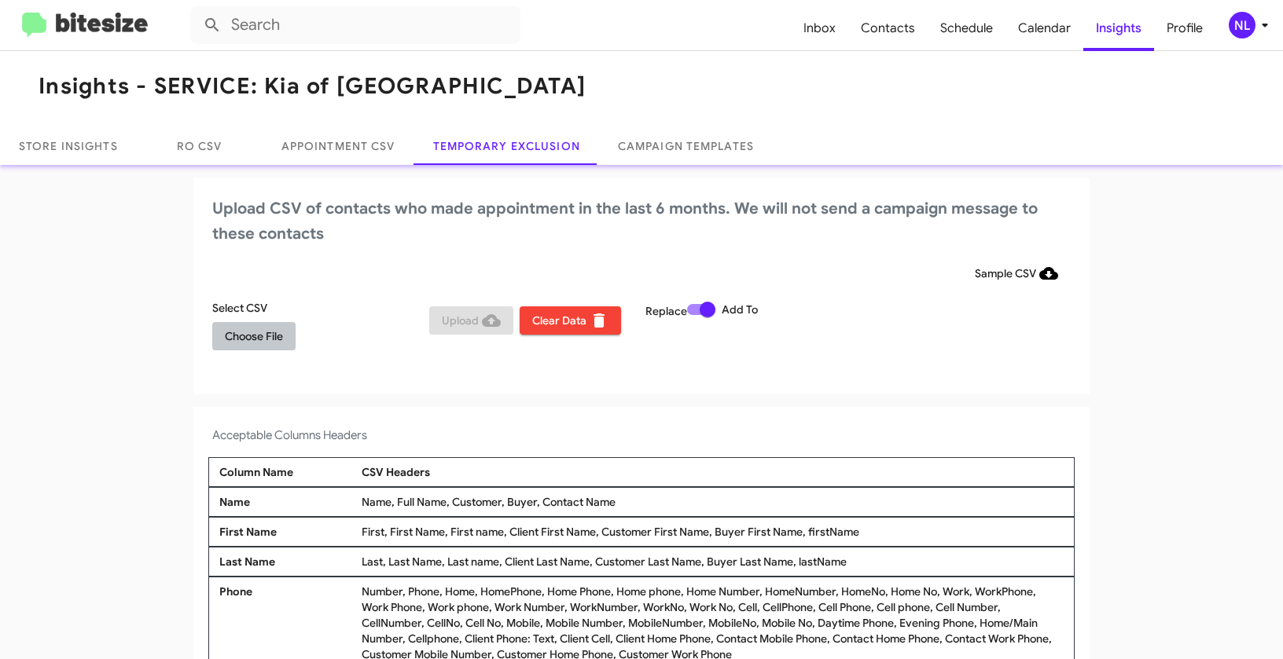
click at [239, 335] on span "Choose File" at bounding box center [254, 336] width 58 height 28
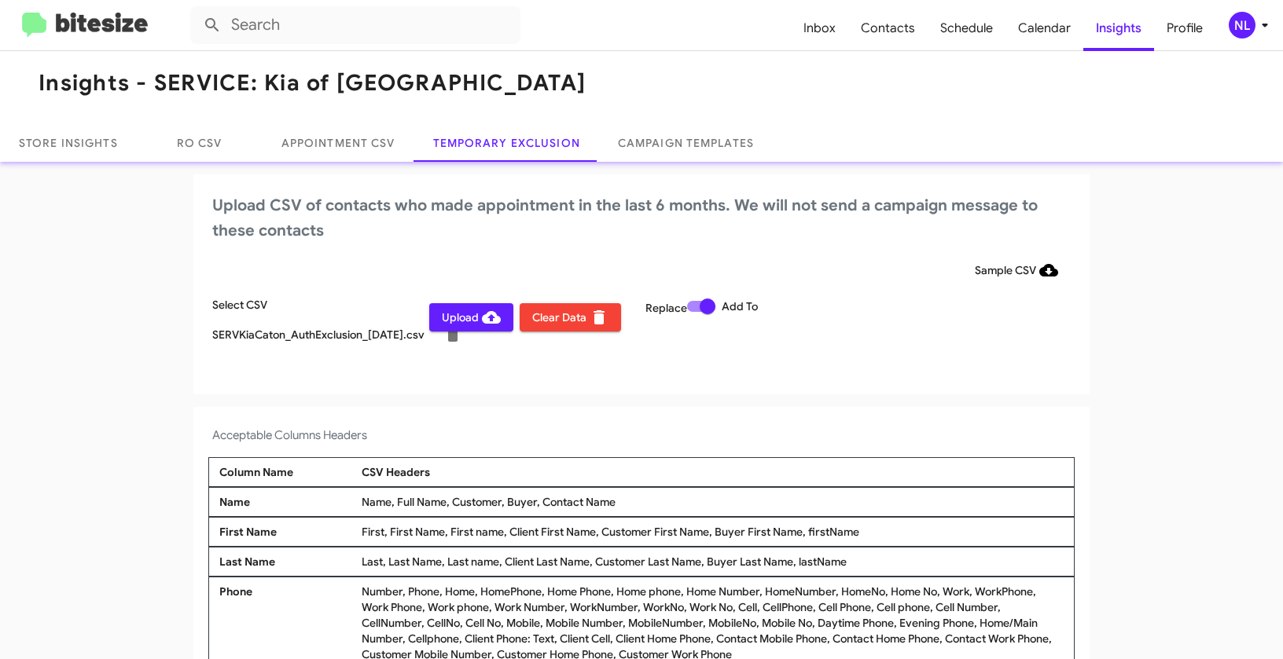
click at [1245, 22] on div "NL" at bounding box center [1242, 25] width 27 height 27
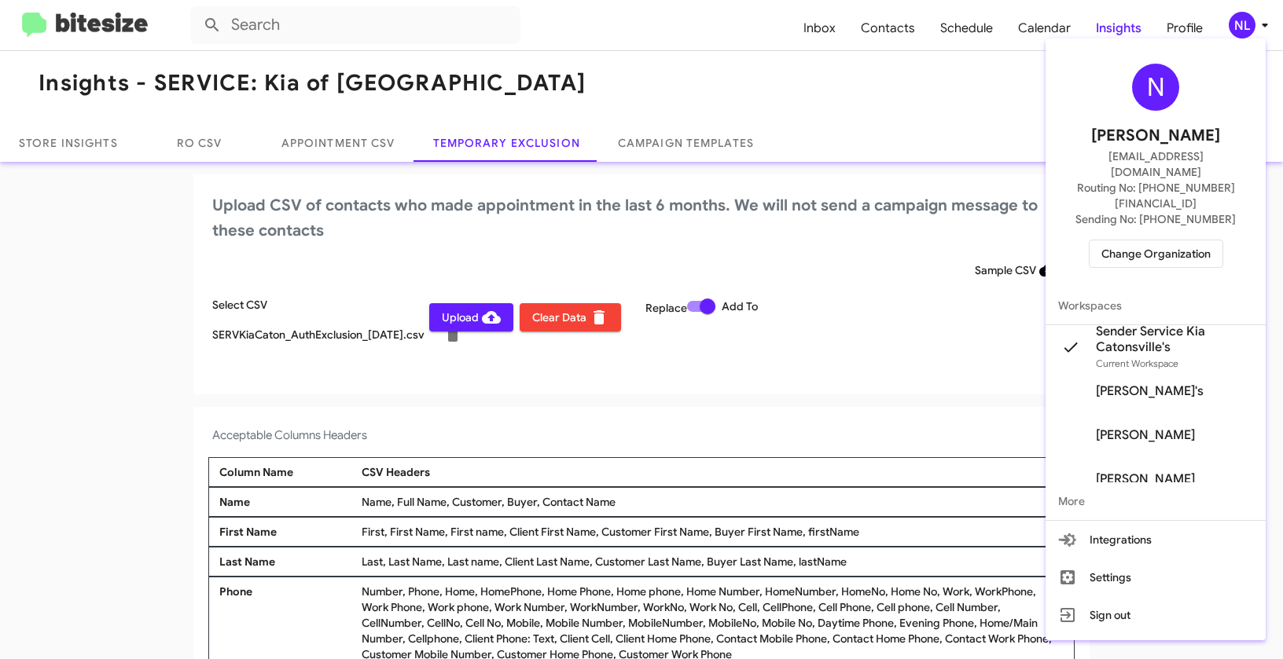
click at [444, 323] on div at bounding box center [641, 329] width 1283 height 659
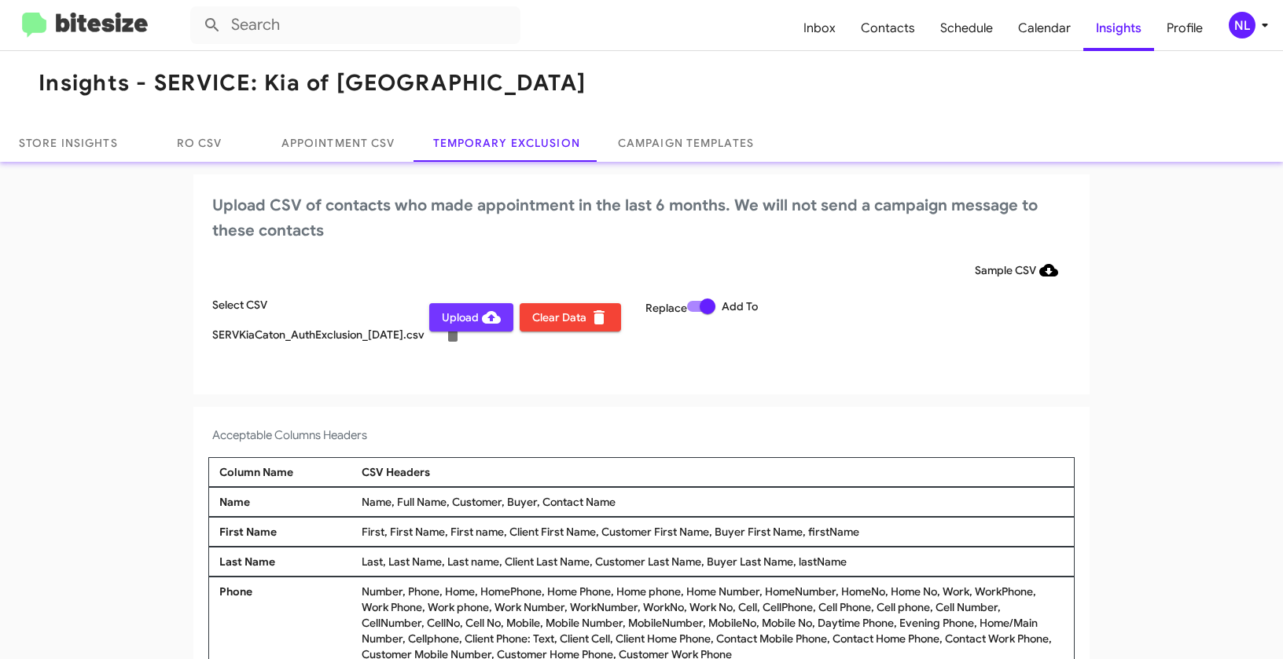
click at [444, 323] on span "Upload" at bounding box center [471, 317] width 59 height 28
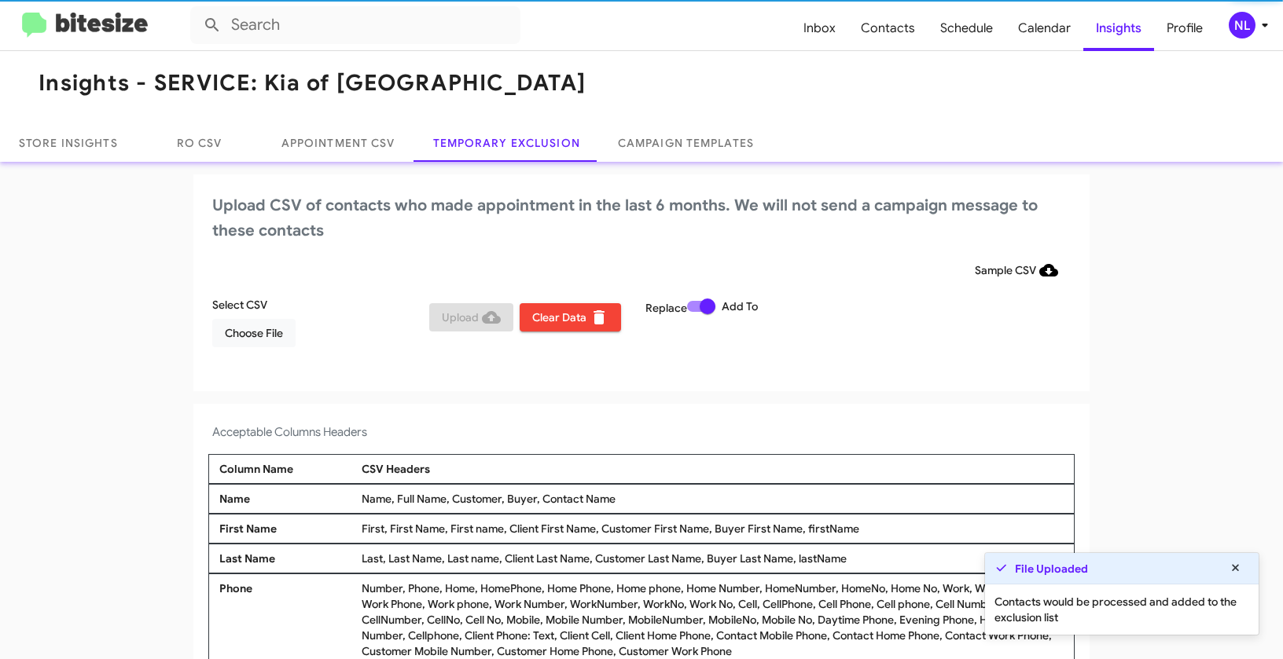
scroll to position [6, 0]
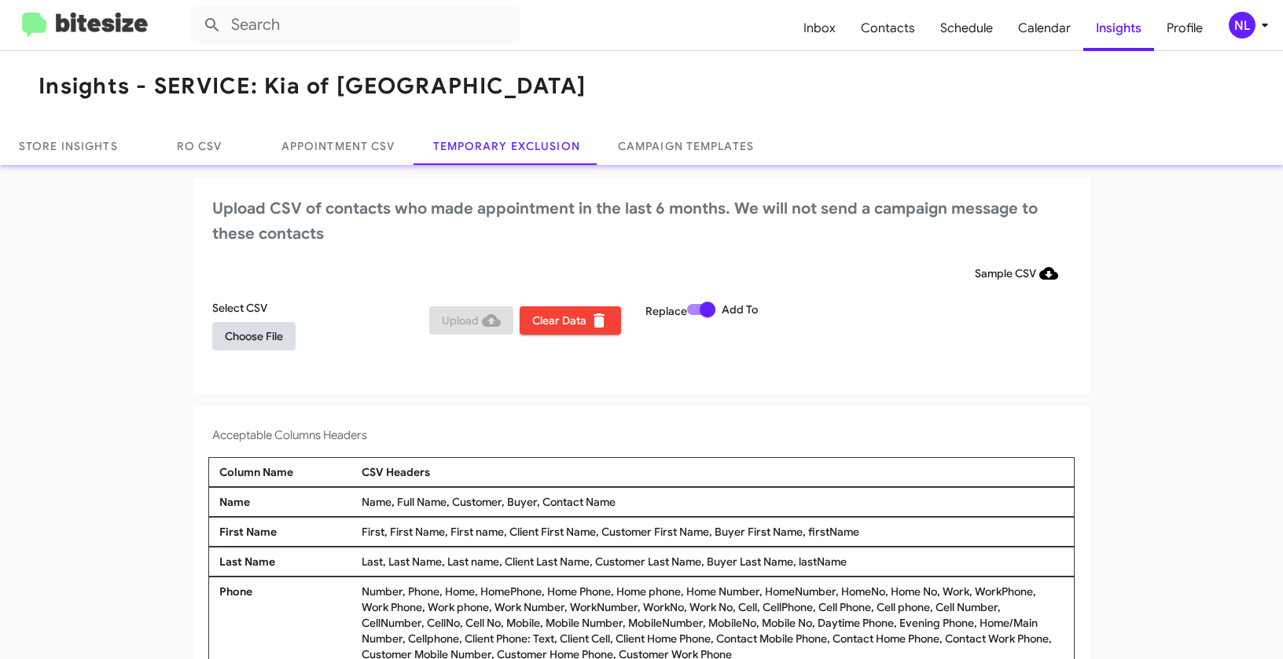
click at [259, 341] on span "Choose File" at bounding box center [254, 336] width 58 height 28
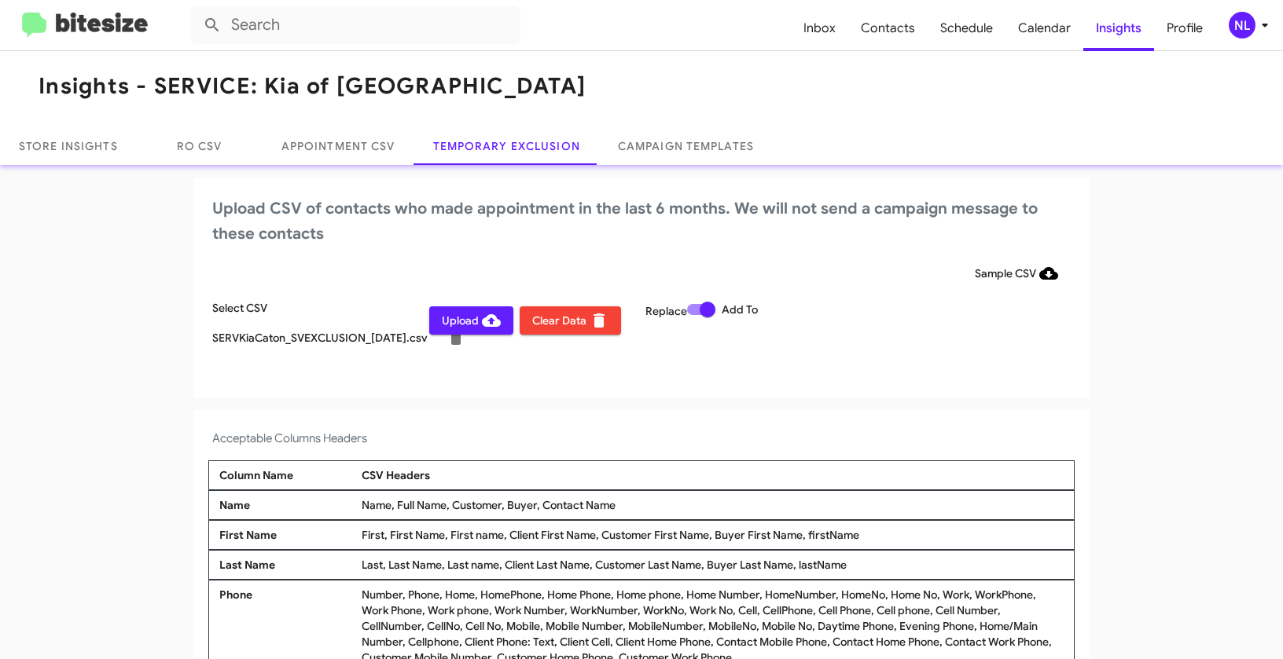
scroll to position [9, 0]
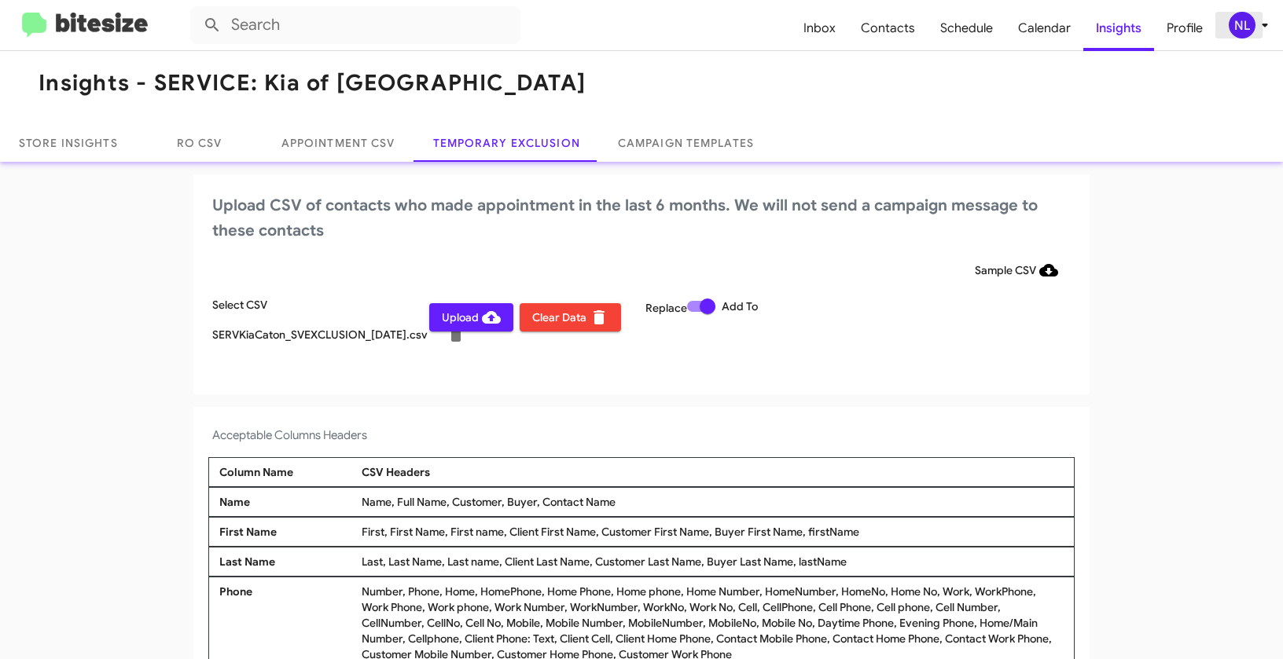
click at [1231, 19] on div "NL" at bounding box center [1242, 25] width 27 height 27
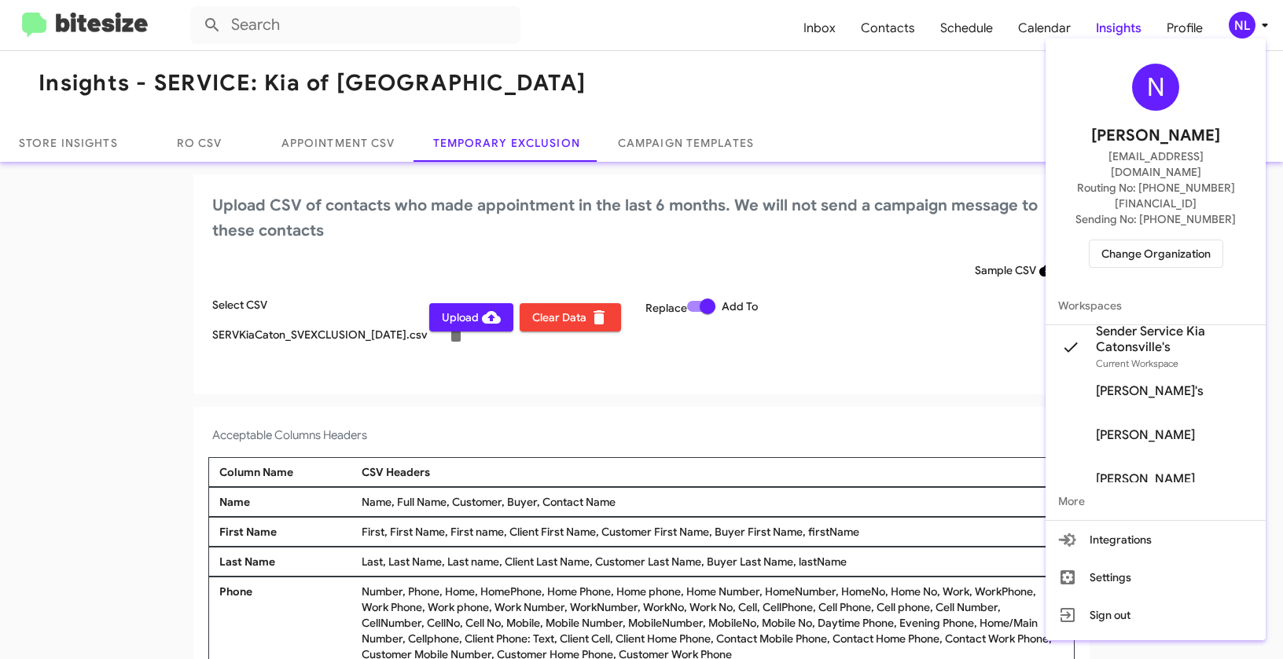
click at [654, 375] on div at bounding box center [641, 329] width 1283 height 659
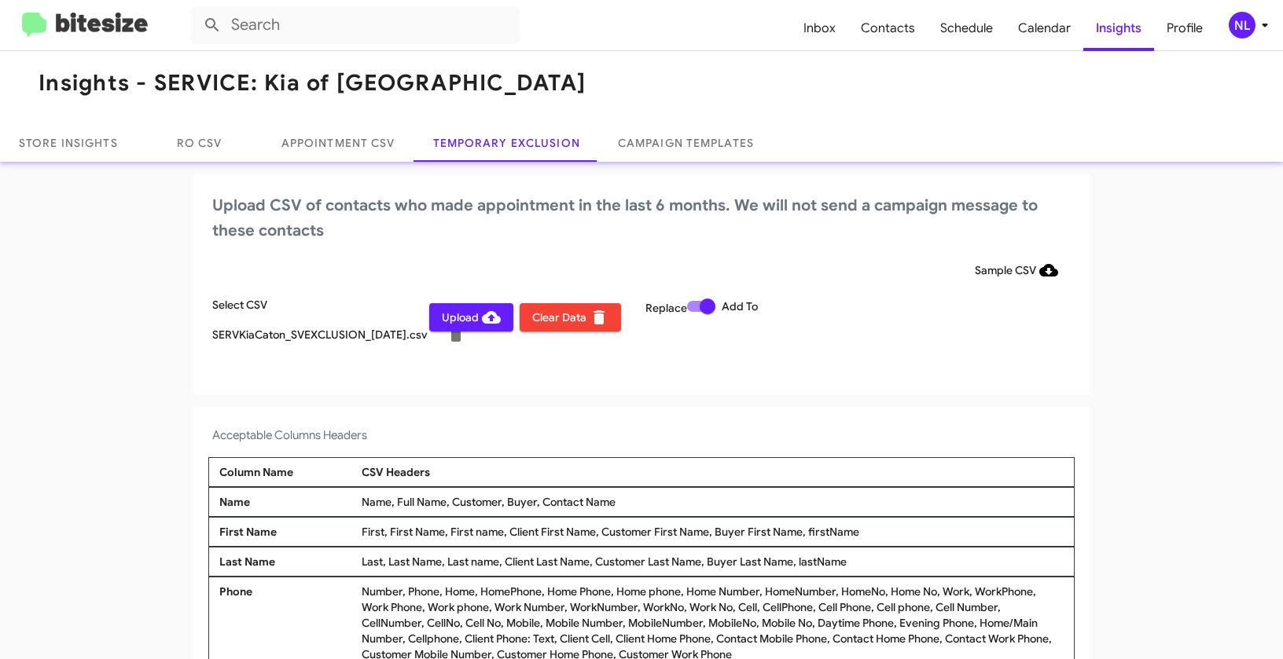
click at [450, 321] on span "Upload" at bounding box center [471, 317] width 59 height 28
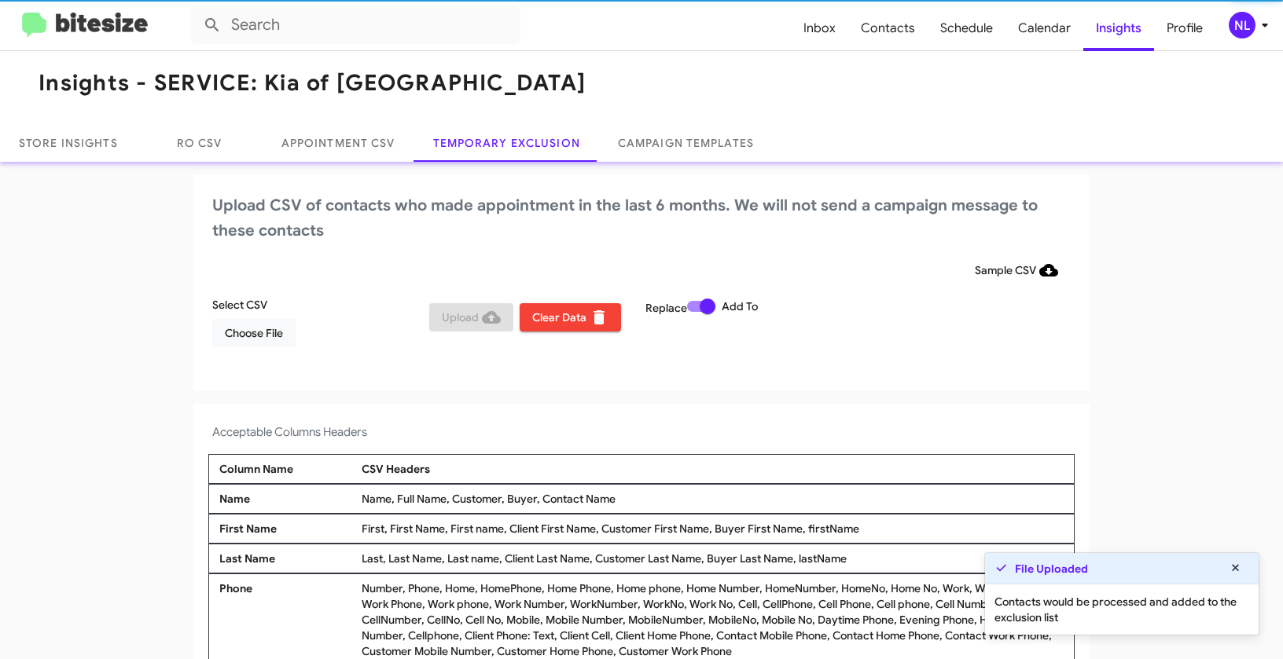
scroll to position [6, 0]
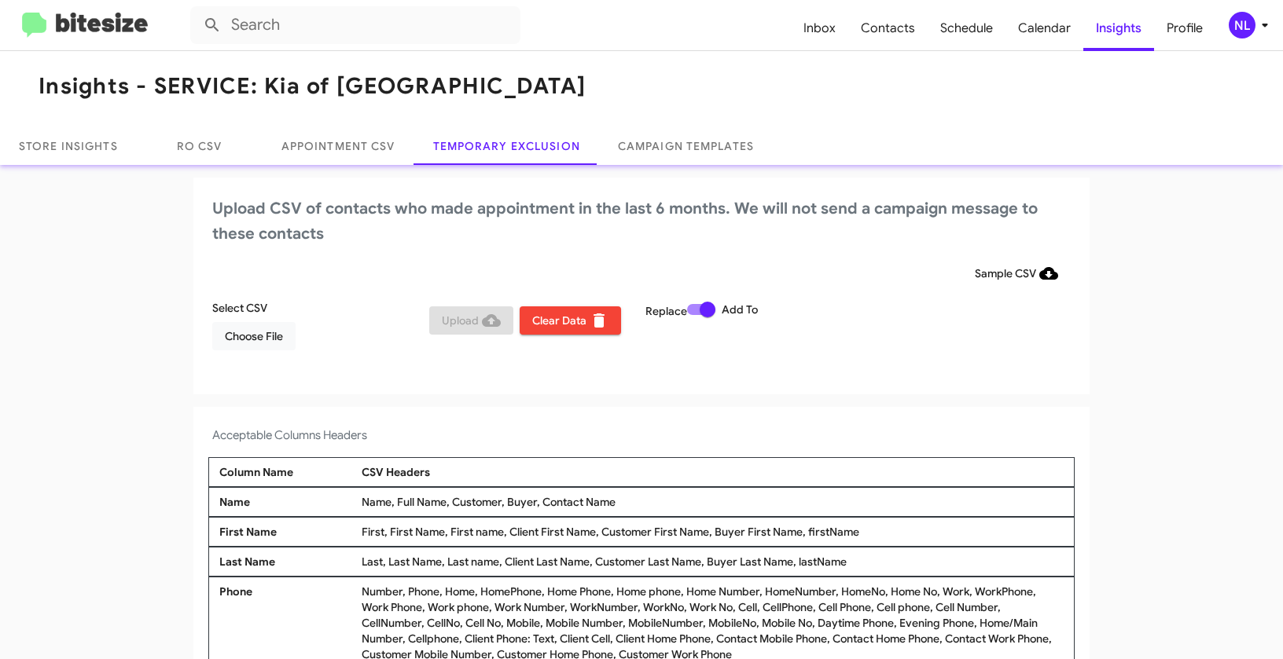
click at [1233, 19] on div "NL" at bounding box center [1242, 25] width 27 height 27
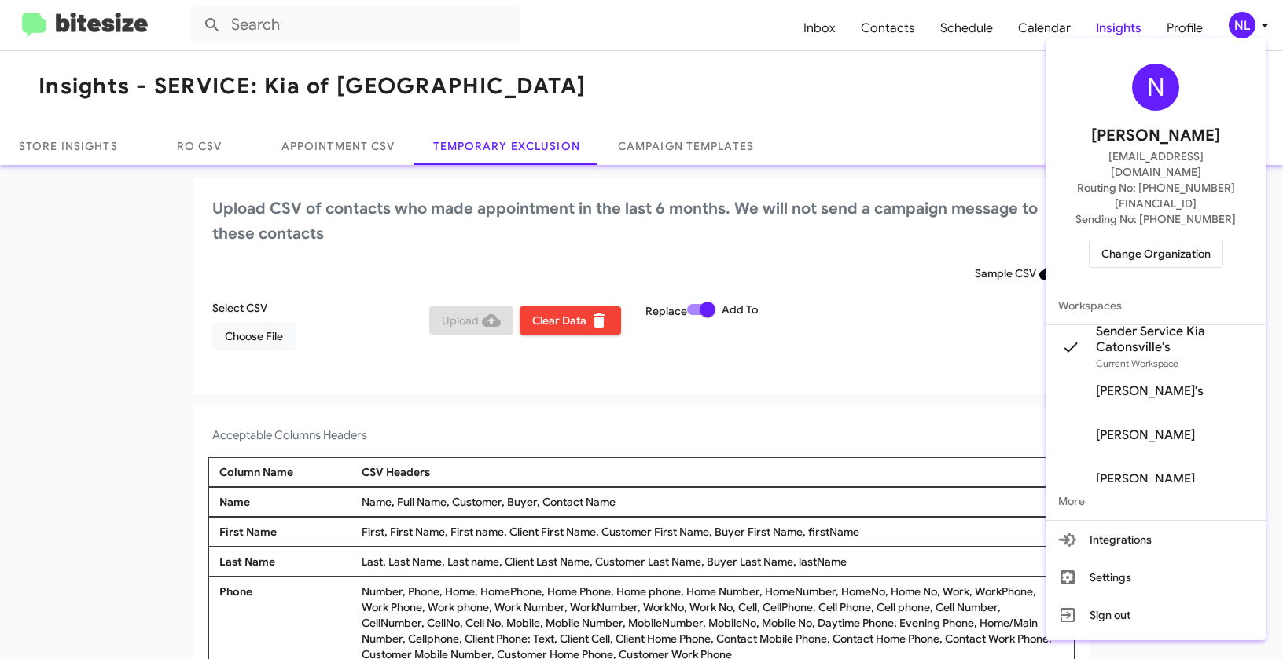
click at [1151, 241] on span "Change Organization" at bounding box center [1155, 254] width 109 height 27
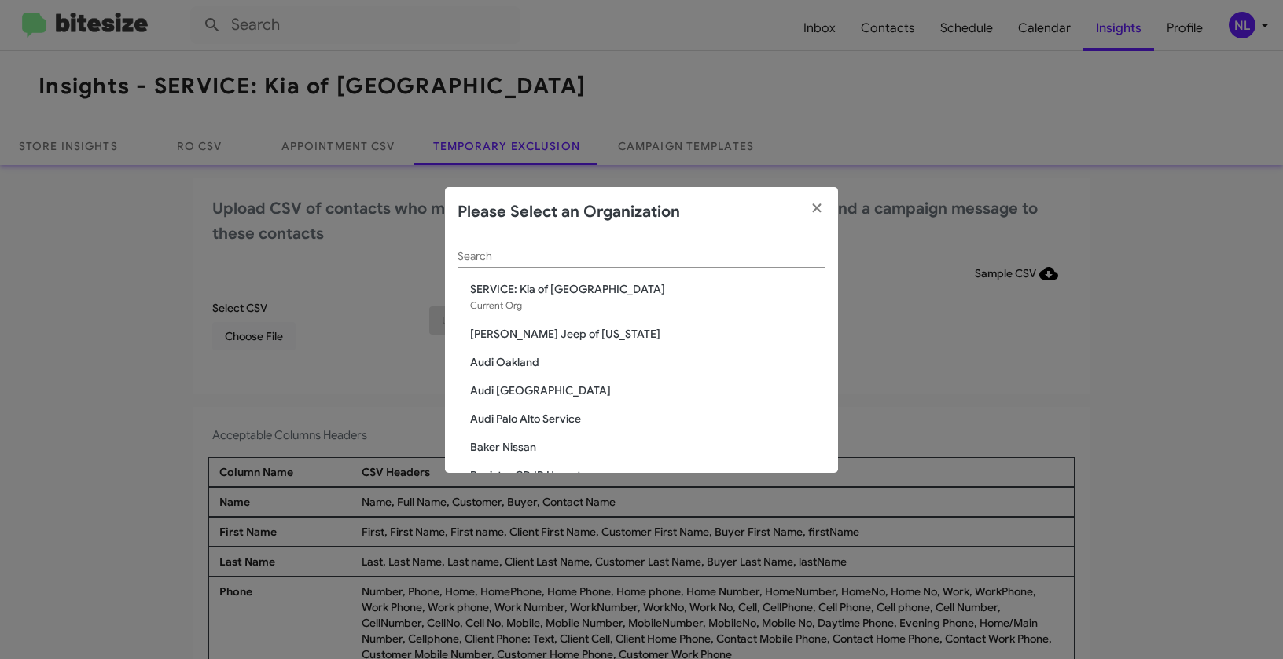
click at [648, 238] on div "Search" at bounding box center [641, 252] width 368 height 31
paste input "SERVICE: Kia of Fairfax"
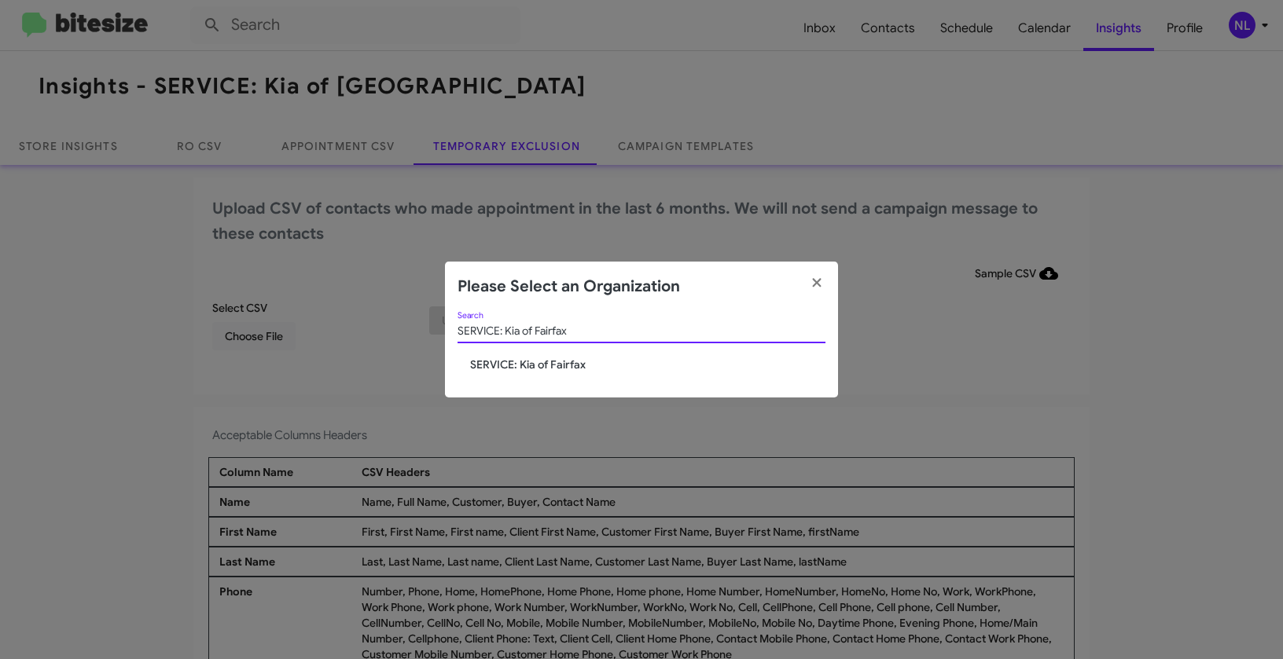
type input "SERVICE: Kia of Fairfax"
click at [513, 370] on span "SERVICE: Kia of Fairfax" at bounding box center [647, 365] width 355 height 16
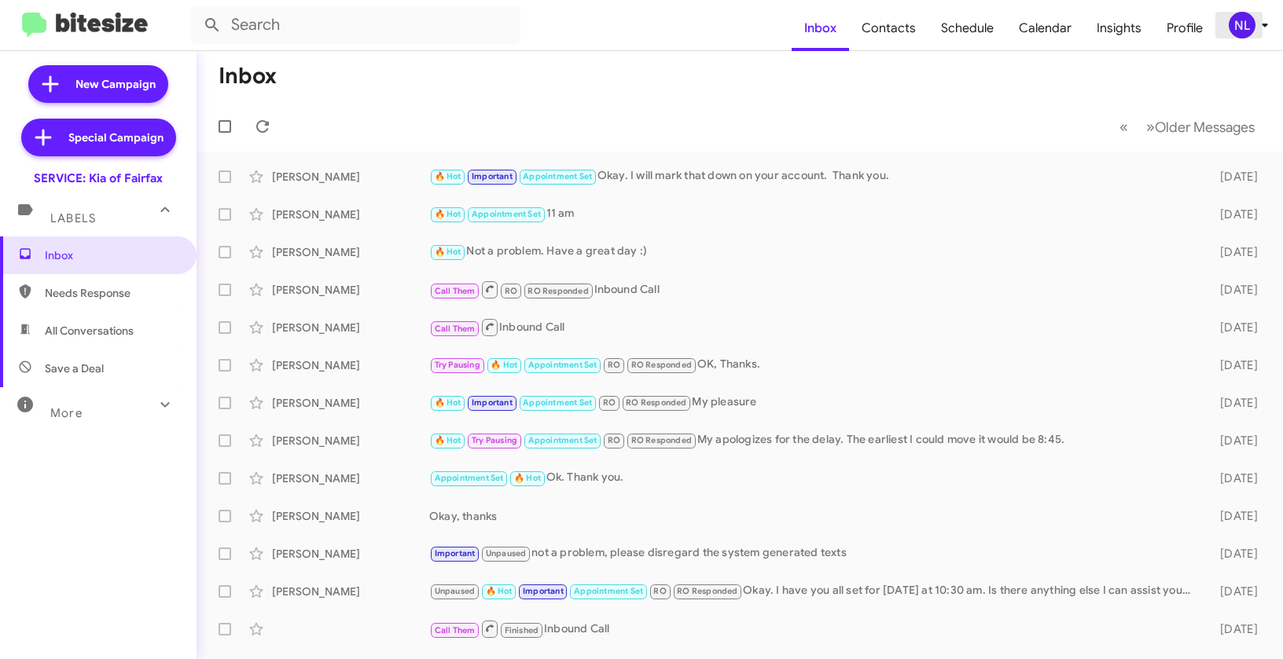
click at [1244, 22] on div "NL" at bounding box center [1242, 25] width 27 height 27
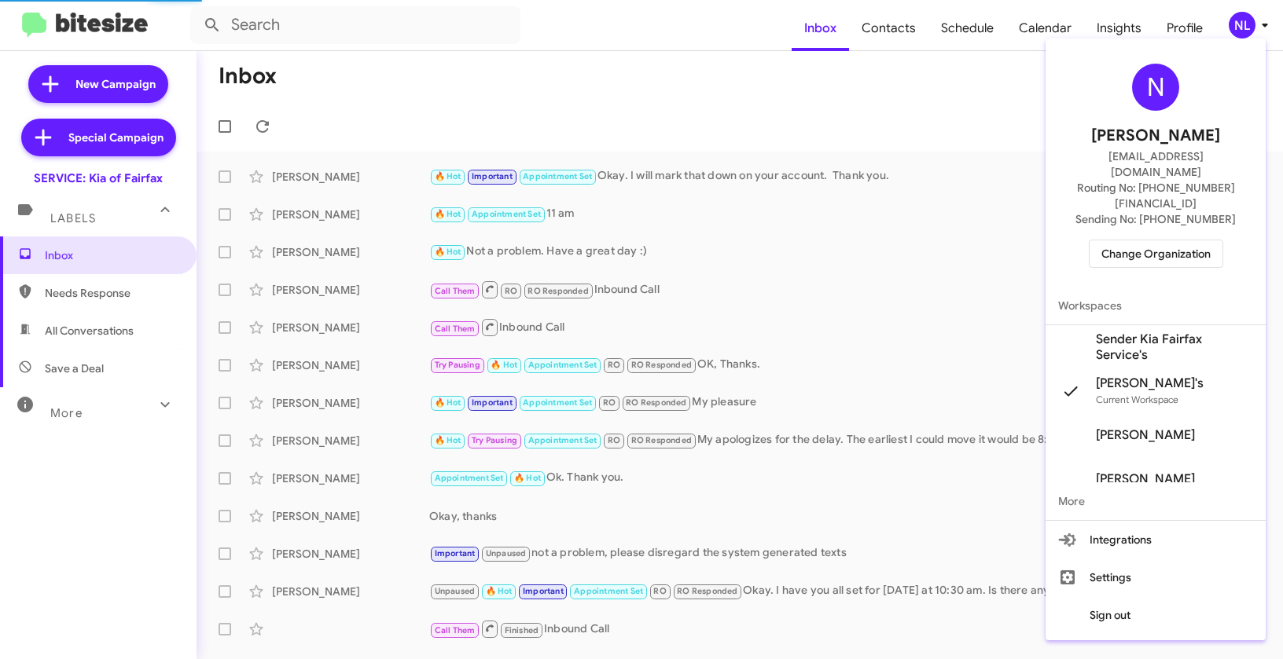
click at [1126, 332] on span "Sender Kia Fairfax Service's" at bounding box center [1174, 347] width 157 height 31
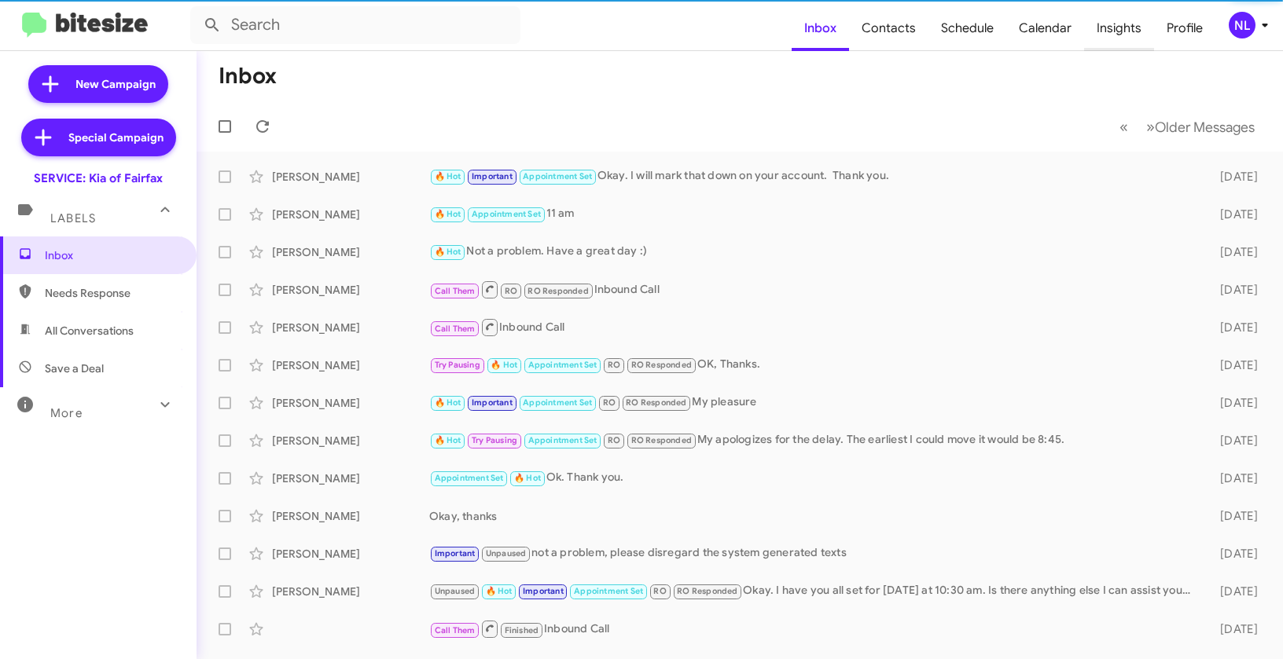
click at [1121, 32] on span "Insights" at bounding box center [1119, 29] width 70 height 46
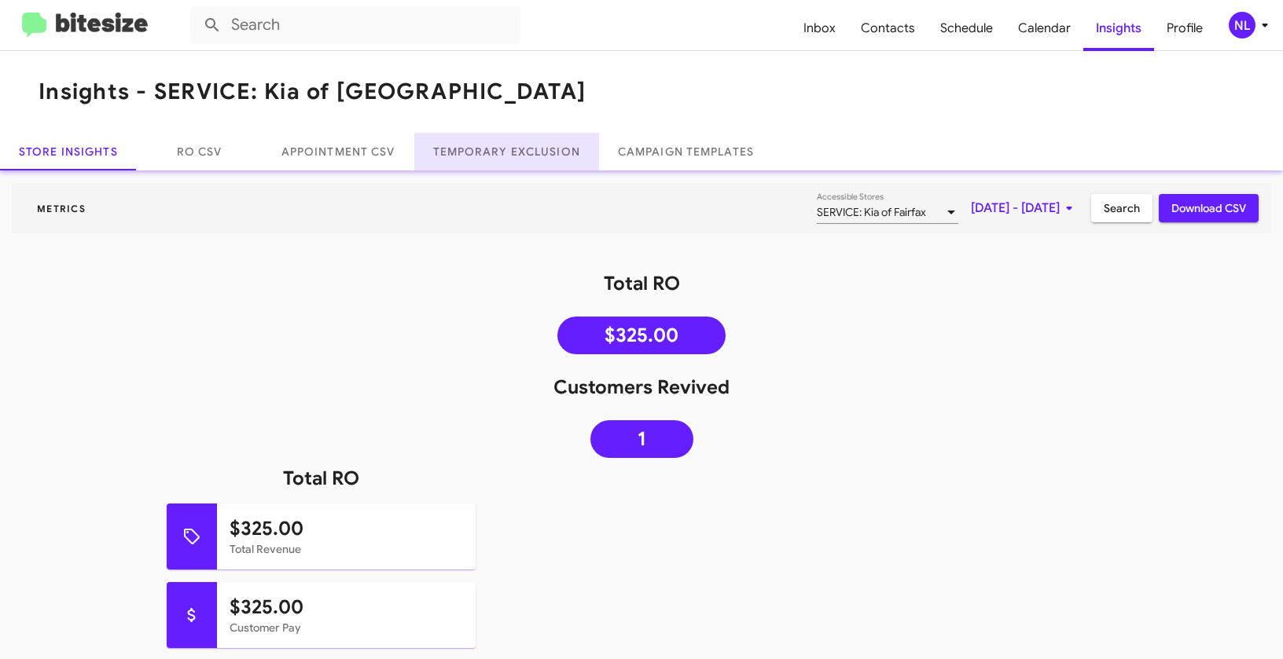
click at [487, 154] on link "Temporary Exclusion" at bounding box center [506, 152] width 185 height 38
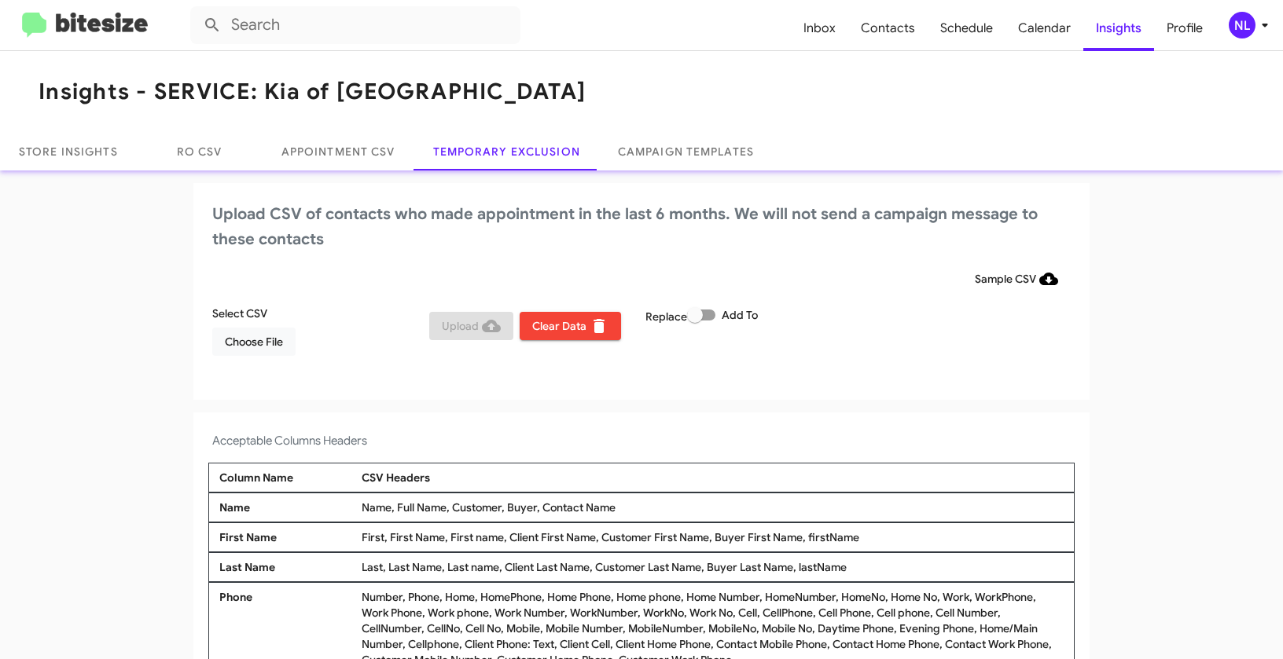
click at [708, 316] on span at bounding box center [701, 315] width 28 height 11
click at [695, 321] on input "Add To" at bounding box center [694, 321] width 1 height 1
checkbox input "true"
